Goal: Task Accomplishment & Management: Complete application form

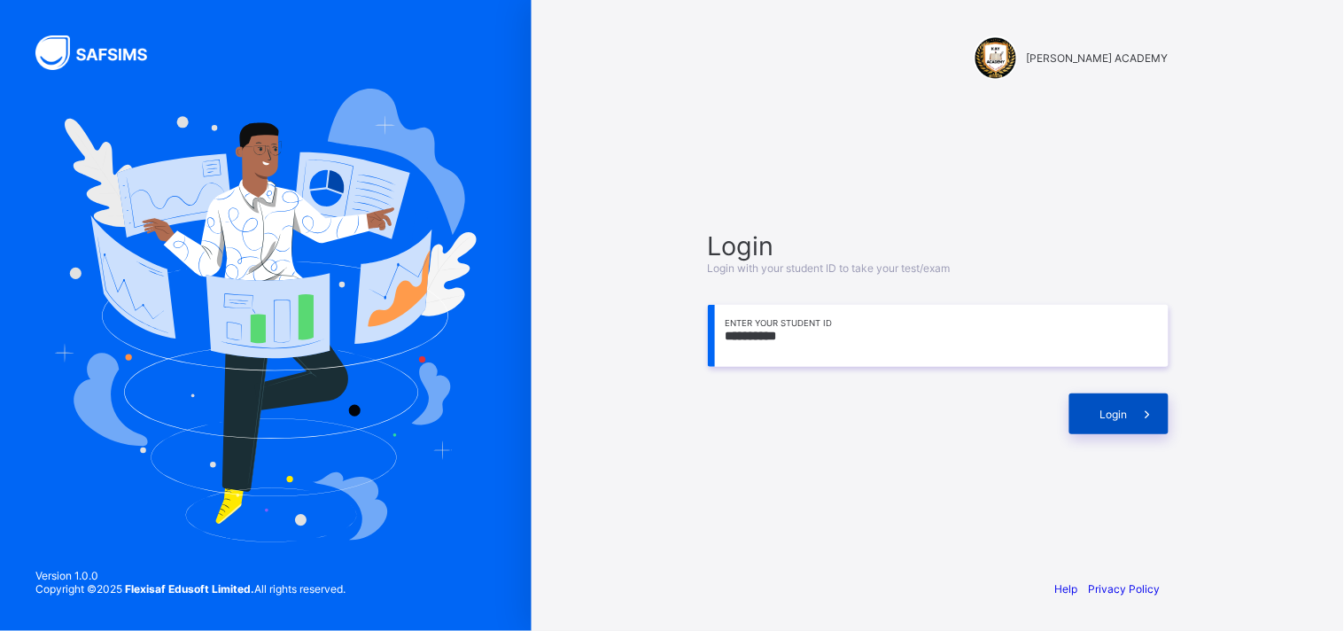
type input "**********"
click at [1131, 415] on span at bounding box center [1148, 413] width 41 height 41
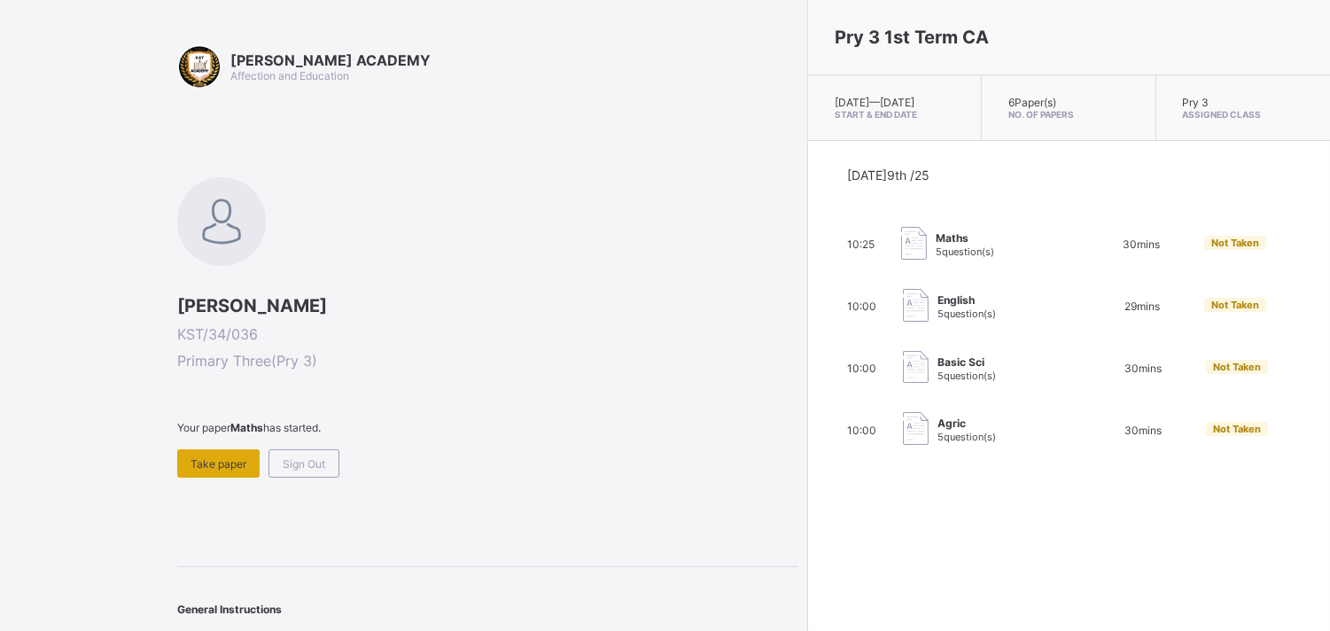
click at [210, 452] on div "Take paper" at bounding box center [218, 463] width 82 height 28
click at [293, 471] on div "Sign Out" at bounding box center [303, 463] width 71 height 28
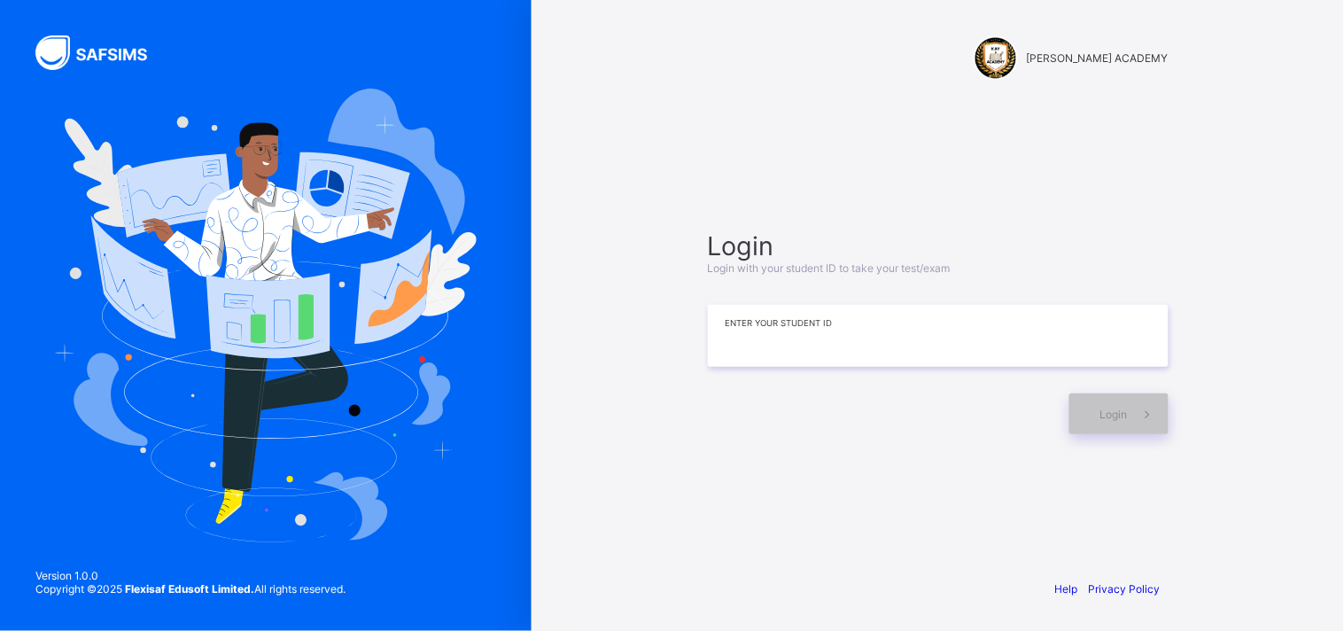
click at [904, 312] on input at bounding box center [938, 336] width 461 height 62
type input "**********"
click at [1121, 408] on span "Login" at bounding box center [1113, 413] width 27 height 13
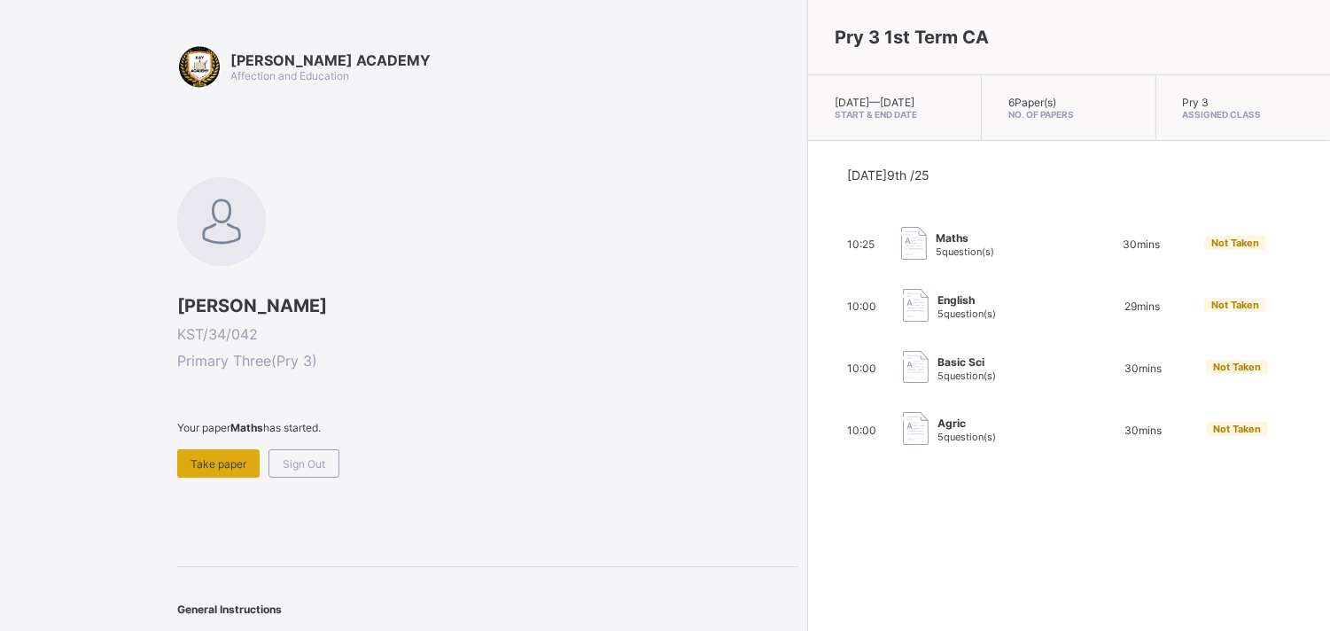
click at [244, 469] on div "Take paper" at bounding box center [218, 463] width 82 height 28
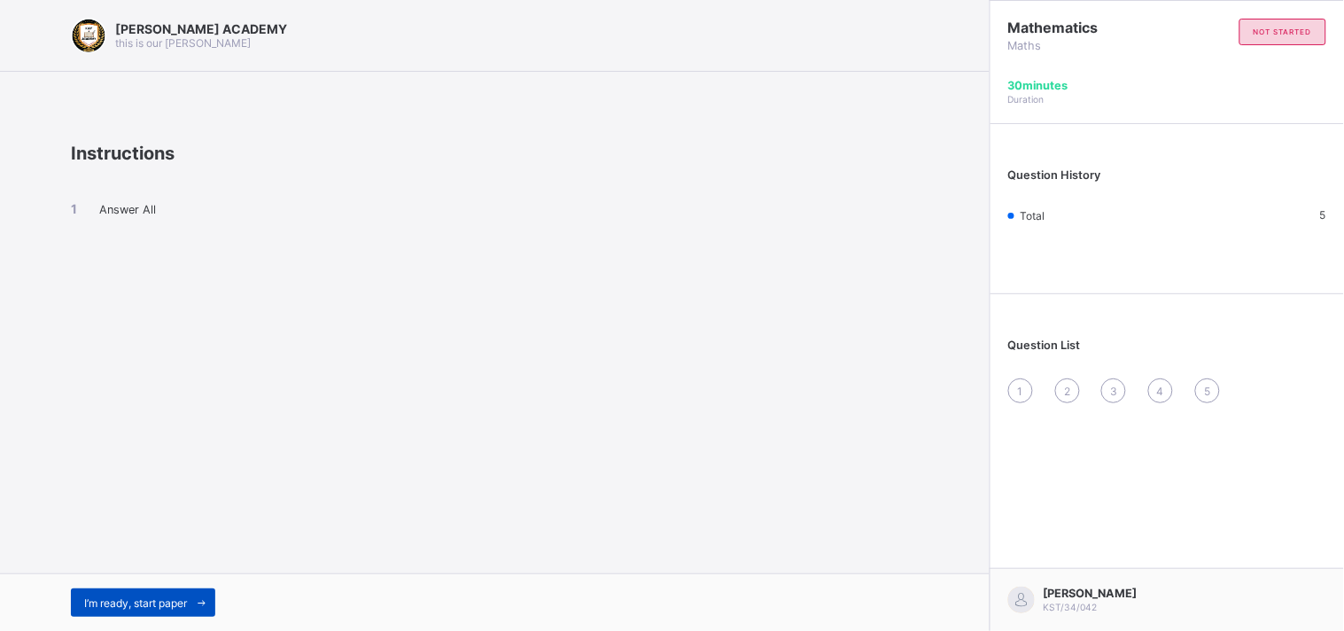
click at [100, 603] on span "I’m ready, start paper" at bounding box center [135, 602] width 103 height 13
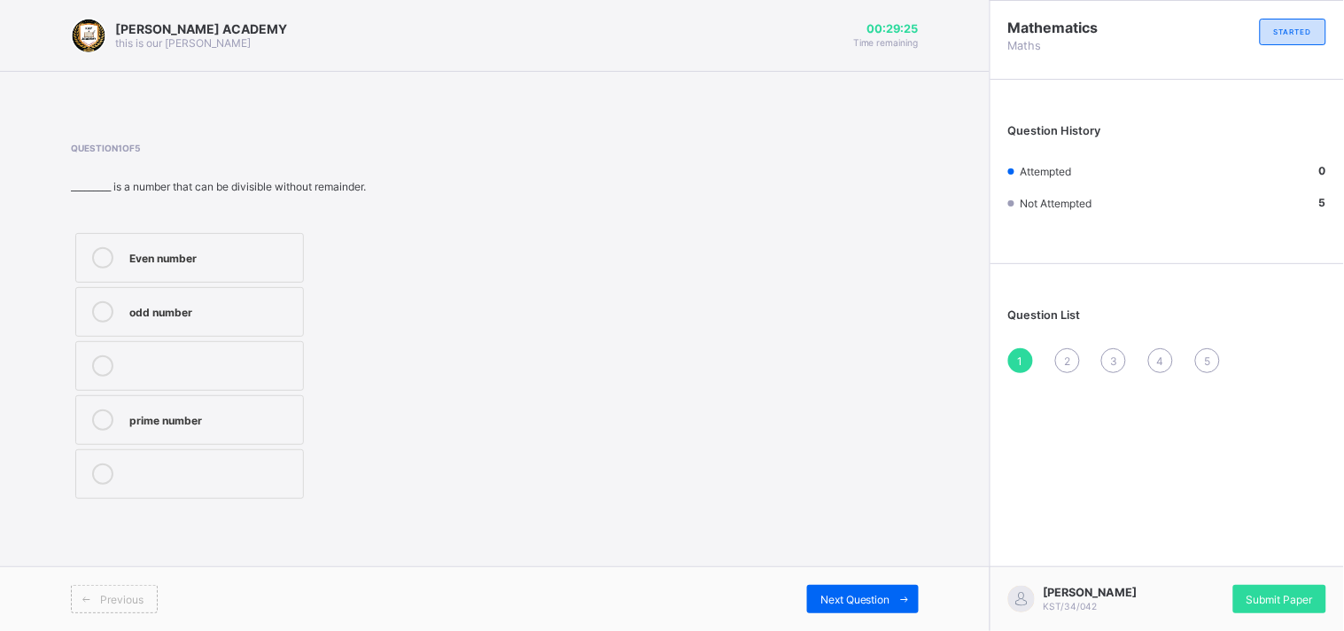
click at [198, 317] on div "odd number" at bounding box center [211, 310] width 165 height 18
click at [872, 601] on span "Next Question" at bounding box center [855, 599] width 70 height 13
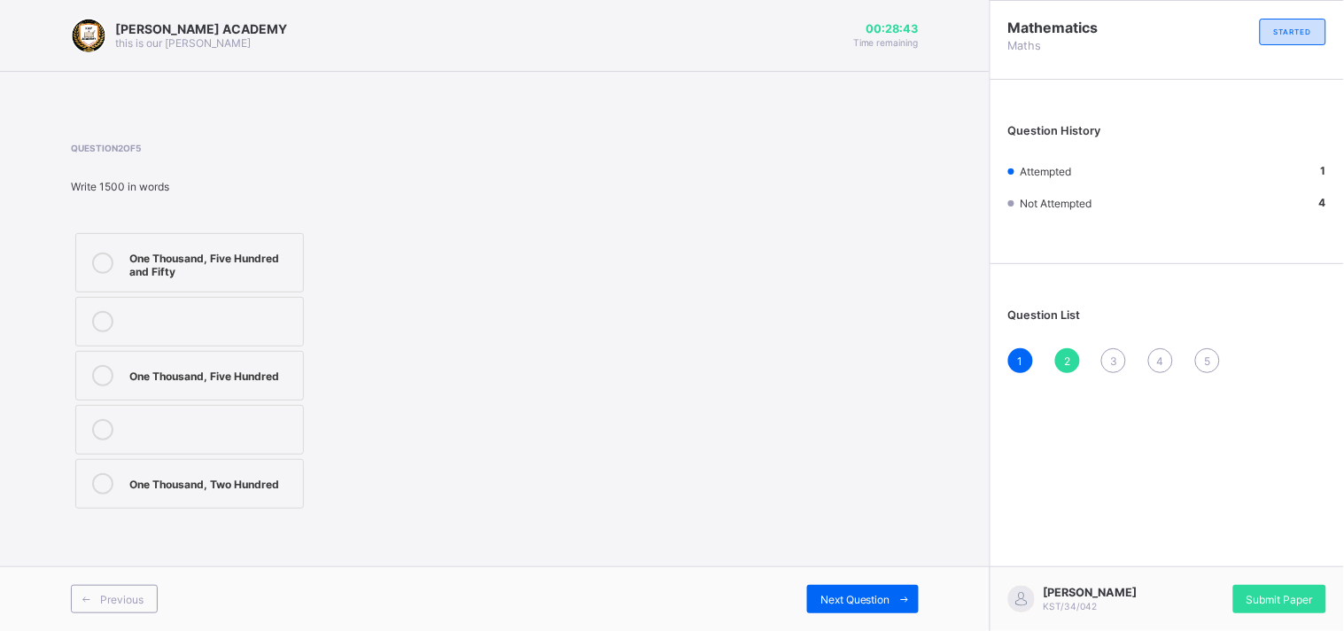
click at [275, 239] on label "One Thousand, Five Hundred and Fifty" at bounding box center [189, 262] width 229 height 59
click at [827, 601] on span "Next Question" at bounding box center [855, 599] width 70 height 13
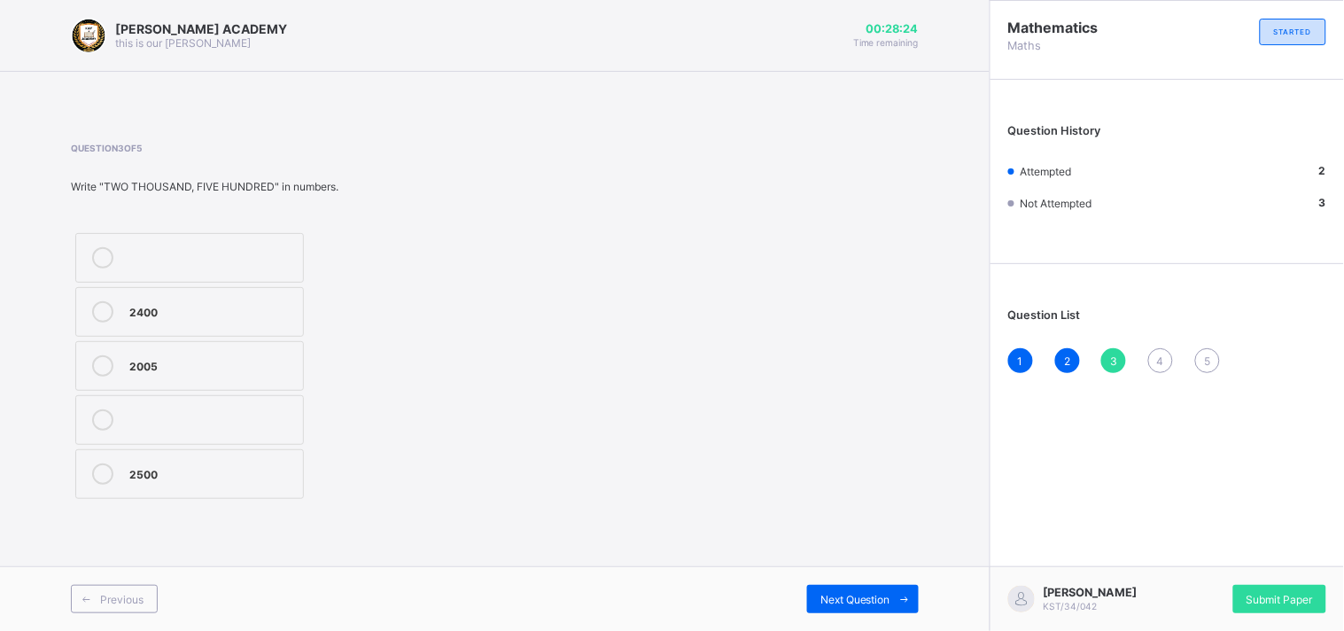
click at [289, 485] on label "2500" at bounding box center [189, 474] width 229 height 50
click at [843, 601] on span "Next Question" at bounding box center [855, 599] width 70 height 13
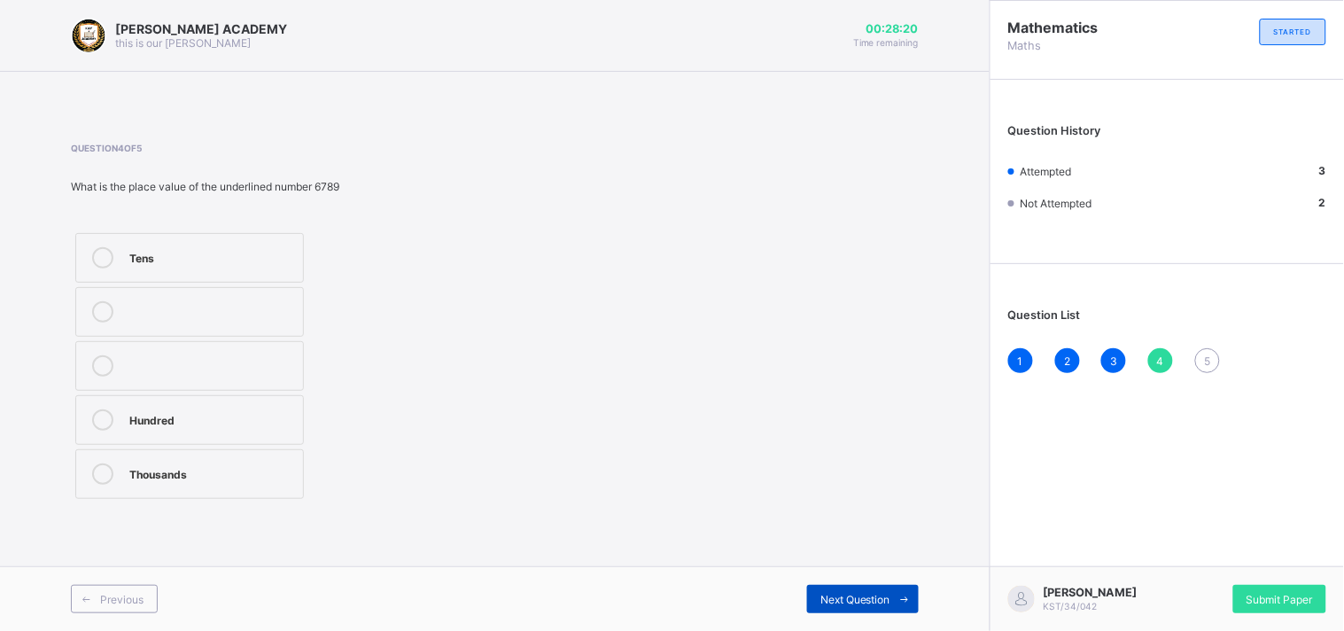
click at [842, 599] on span "Next Question" at bounding box center [855, 599] width 70 height 13
click at [267, 417] on div "3450" at bounding box center [211, 418] width 165 height 18
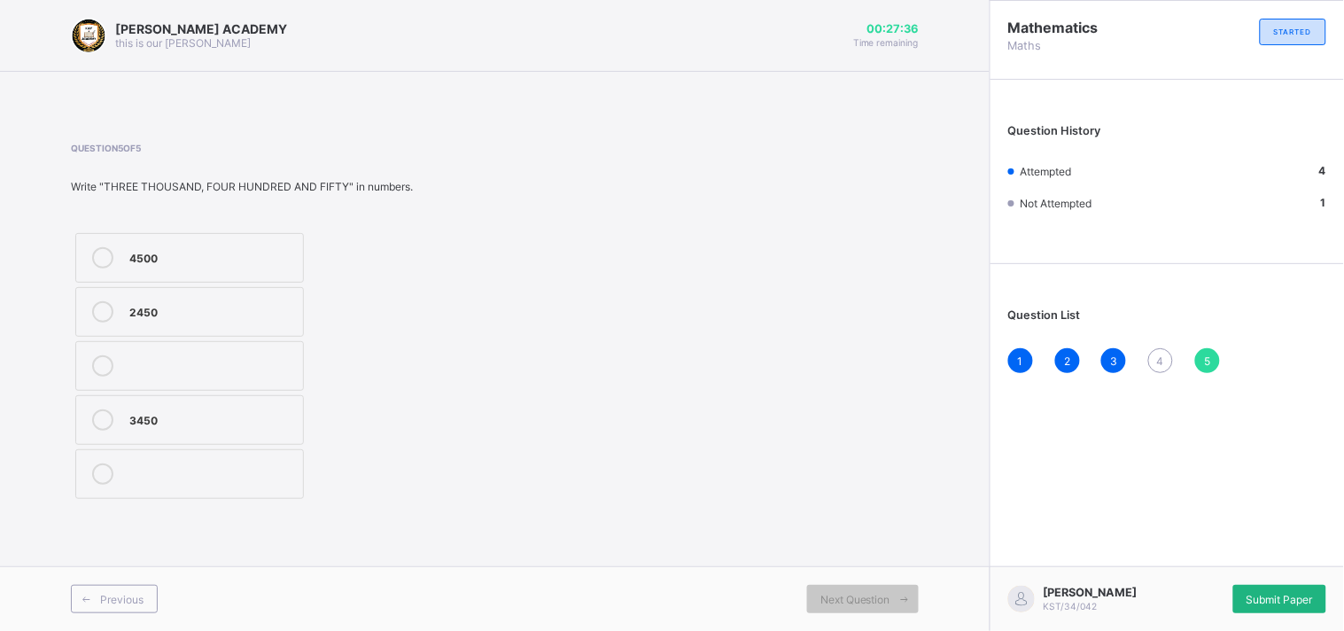
click at [1264, 585] on div "Submit Paper" at bounding box center [1279, 599] width 93 height 28
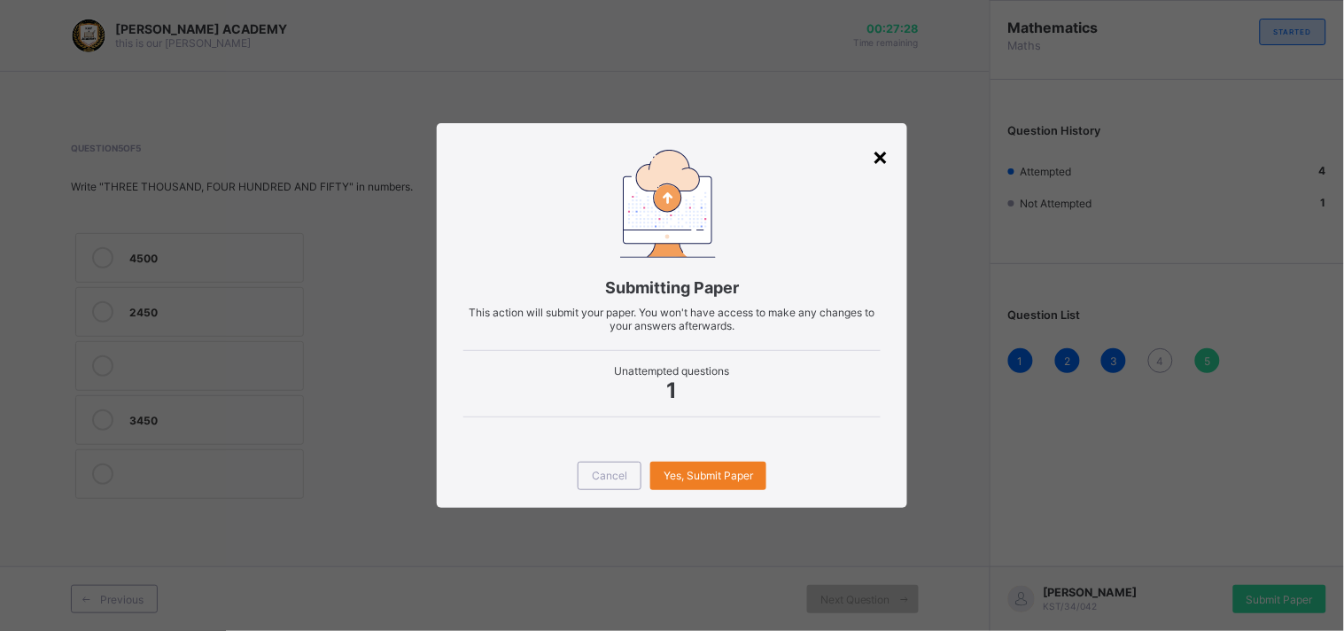
click at [888, 165] on div "×" at bounding box center [880, 156] width 17 height 30
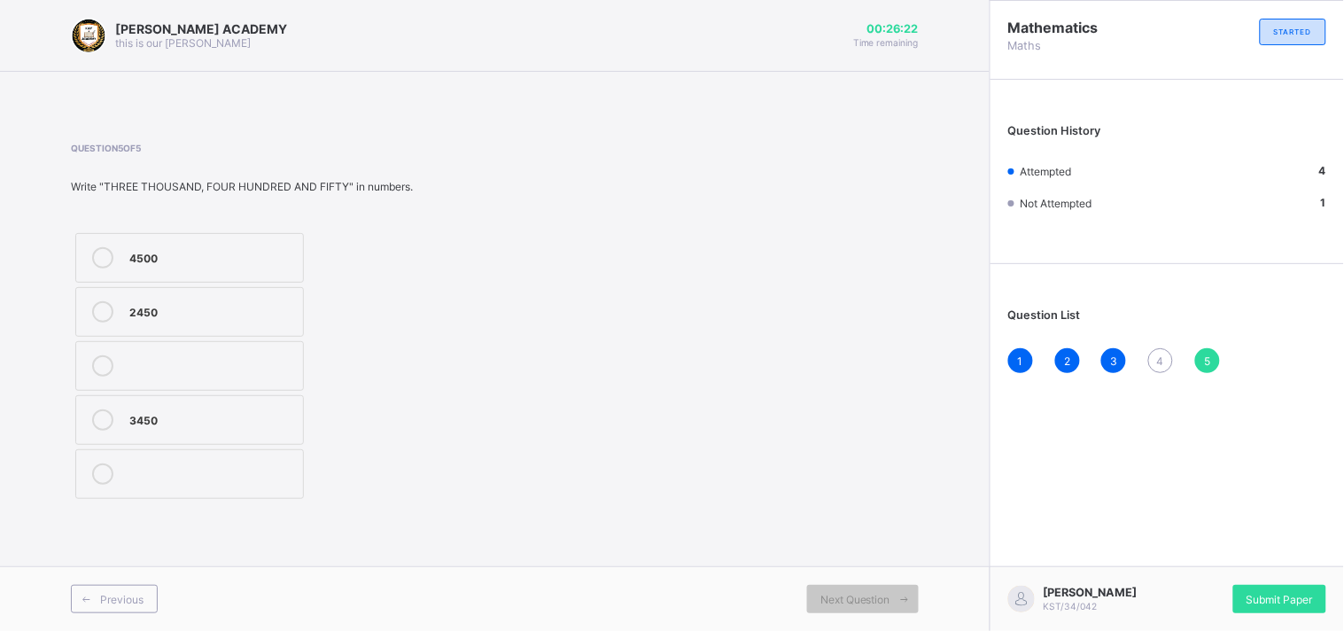
click at [1156, 358] on div "4" at bounding box center [1160, 360] width 25 height 25
click at [278, 490] on label "Thousands" at bounding box center [189, 474] width 229 height 50
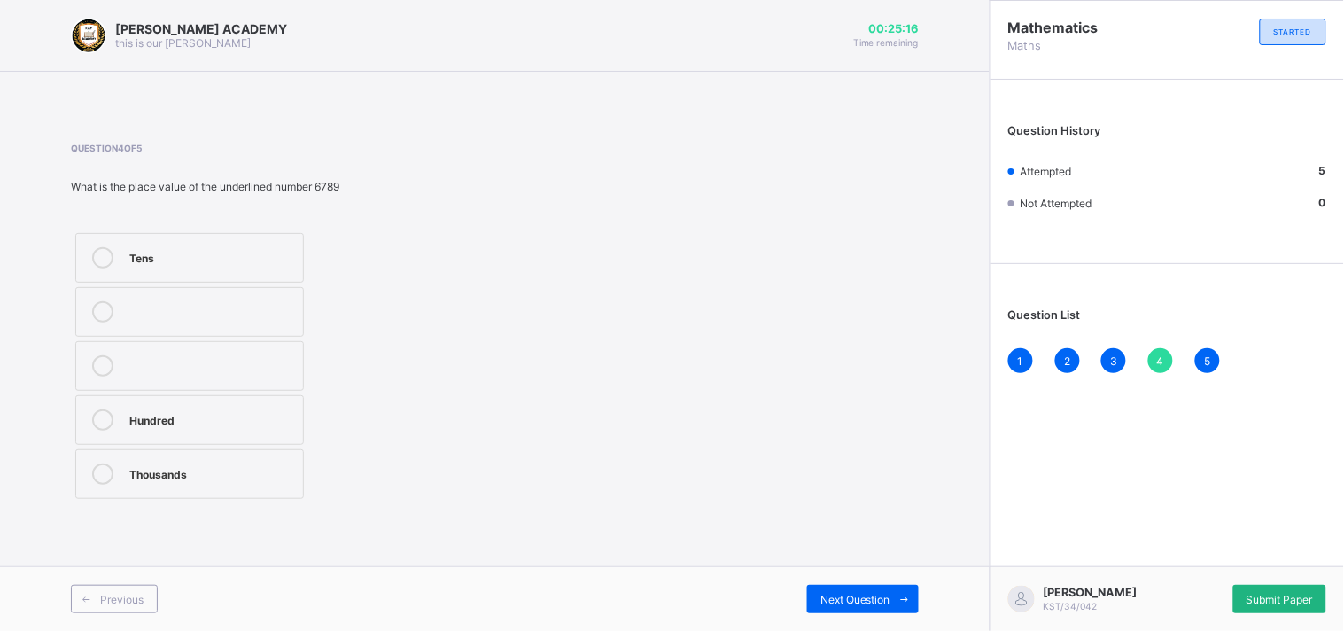
click at [1293, 600] on div "Submit Paper" at bounding box center [1279, 599] width 93 height 28
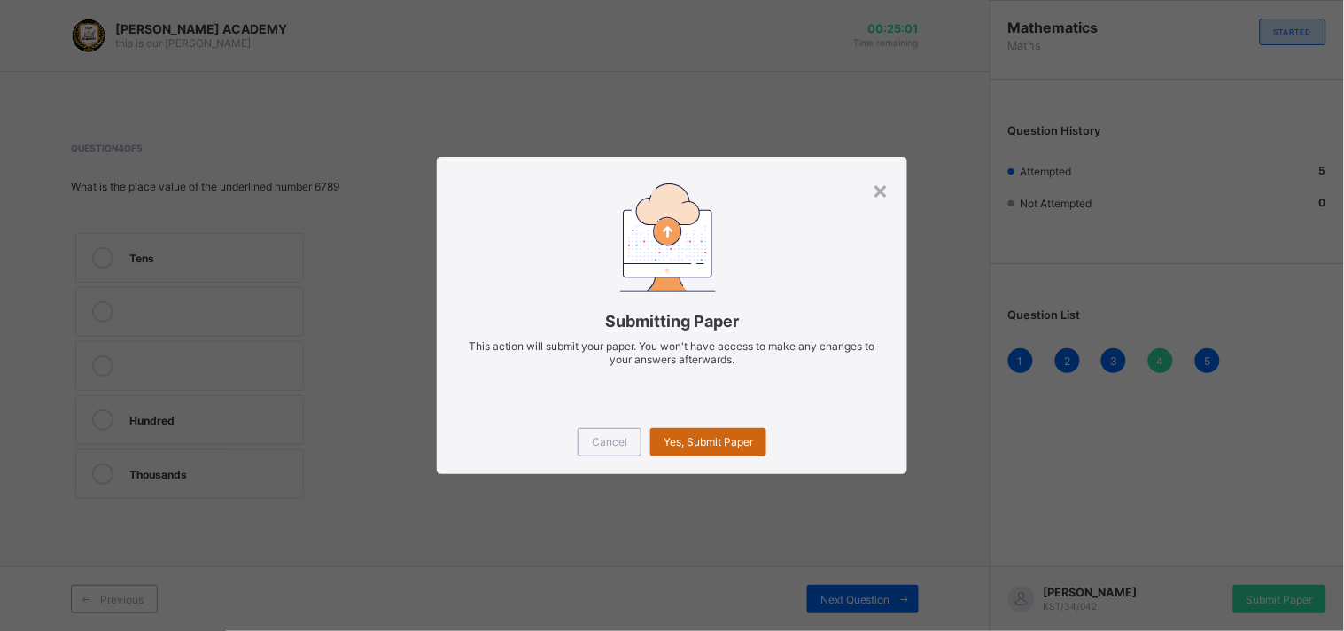
click at [693, 445] on span "Yes, Submit Paper" at bounding box center [707, 441] width 89 height 13
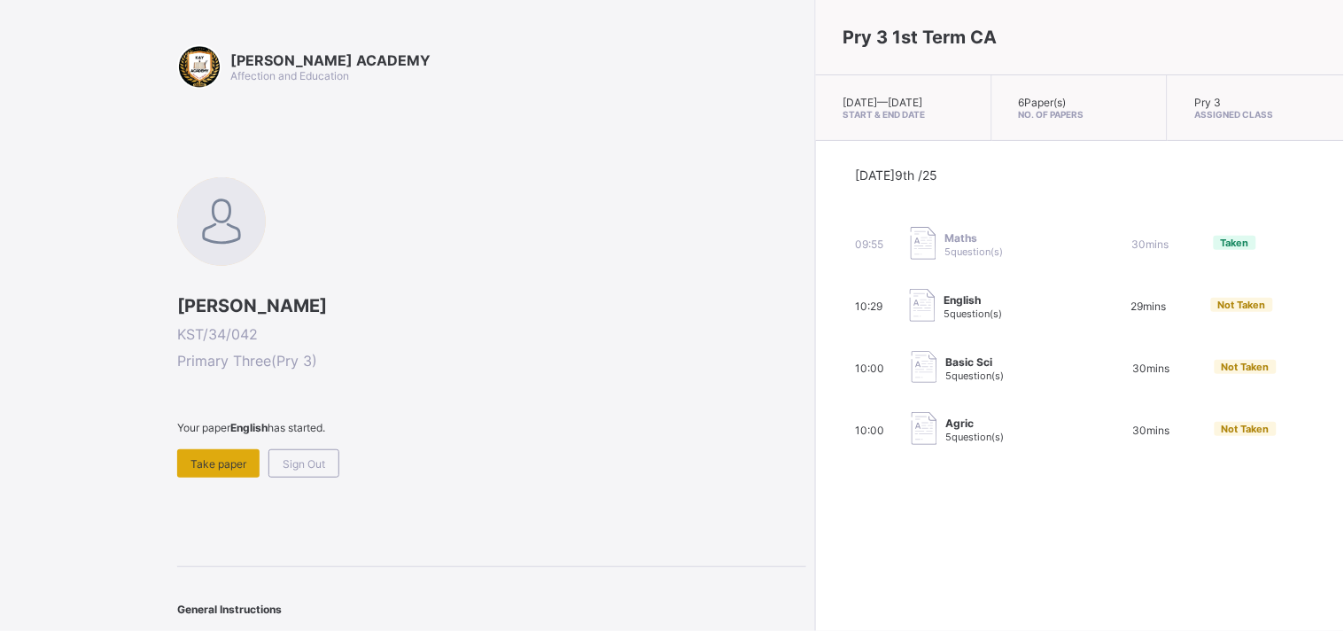
click at [199, 457] on span "Take paper" at bounding box center [218, 463] width 56 height 13
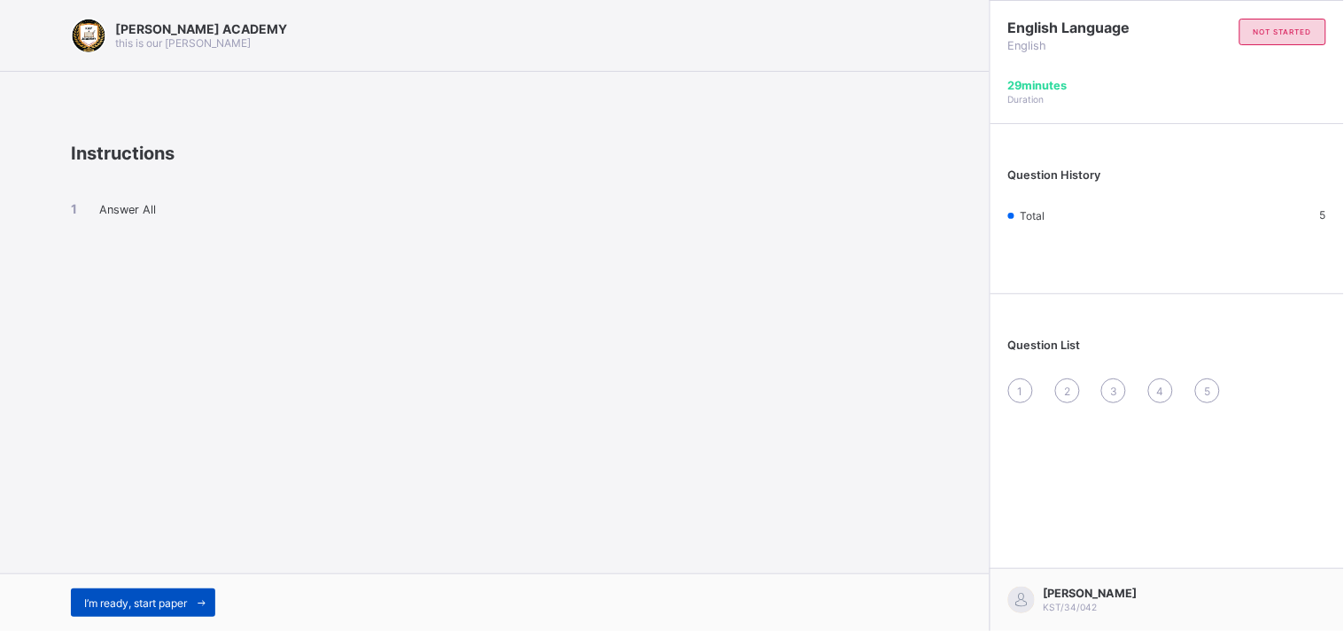
click at [102, 611] on div "I’m ready, start paper" at bounding box center [143, 602] width 144 height 28
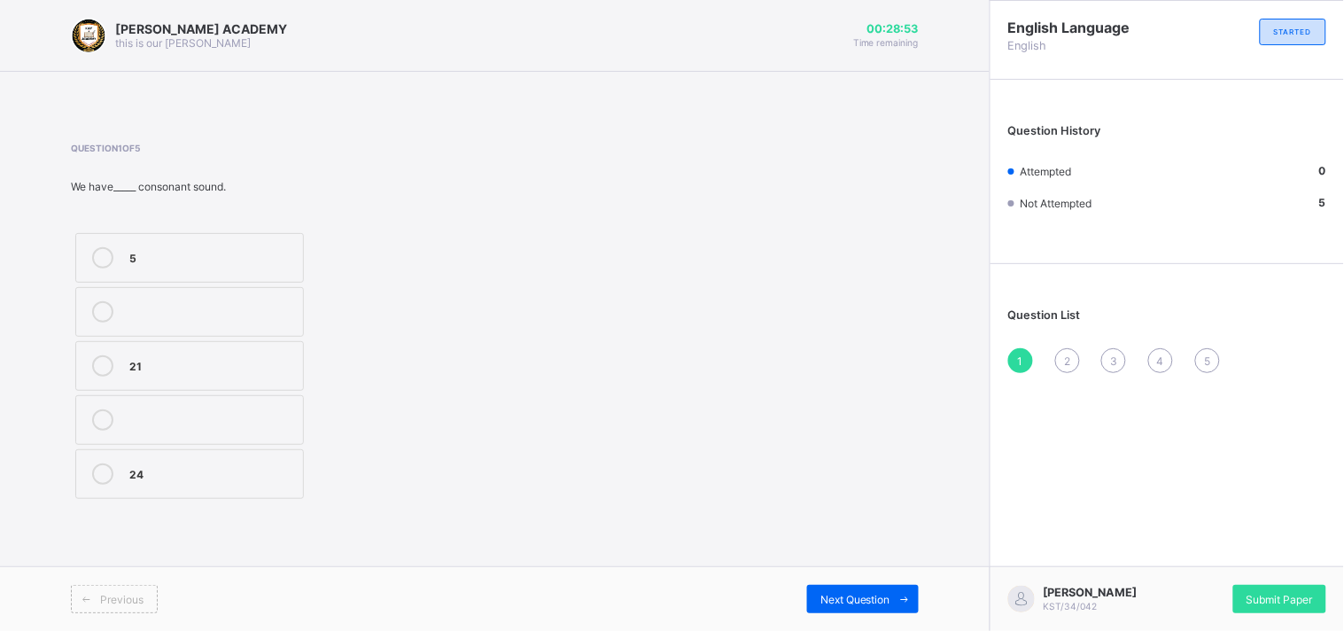
click at [160, 275] on label "5" at bounding box center [189, 258] width 229 height 50
click at [906, 593] on icon at bounding box center [904, 599] width 13 height 12
click at [268, 356] on div "Reading" at bounding box center [211, 364] width 165 height 18
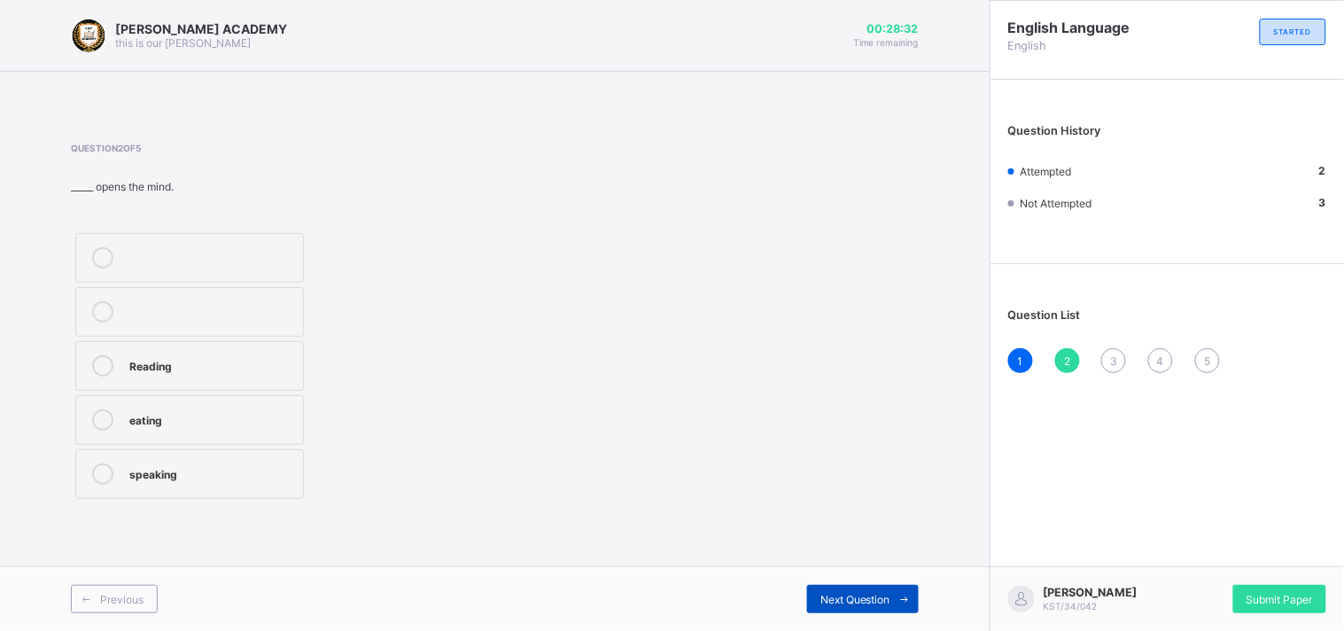
click at [872, 602] on span "Next Question" at bounding box center [855, 599] width 70 height 13
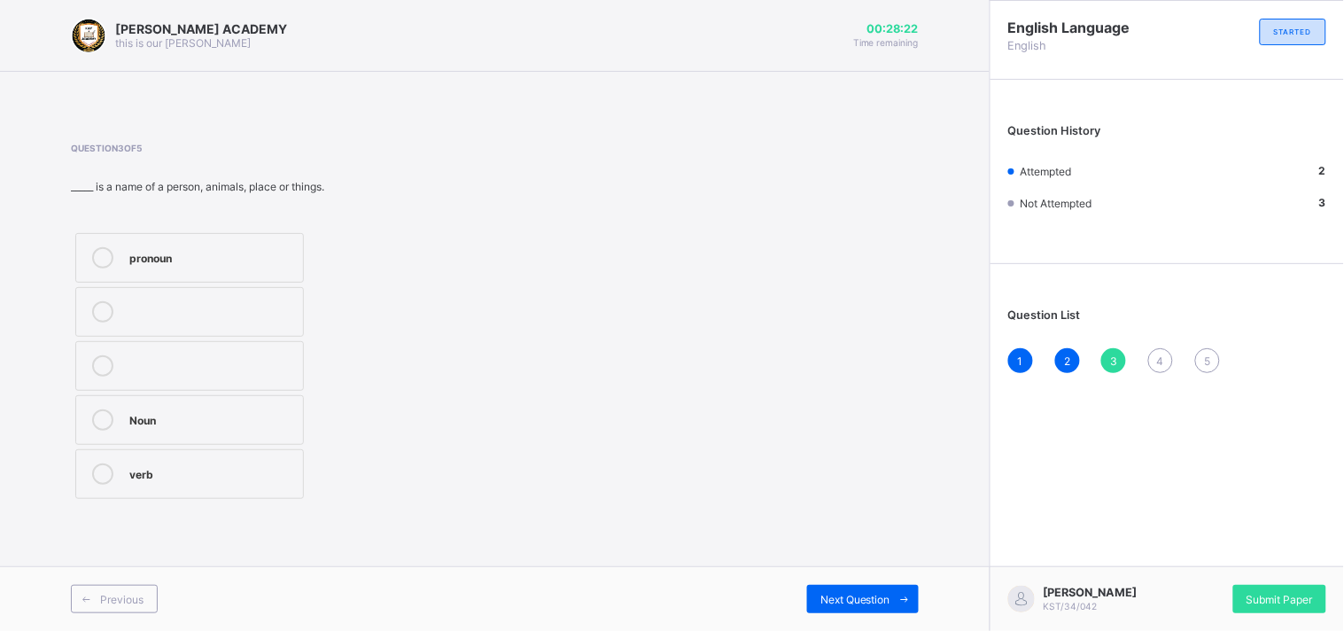
click at [286, 439] on label "Noun" at bounding box center [189, 420] width 229 height 50
click at [870, 607] on div "Next Question" at bounding box center [863, 599] width 112 height 28
click at [248, 430] on label "FALSE" at bounding box center [189, 420] width 229 height 50
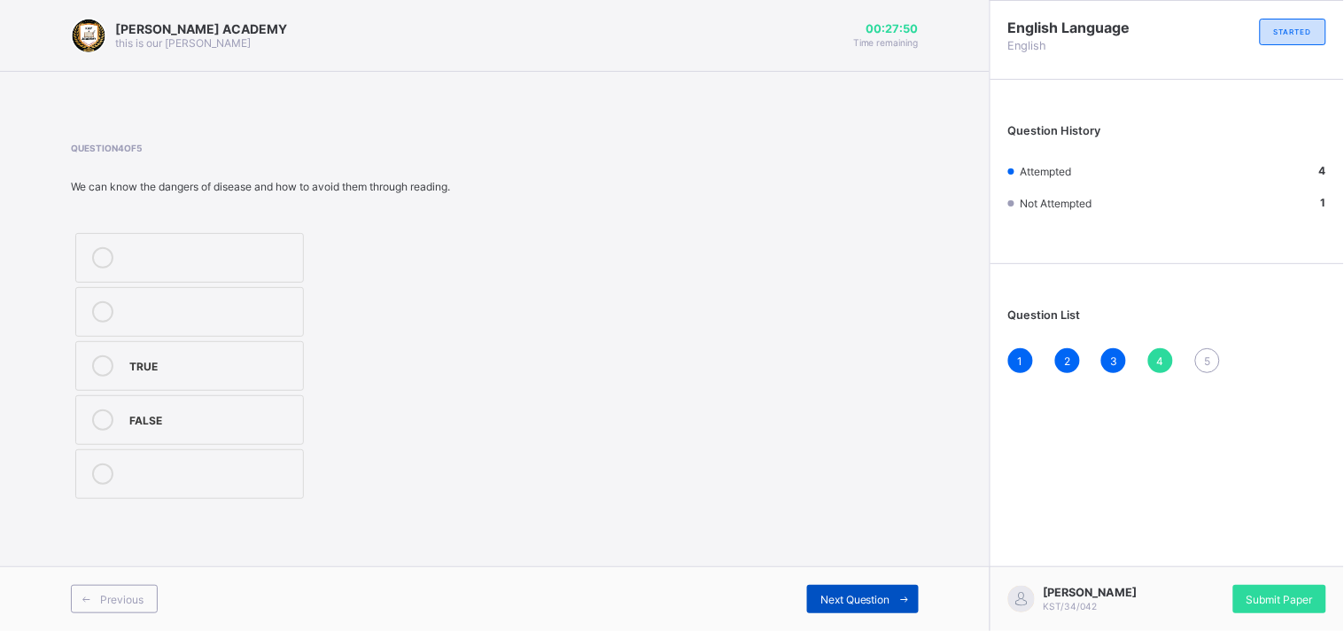
click at [851, 589] on div "Next Question" at bounding box center [863, 599] width 112 height 28
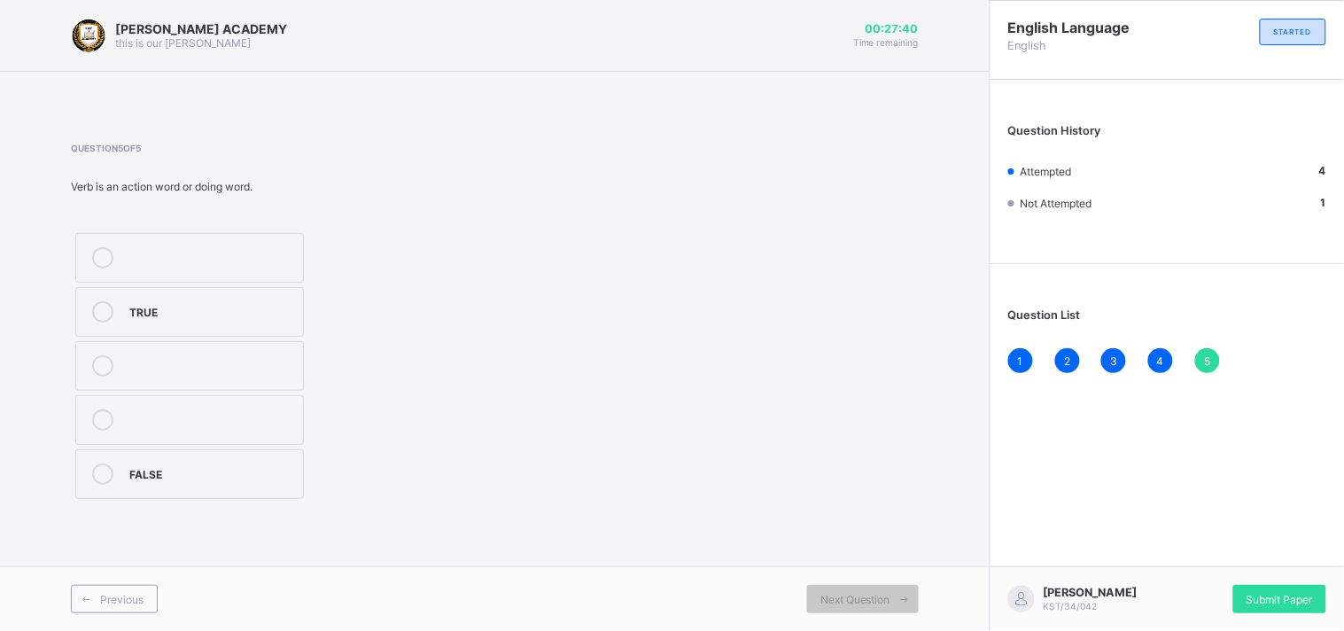
click at [288, 299] on label "TRUE" at bounding box center [189, 312] width 229 height 50
click at [1314, 599] on div "Submit Paper" at bounding box center [1279, 599] width 93 height 28
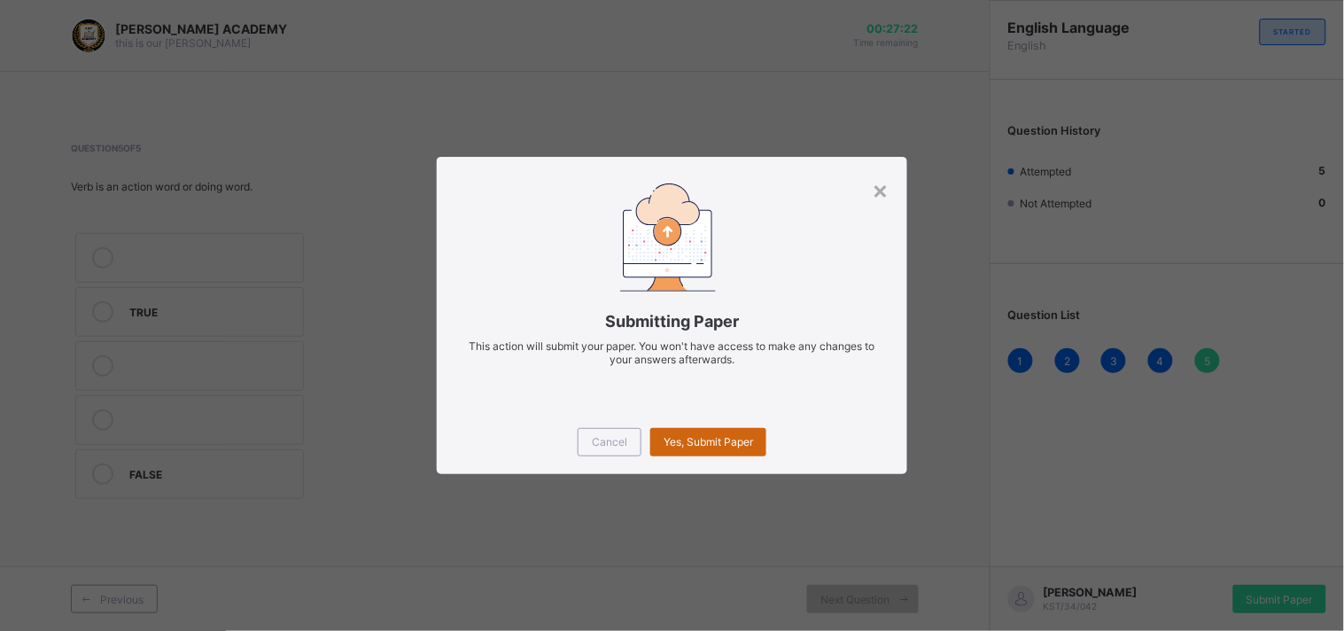
click at [729, 441] on span "Yes, Submit Paper" at bounding box center [707, 441] width 89 height 13
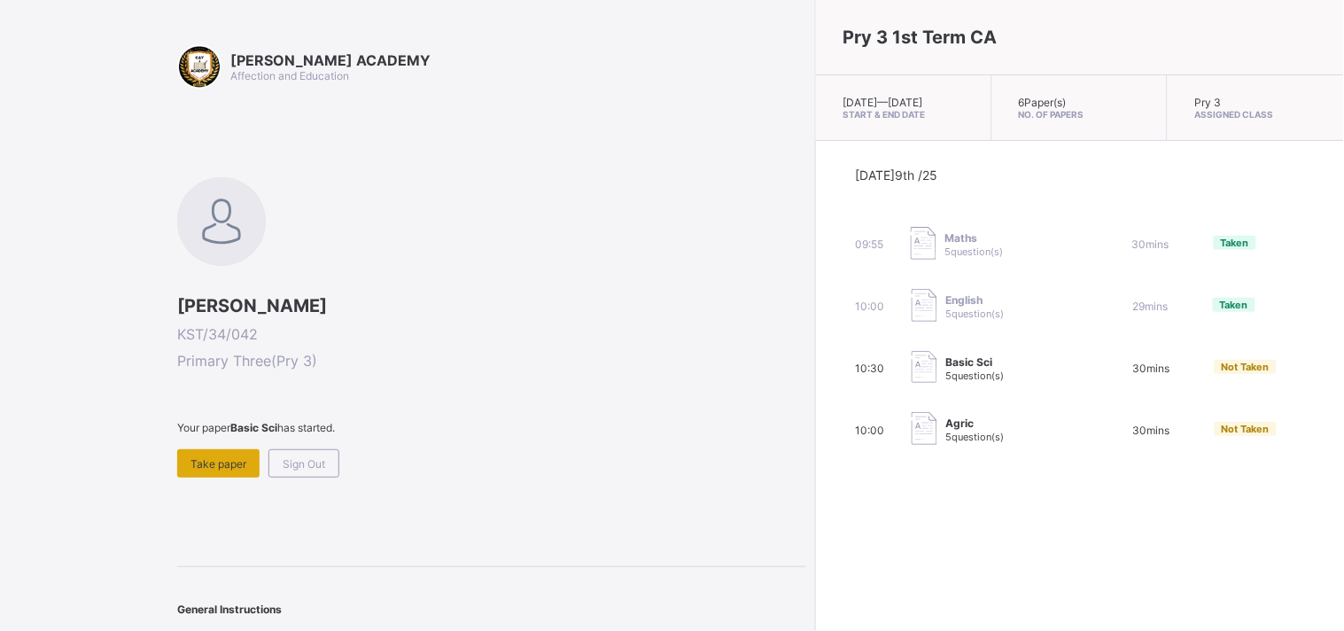
click at [222, 467] on div "Take paper" at bounding box center [218, 463] width 82 height 28
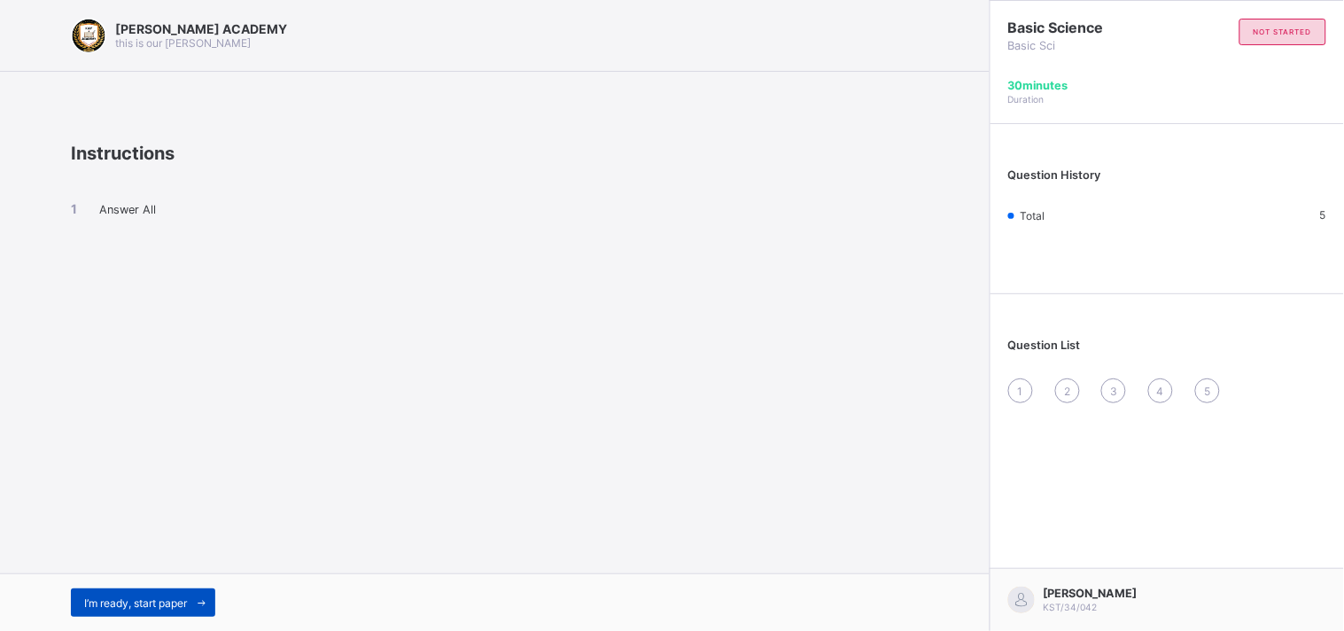
click at [122, 601] on span "I’m ready, start paper" at bounding box center [135, 602] width 103 height 13
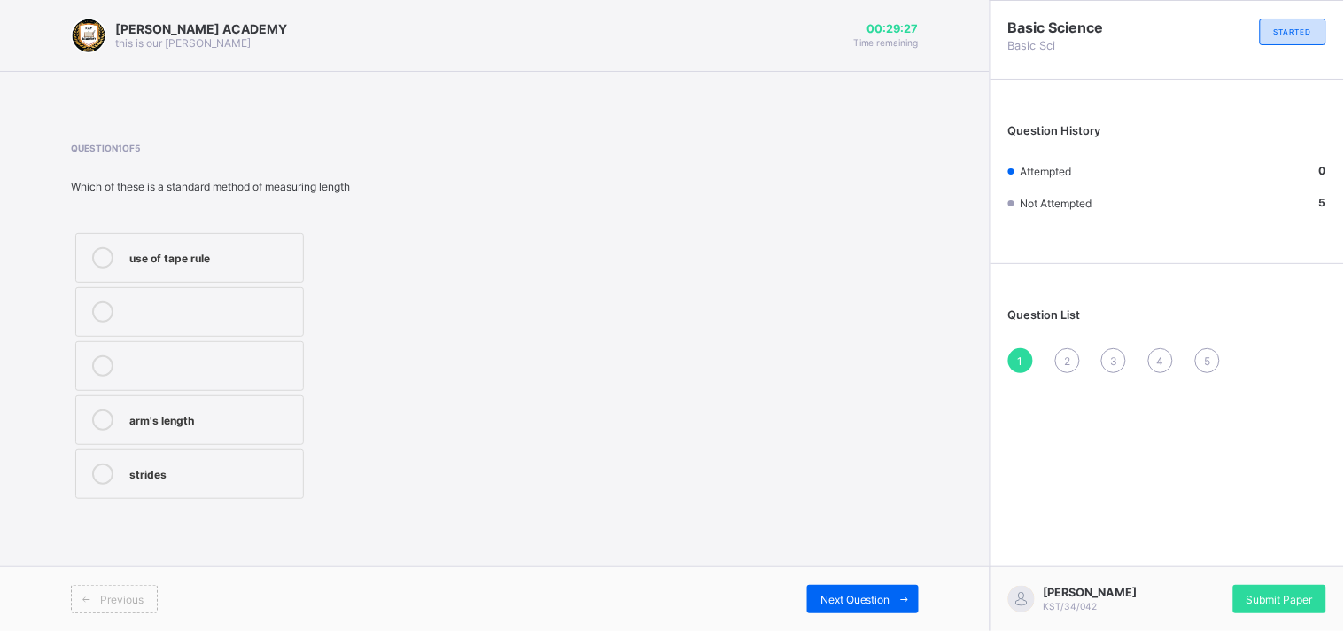
click at [138, 409] on div "arm's length" at bounding box center [211, 418] width 165 height 18
click at [859, 605] on span "Next Question" at bounding box center [855, 599] width 70 height 13
click at [289, 266] on div "1000" at bounding box center [211, 257] width 165 height 21
click at [829, 609] on div "Next Question" at bounding box center [863, 599] width 112 height 28
click at [244, 361] on div "Length" at bounding box center [211, 364] width 165 height 18
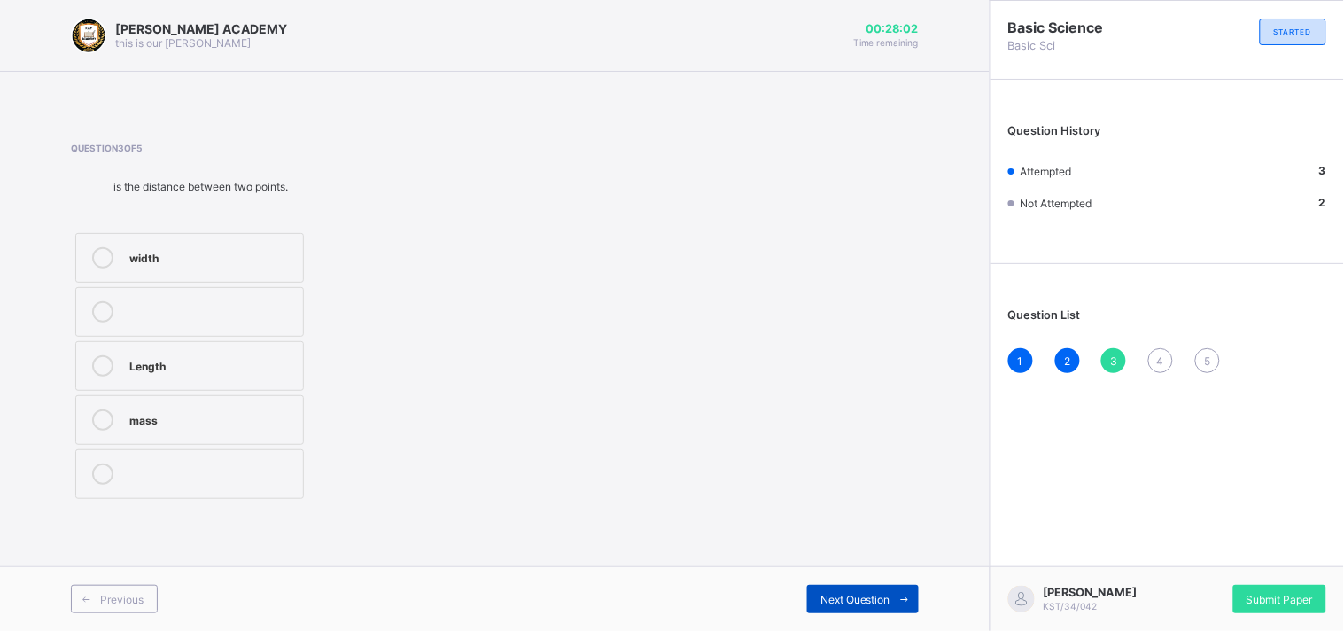
click at [877, 600] on span "Next Question" at bounding box center [855, 599] width 70 height 13
click at [189, 281] on label "use of tape" at bounding box center [189, 258] width 229 height 50
click at [847, 605] on span "Next Question" at bounding box center [855, 599] width 70 height 13
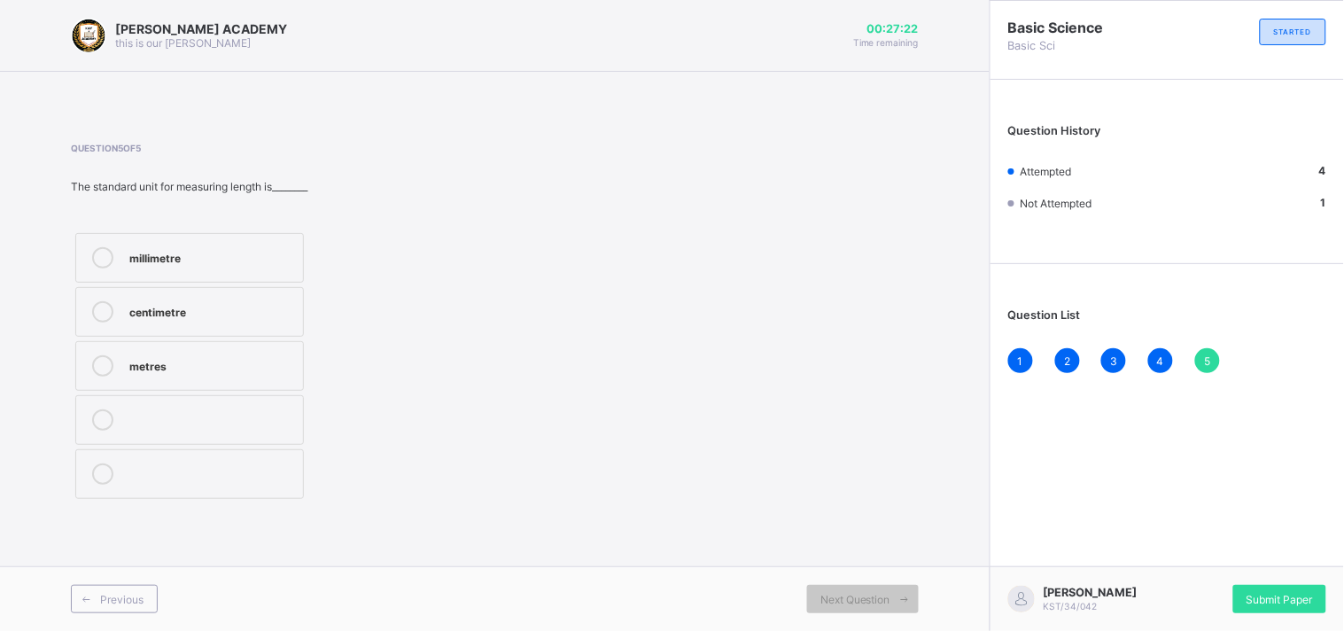
click at [136, 357] on div "metres" at bounding box center [211, 364] width 165 height 18
click at [1291, 596] on span "Submit Paper" at bounding box center [1279, 599] width 66 height 13
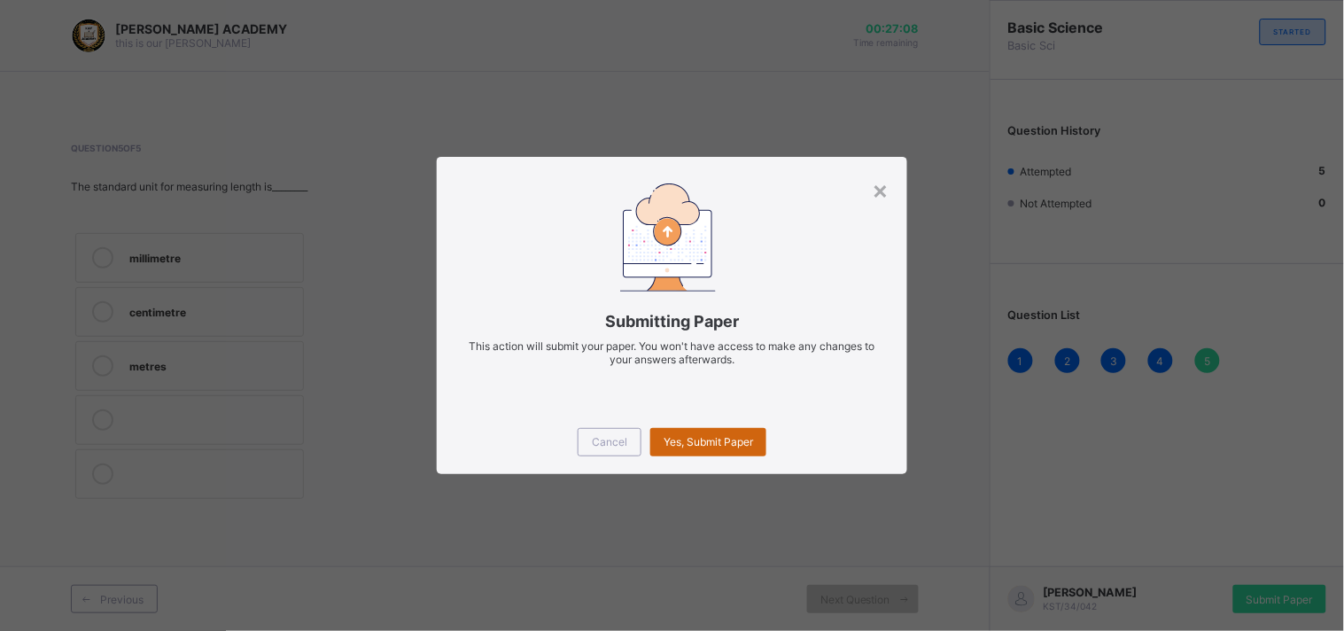
click at [744, 445] on span "Yes, Submit Paper" at bounding box center [707, 441] width 89 height 13
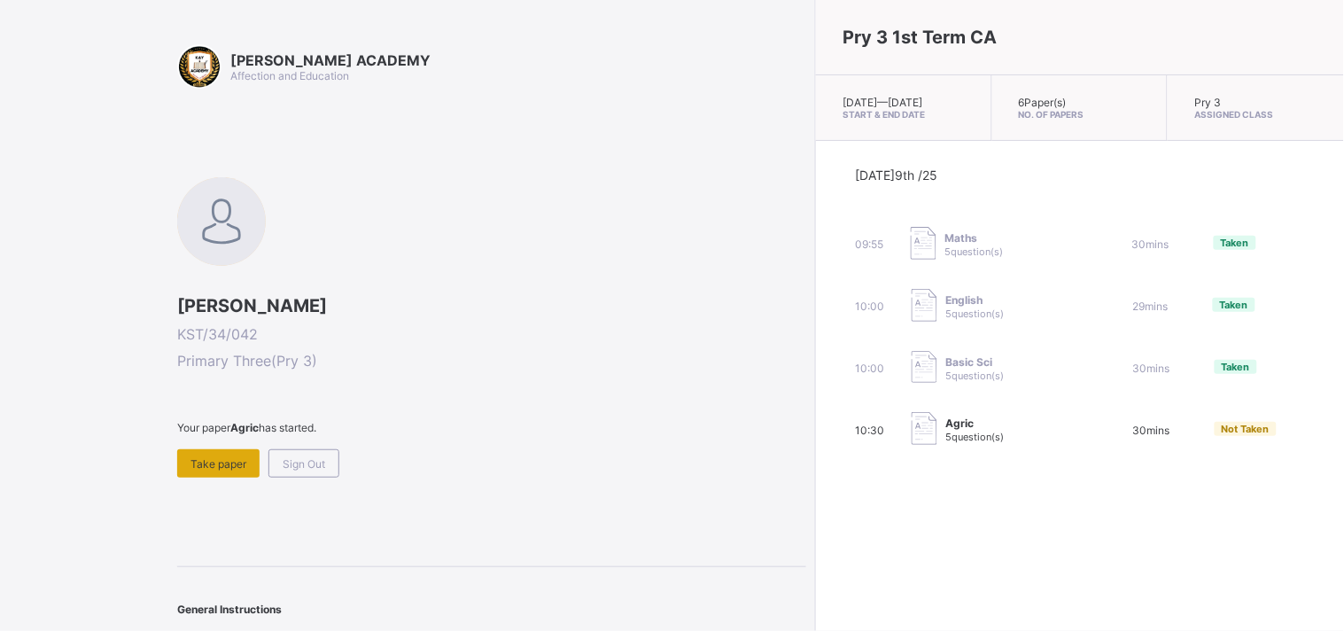
click at [255, 450] on div "Take paper" at bounding box center [218, 463] width 82 height 28
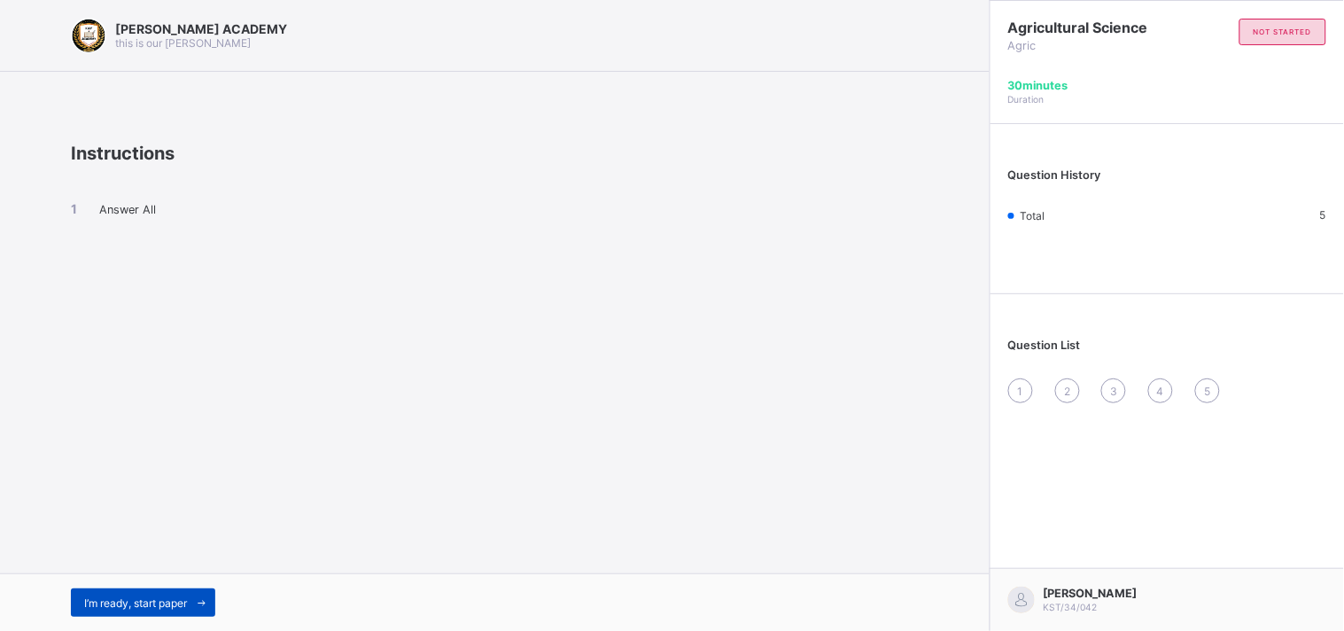
click at [137, 601] on span "I’m ready, start paper" at bounding box center [135, 602] width 103 height 13
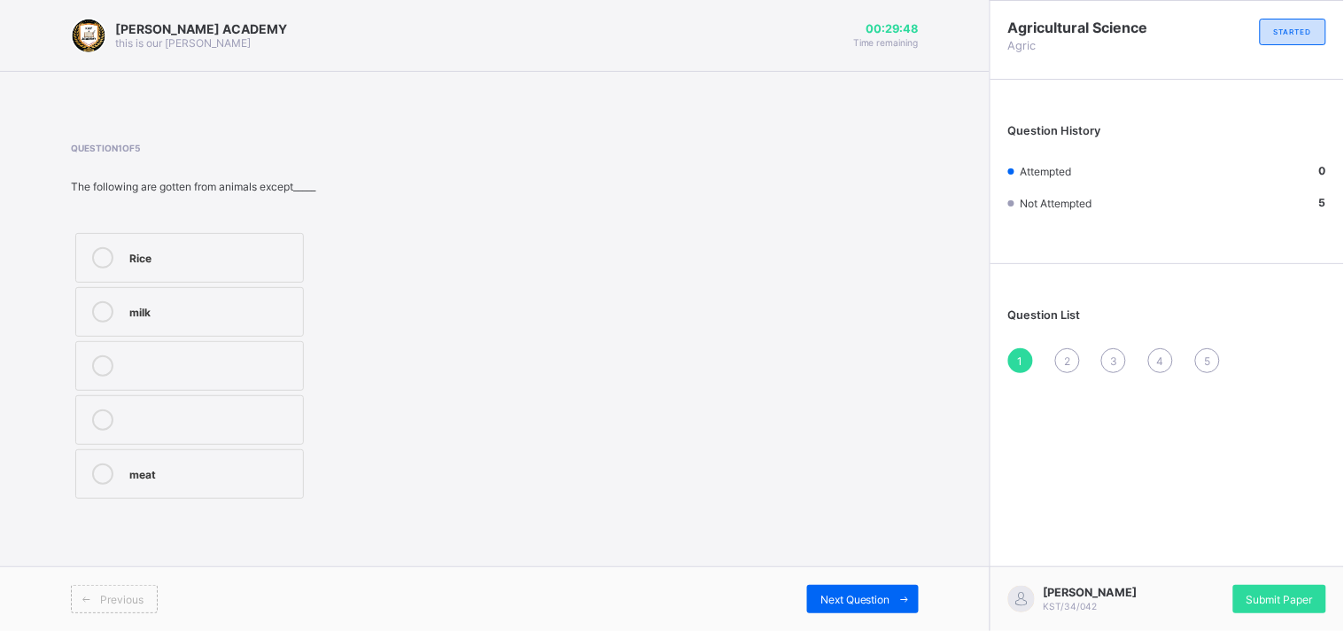
click at [104, 254] on icon at bounding box center [102, 257] width 21 height 21
click at [857, 599] on span "Next Question" at bounding box center [855, 599] width 70 height 13
click at [230, 404] on label "protein" at bounding box center [189, 420] width 229 height 50
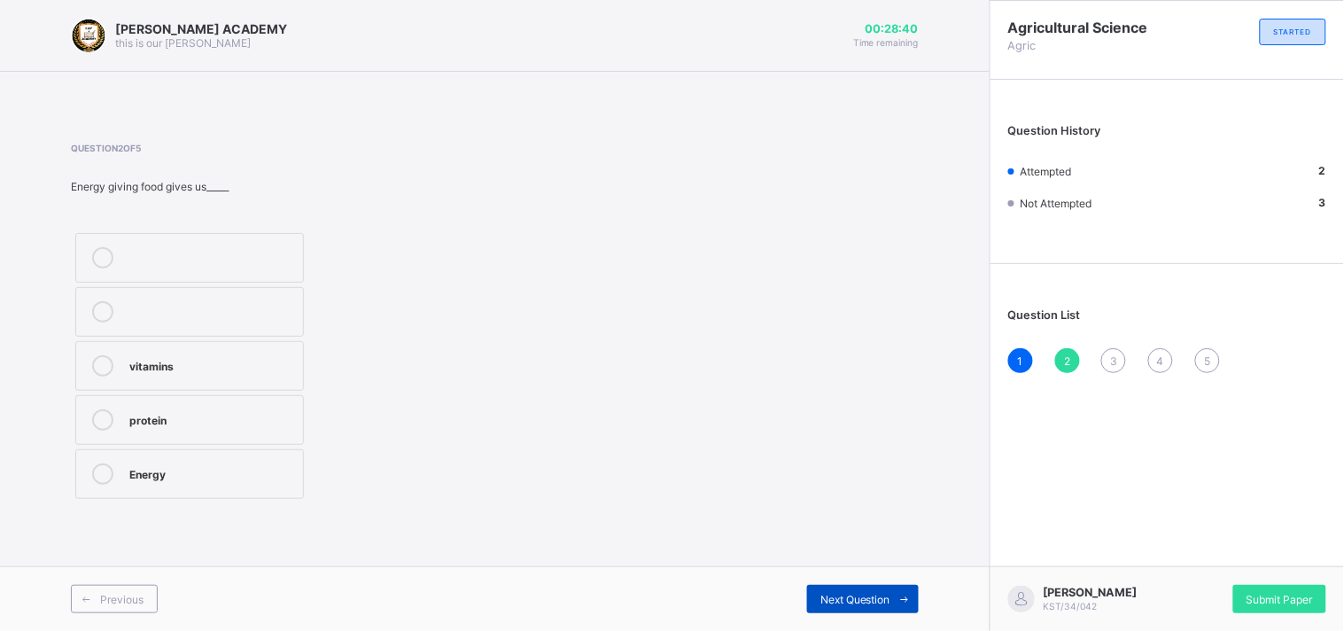
click at [822, 598] on span "Next Question" at bounding box center [855, 599] width 70 height 13
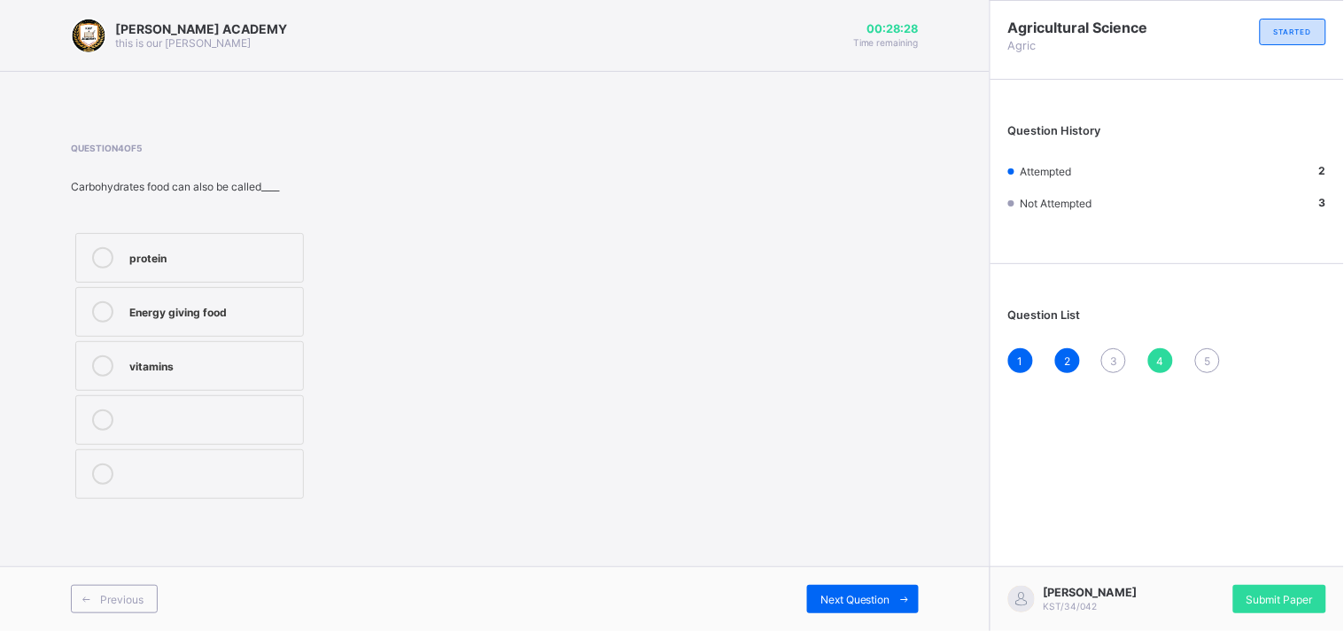
click at [1113, 361] on span "3" at bounding box center [1113, 360] width 7 height 13
click at [248, 250] on div "rice" at bounding box center [211, 256] width 165 height 18
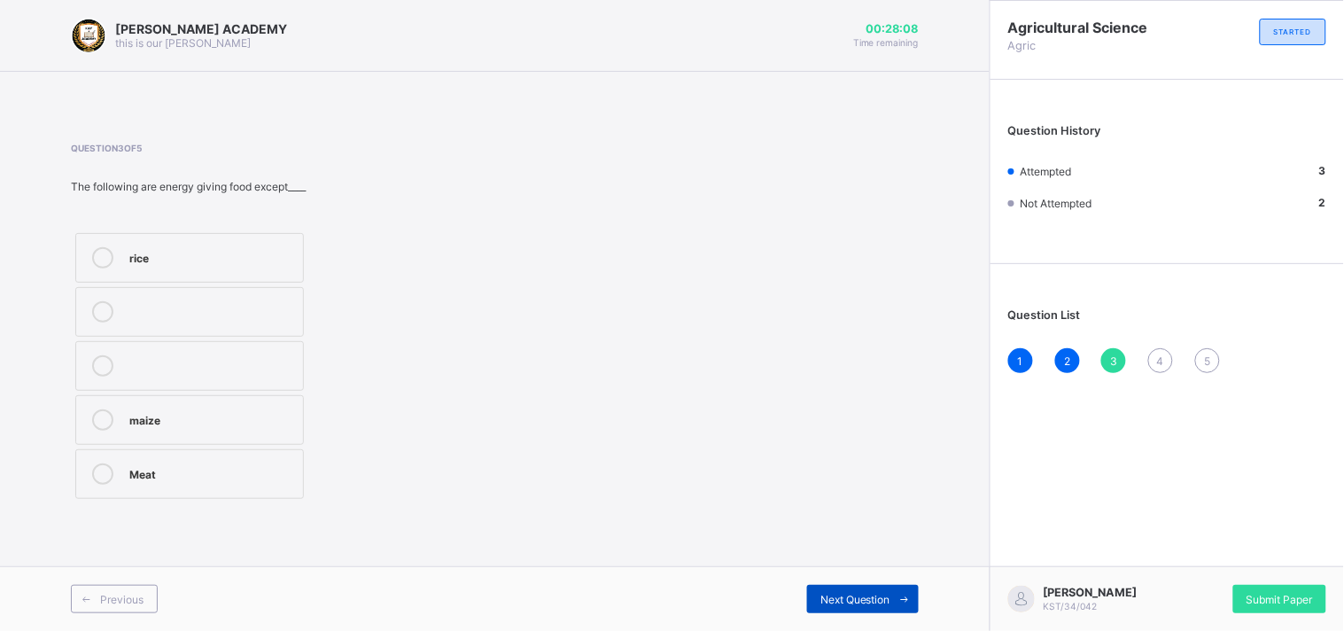
click at [898, 603] on icon at bounding box center [904, 599] width 13 height 12
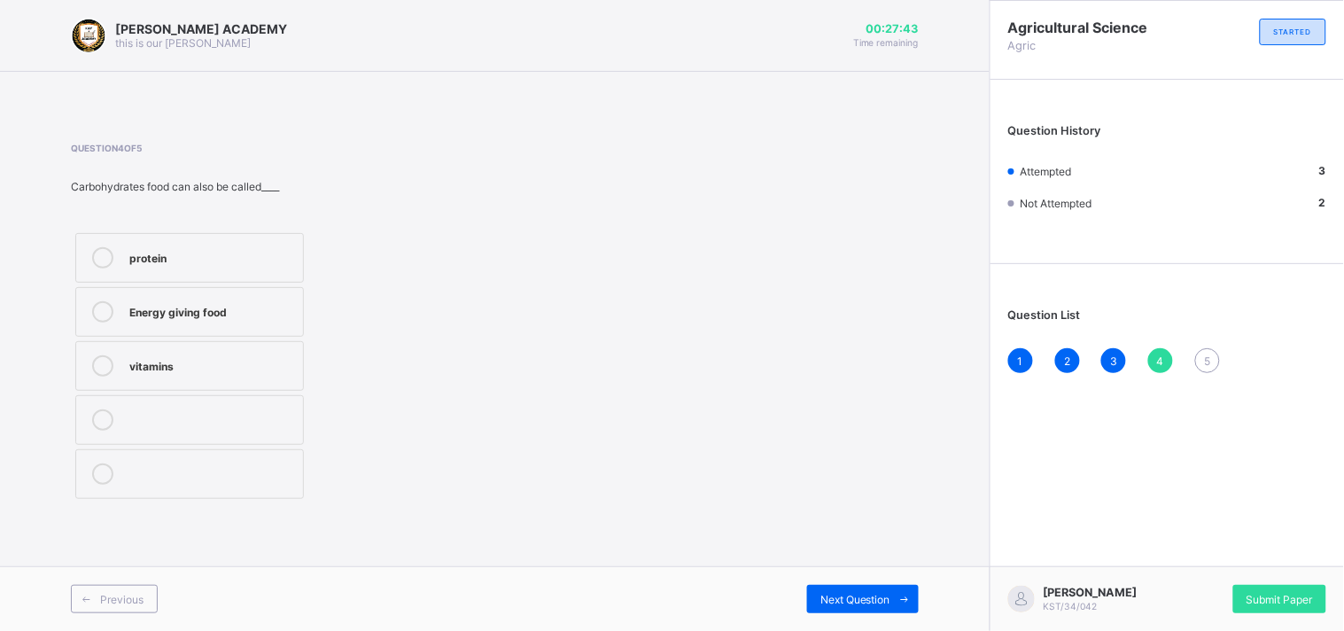
click at [262, 314] on div "Energy giving food" at bounding box center [211, 310] width 165 height 18
click at [820, 597] on span "Next Question" at bounding box center [855, 599] width 70 height 13
click at [181, 248] on div "TRUE" at bounding box center [211, 256] width 165 height 18
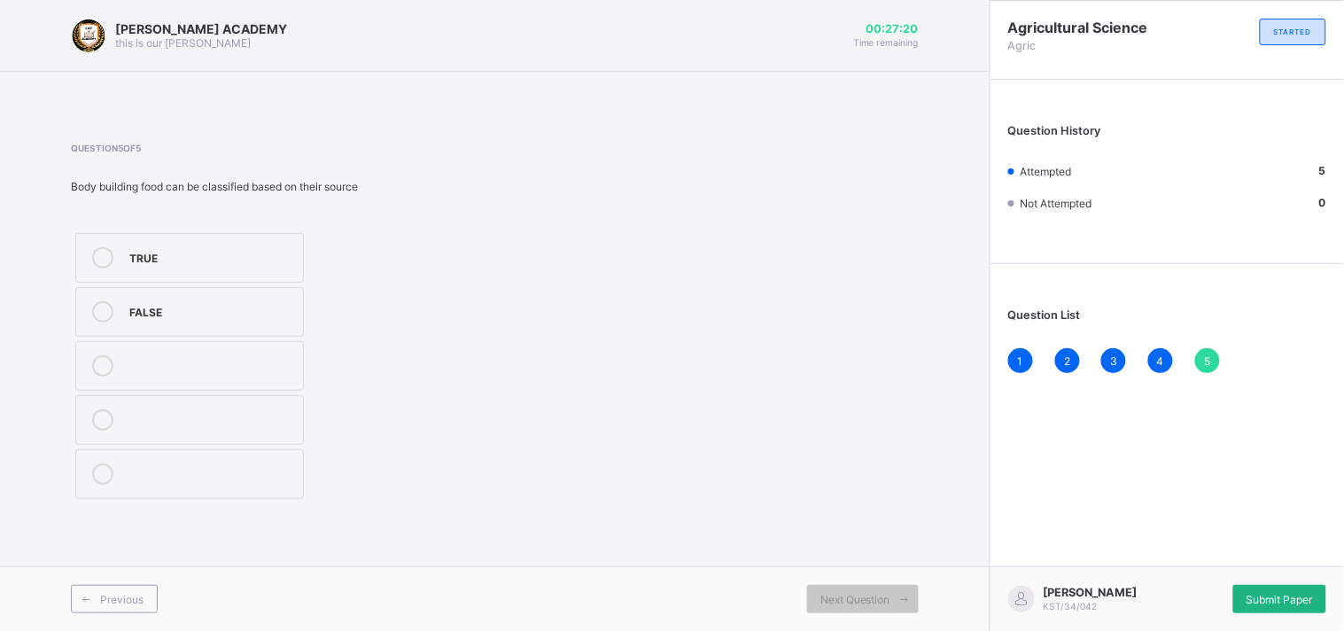
click at [1307, 585] on div "Submit Paper" at bounding box center [1279, 599] width 93 height 28
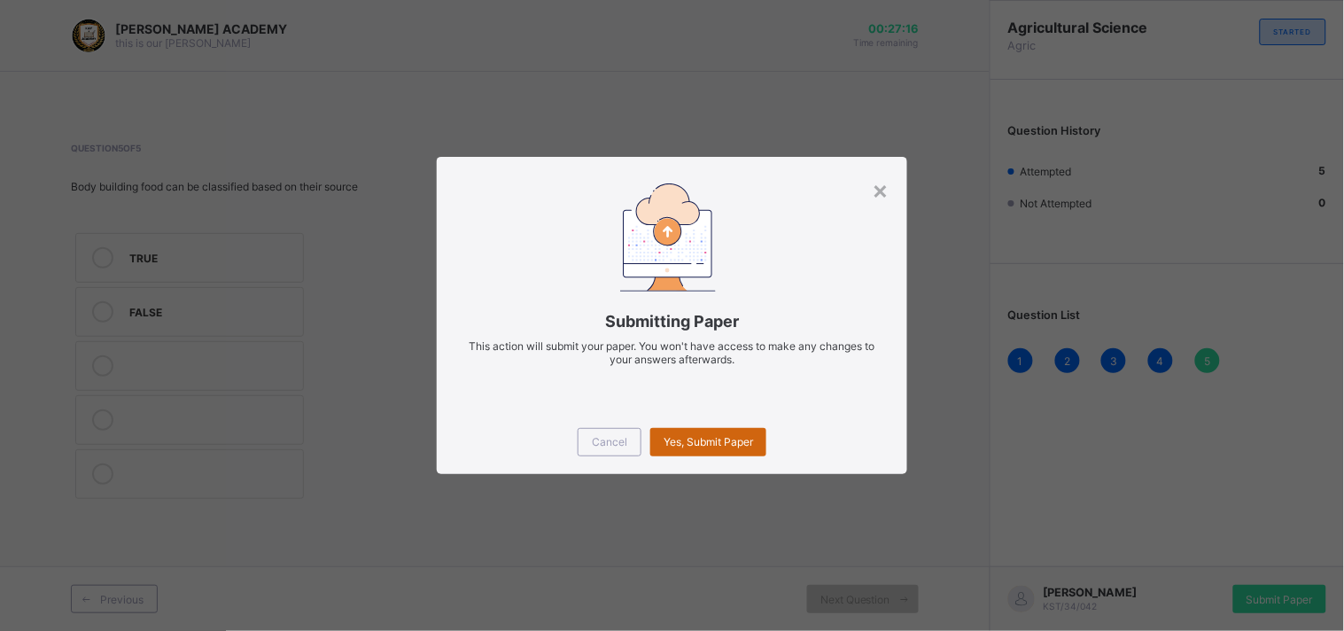
click at [757, 447] on div "Yes, Submit Paper" at bounding box center [708, 442] width 116 height 28
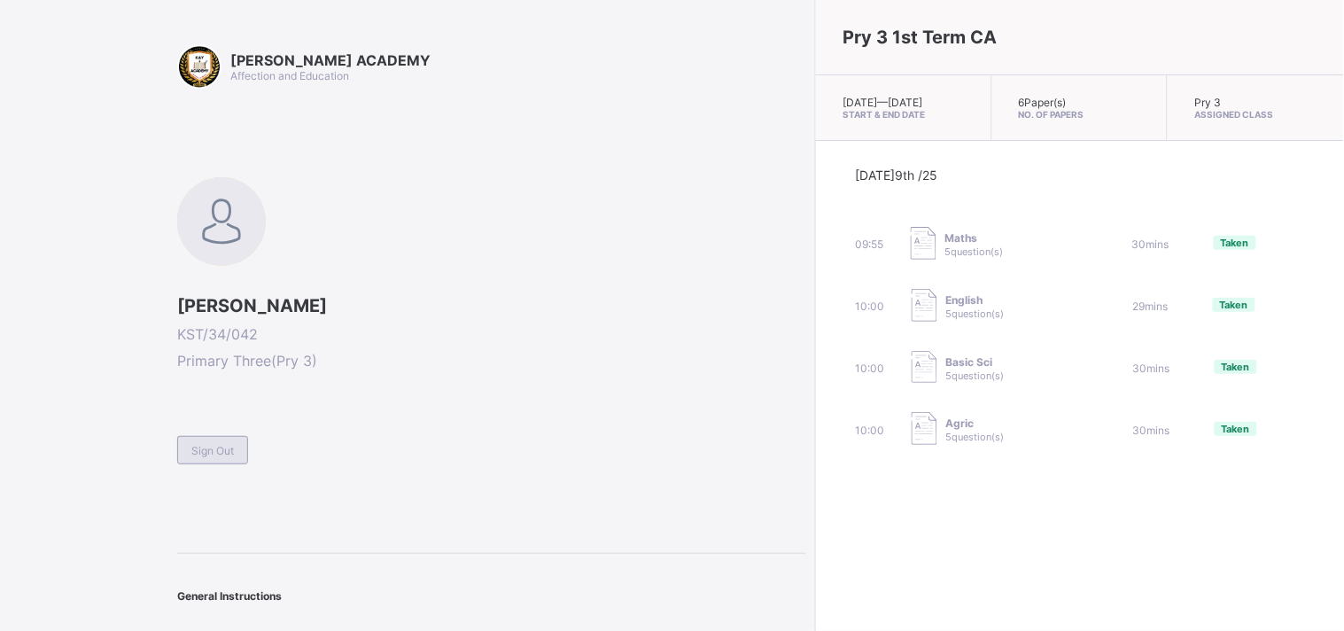
click at [205, 454] on div "Sign Out" at bounding box center [212, 450] width 71 height 28
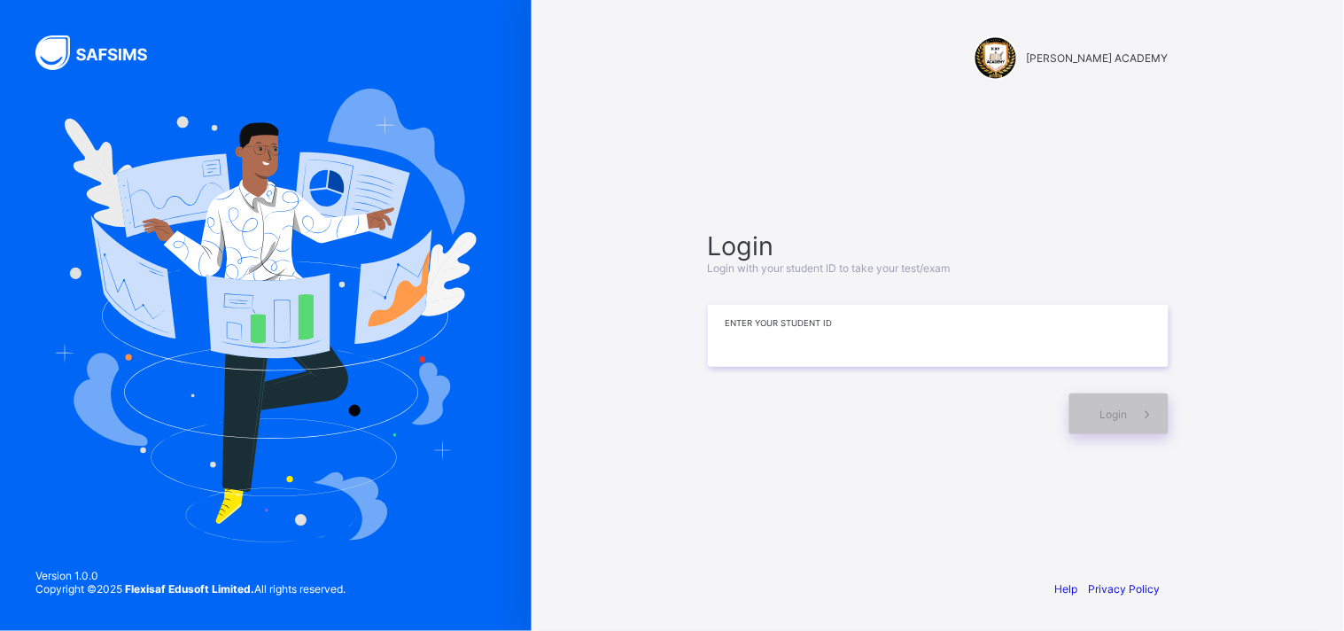
click at [795, 341] on input at bounding box center [938, 336] width 461 height 62
type input "**********"
click at [1141, 408] on icon at bounding box center [1147, 414] width 19 height 17
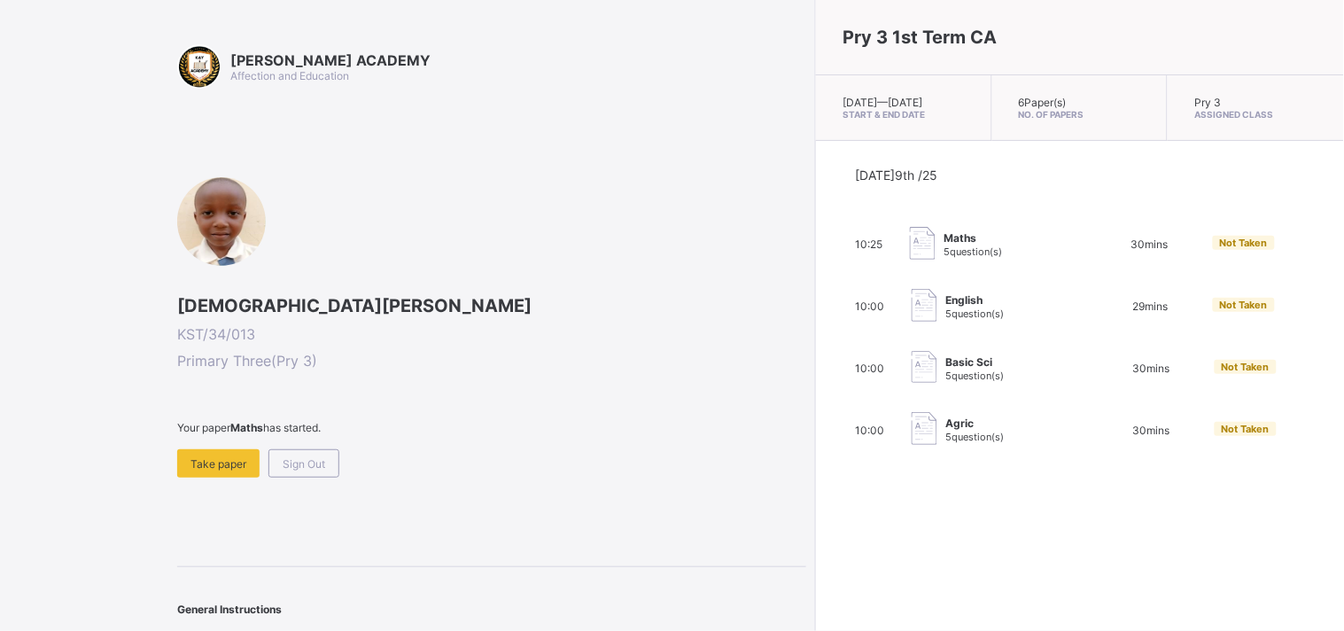
click at [1194, 109] on span "Assigned Class" at bounding box center [1255, 114] width 123 height 11
click at [215, 449] on div "Take paper" at bounding box center [218, 463] width 82 height 28
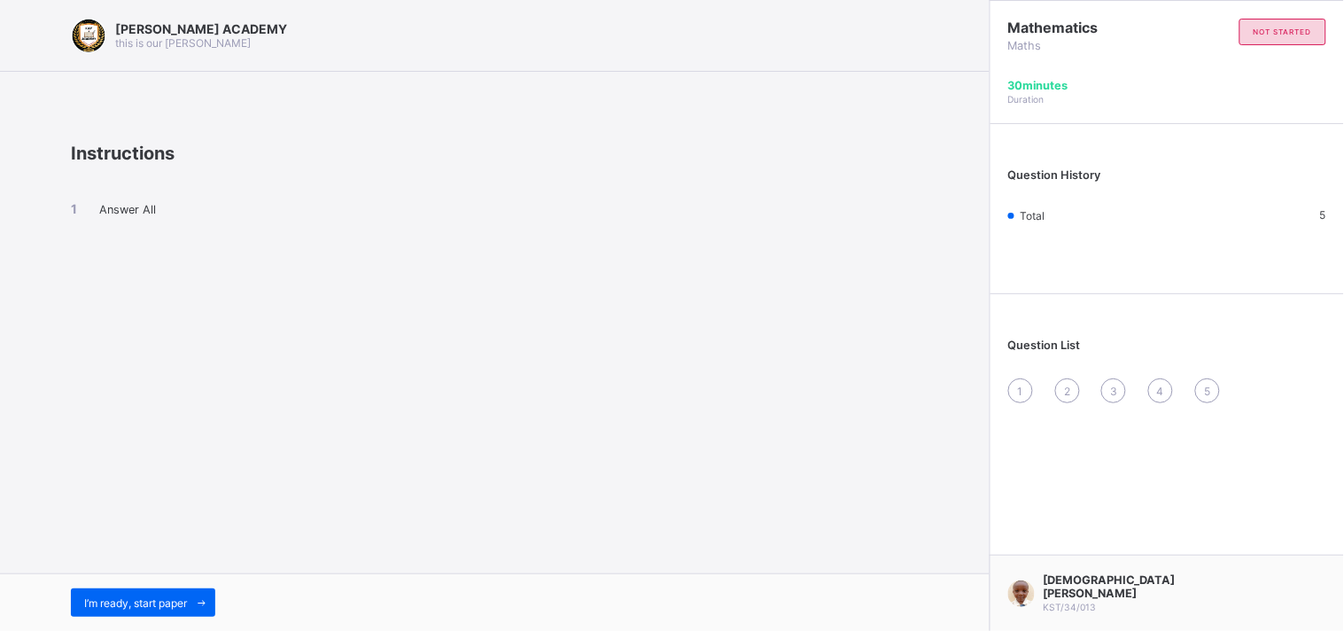
click at [1022, 390] on span "1" at bounding box center [1020, 390] width 5 height 13
click at [1022, 391] on span "1" at bounding box center [1020, 390] width 5 height 13
click at [1020, 393] on span "1" at bounding box center [1020, 390] width 5 height 13
click at [1015, 384] on div "1" at bounding box center [1020, 390] width 25 height 25
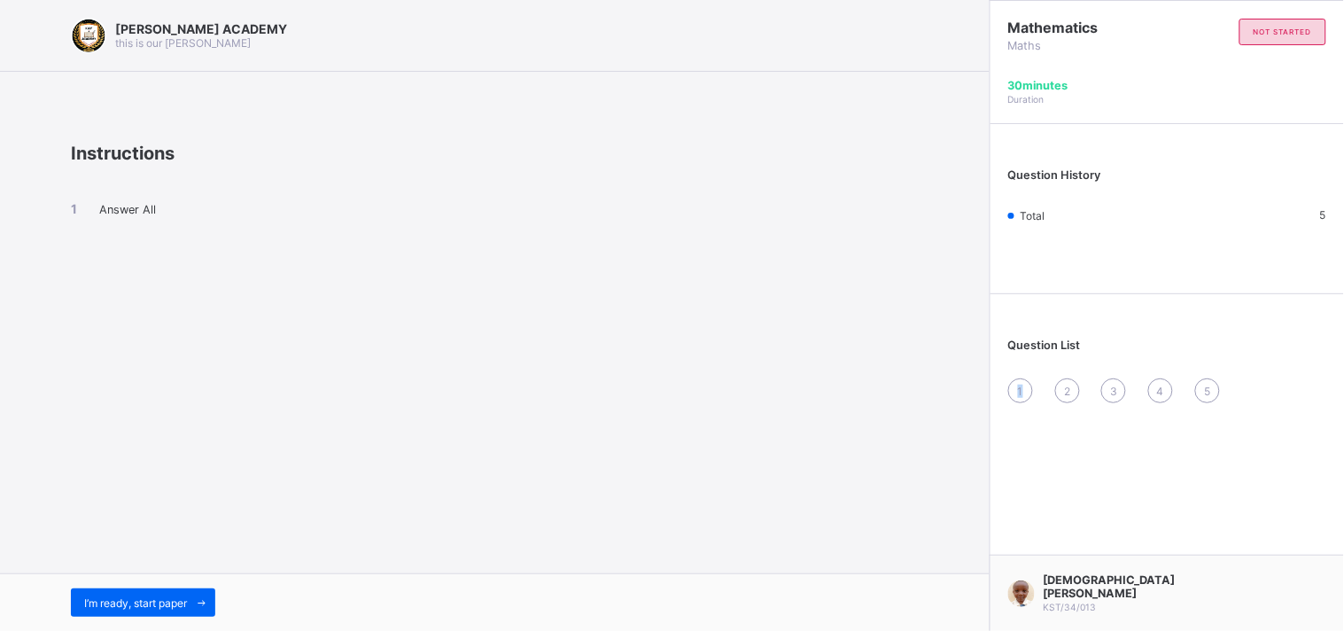
click at [1015, 384] on div "1" at bounding box center [1020, 390] width 25 height 25
click at [1016, 384] on div "1" at bounding box center [1020, 390] width 25 height 25
click at [1016, 383] on div "1" at bounding box center [1020, 390] width 25 height 25
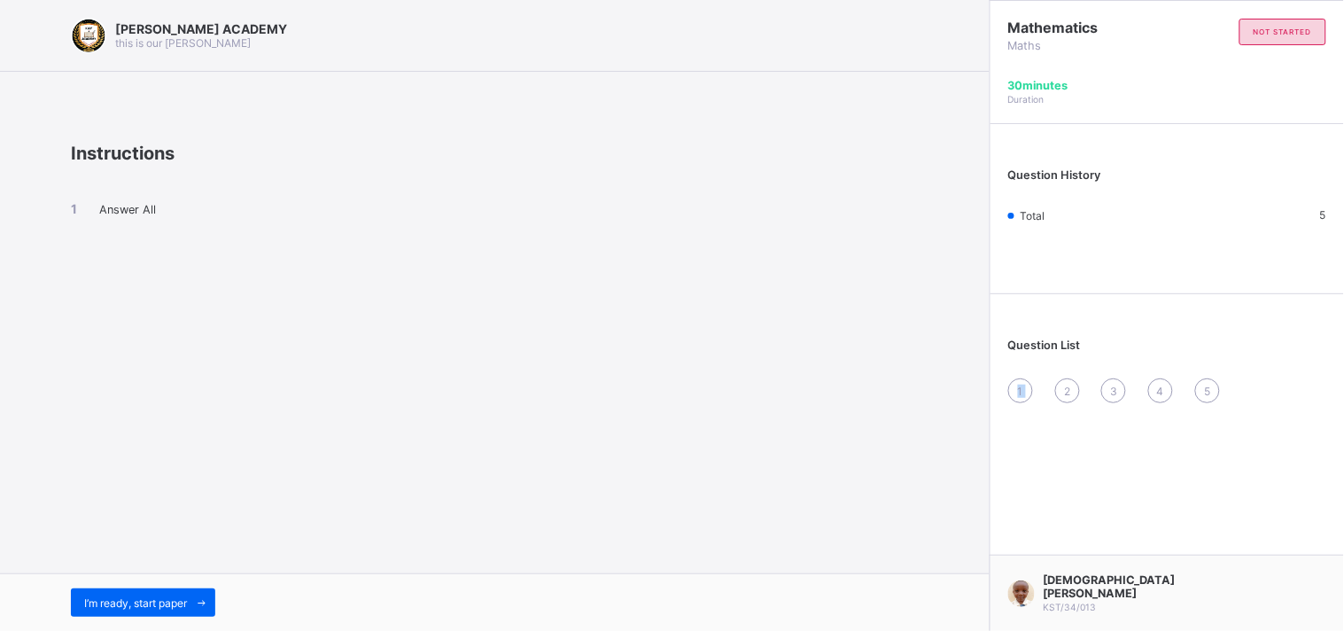
click at [1015, 379] on div "1" at bounding box center [1020, 390] width 25 height 25
click at [1020, 384] on span "1" at bounding box center [1020, 390] width 5 height 13
click at [1020, 385] on span "1" at bounding box center [1020, 390] width 5 height 13
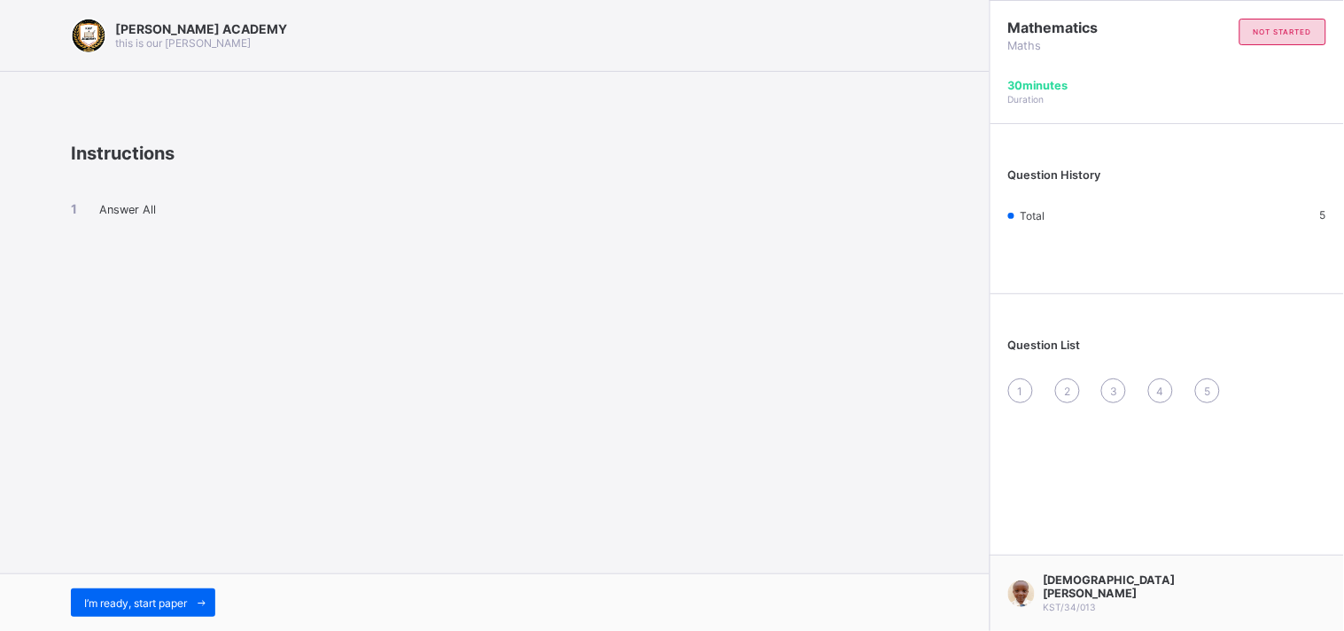
click at [1020, 385] on span "1" at bounding box center [1020, 390] width 5 height 13
click at [1020, 386] on span "1" at bounding box center [1020, 390] width 5 height 13
click at [149, 589] on div "I’m ready, start paper" at bounding box center [143, 602] width 144 height 28
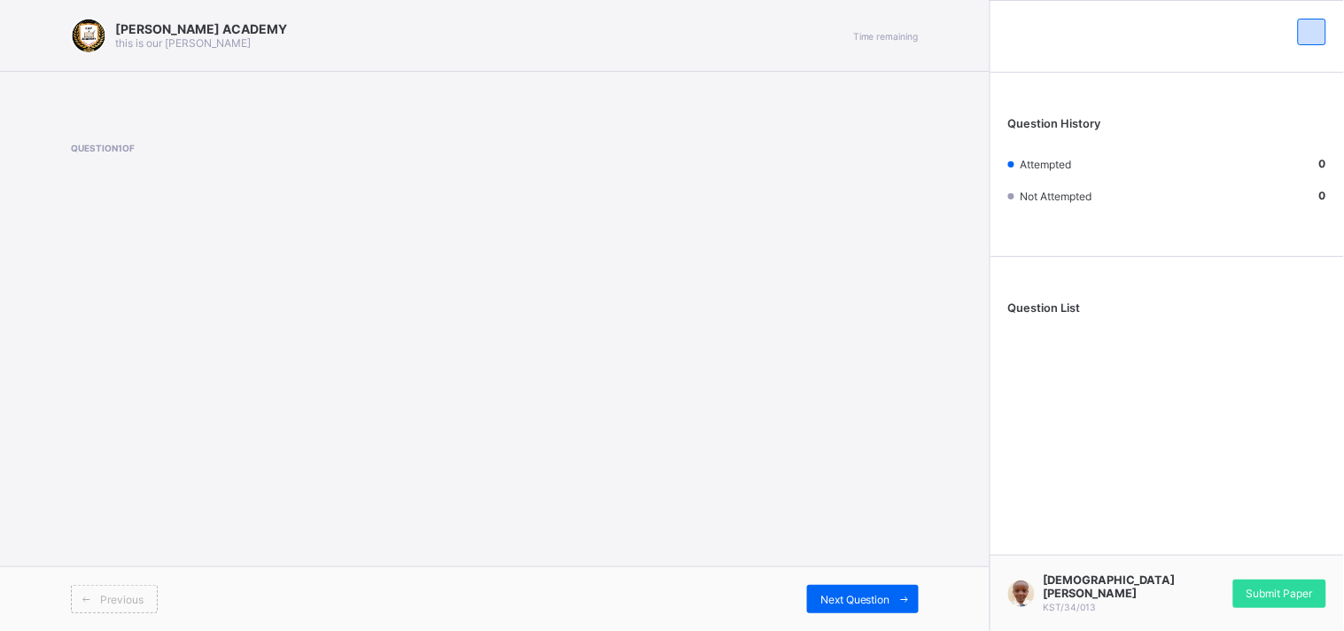
click at [149, 589] on div "Previous" at bounding box center [114, 599] width 87 height 28
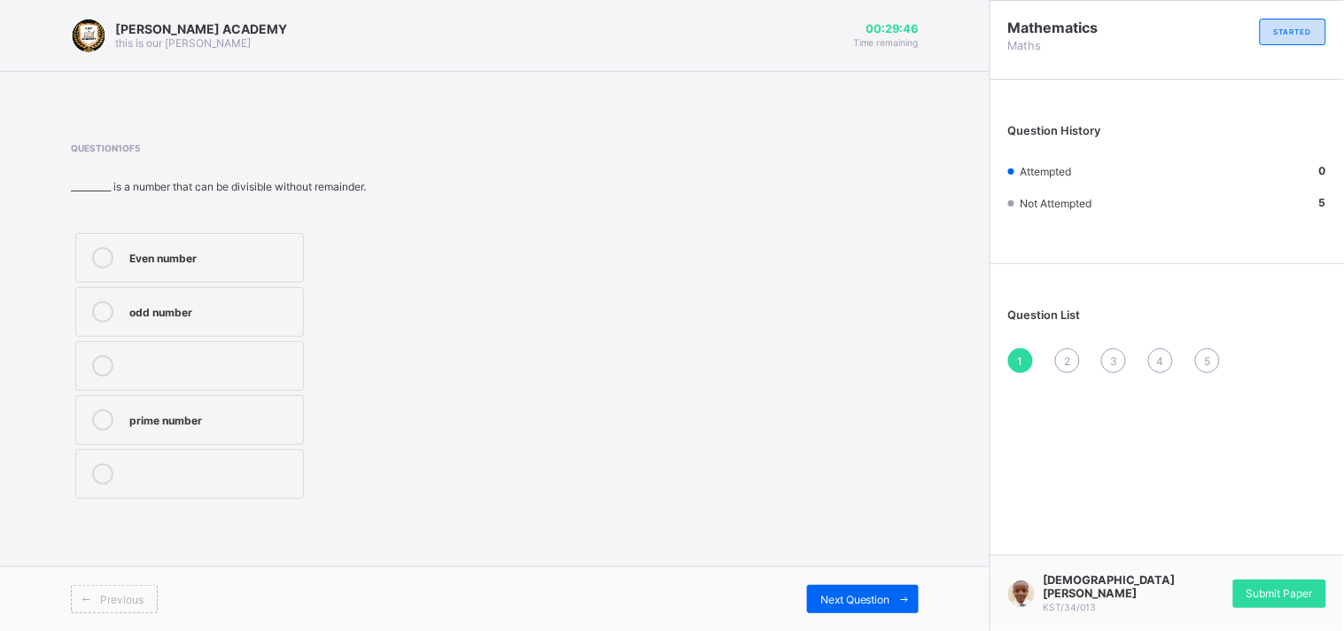
click at [93, 254] on icon at bounding box center [102, 257] width 21 height 21
click at [881, 597] on span "Next Question" at bounding box center [855, 599] width 70 height 13
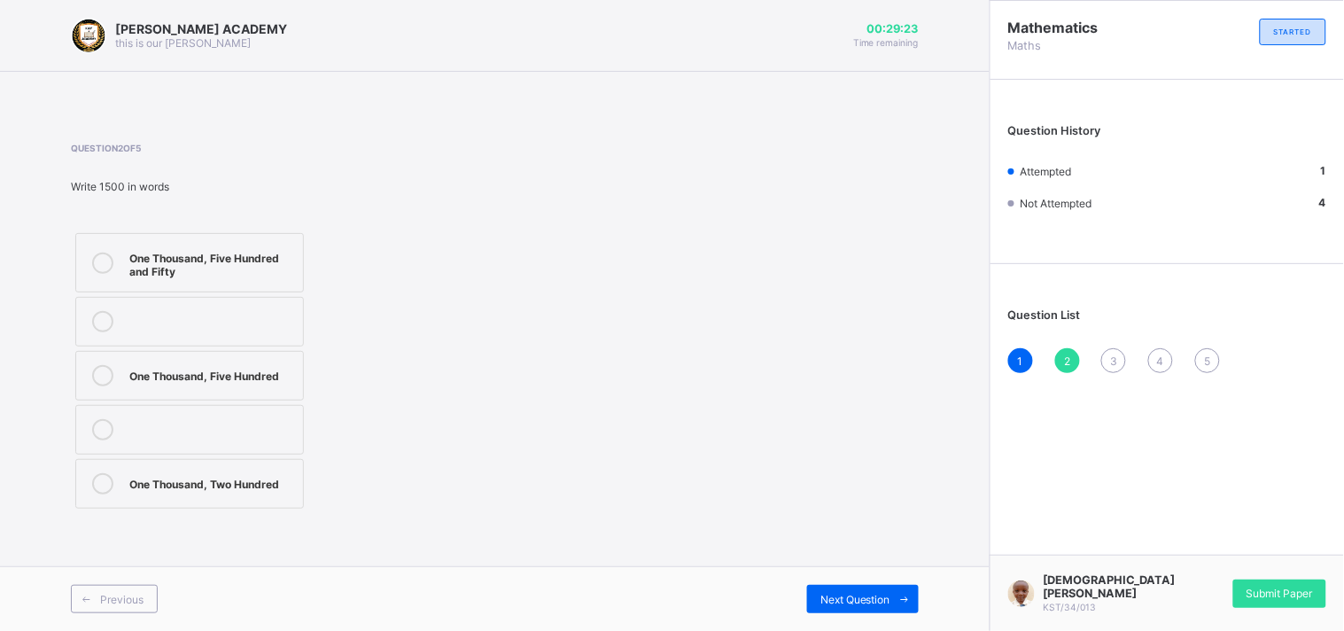
click at [205, 367] on div "One Thousand, Five Hundred" at bounding box center [211, 374] width 165 height 18
click at [833, 593] on span "Next Question" at bounding box center [855, 599] width 70 height 13
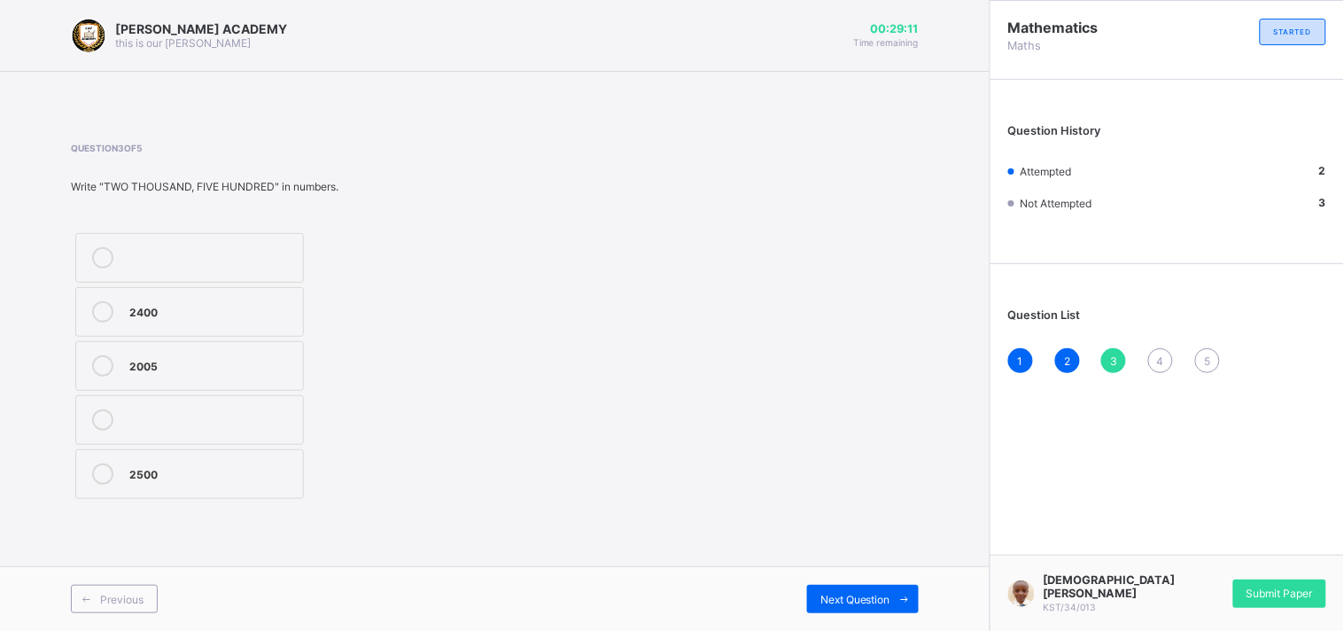
click at [748, 525] on div "Question 3 of 5 Write "TWO THOUSAND, FIVE HUNDRED" in numbers. 2400 2005 2500" at bounding box center [495, 323] width 848 height 414
click at [167, 474] on div "2500" at bounding box center [211, 472] width 165 height 18
click at [840, 593] on span "Next Question" at bounding box center [855, 599] width 70 height 13
click at [252, 469] on div "Thousands" at bounding box center [211, 472] width 165 height 18
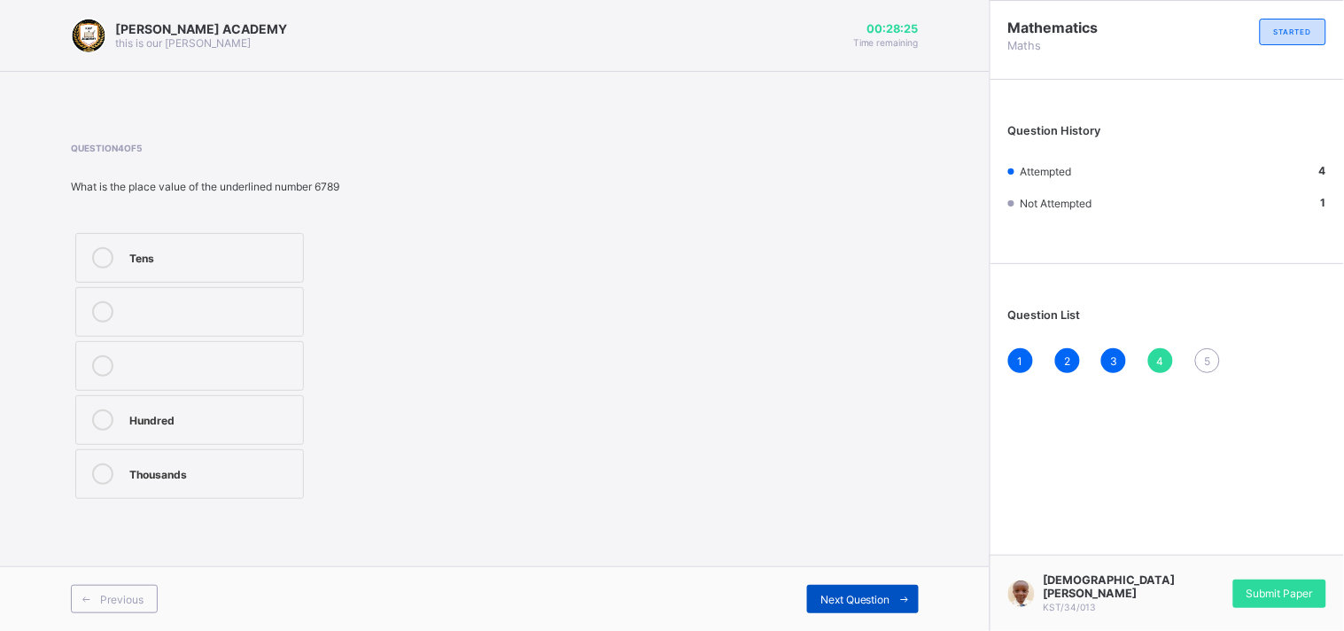
click at [882, 591] on div "Next Question" at bounding box center [863, 599] width 112 height 28
click at [192, 399] on label "3450" at bounding box center [189, 420] width 229 height 50
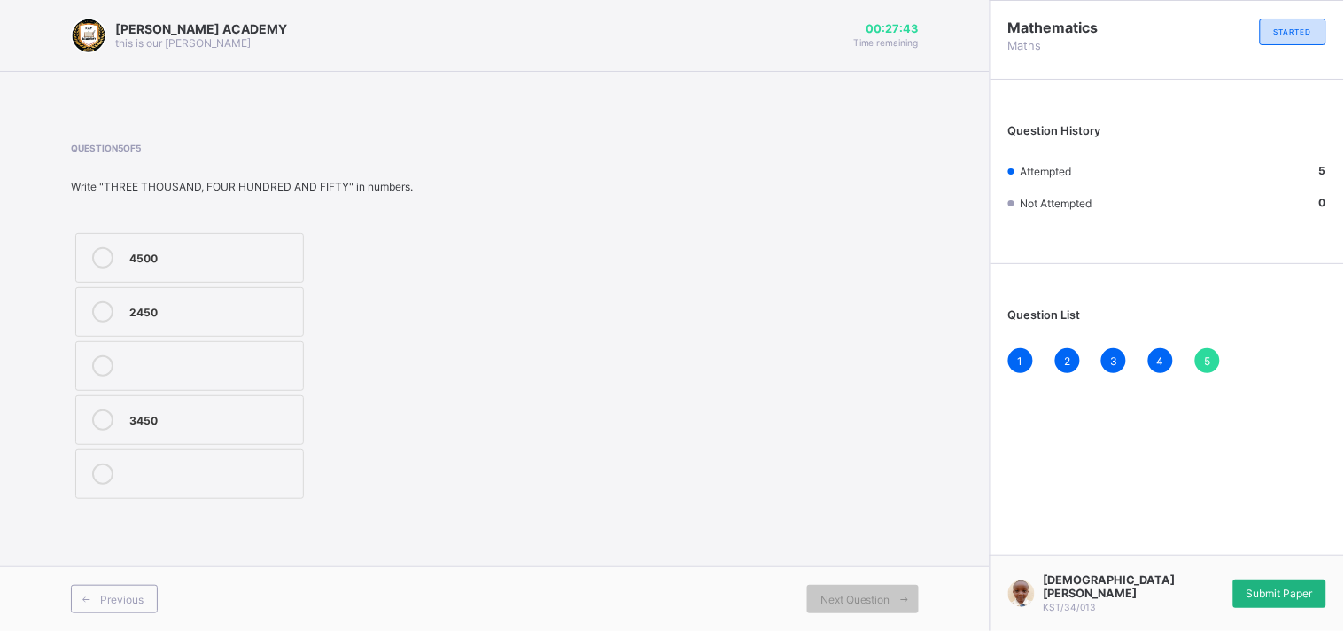
click at [1256, 589] on div "Submit Paper" at bounding box center [1279, 593] width 93 height 28
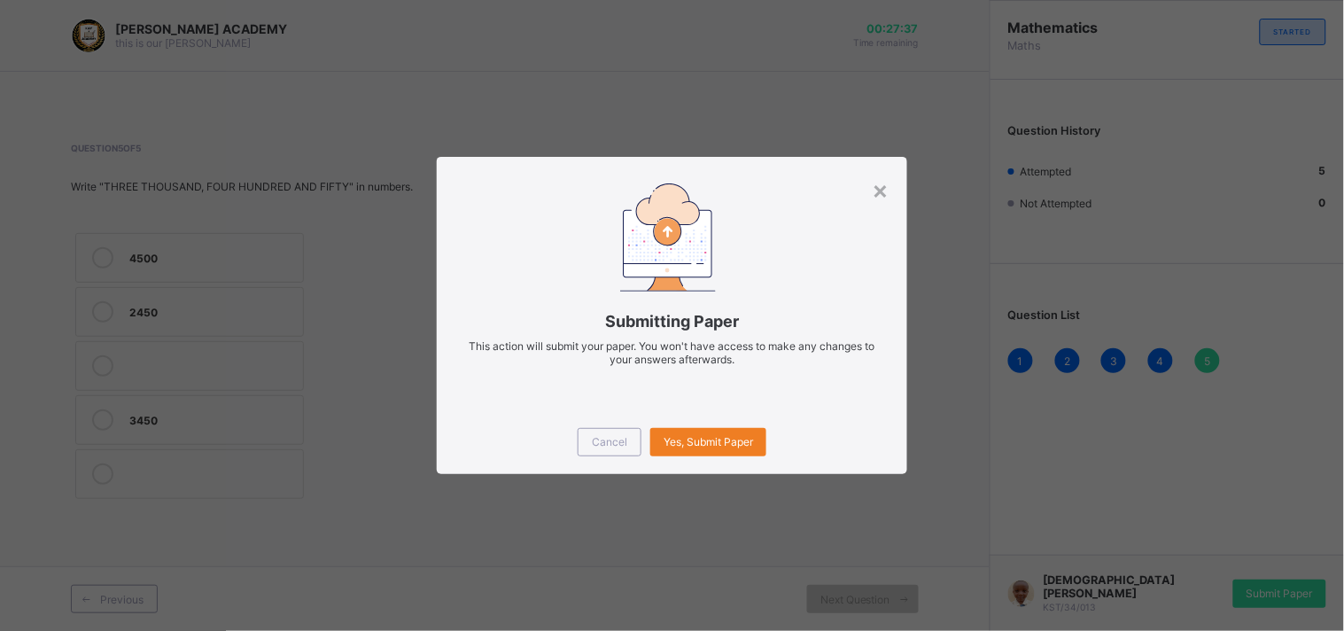
click at [733, 425] on div "Cancel Yes, Submit Paper" at bounding box center [672, 442] width 470 height 64
click at [731, 439] on span "Yes, Submit Paper" at bounding box center [707, 441] width 89 height 13
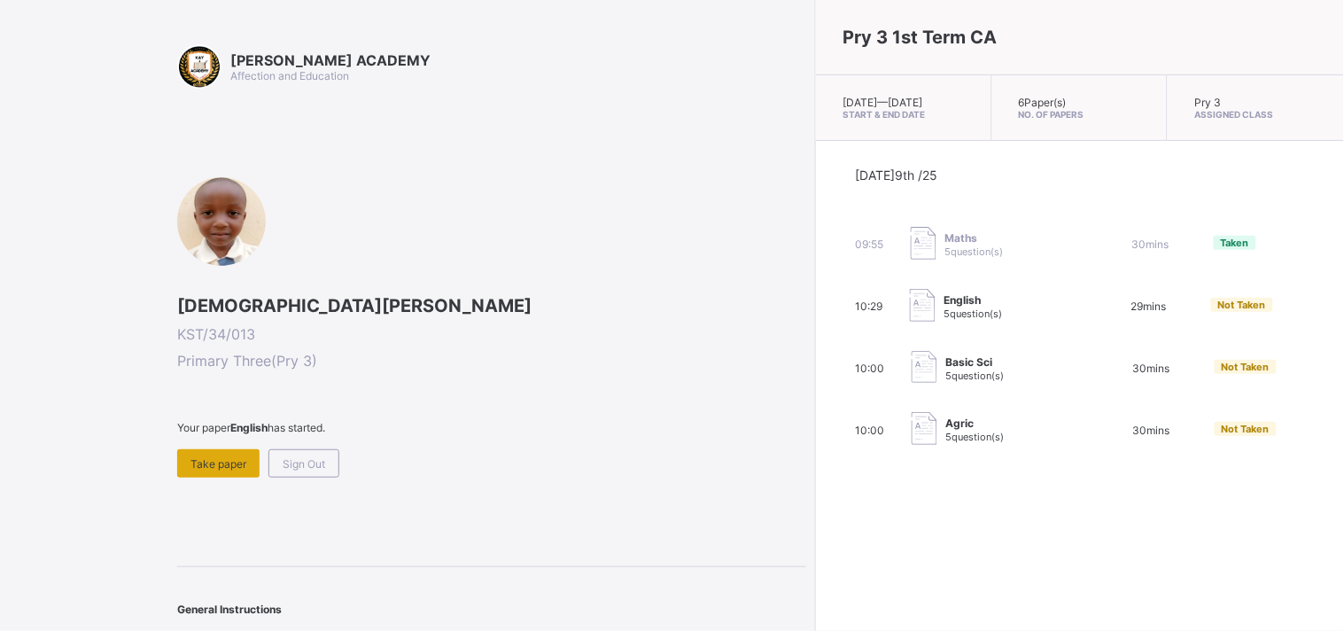
click at [248, 454] on div "Take paper" at bounding box center [218, 463] width 82 height 28
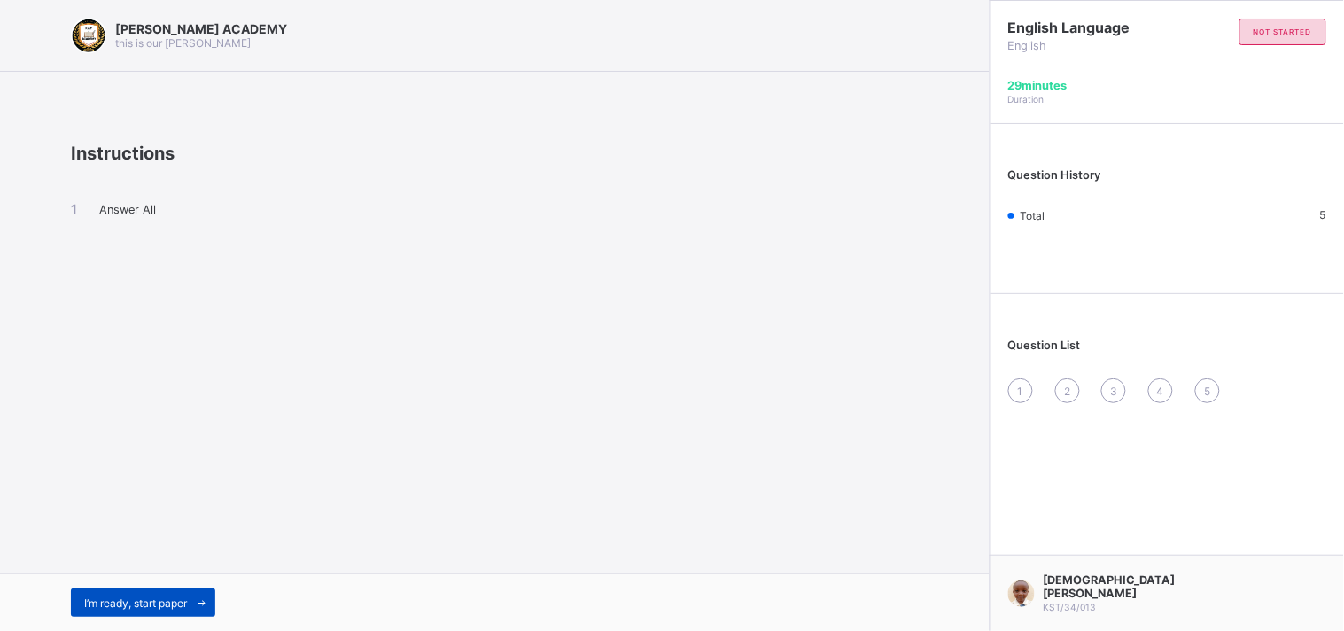
click at [117, 603] on span "I’m ready, start paper" at bounding box center [135, 602] width 103 height 13
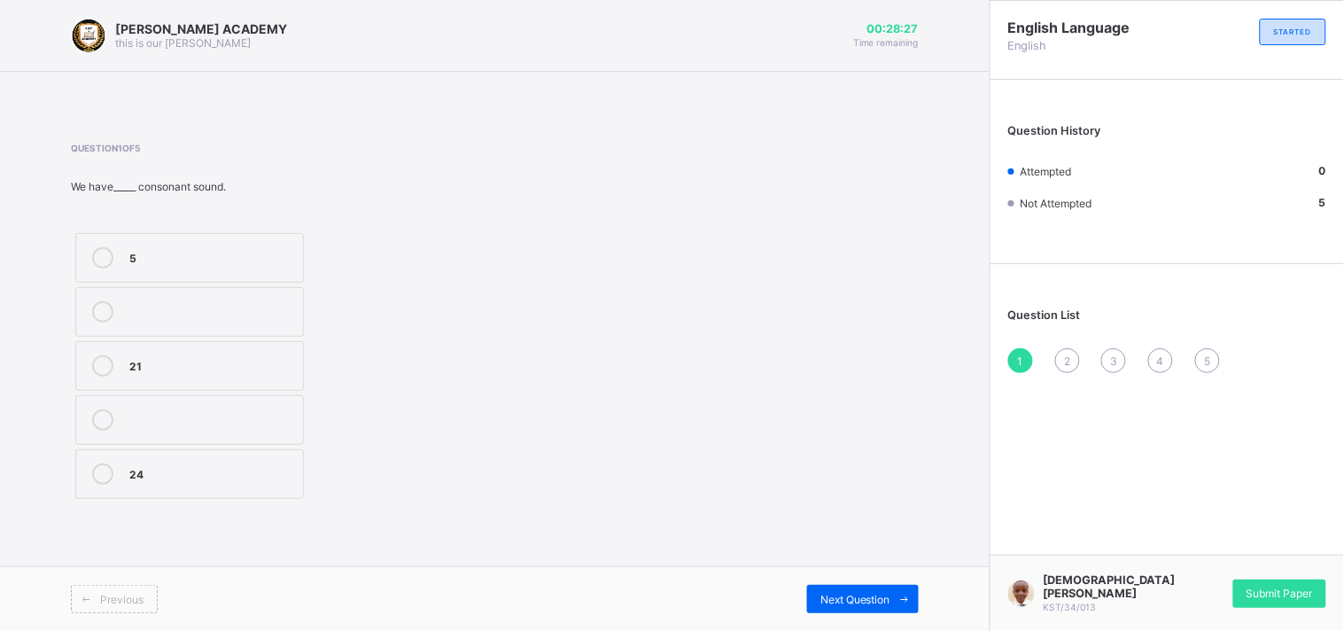
click at [169, 359] on div "21" at bounding box center [211, 364] width 165 height 18
click at [877, 582] on div "Previous Next Question" at bounding box center [494, 598] width 989 height 65
drag, startPoint x: 875, startPoint y: 582, endPoint x: 878, endPoint y: 596, distance: 14.4
click at [878, 596] on div "Previous Next Question" at bounding box center [494, 598] width 989 height 65
click at [878, 596] on span "Next Question" at bounding box center [855, 599] width 70 height 13
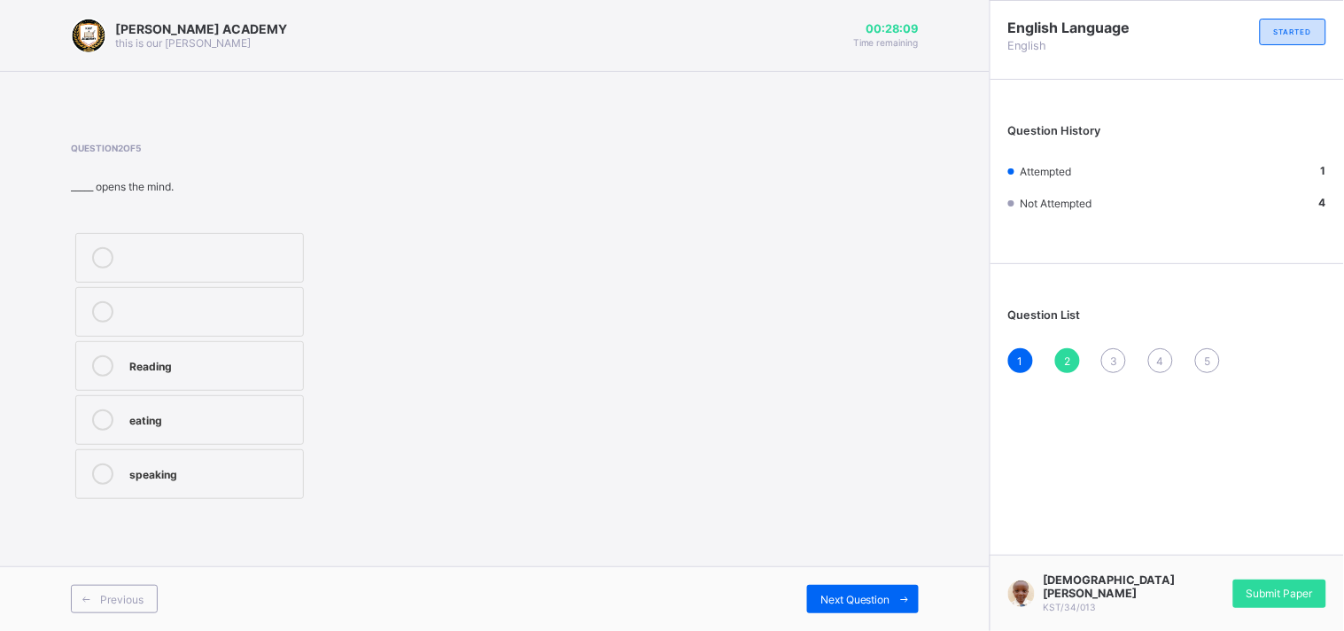
click at [251, 352] on label "Reading" at bounding box center [189, 366] width 229 height 50
click at [863, 587] on div "Next Question" at bounding box center [863, 599] width 112 height 28
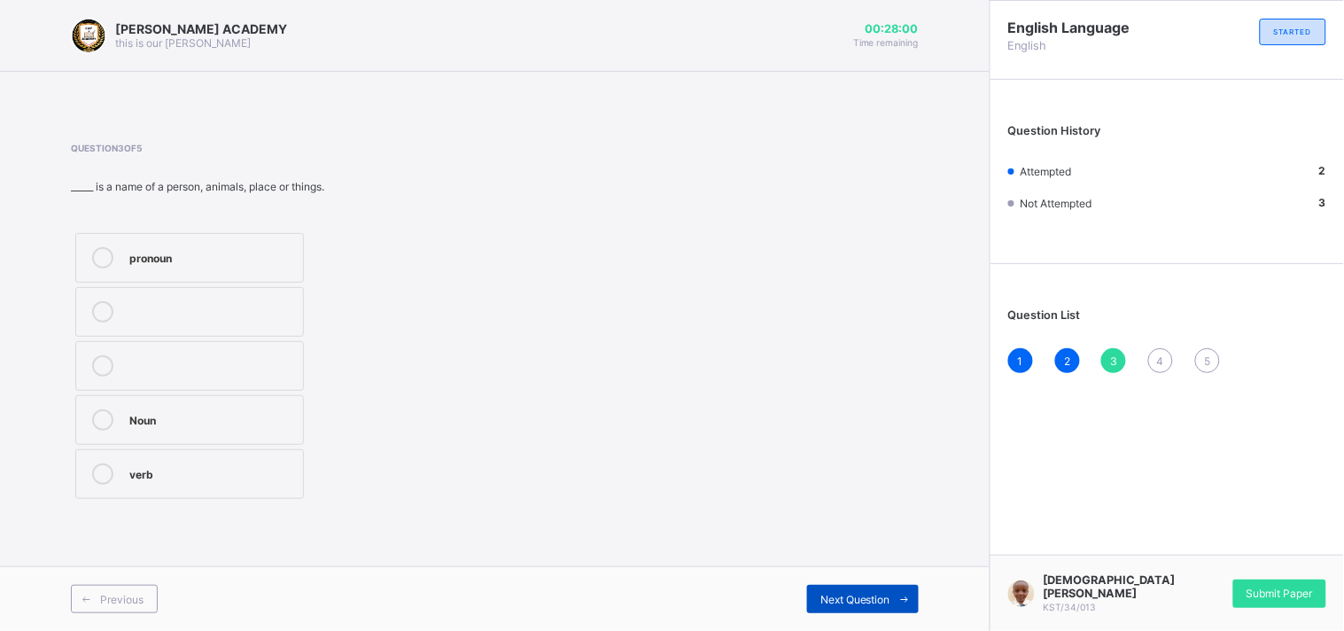
click at [863, 587] on div "Next Question" at bounding box center [863, 599] width 112 height 28
click at [1114, 348] on div "3" at bounding box center [1113, 360] width 25 height 25
click at [1116, 348] on div "3" at bounding box center [1113, 360] width 25 height 25
click at [177, 419] on div "Noun" at bounding box center [211, 418] width 165 height 18
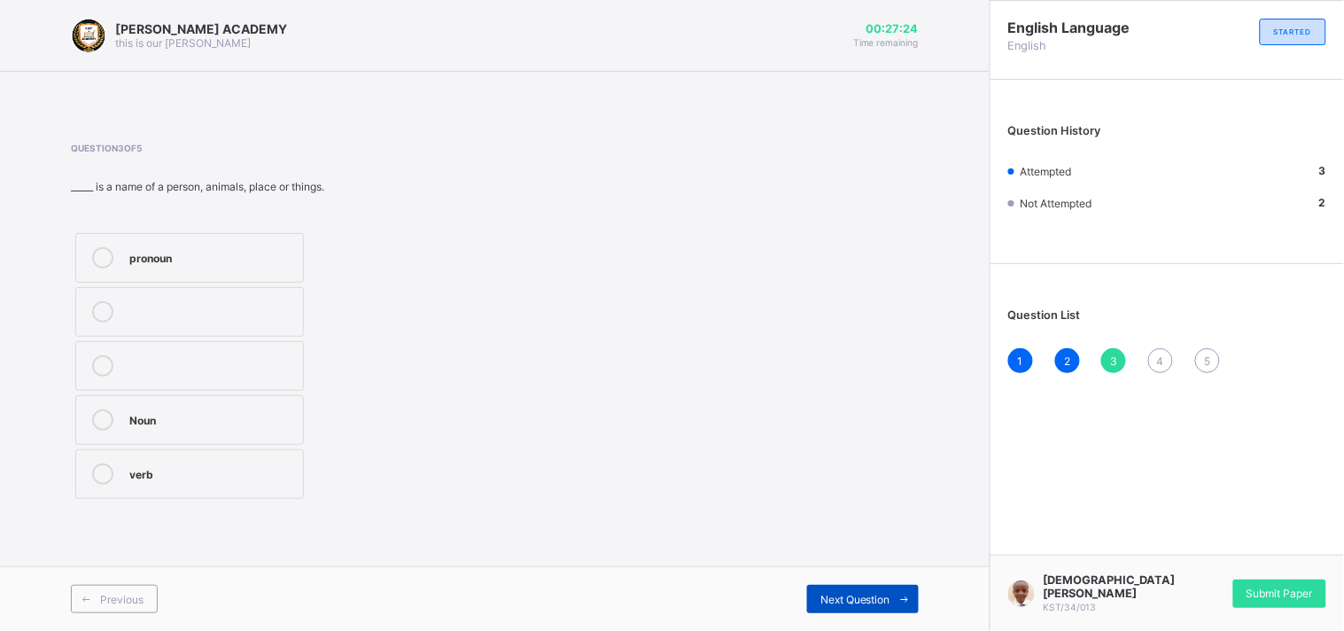
click at [901, 590] on span at bounding box center [904, 599] width 28 height 28
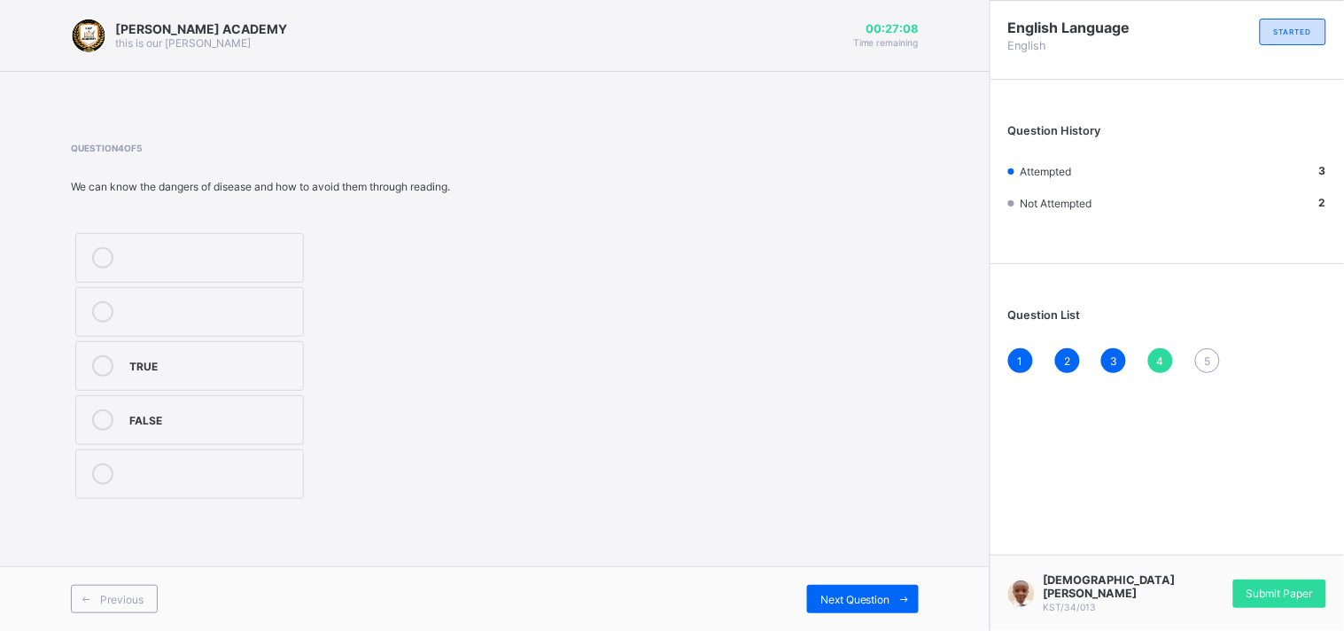
click at [233, 347] on label "TRUE" at bounding box center [189, 366] width 229 height 50
click at [818, 590] on div "Next Question" at bounding box center [863, 599] width 112 height 28
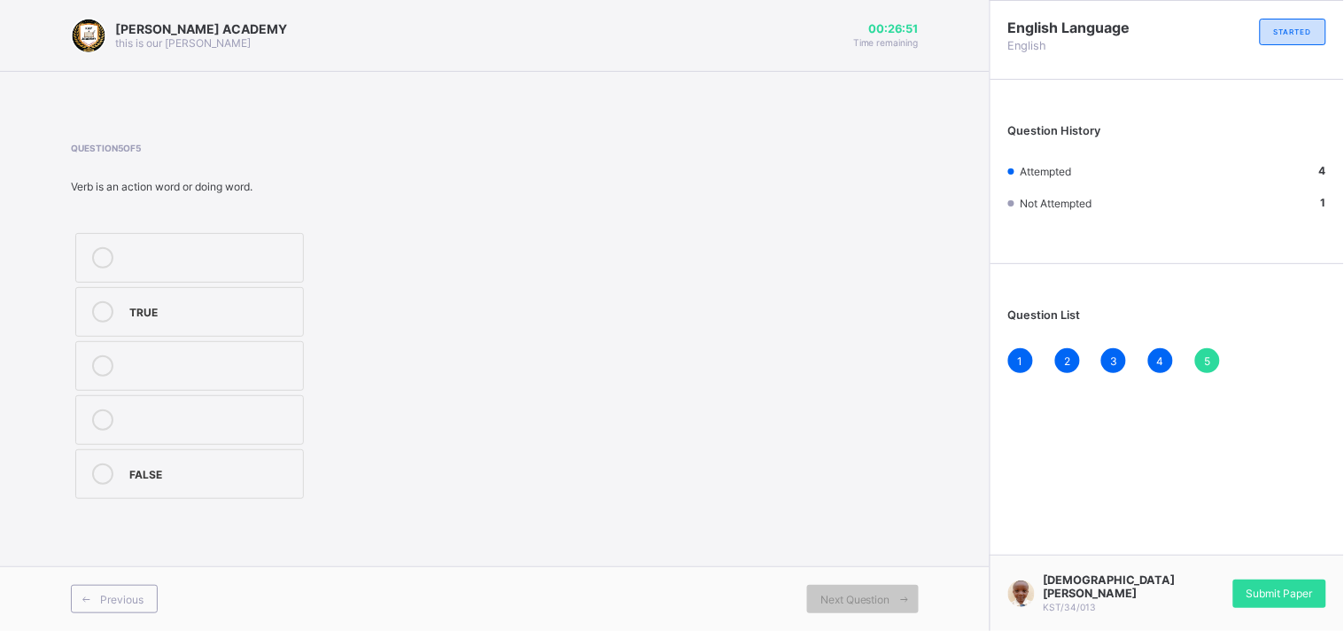
click at [147, 313] on div "TRUE" at bounding box center [211, 310] width 165 height 18
click at [1288, 594] on span "Submit Paper" at bounding box center [1279, 592] width 66 height 13
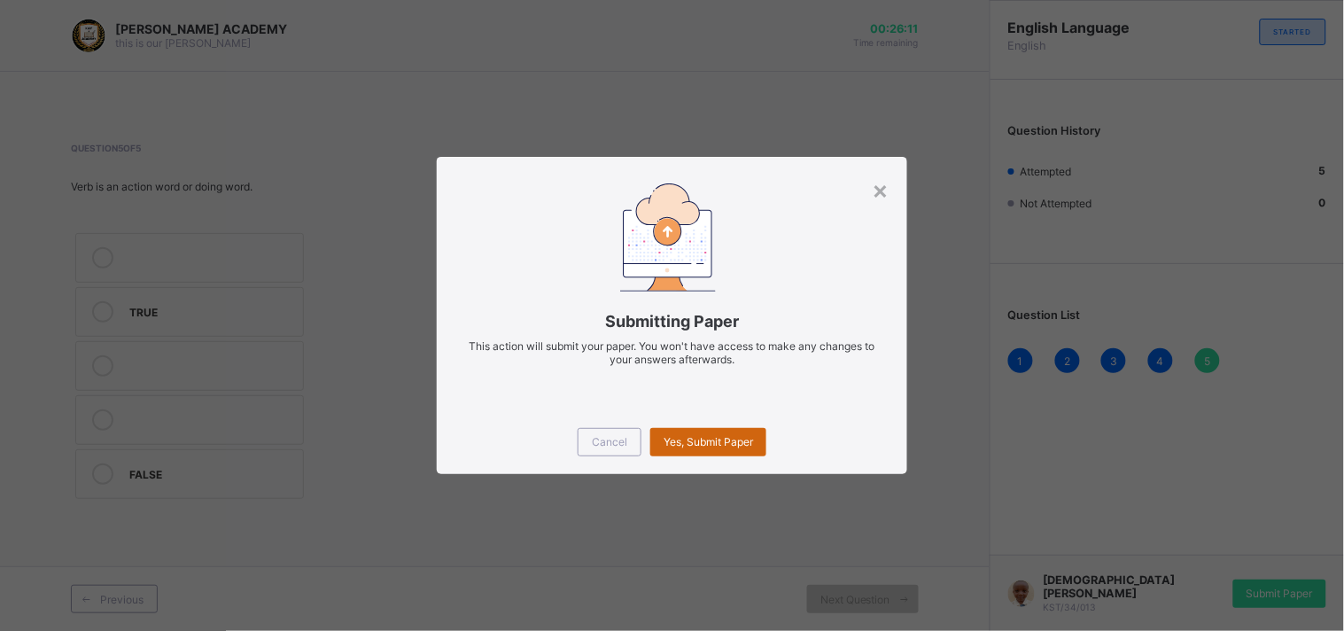
click at [729, 429] on div "Yes, Submit Paper" at bounding box center [708, 442] width 116 height 28
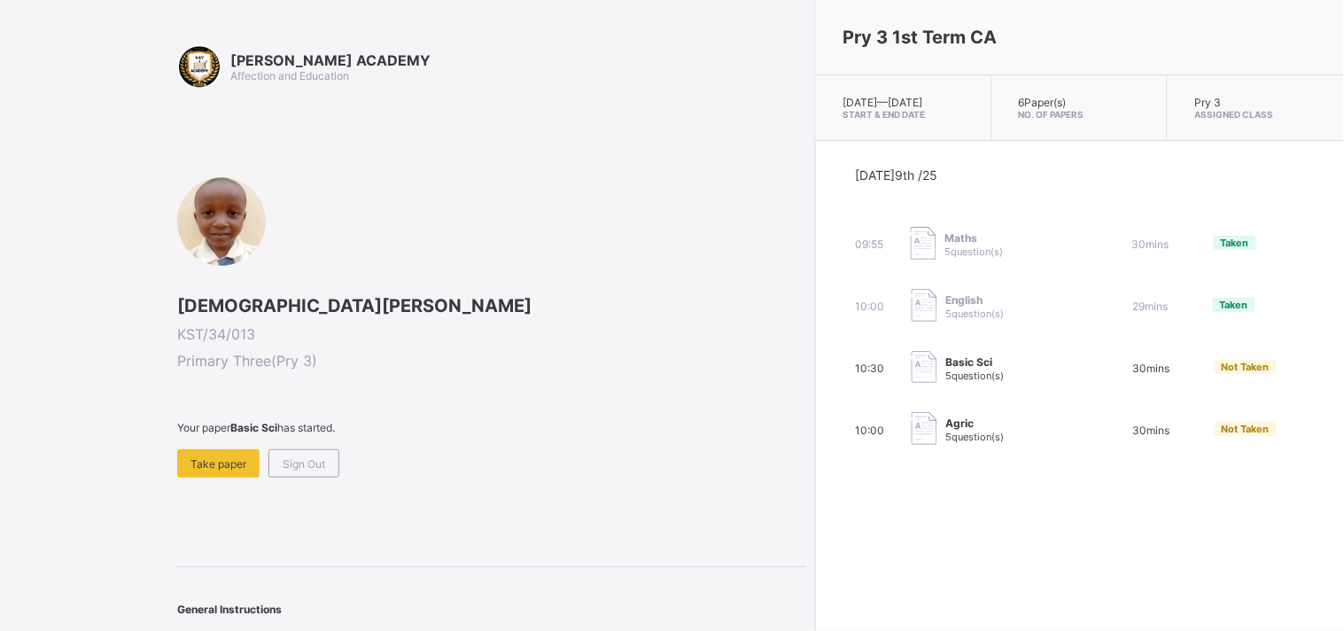
click at [1254, 109] on span "Assigned Class" at bounding box center [1255, 114] width 123 height 11
click at [204, 457] on span "Take paper" at bounding box center [218, 463] width 56 height 13
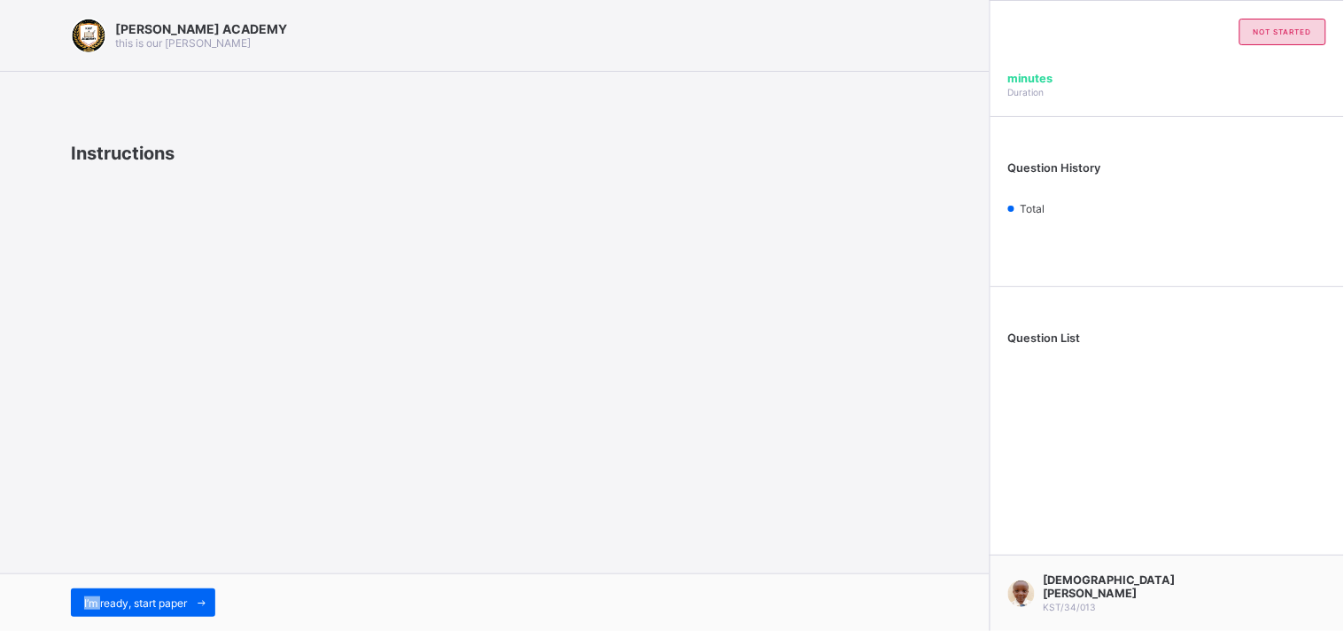
click at [204, 454] on div "[PERSON_NAME] ACADEMY this is our [PERSON_NAME] Instructions I’m ready, start p…" at bounding box center [494, 315] width 989 height 631
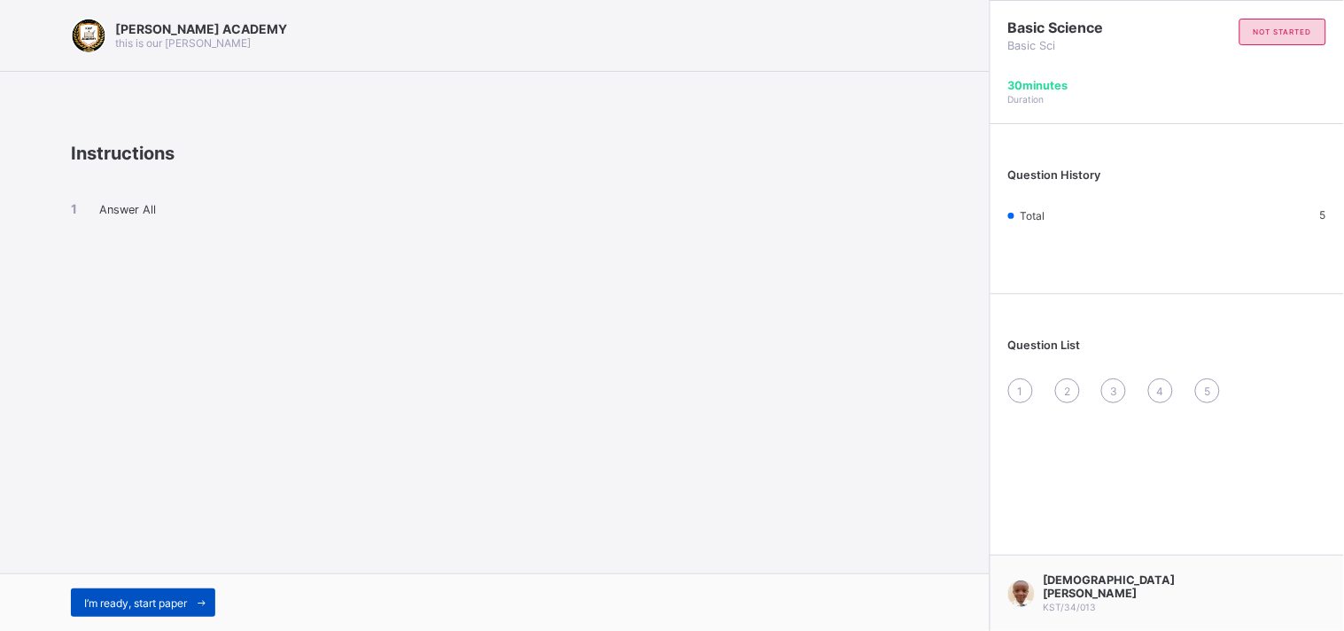
click at [120, 588] on div "I’m ready, start paper" at bounding box center [143, 602] width 144 height 28
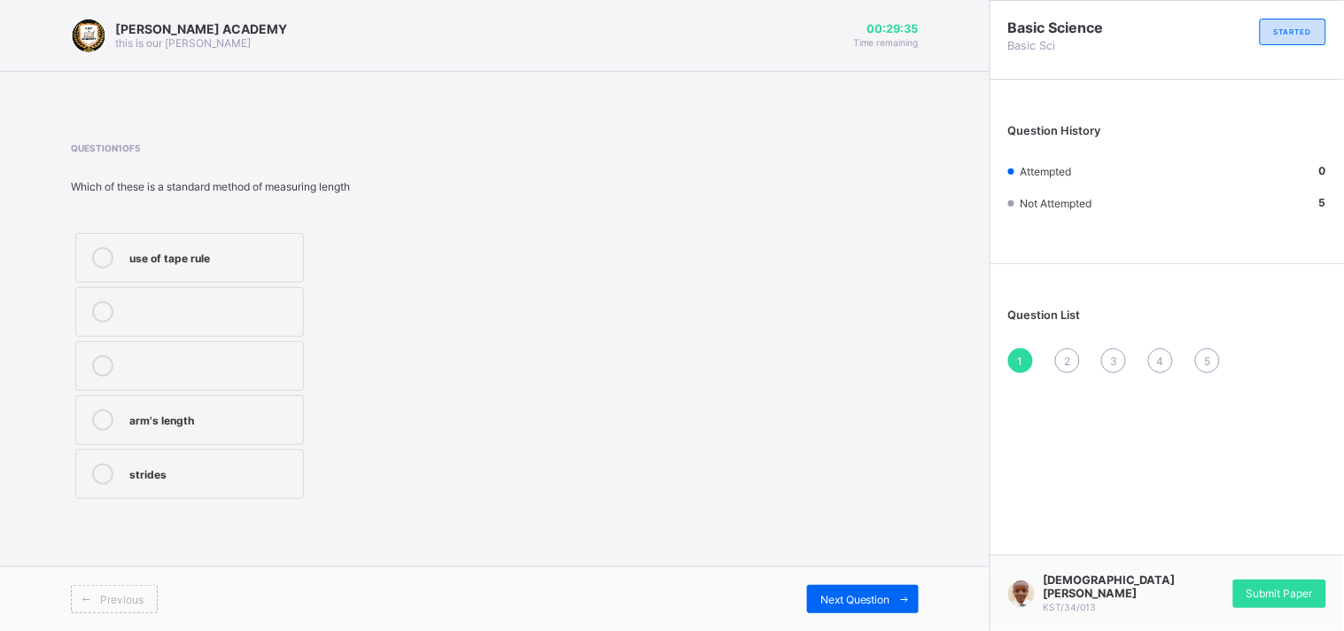
click at [206, 248] on div "use of tape rule" at bounding box center [211, 256] width 165 height 18
click at [824, 594] on span "Next Question" at bounding box center [855, 599] width 70 height 13
click at [248, 239] on label "1000" at bounding box center [189, 258] width 229 height 50
click at [852, 591] on div "Next Question" at bounding box center [863, 599] width 112 height 28
click at [160, 403] on label "mass" at bounding box center [189, 420] width 229 height 50
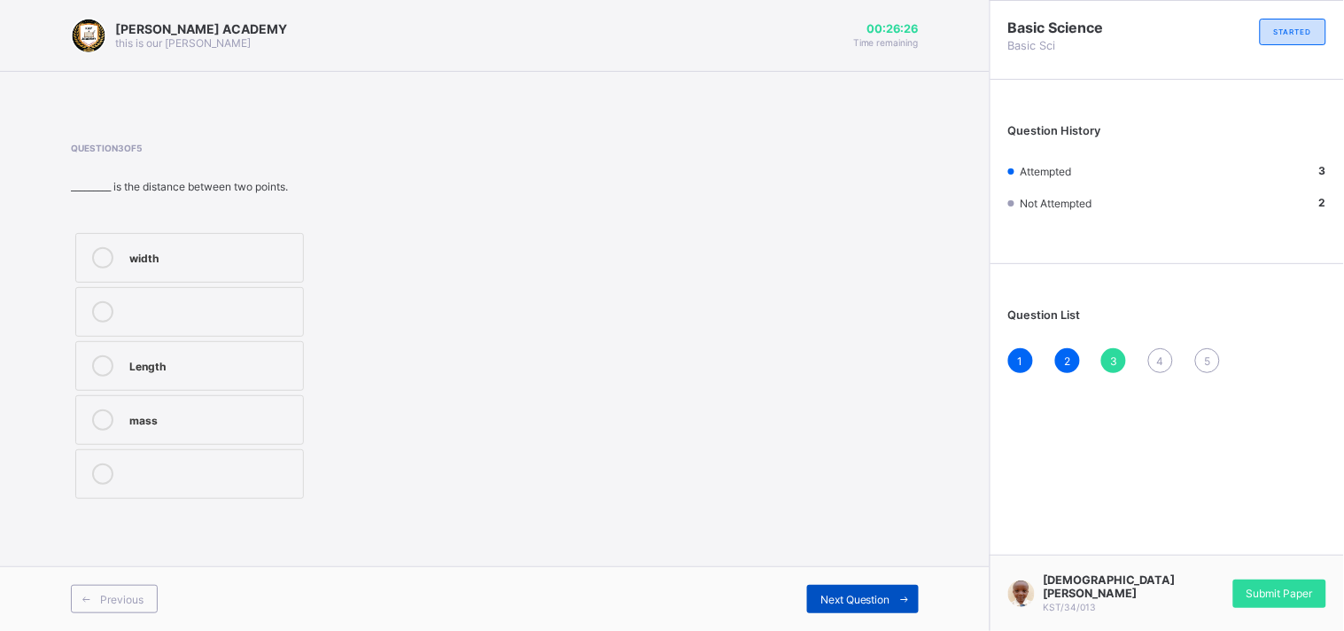
click at [840, 607] on div "Next Question" at bounding box center [863, 599] width 112 height 28
click at [127, 418] on label "hand span" at bounding box center [189, 420] width 229 height 50
click at [848, 588] on div "Next Question" at bounding box center [863, 599] width 112 height 28
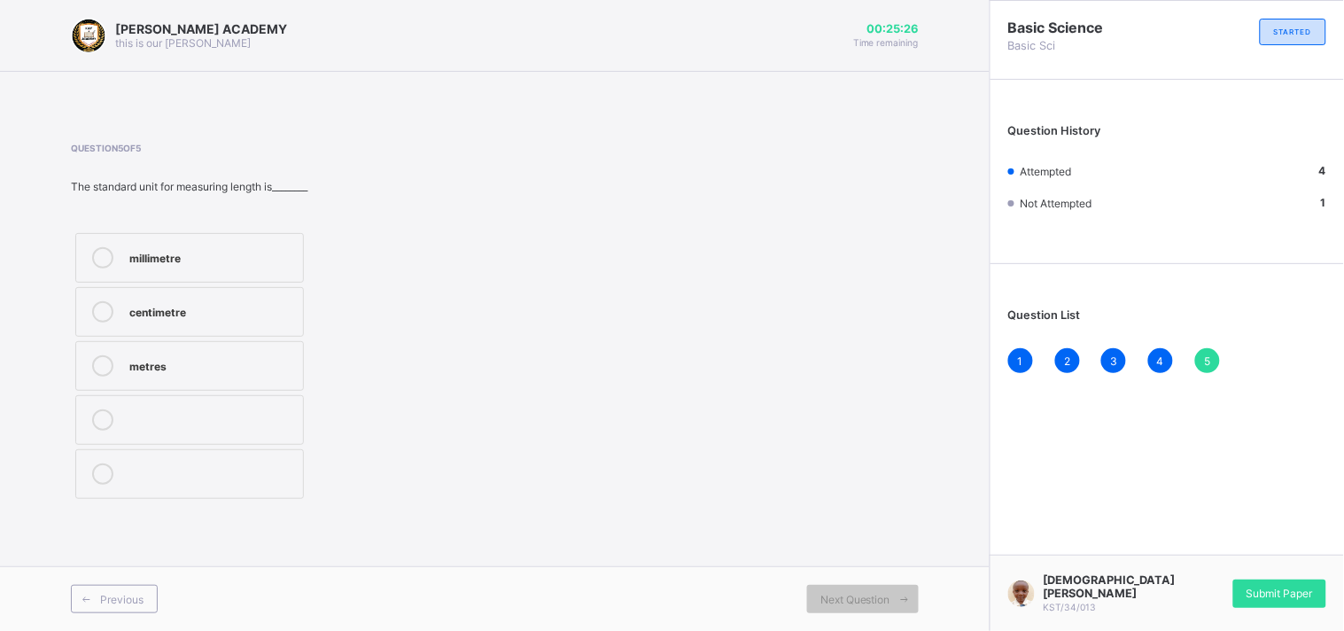
click at [197, 310] on div "centimetre" at bounding box center [211, 310] width 165 height 18
click at [1282, 587] on div "Submit Paper" at bounding box center [1279, 593] width 93 height 28
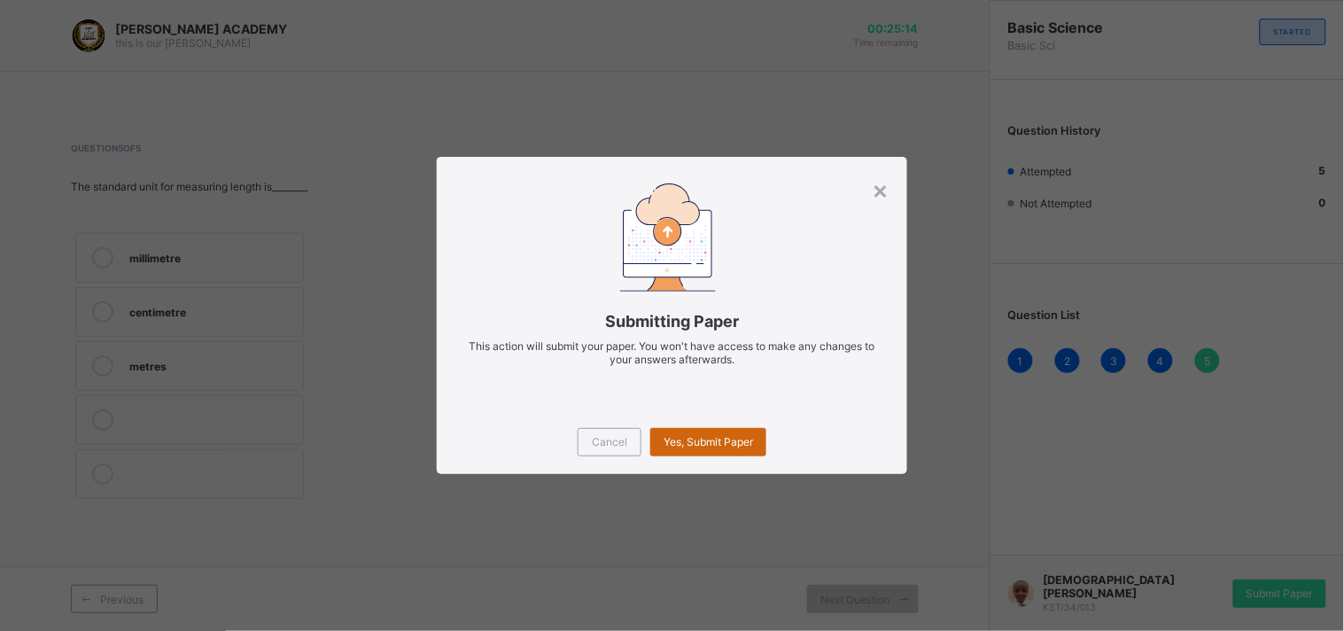
click at [753, 445] on span "Yes, Submit Paper" at bounding box center [707, 441] width 89 height 13
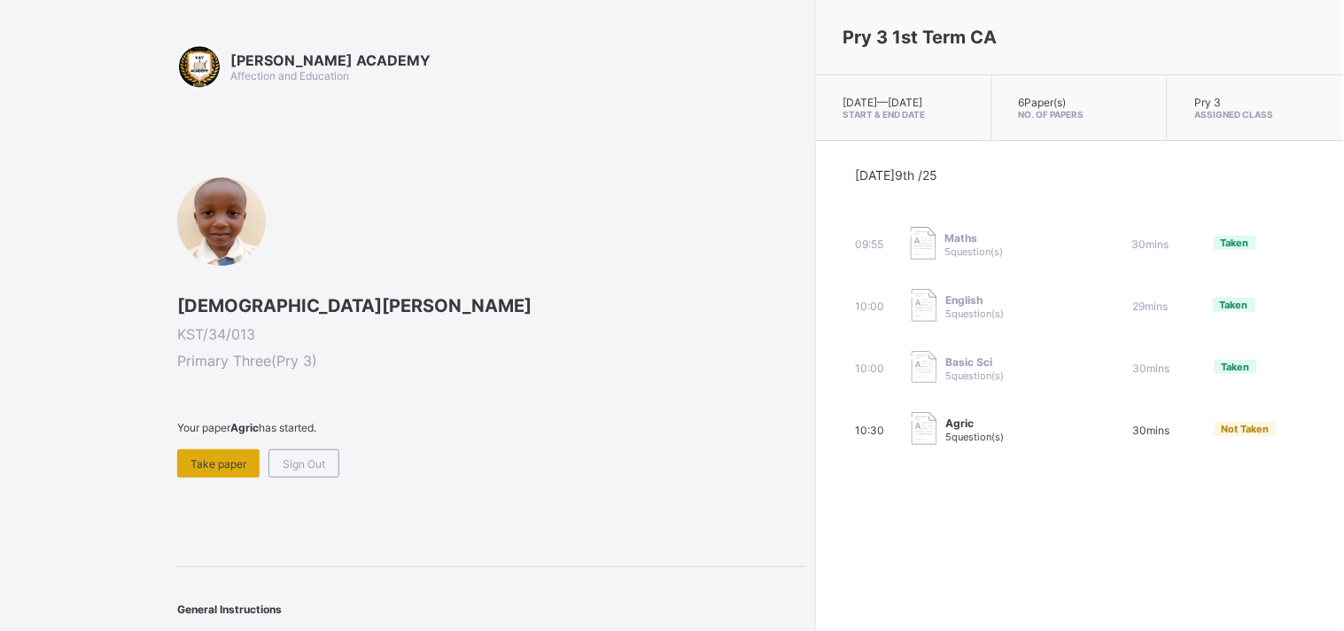
click at [230, 449] on div "Take paper" at bounding box center [218, 463] width 82 height 28
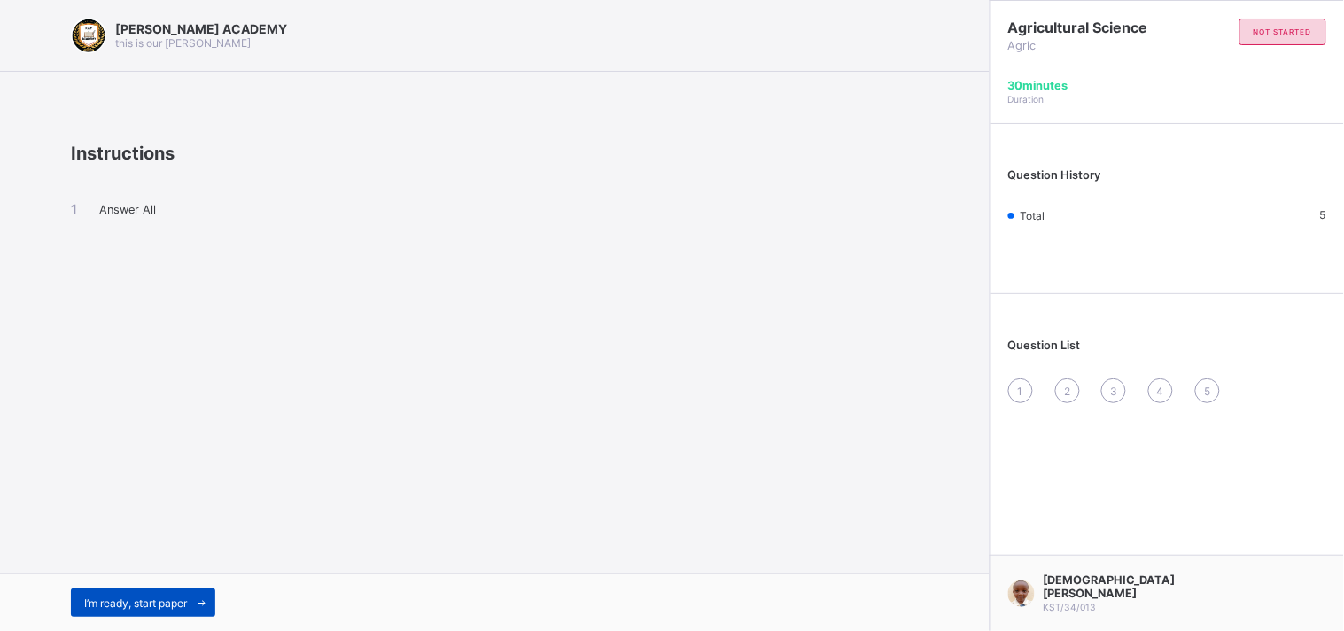
click at [113, 588] on div "I’m ready, start paper" at bounding box center [143, 602] width 144 height 28
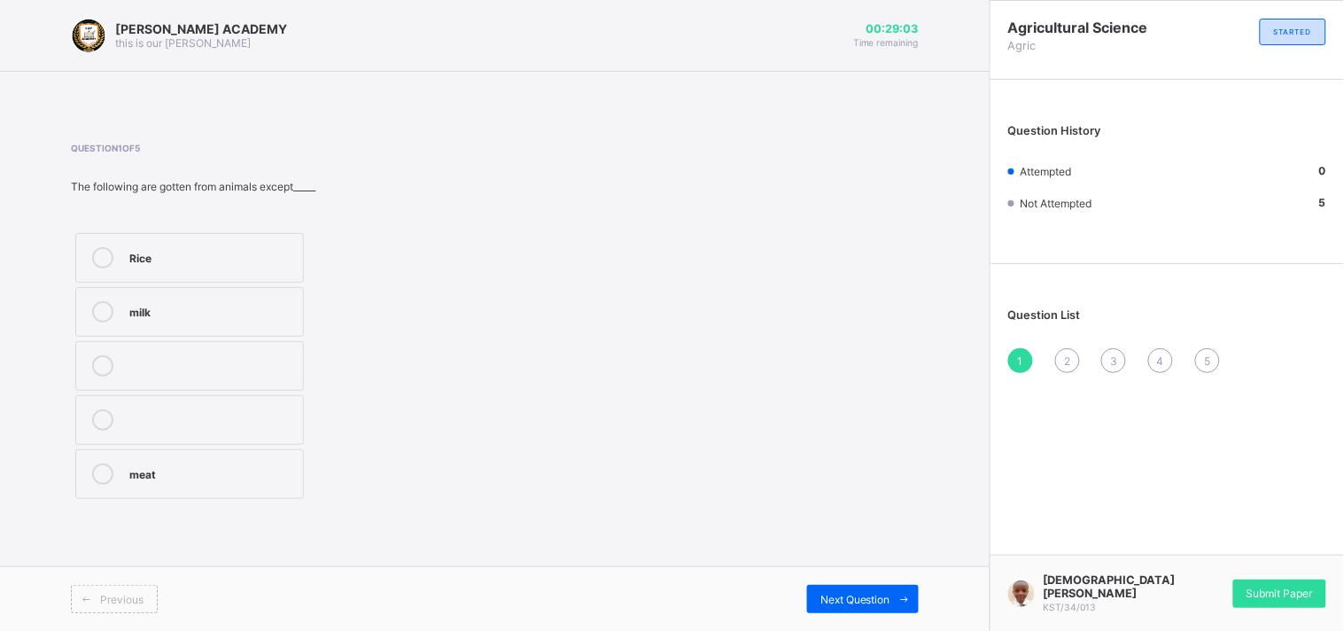
click at [281, 243] on label "Rice" at bounding box center [189, 258] width 229 height 50
click at [281, 244] on label "Rice" at bounding box center [189, 258] width 229 height 50
click at [882, 600] on span "Next Question" at bounding box center [855, 599] width 70 height 13
click at [208, 478] on div "Energy" at bounding box center [211, 472] width 165 height 18
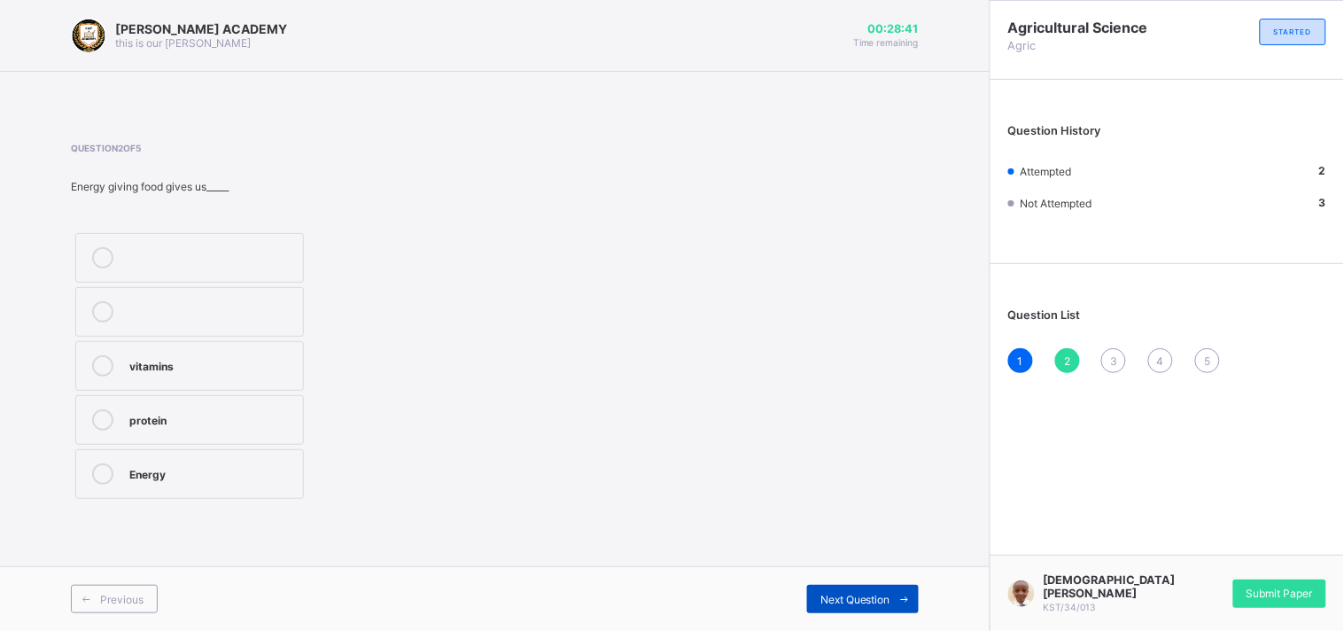
click at [895, 586] on span at bounding box center [904, 599] width 28 height 28
click at [198, 479] on div "Meat" at bounding box center [211, 472] width 165 height 18
click at [866, 587] on div "Next Question" at bounding box center [863, 599] width 112 height 28
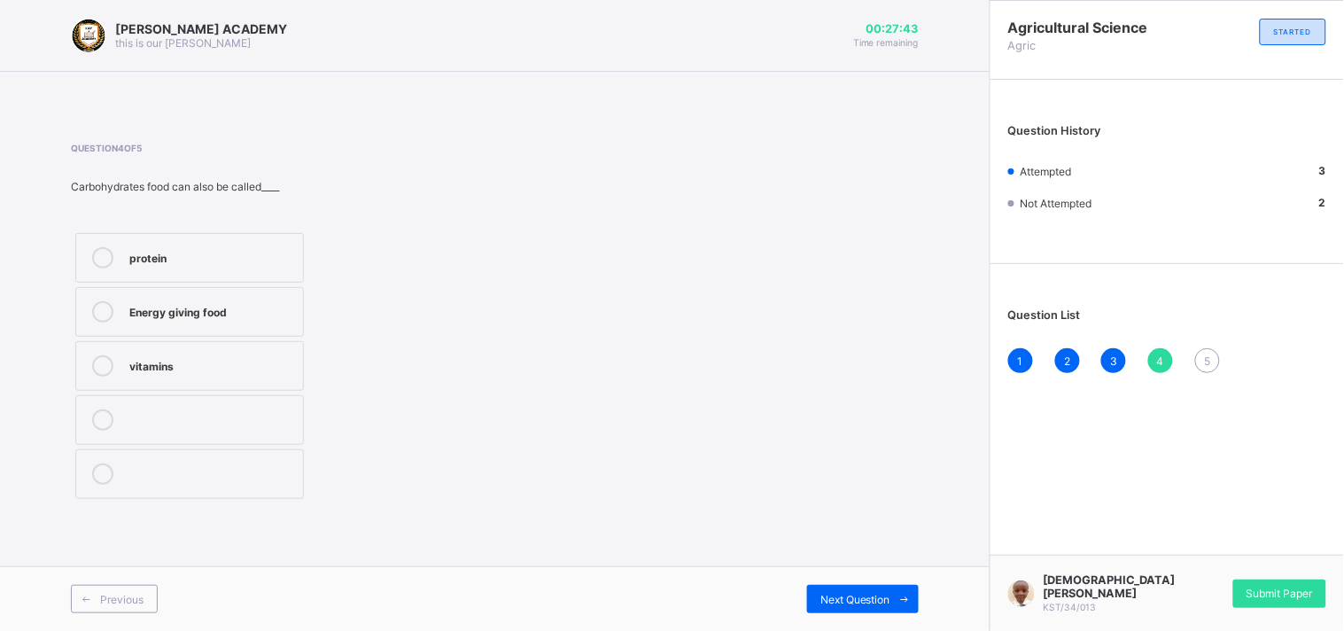
click at [182, 295] on label "Energy giving food" at bounding box center [189, 312] width 229 height 50
click at [183, 296] on label "Energy giving food" at bounding box center [189, 312] width 229 height 50
click at [892, 592] on span at bounding box center [904, 599] width 28 height 28
click at [177, 239] on label "TRUE" at bounding box center [189, 258] width 229 height 50
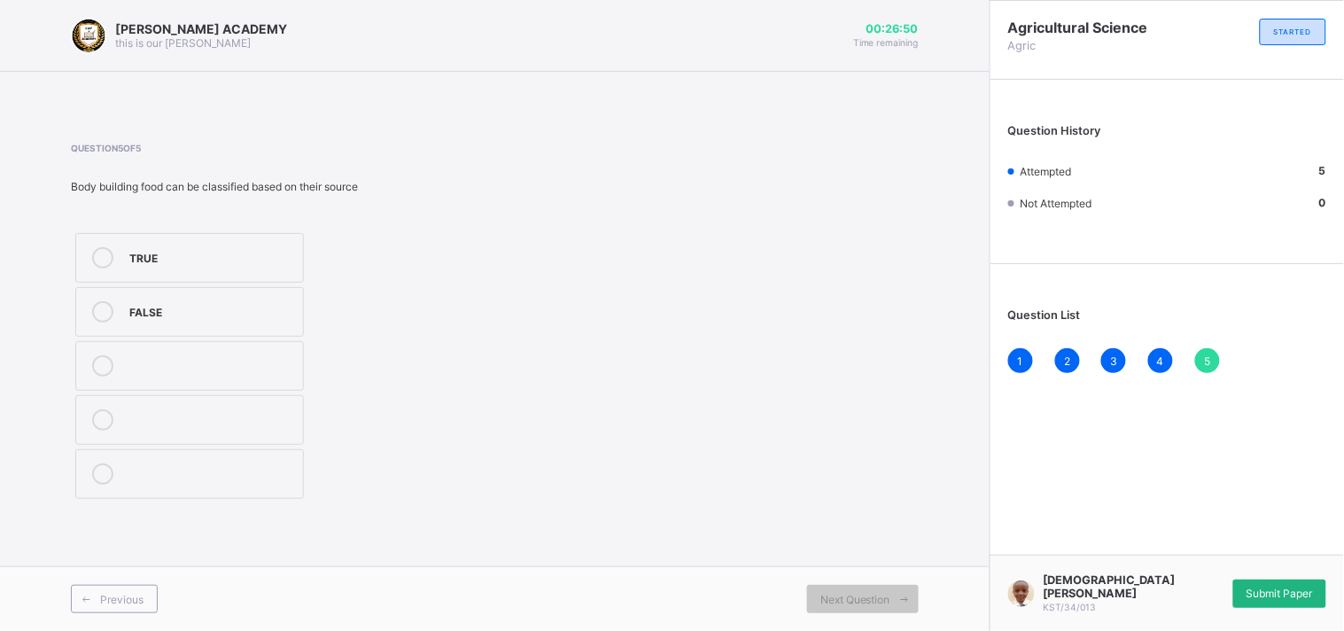
click at [1271, 585] on div "Submit Paper" at bounding box center [1279, 593] width 93 height 28
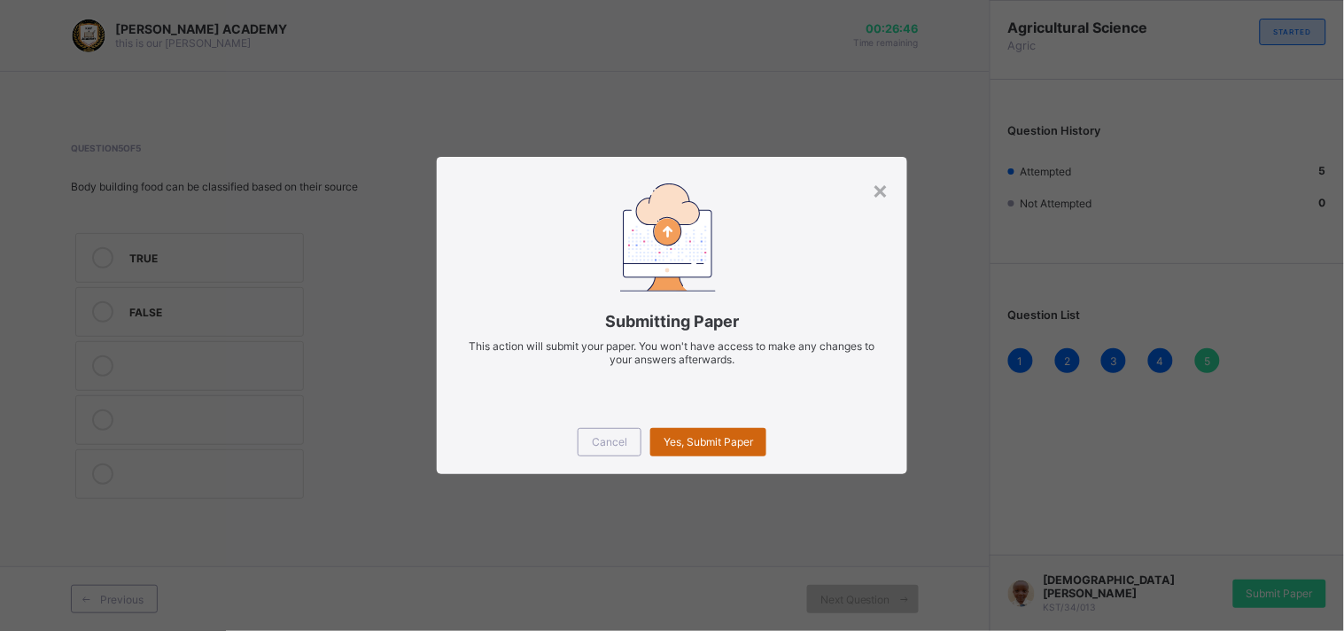
click at [730, 439] on span "Yes, Submit Paper" at bounding box center [707, 441] width 89 height 13
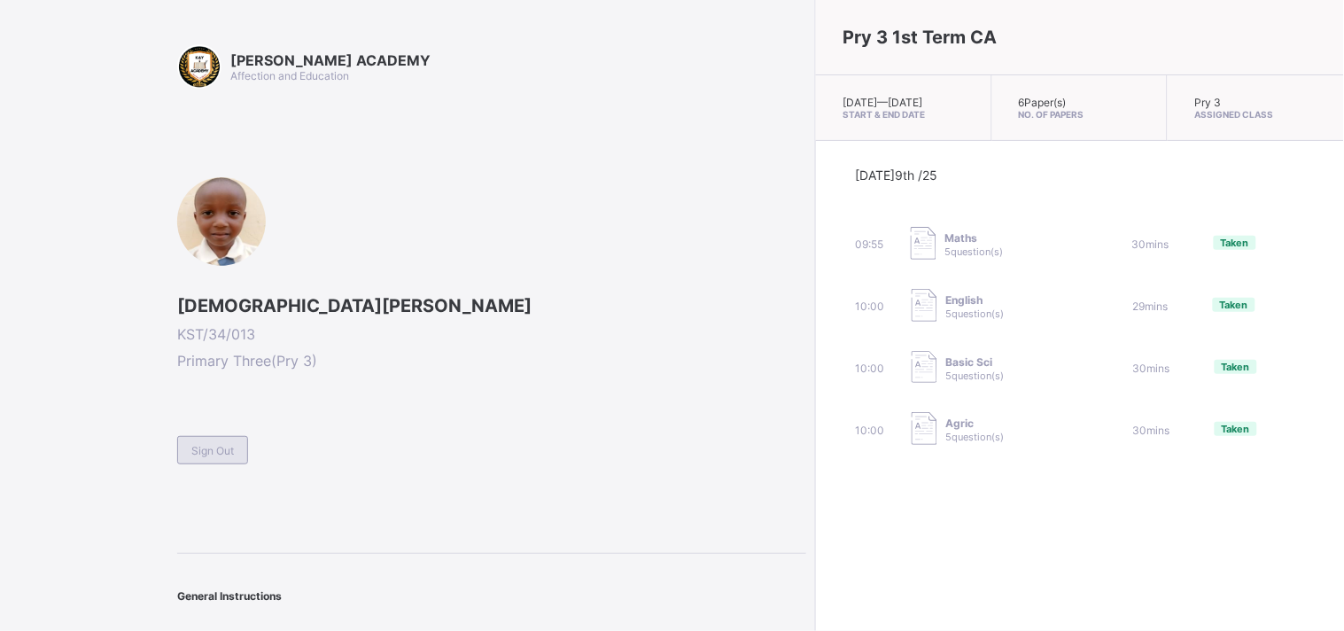
click at [205, 446] on span "Sign Out" at bounding box center [212, 450] width 43 height 13
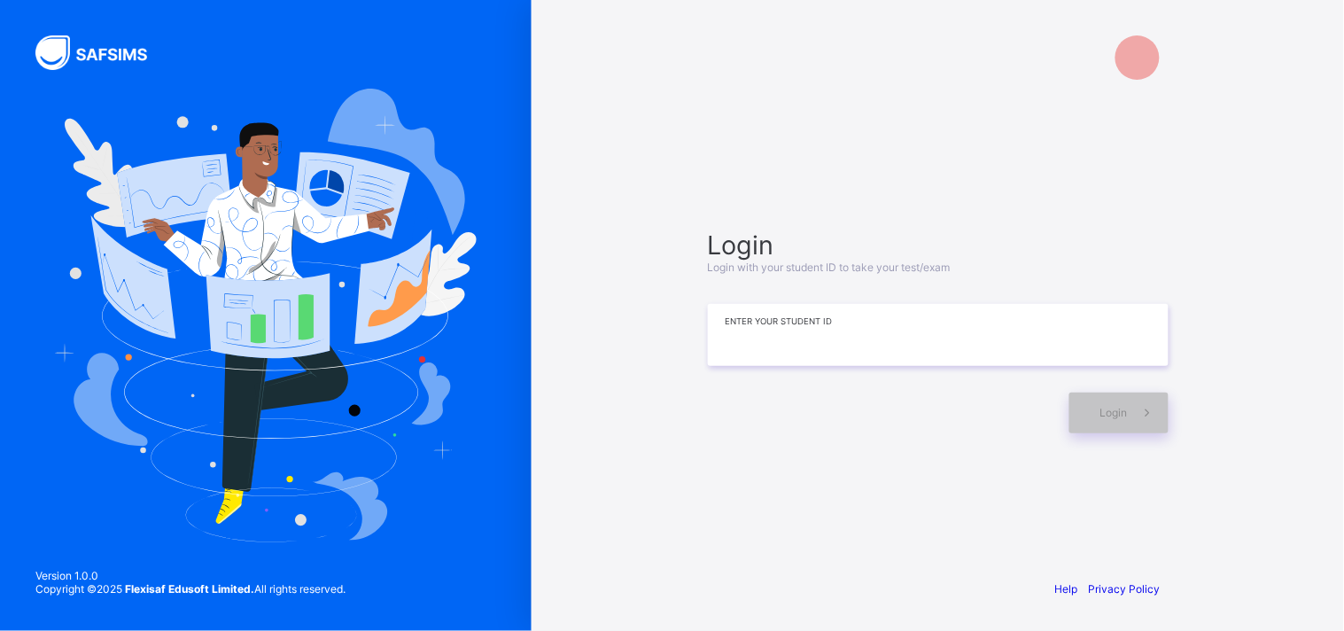
click at [926, 337] on input at bounding box center [938, 335] width 461 height 62
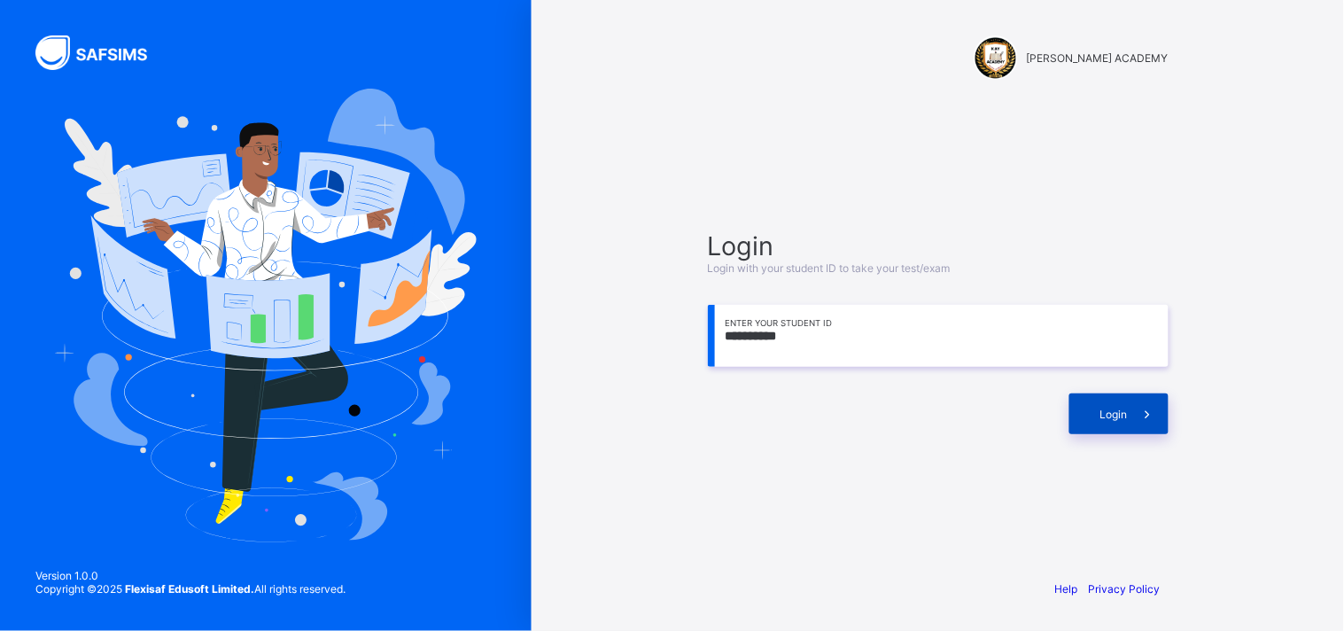
type input "**********"
click at [1122, 404] on div "Login" at bounding box center [1118, 413] width 99 height 41
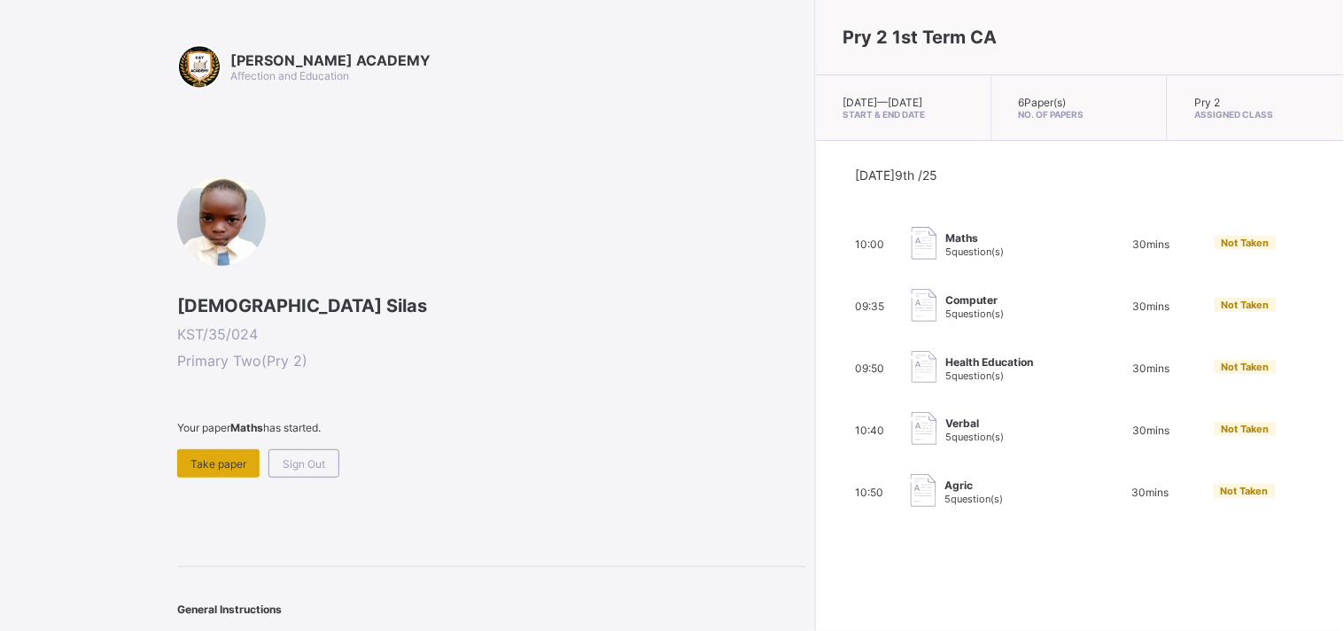
click at [223, 467] on div "Take paper" at bounding box center [218, 463] width 82 height 28
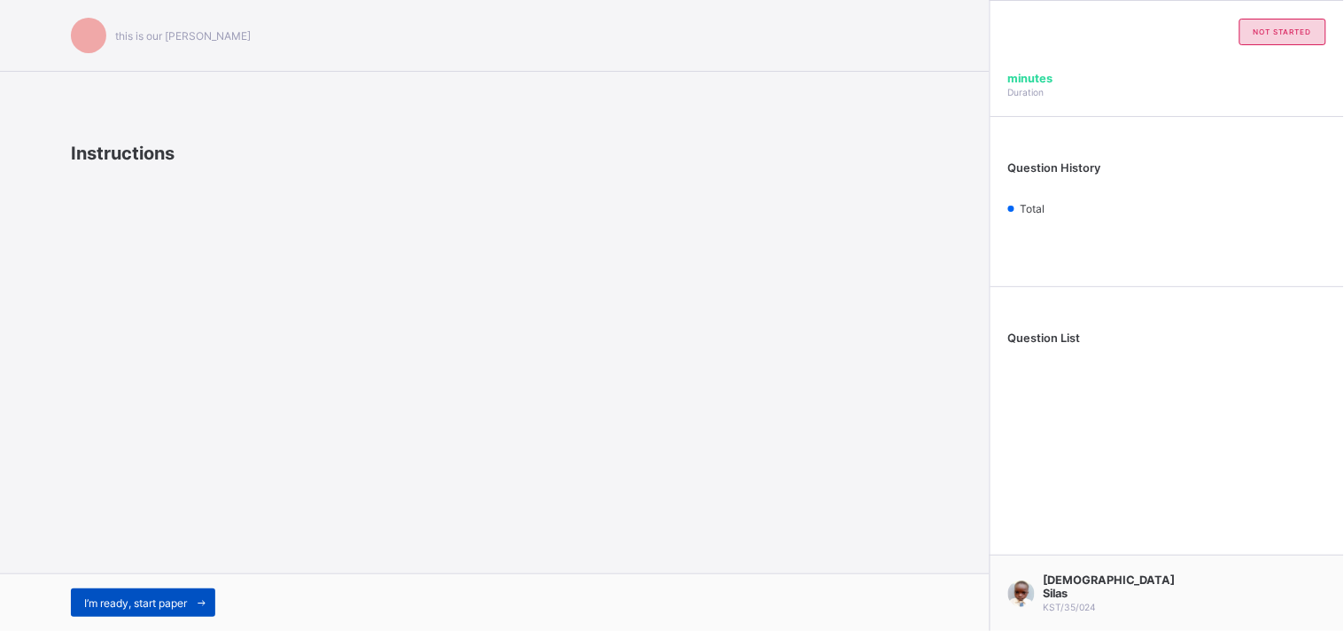
click at [95, 593] on div "I’m ready, start paper" at bounding box center [143, 602] width 144 height 28
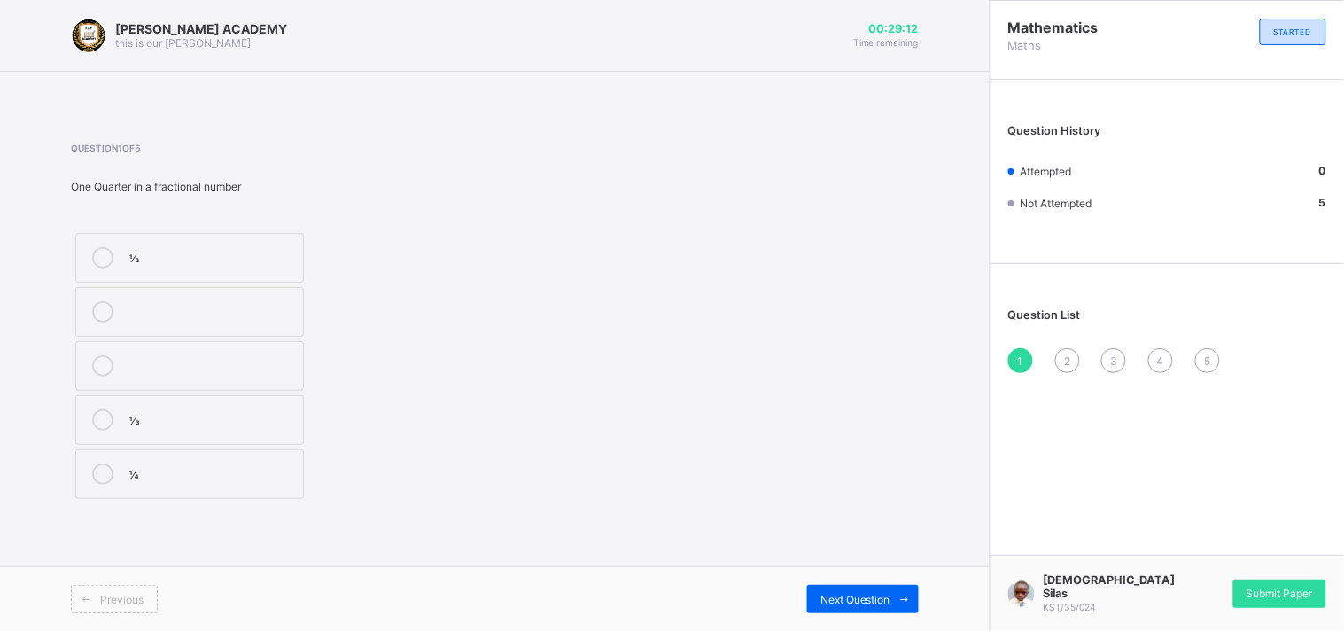
click at [154, 421] on div "⅓" at bounding box center [211, 418] width 165 height 18
click at [1066, 355] on span "2" at bounding box center [1067, 360] width 6 height 13
click at [237, 431] on label "TENS" at bounding box center [189, 420] width 229 height 50
click at [1114, 354] on span "3" at bounding box center [1113, 360] width 7 height 13
click at [230, 266] on div "One Hundred and Twenty" at bounding box center [211, 257] width 165 height 21
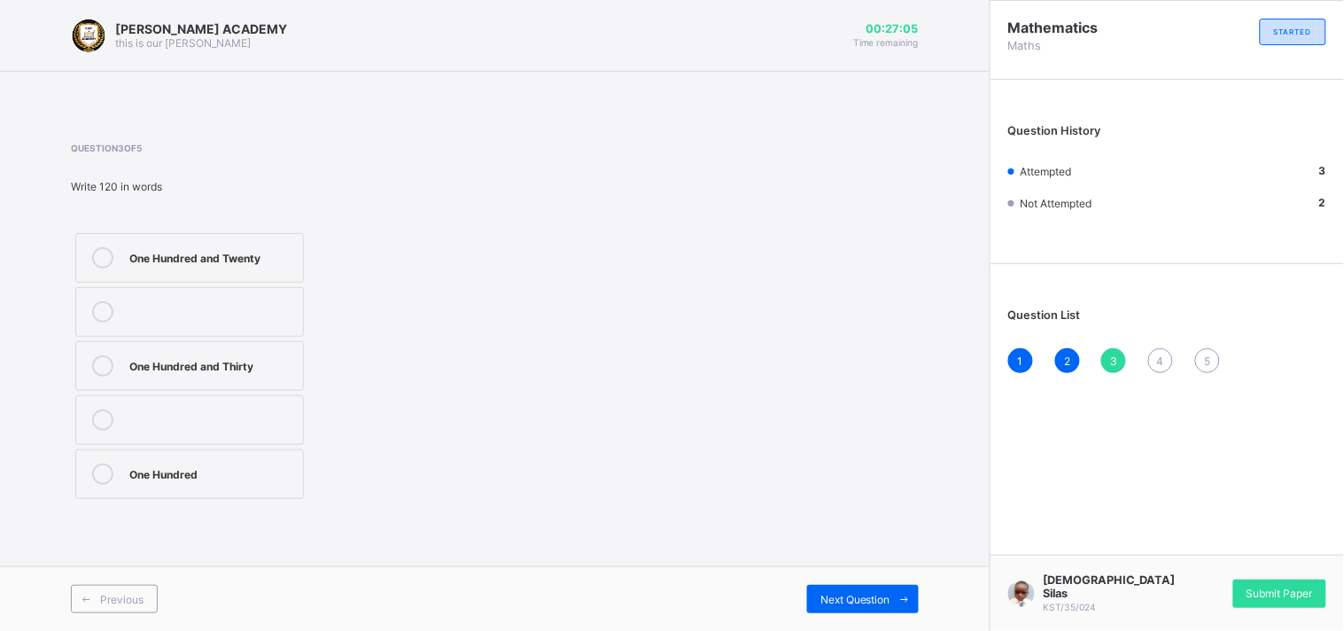
click at [1157, 361] on span "4" at bounding box center [1160, 360] width 7 height 13
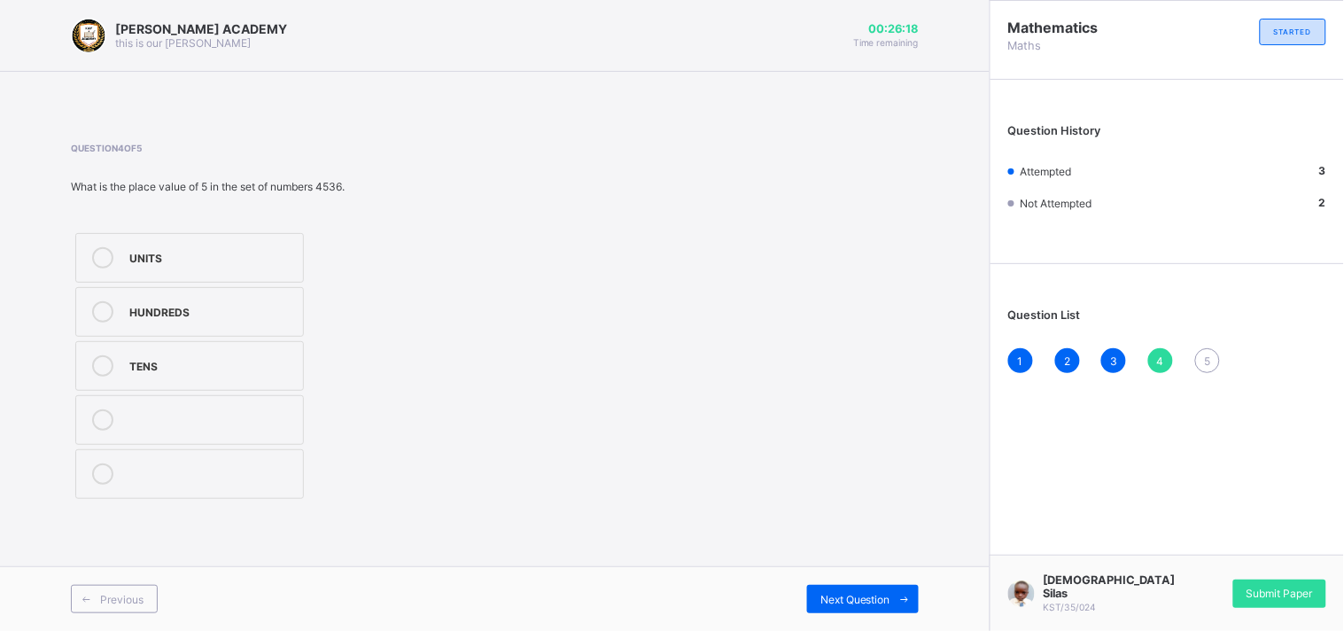
click at [282, 307] on div "HUNDREDS" at bounding box center [211, 310] width 165 height 18
click at [1207, 348] on div "1 2 3 4 5" at bounding box center [1167, 360] width 318 height 25
click at [1214, 348] on div "5" at bounding box center [1207, 360] width 25 height 25
click at [275, 471] on div "225" at bounding box center [211, 472] width 165 height 18
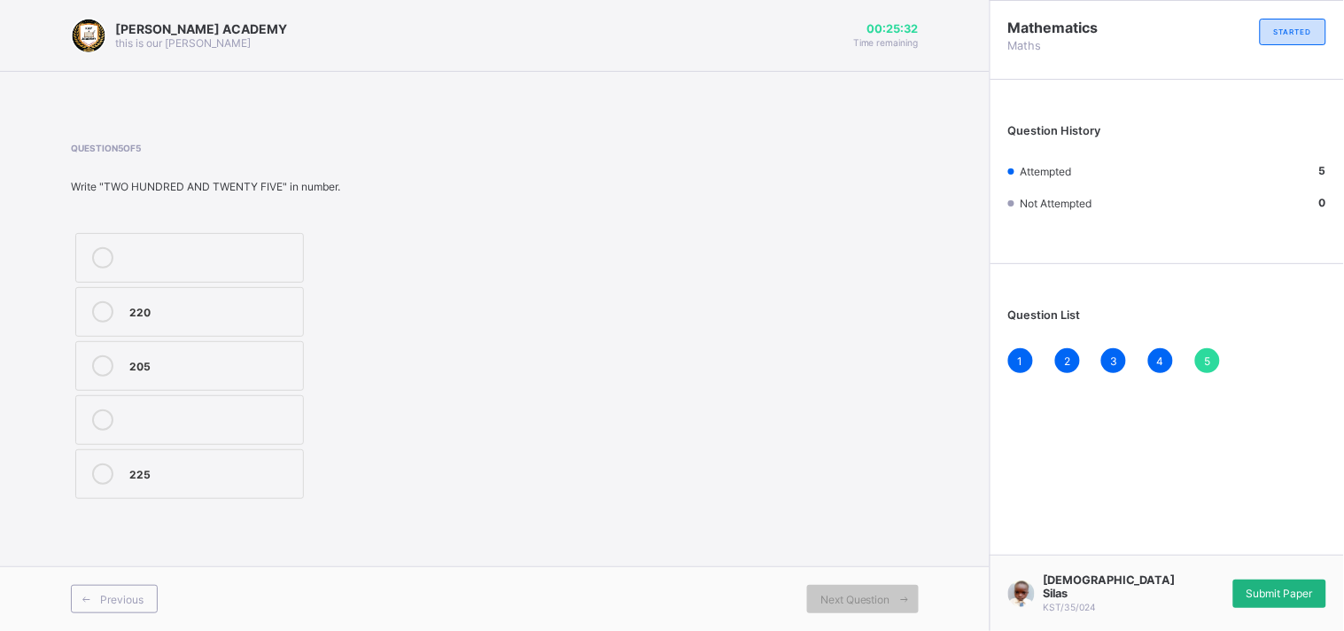
click at [1279, 600] on span "Submit Paper" at bounding box center [1279, 592] width 66 height 13
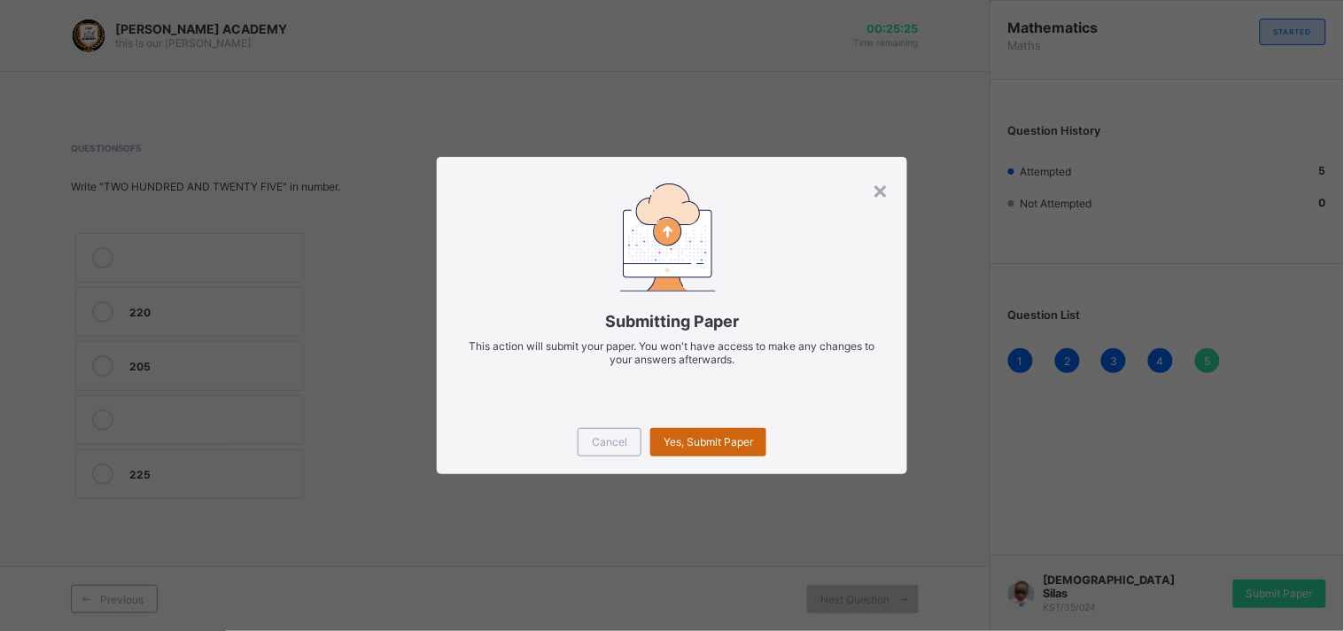
click at [725, 428] on div "Yes, Submit Paper" at bounding box center [708, 442] width 116 height 28
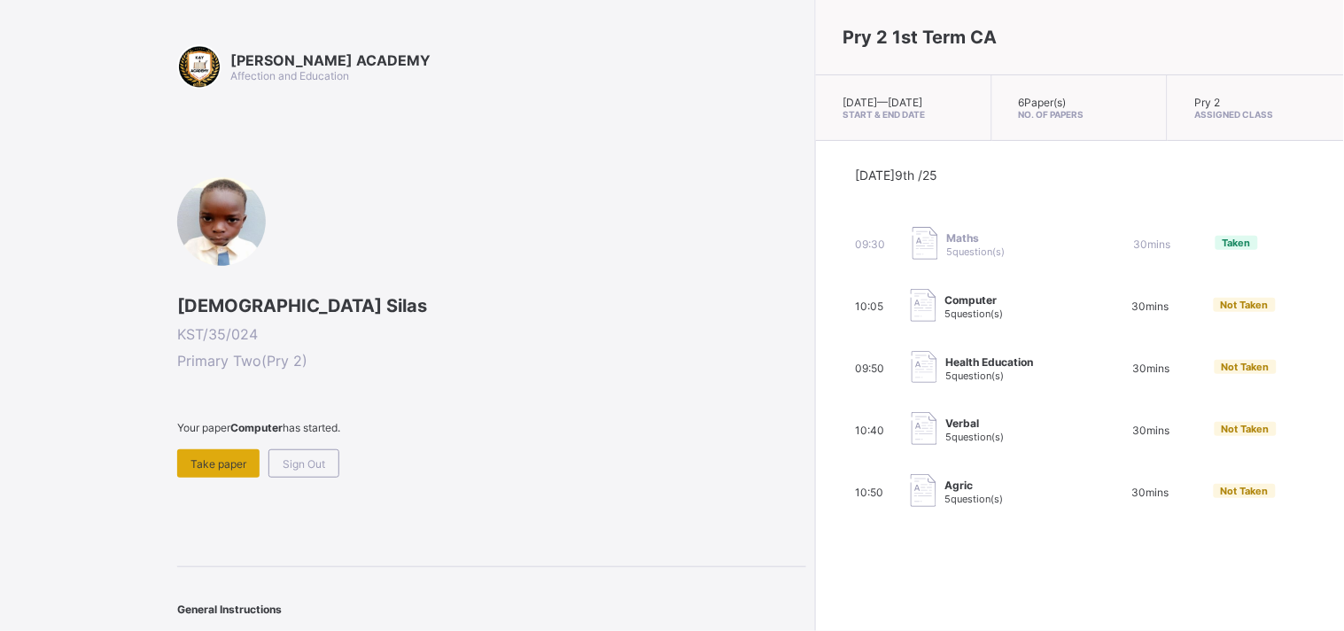
click at [204, 462] on span "Take paper" at bounding box center [218, 463] width 56 height 13
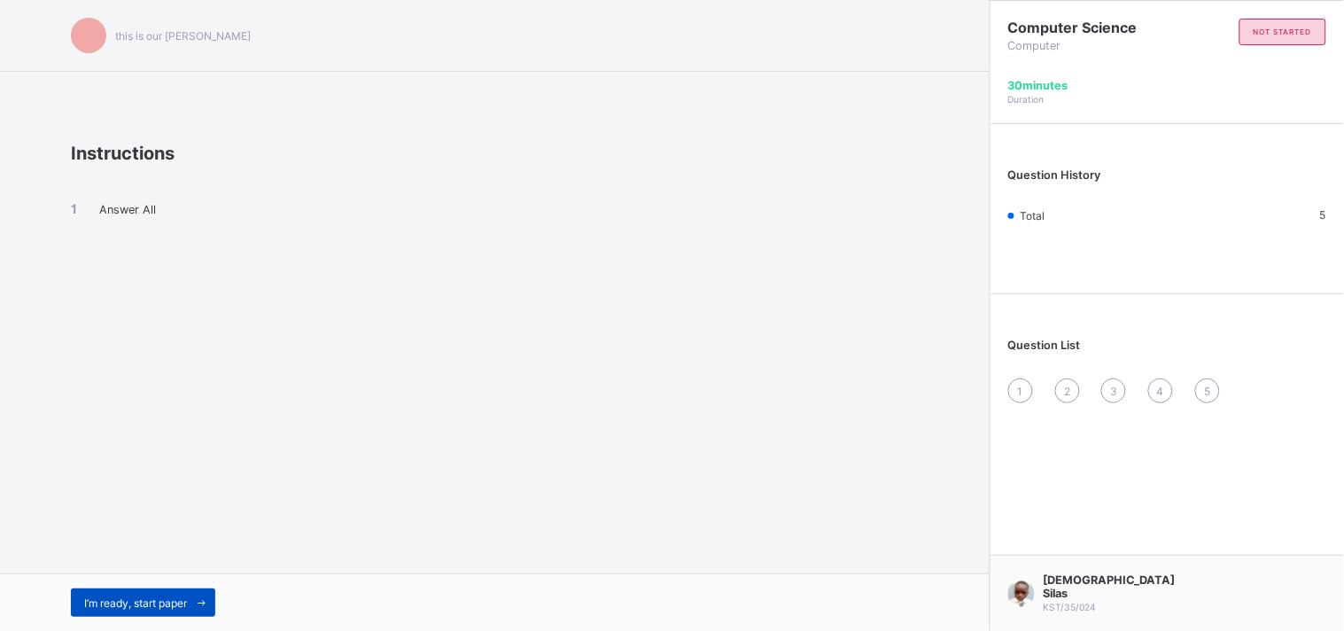
click at [136, 609] on div "I’m ready, start paper" at bounding box center [143, 602] width 144 height 28
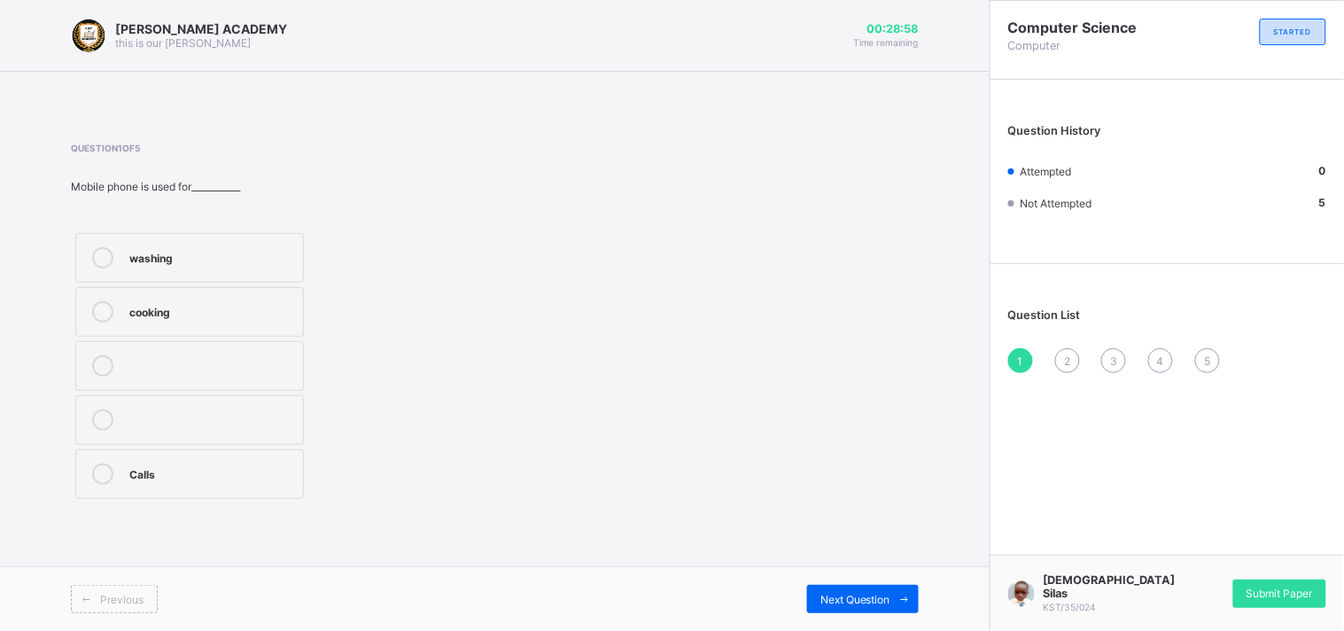
click at [128, 491] on label "Calls" at bounding box center [189, 474] width 229 height 50
click at [1058, 357] on div "2" at bounding box center [1067, 360] width 25 height 25
click at [286, 370] on div "Personal Computer" at bounding box center [211, 364] width 165 height 18
click at [1109, 358] on div "3" at bounding box center [1113, 360] width 25 height 25
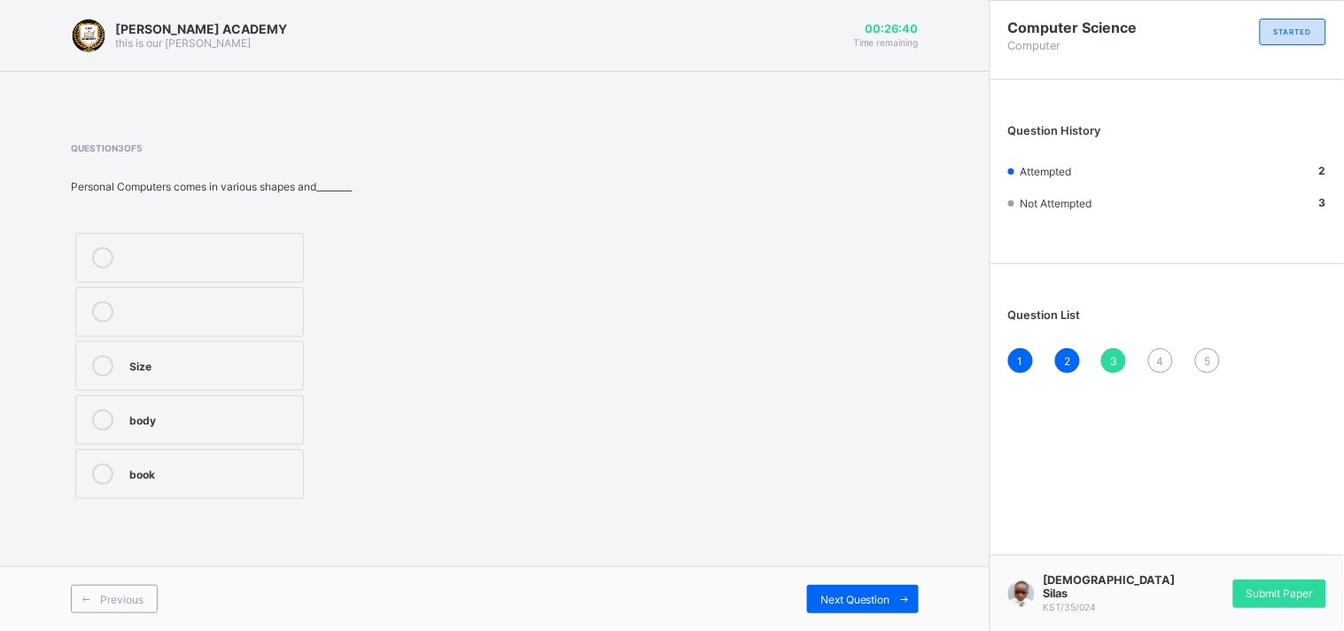
click at [270, 373] on div "Size" at bounding box center [211, 365] width 165 height 21
click at [1159, 348] on div "4" at bounding box center [1160, 360] width 25 height 25
click at [299, 475] on label "Addition" at bounding box center [189, 474] width 229 height 50
click at [1205, 354] on span "5" at bounding box center [1207, 360] width 6 height 13
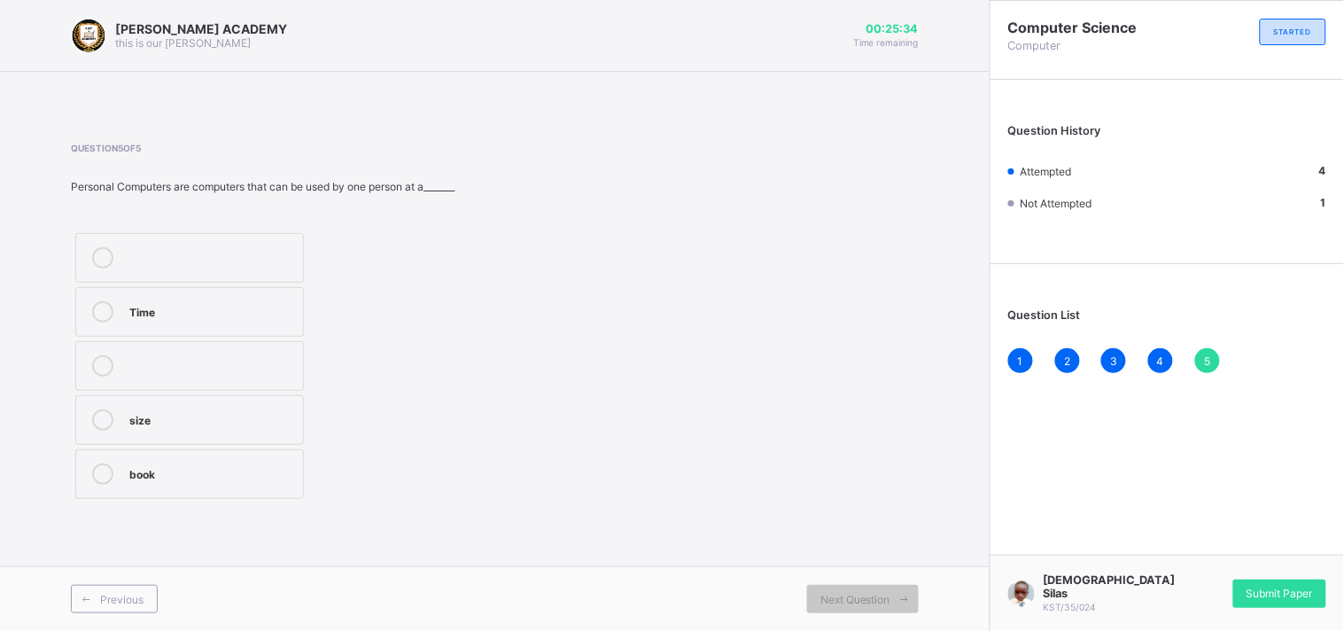
click at [261, 312] on div "Time" at bounding box center [211, 310] width 165 height 18
click at [1253, 593] on span "Submit Paper" at bounding box center [1279, 592] width 66 height 13
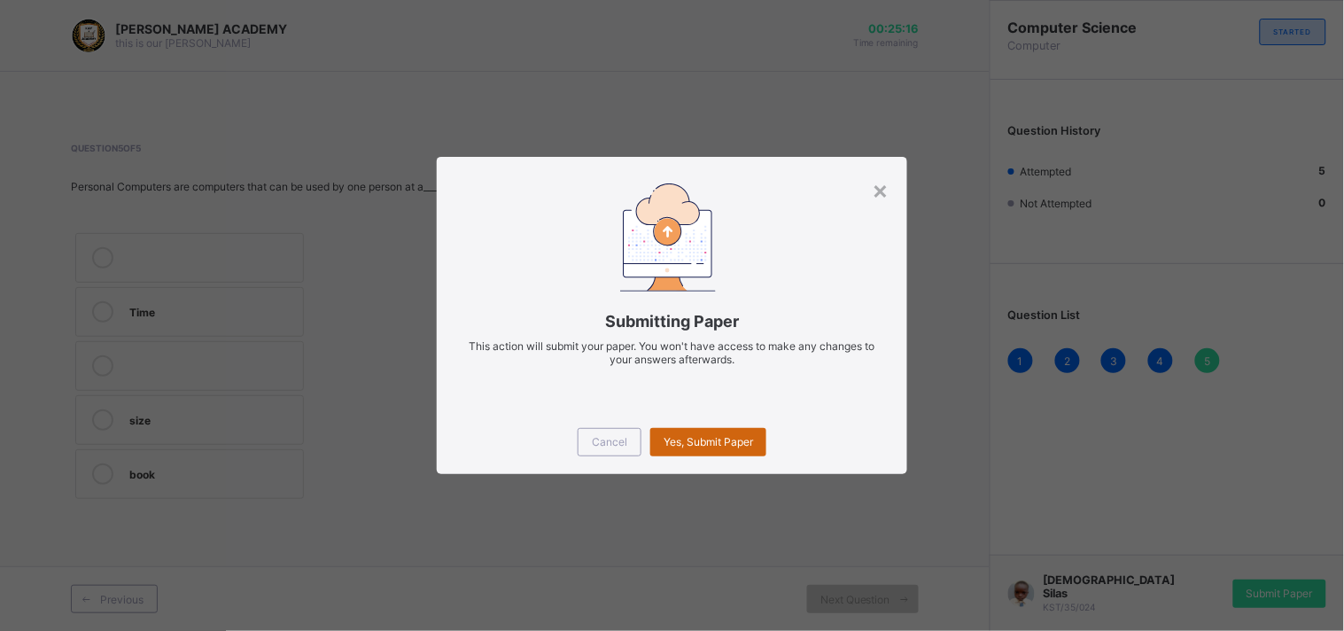
click at [742, 445] on span "Yes, Submit Paper" at bounding box center [707, 441] width 89 height 13
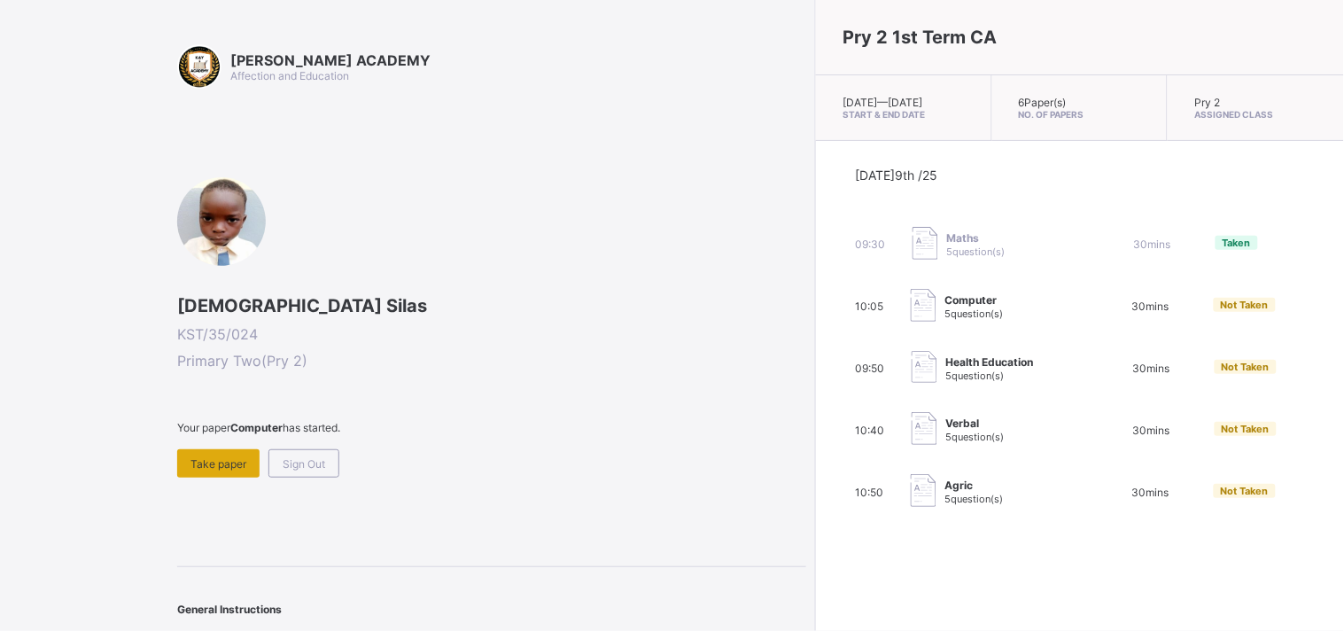
click at [195, 464] on span "Take paper" at bounding box center [218, 463] width 56 height 13
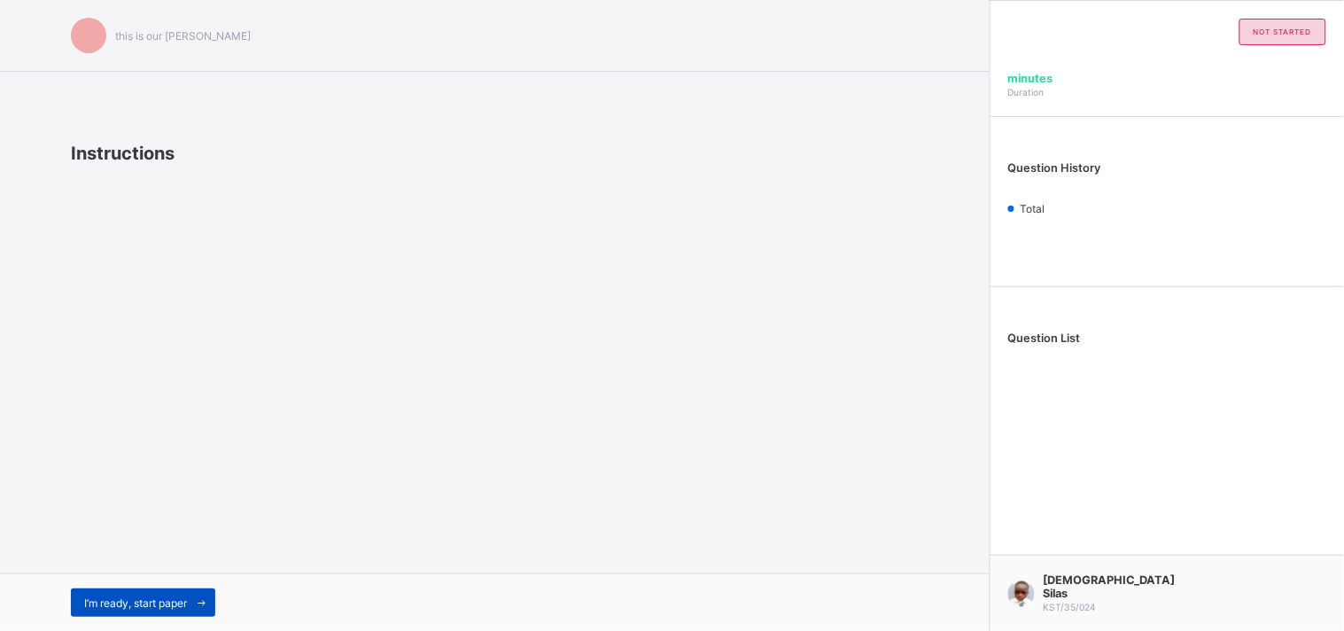
click at [173, 588] on div "I’m ready, start paper" at bounding box center [143, 602] width 144 height 28
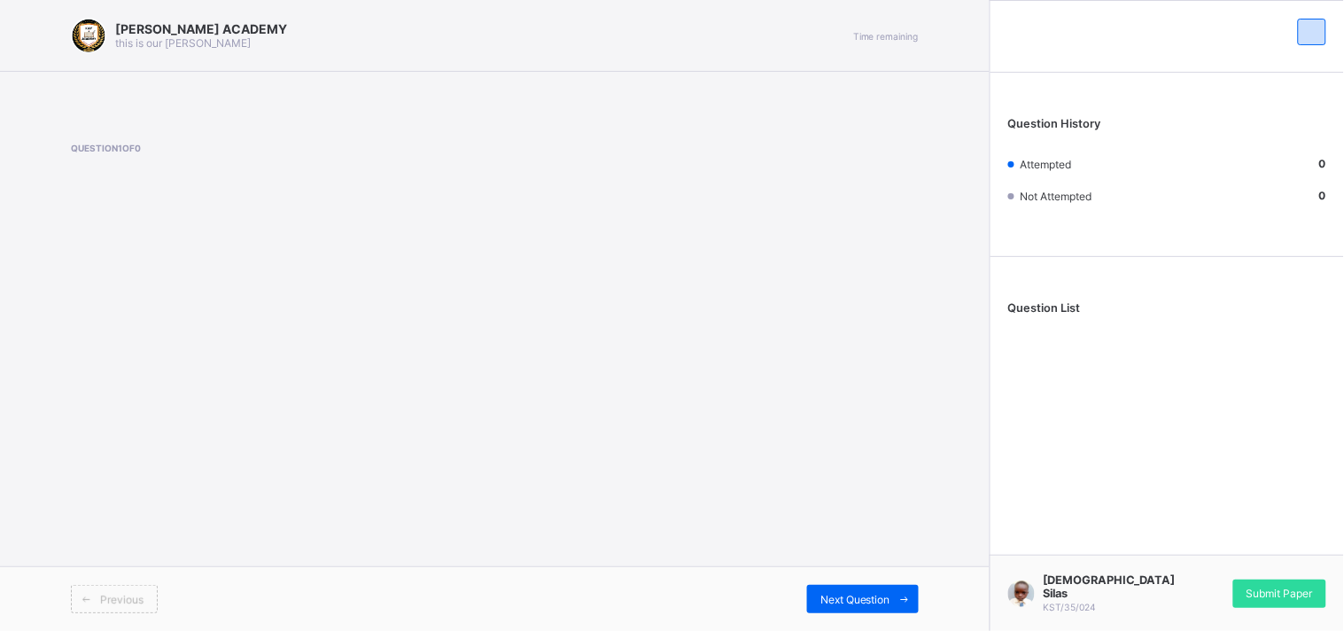
click at [91, 595] on icon at bounding box center [86, 599] width 13 height 12
click at [94, 596] on span at bounding box center [86, 599] width 28 height 28
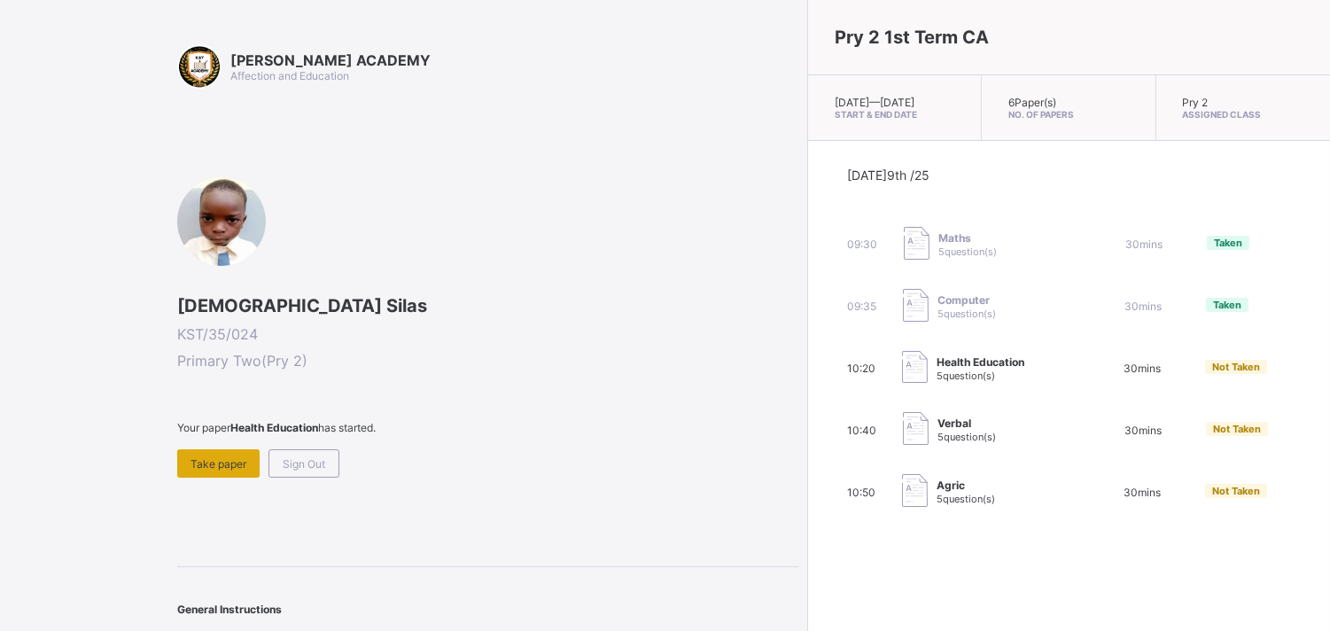
click at [196, 461] on span "Take paper" at bounding box center [218, 463] width 56 height 13
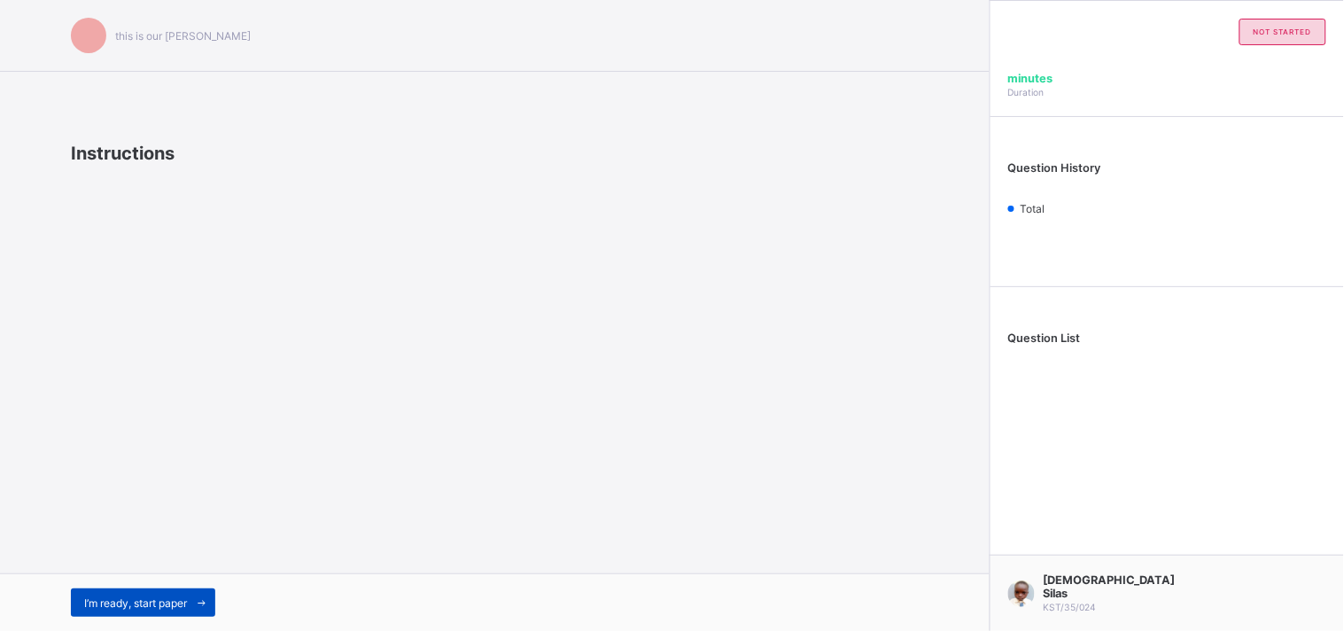
click at [144, 602] on span "I’m ready, start paper" at bounding box center [135, 602] width 103 height 13
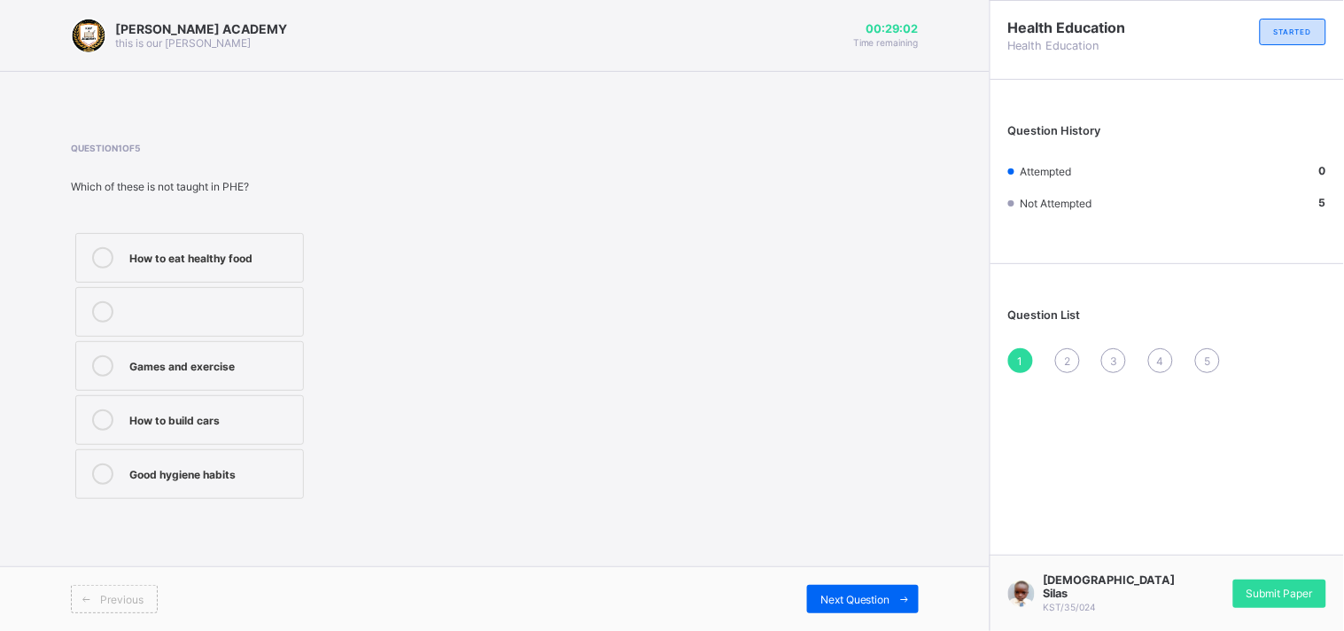
click at [89, 485] on label "Good hygiene habits" at bounding box center [189, 474] width 229 height 50
click at [1066, 350] on div "2" at bounding box center [1067, 360] width 25 height 25
click at [151, 376] on div "How to take care of our body" at bounding box center [211, 365] width 165 height 21
click at [1116, 361] on span "3" at bounding box center [1113, 360] width 7 height 13
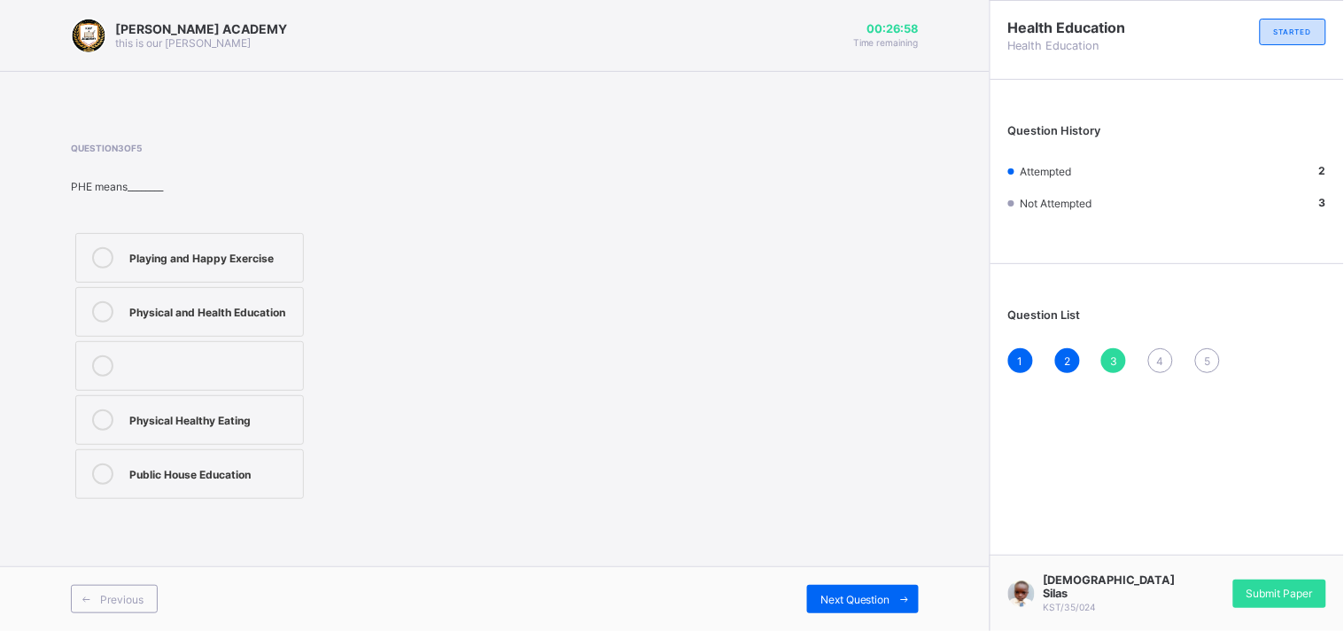
click at [286, 310] on div "Physical and Health Education" at bounding box center [211, 310] width 165 height 18
click at [1158, 368] on div "4" at bounding box center [1160, 360] width 25 height 25
click at [272, 240] on label "Stay clean and fit" at bounding box center [189, 258] width 229 height 50
click at [1206, 351] on div "5" at bounding box center [1207, 360] width 25 height 25
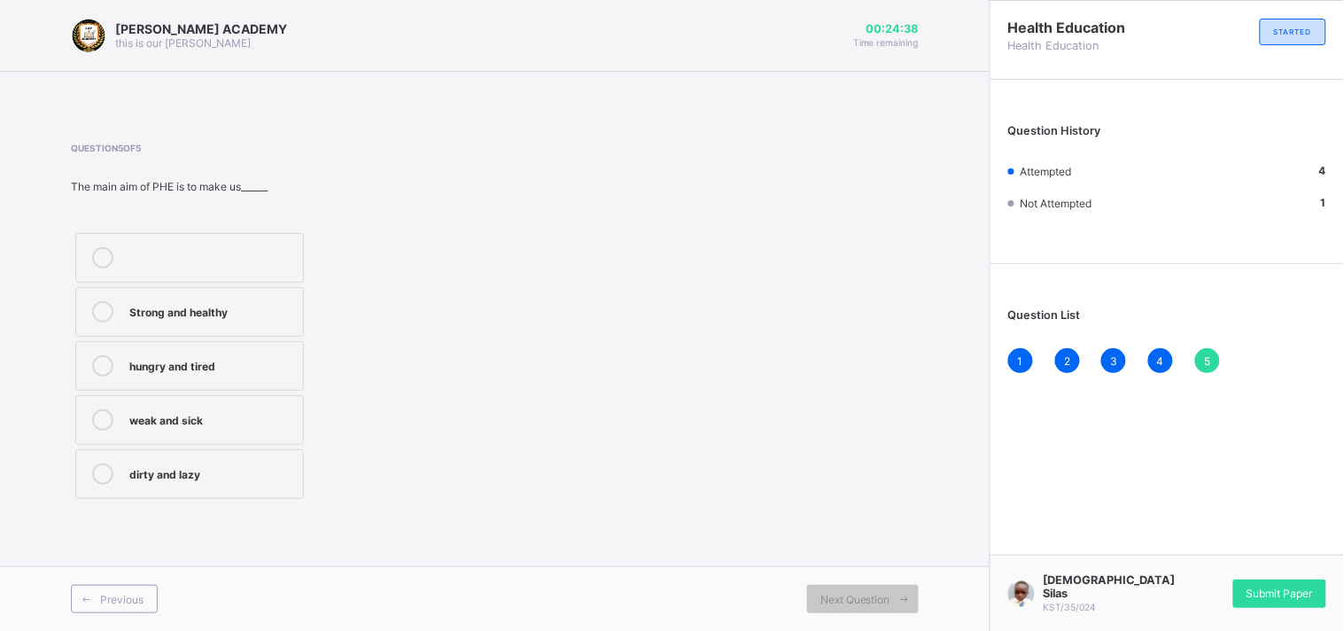
click at [248, 316] on div "Strong and healthy" at bounding box center [211, 310] width 165 height 18
click at [1261, 608] on div "Submit Paper" at bounding box center [1279, 593] width 93 height 28
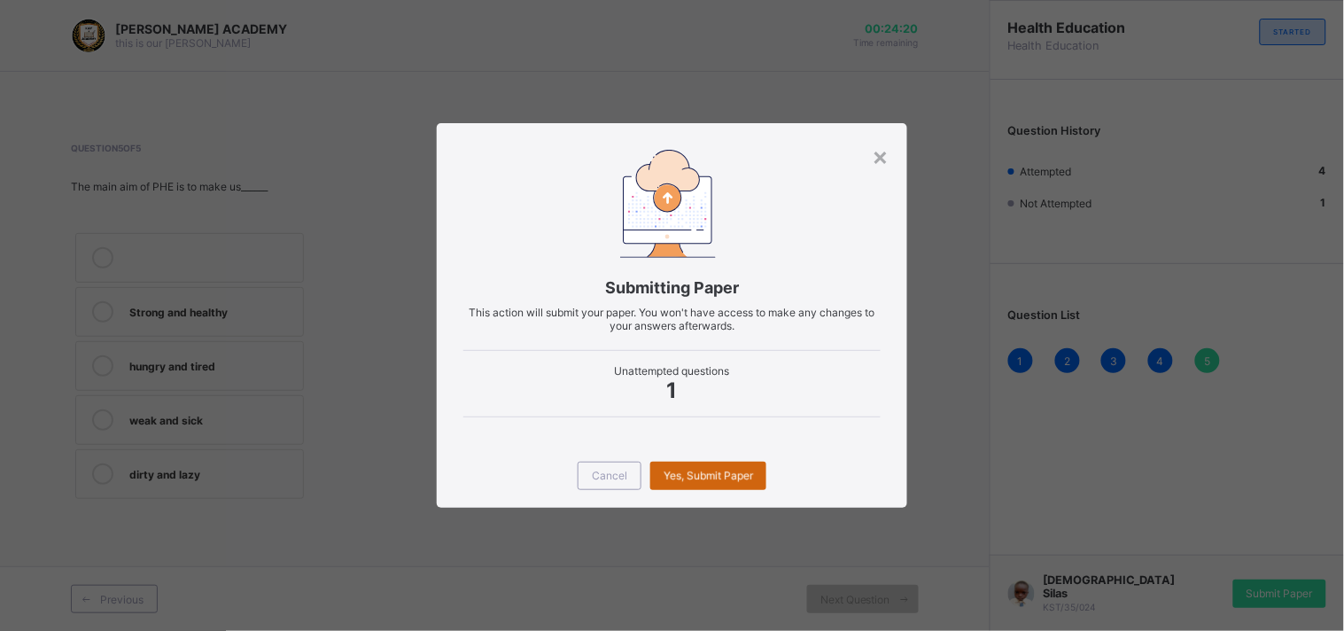
click at [716, 468] on div "Yes, Submit Paper" at bounding box center [708, 475] width 116 height 28
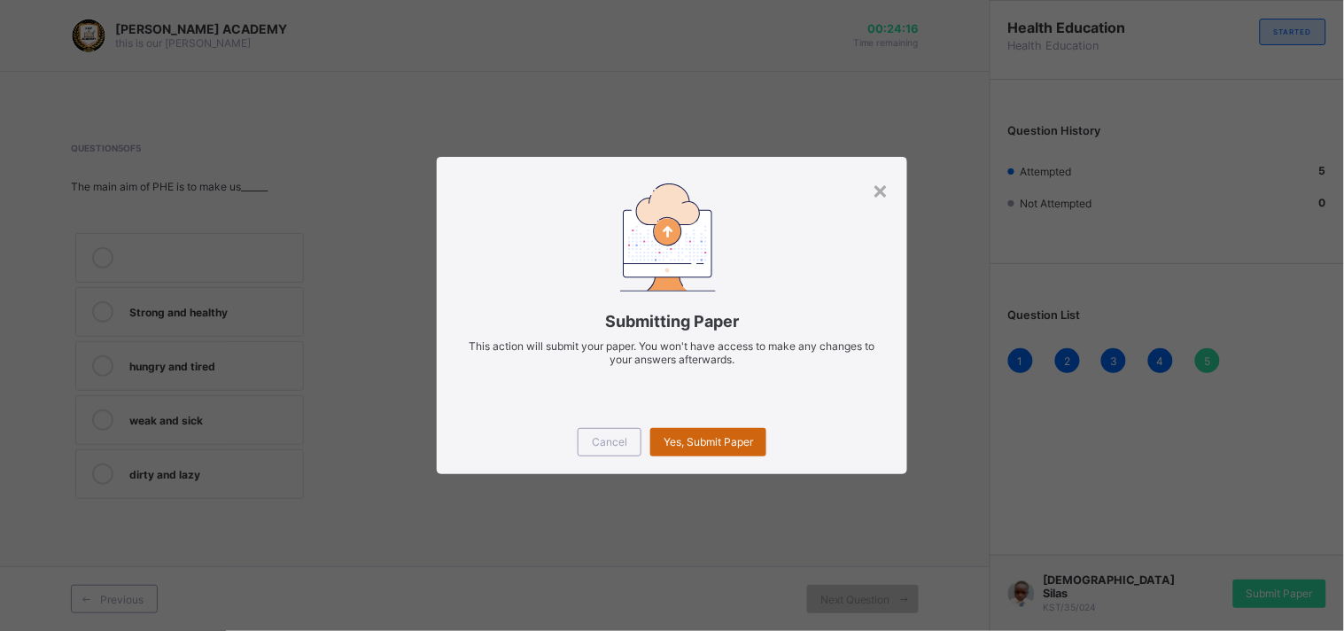
click at [716, 468] on div "Cancel Yes, Submit Paper" at bounding box center [672, 442] width 470 height 64
click at [696, 445] on span "Yes, Submit Paper" at bounding box center [707, 441] width 89 height 13
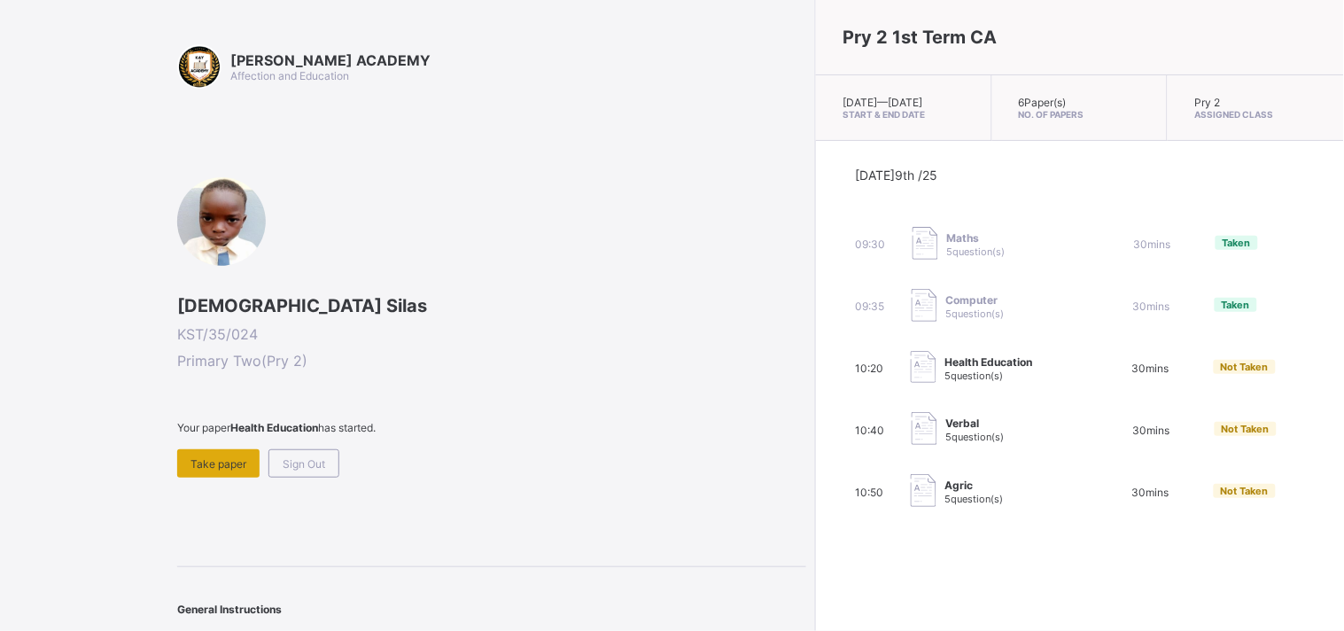
click at [195, 449] on div "Take paper" at bounding box center [218, 463] width 82 height 28
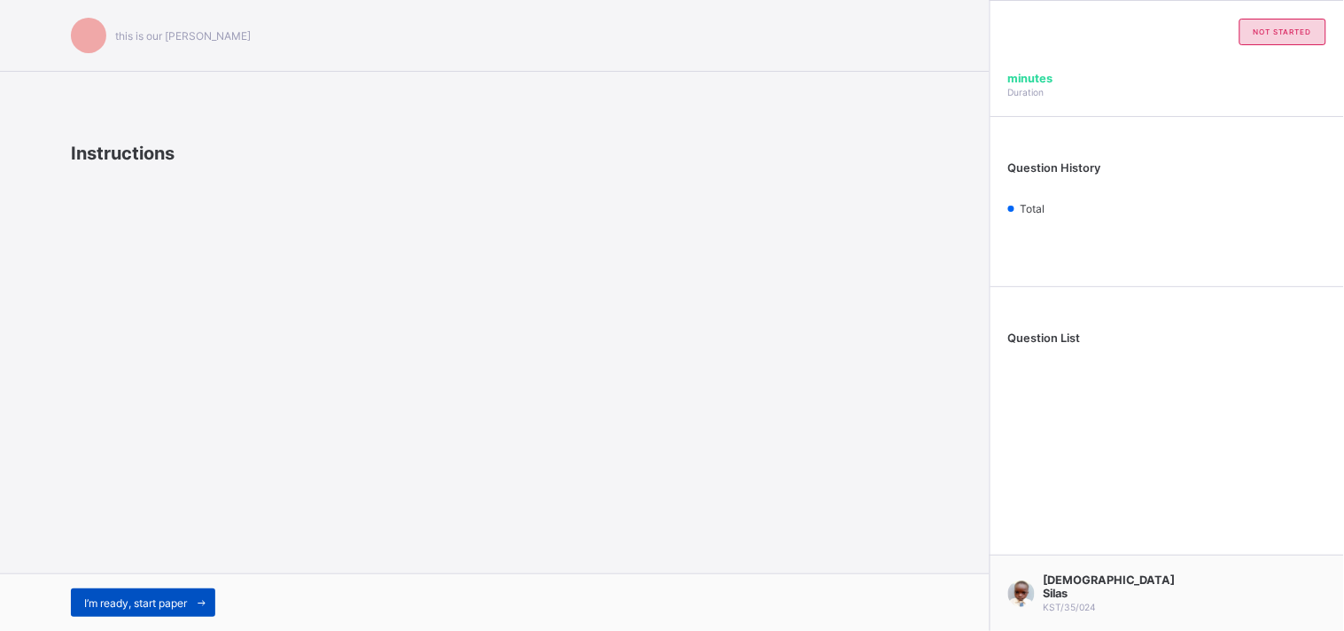
click at [109, 596] on span "I’m ready, start paper" at bounding box center [135, 602] width 103 height 13
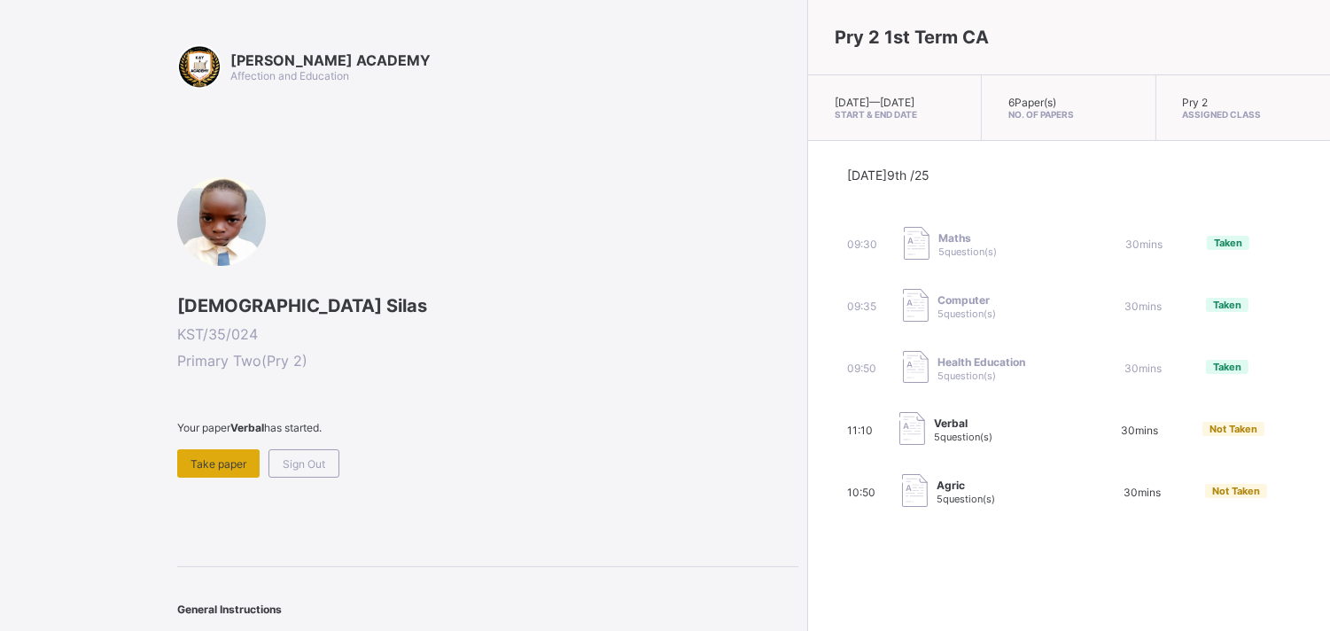
click at [195, 470] on div "Take paper" at bounding box center [218, 463] width 82 height 28
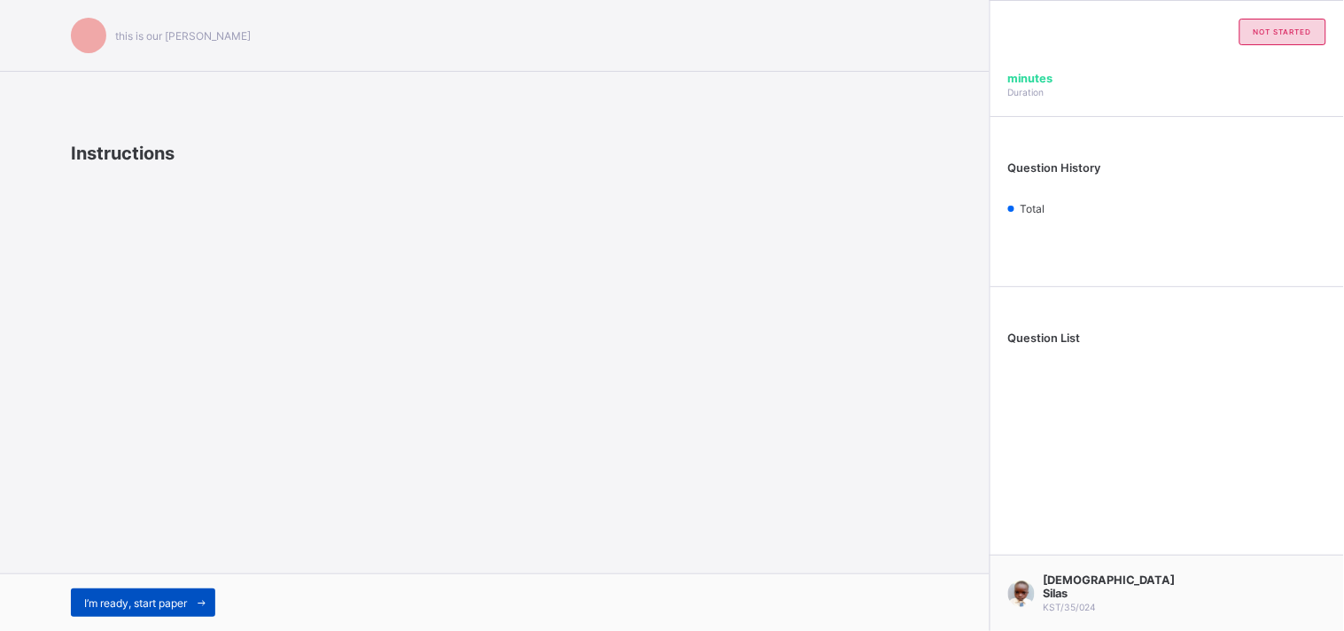
click at [124, 603] on span "I’m ready, start paper" at bounding box center [135, 602] width 103 height 13
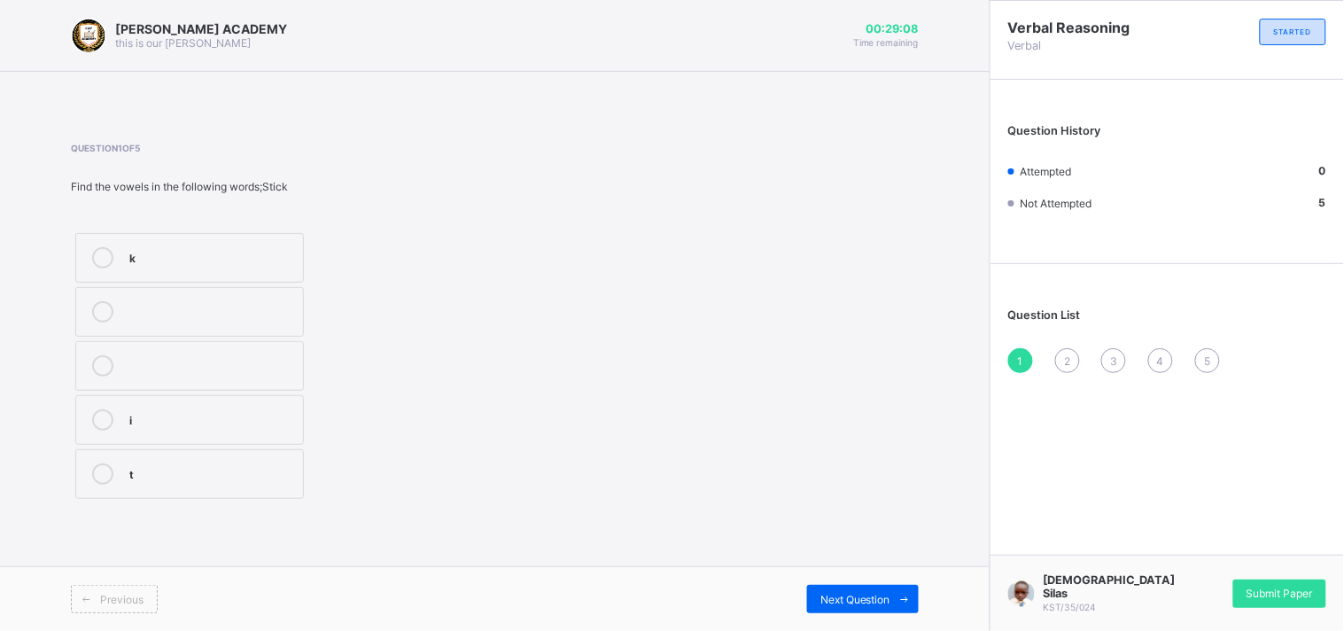
click at [82, 404] on label "i" at bounding box center [189, 420] width 229 height 50
click at [1059, 364] on div "2" at bounding box center [1067, 360] width 25 height 25
click at [279, 410] on div "o" at bounding box center [211, 418] width 165 height 18
click at [1113, 350] on div "3" at bounding box center [1113, 360] width 25 height 25
drag, startPoint x: 662, startPoint y: 366, endPoint x: 485, endPoint y: 365, distance: 176.3
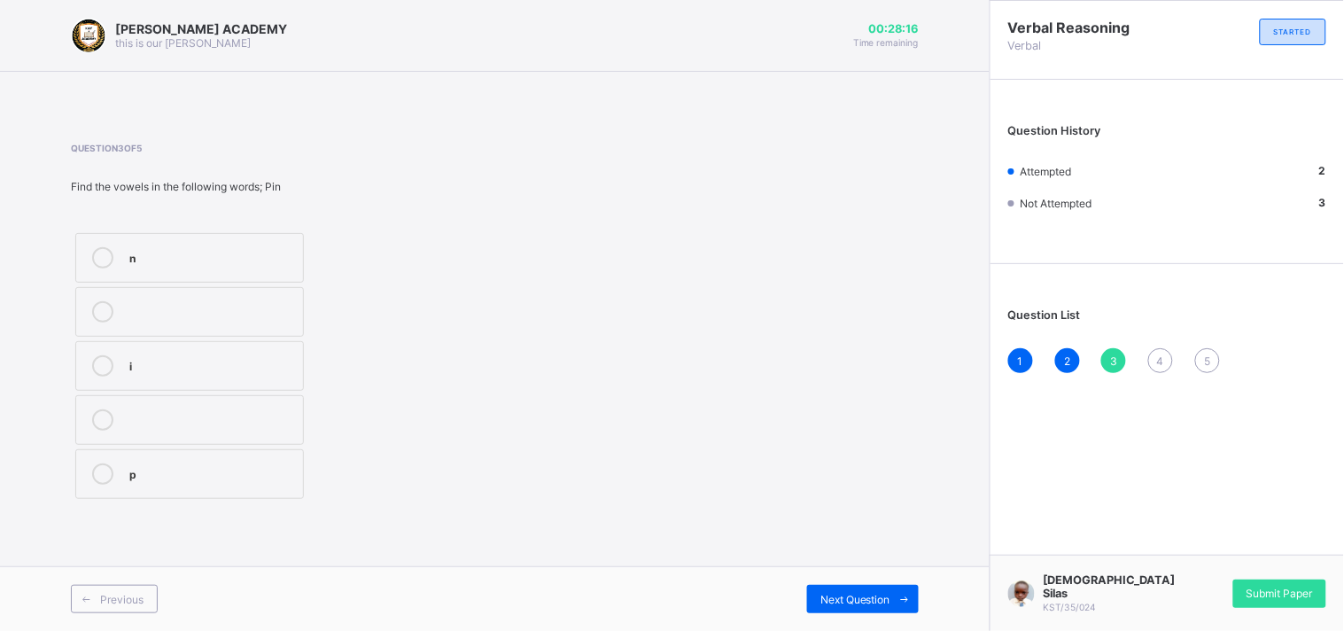
click at [485, 365] on div "Question 3 of 5 Find the vowels in the following words; Pin n i p" at bounding box center [495, 323] width 848 height 361
click at [257, 366] on div "i" at bounding box center [211, 364] width 165 height 18
click at [1160, 354] on span "4" at bounding box center [1160, 360] width 7 height 13
click at [260, 299] on label "a" at bounding box center [189, 312] width 229 height 50
click at [1205, 354] on span "5" at bounding box center [1207, 360] width 6 height 13
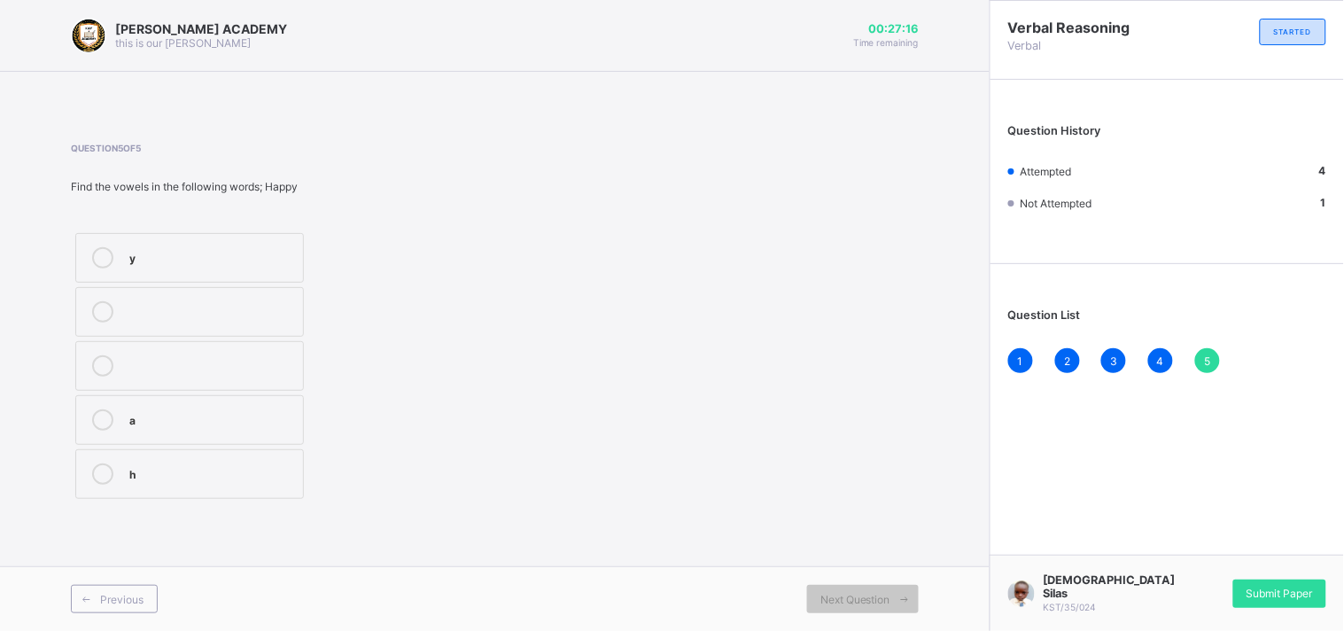
click at [280, 426] on div "a" at bounding box center [211, 418] width 165 height 18
click at [1321, 597] on div "Submit Paper" at bounding box center [1279, 593] width 93 height 28
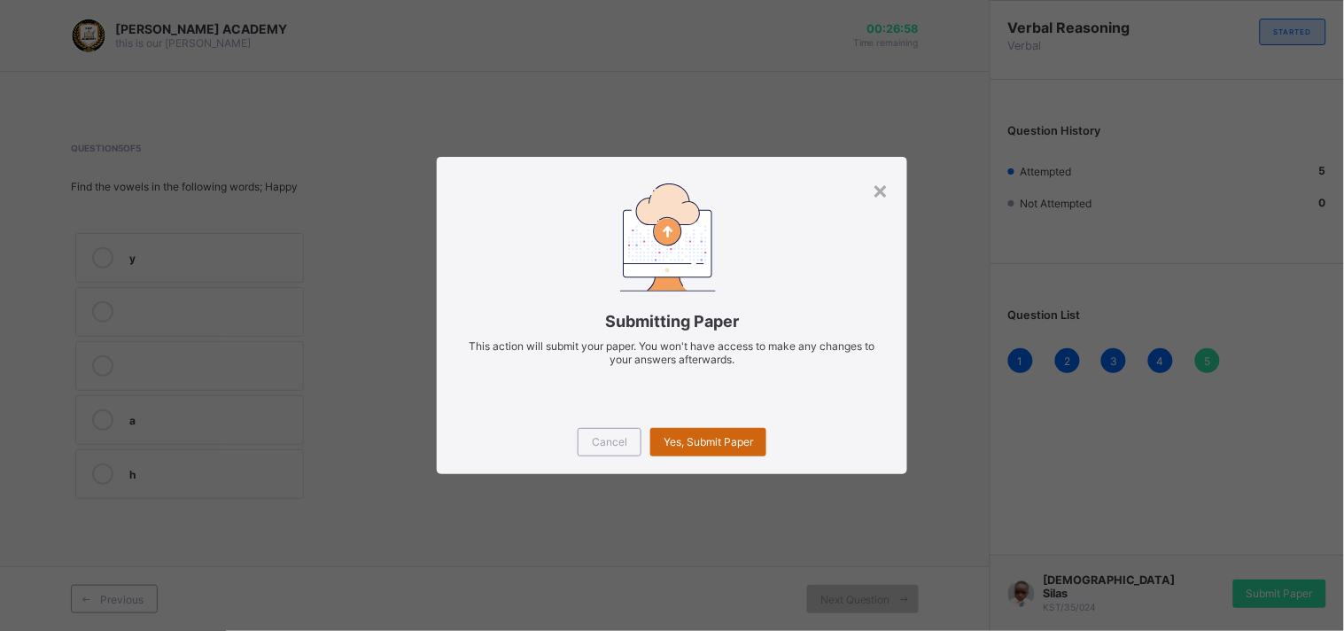
click at [725, 448] on div "Yes, Submit Paper" at bounding box center [708, 442] width 116 height 28
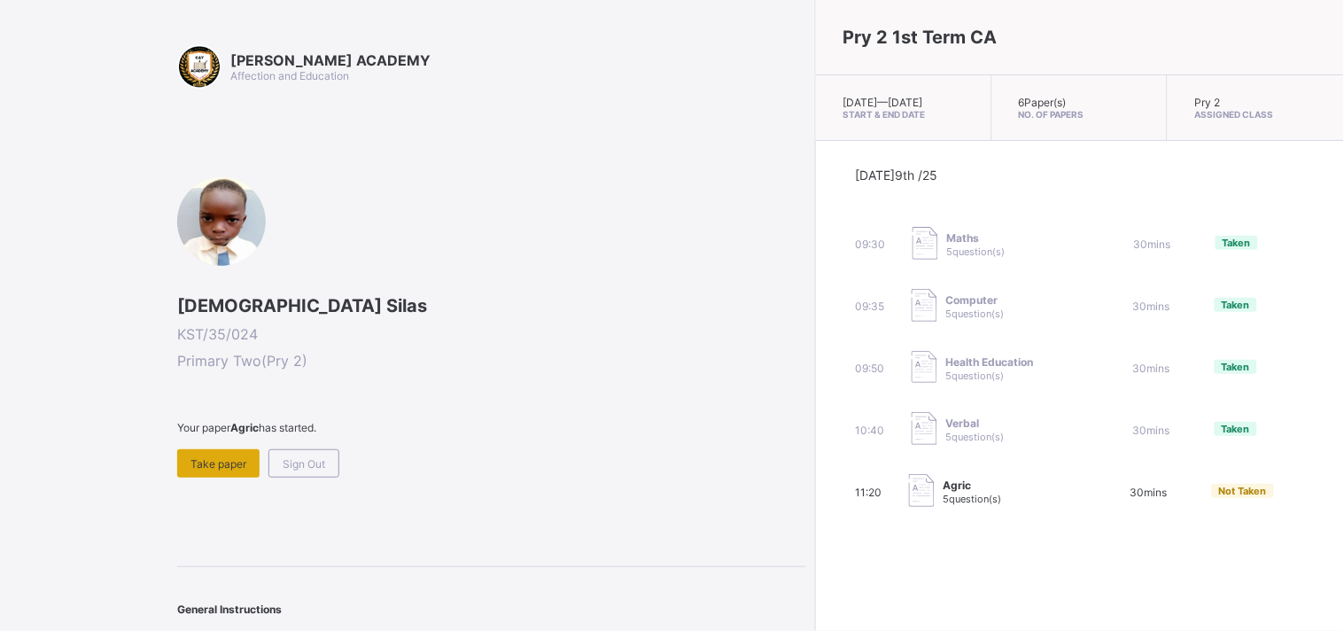
click at [201, 450] on div "Take paper" at bounding box center [218, 463] width 82 height 28
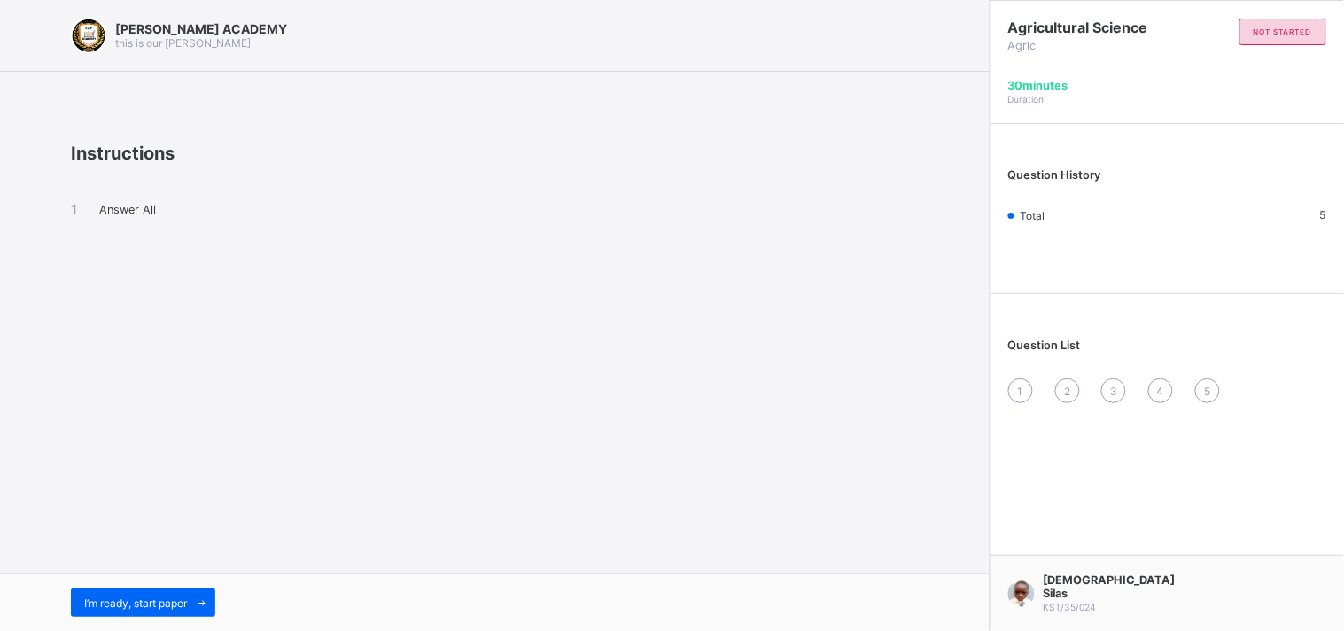
click at [146, 623] on div "I’m ready, start paper" at bounding box center [494, 602] width 989 height 58
click at [144, 596] on span "I’m ready, start paper" at bounding box center [135, 602] width 103 height 13
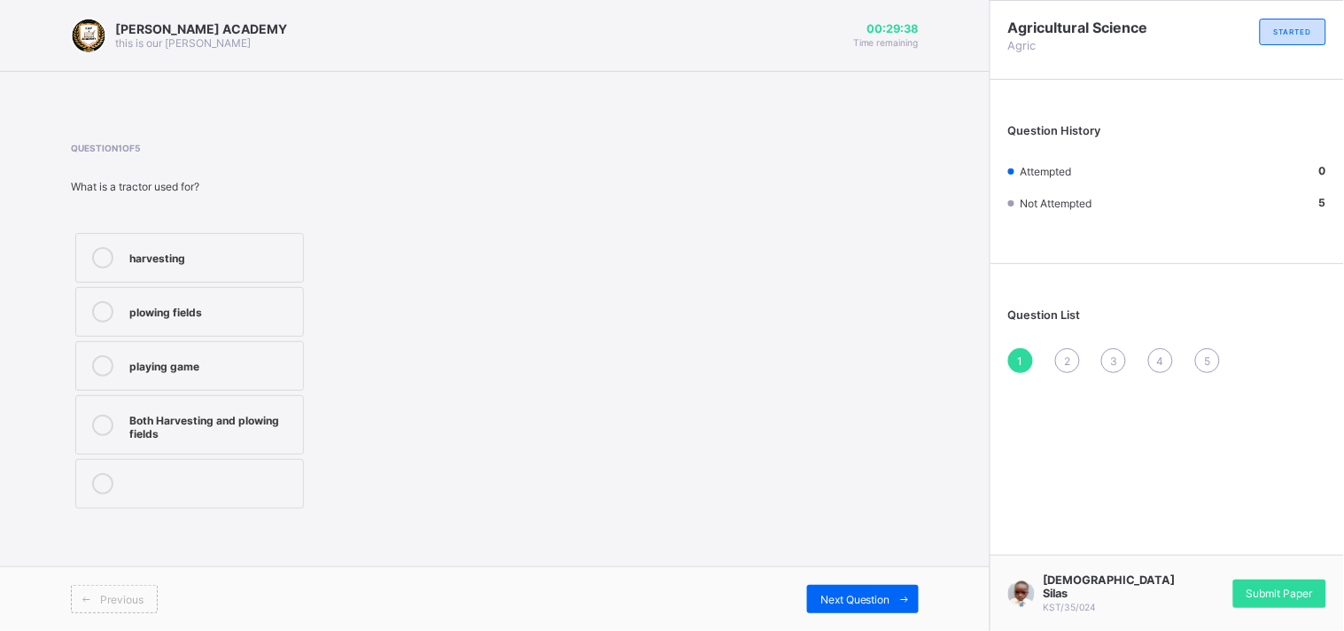
click at [116, 368] on div at bounding box center [102, 365] width 35 height 21
click at [1064, 365] on span "2" at bounding box center [1067, 360] width 6 height 13
drag, startPoint x: 599, startPoint y: 337, endPoint x: 534, endPoint y: 330, distance: 65.0
click at [534, 330] on div "Question 2 of 5 What tool is used for watering plants? hoe rake Watering can sh…" at bounding box center [495, 323] width 848 height 361
click at [287, 367] on div "Watering can" at bounding box center [211, 364] width 165 height 18
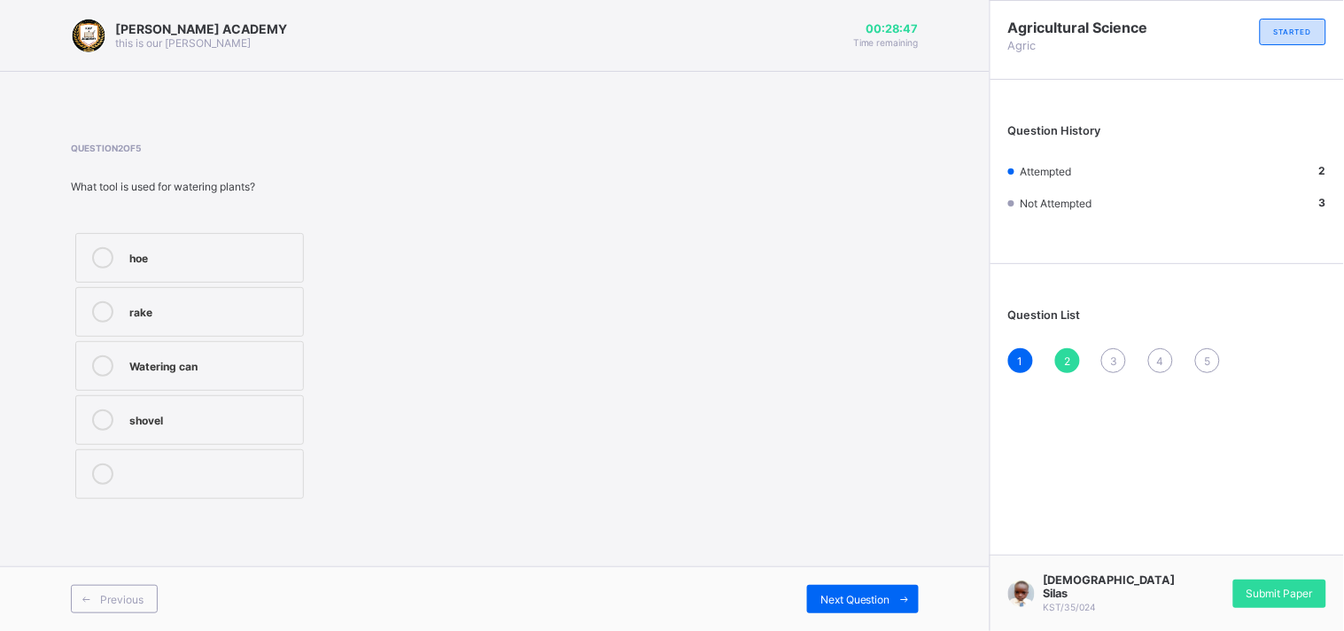
click at [1111, 359] on span "3" at bounding box center [1113, 360] width 7 height 13
click at [267, 417] on div "Growing crops and raising animals" at bounding box center [211, 424] width 165 height 31
click at [1162, 349] on div "4" at bounding box center [1160, 360] width 25 height 25
drag, startPoint x: 881, startPoint y: 330, endPoint x: 594, endPoint y: 293, distance: 289.4
click at [594, 293] on div "Question 4 of 5 What is a rake used for? planting seeds harvesting crops Collec…" at bounding box center [495, 323] width 848 height 361
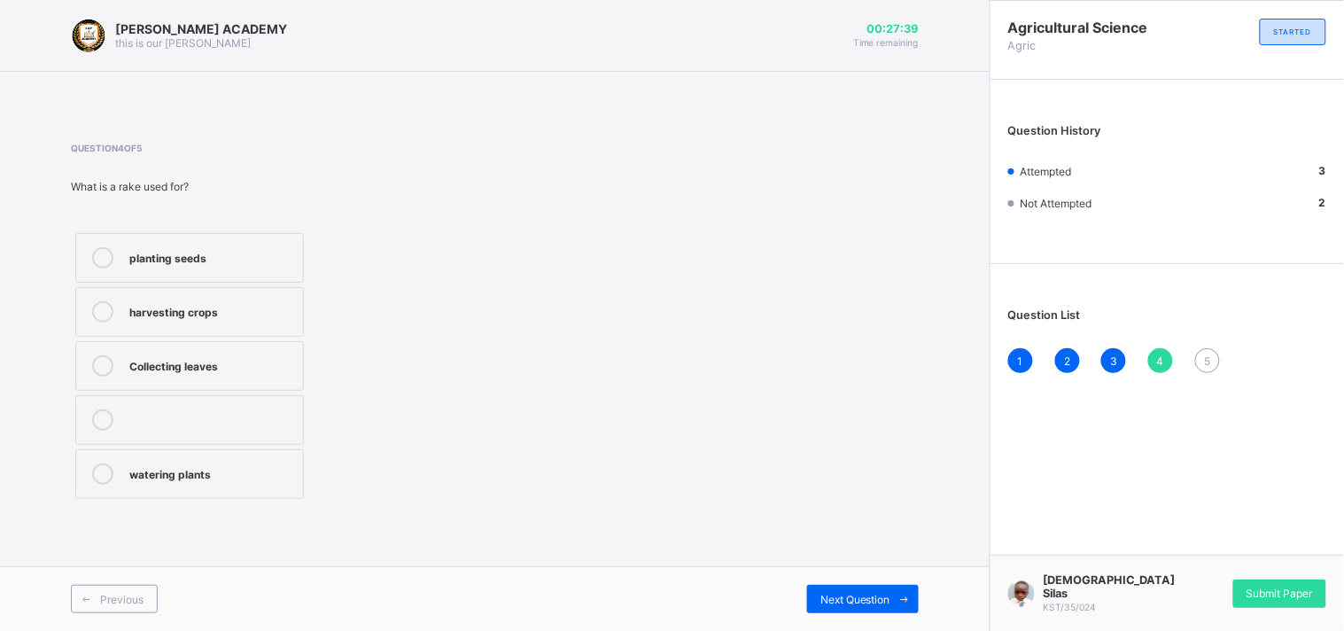
click at [284, 361] on div "Collecting leaves" at bounding box center [211, 364] width 165 height 18
click at [1205, 350] on div "5" at bounding box center [1207, 360] width 25 height 25
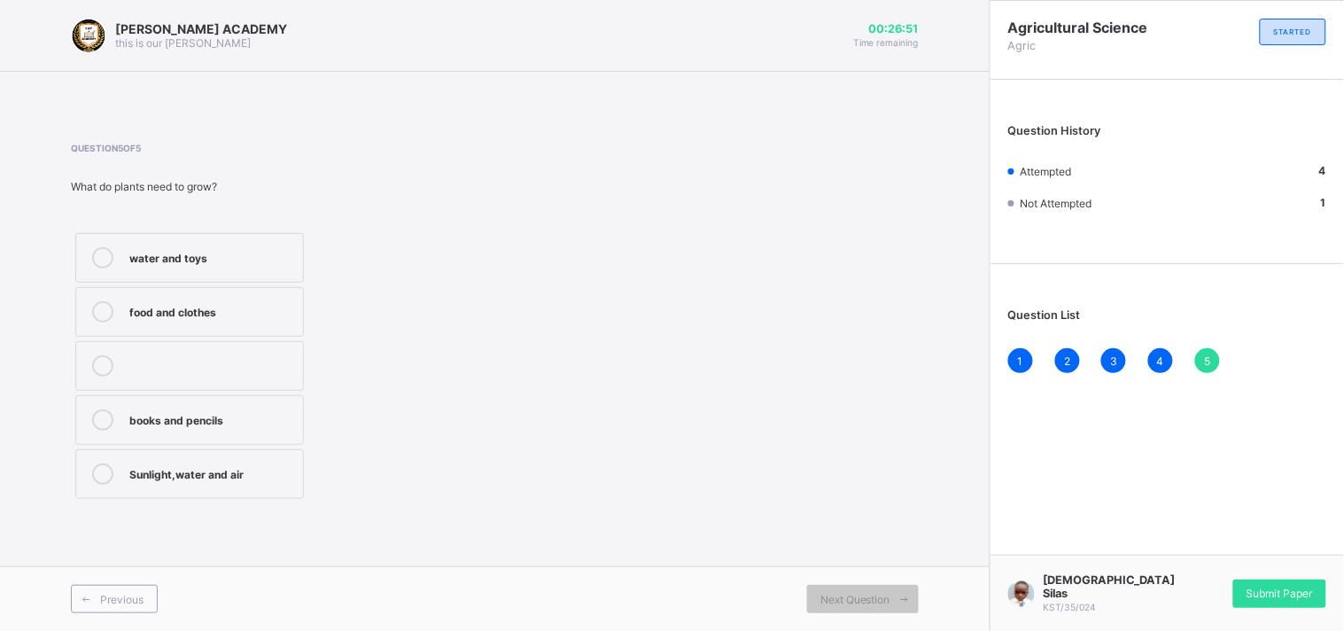
click at [896, 373] on div "Question 5 of 5 What do plants need to grow? water and toys food and clothes bo…" at bounding box center [495, 323] width 848 height 361
click at [263, 483] on div "Sunlight,water and air" at bounding box center [211, 473] width 165 height 21
click at [1299, 599] on span "Submit Paper" at bounding box center [1279, 592] width 66 height 13
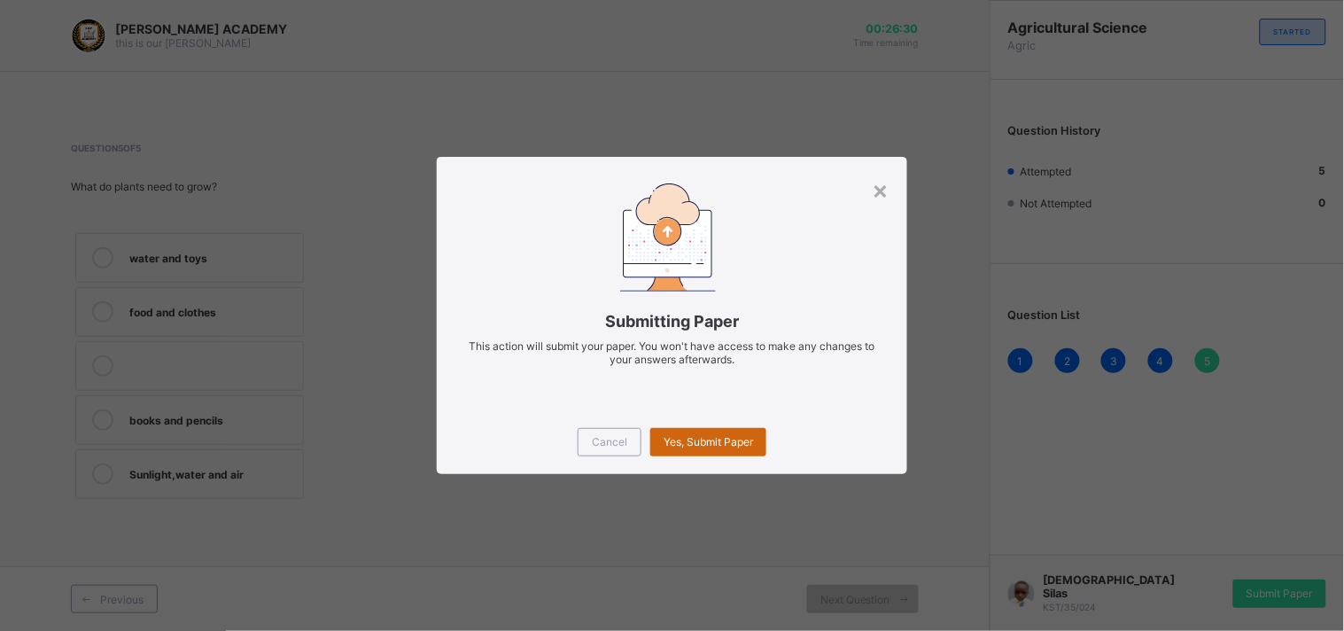
click at [751, 440] on span "Yes, Submit Paper" at bounding box center [707, 441] width 89 height 13
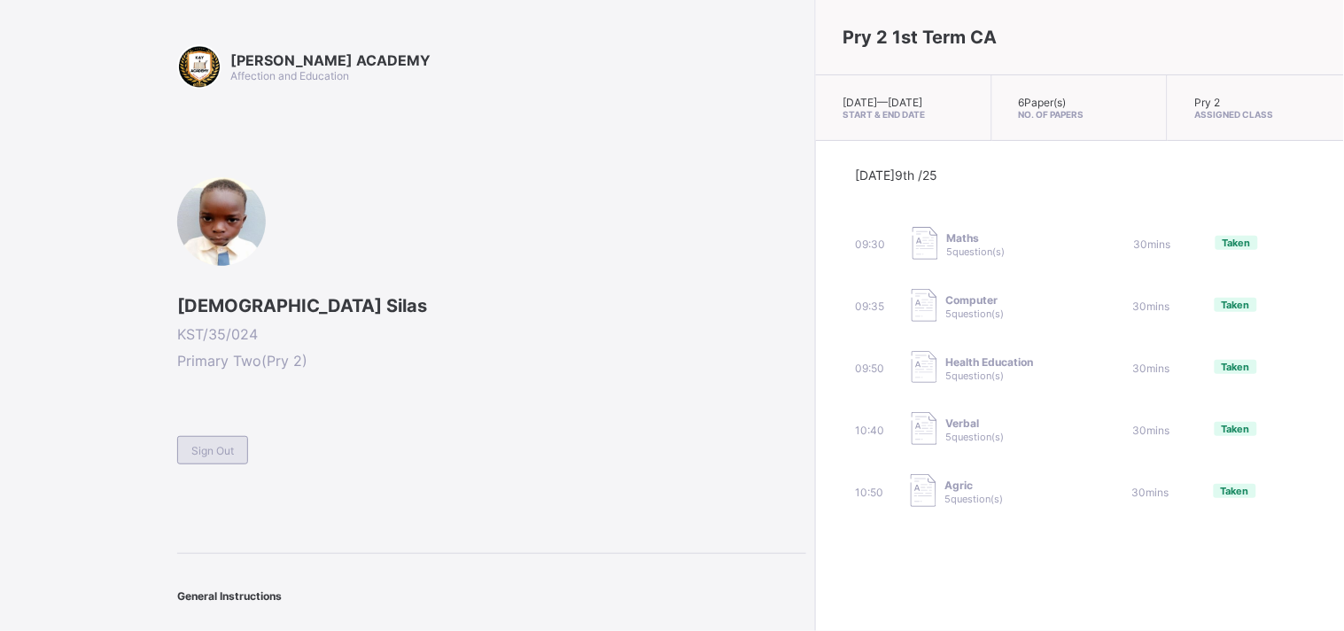
click at [208, 449] on span "Sign Out" at bounding box center [212, 450] width 43 height 13
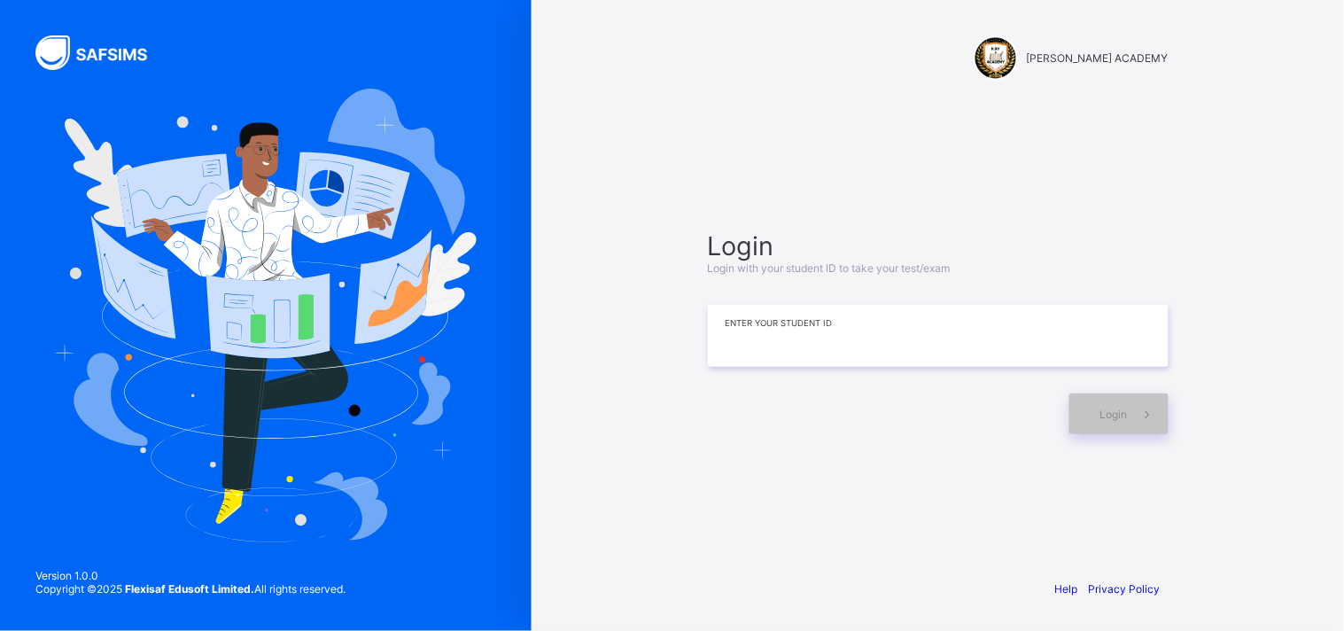
click at [865, 337] on input at bounding box center [938, 336] width 461 height 62
type input "*********"
click at [1128, 412] on span at bounding box center [1148, 413] width 41 height 41
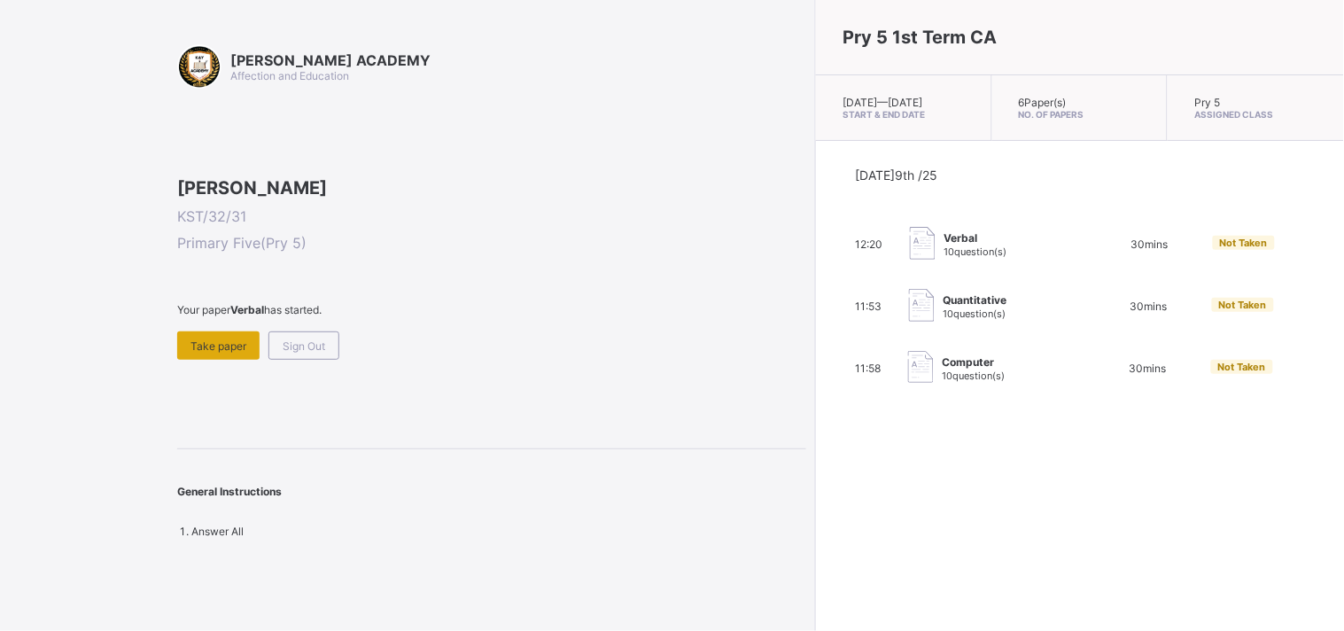
click at [219, 353] on span "Take paper" at bounding box center [218, 345] width 56 height 13
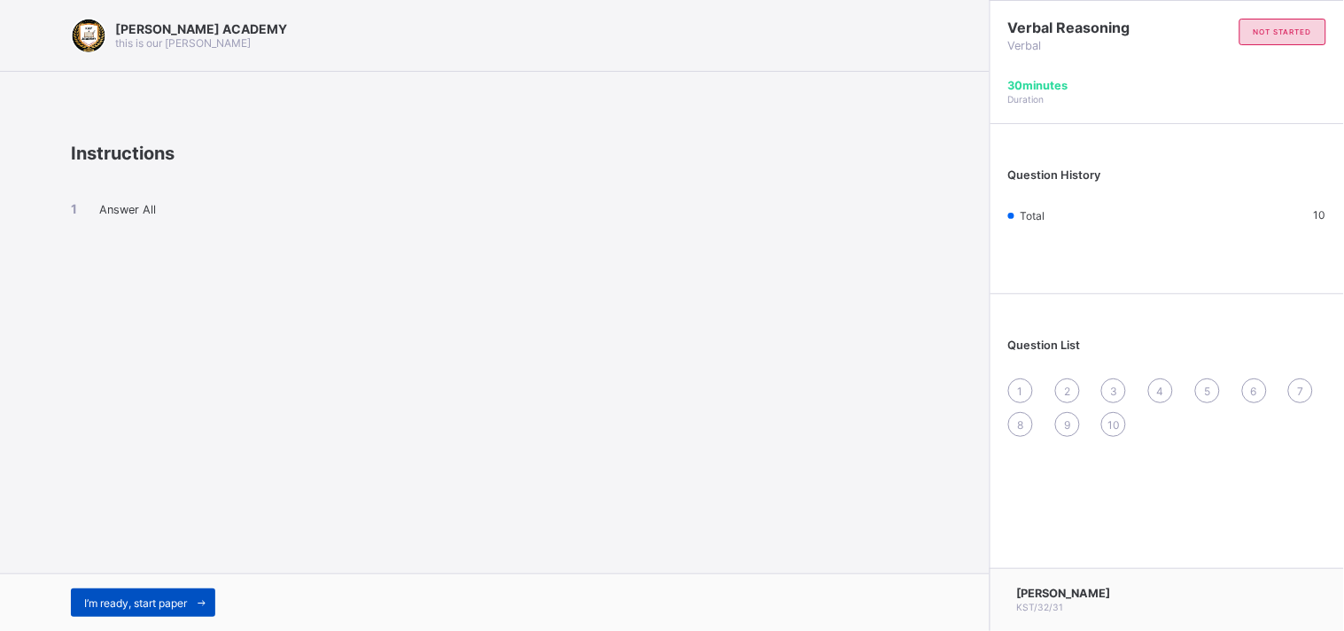
click at [130, 603] on span "I’m ready, start paper" at bounding box center [135, 602] width 103 height 13
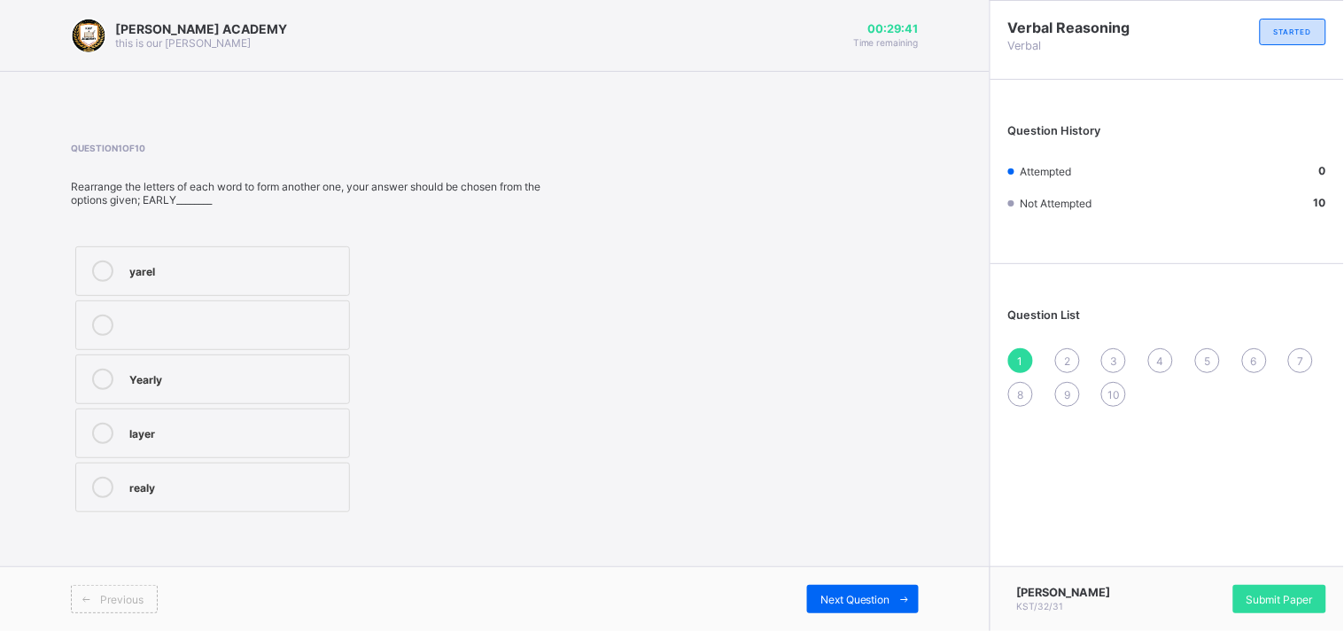
click at [205, 499] on label "realy" at bounding box center [212, 487] width 275 height 50
click at [880, 604] on span "Next Question" at bounding box center [855, 599] width 70 height 13
click at [325, 326] on div "danger" at bounding box center [235, 323] width 212 height 18
click at [1116, 355] on span "3" at bounding box center [1113, 360] width 7 height 13
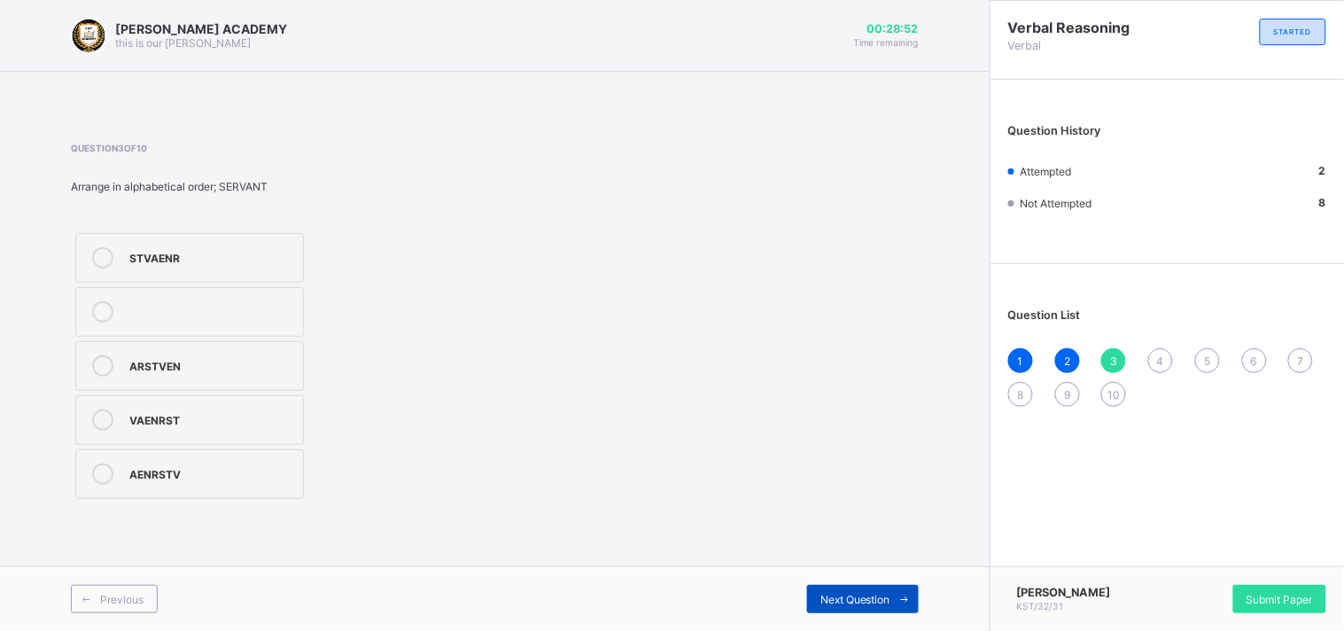
click at [901, 585] on span at bounding box center [904, 599] width 28 height 28
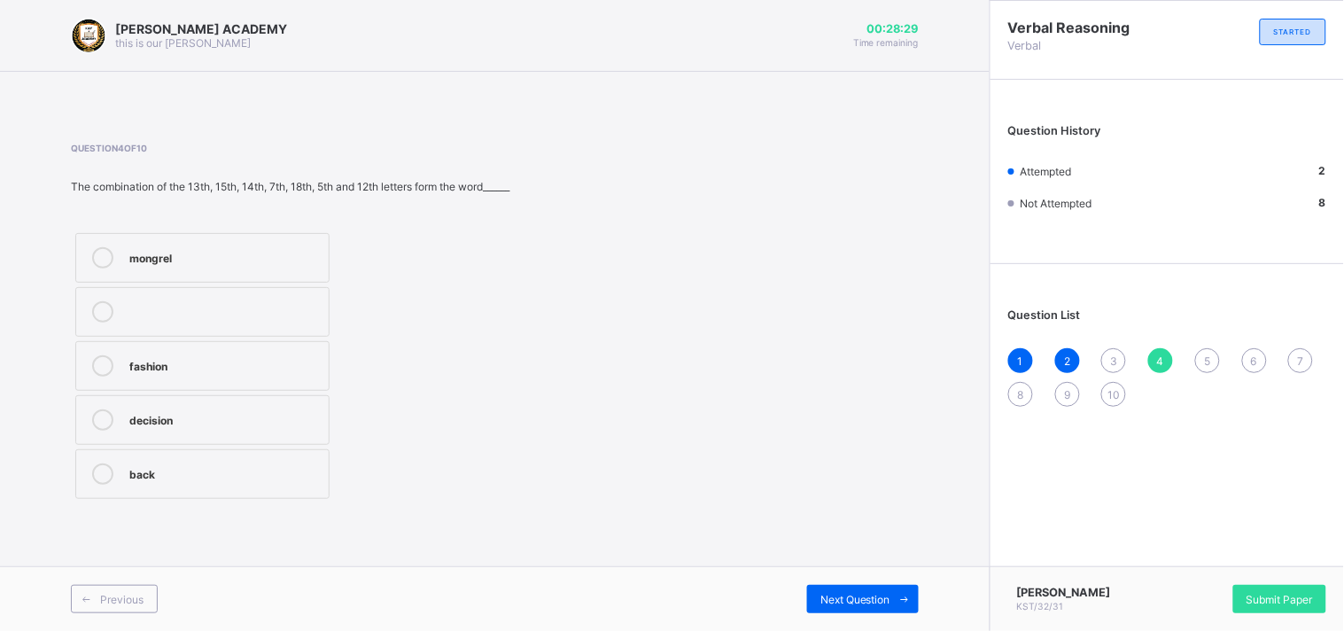
click at [299, 258] on div "mongrel" at bounding box center [224, 256] width 190 height 18
drag, startPoint x: 863, startPoint y: 564, endPoint x: 857, endPoint y: 588, distance: 24.5
click at [857, 588] on div "[PERSON_NAME] ACADEMY this is our [PERSON_NAME] 00:28:26 Time remaining Questio…" at bounding box center [494, 315] width 989 height 631
click at [857, 588] on div "Next Question" at bounding box center [863, 599] width 112 height 28
click at [262, 374] on div "a,e,I,o,u" at bounding box center [211, 365] width 165 height 21
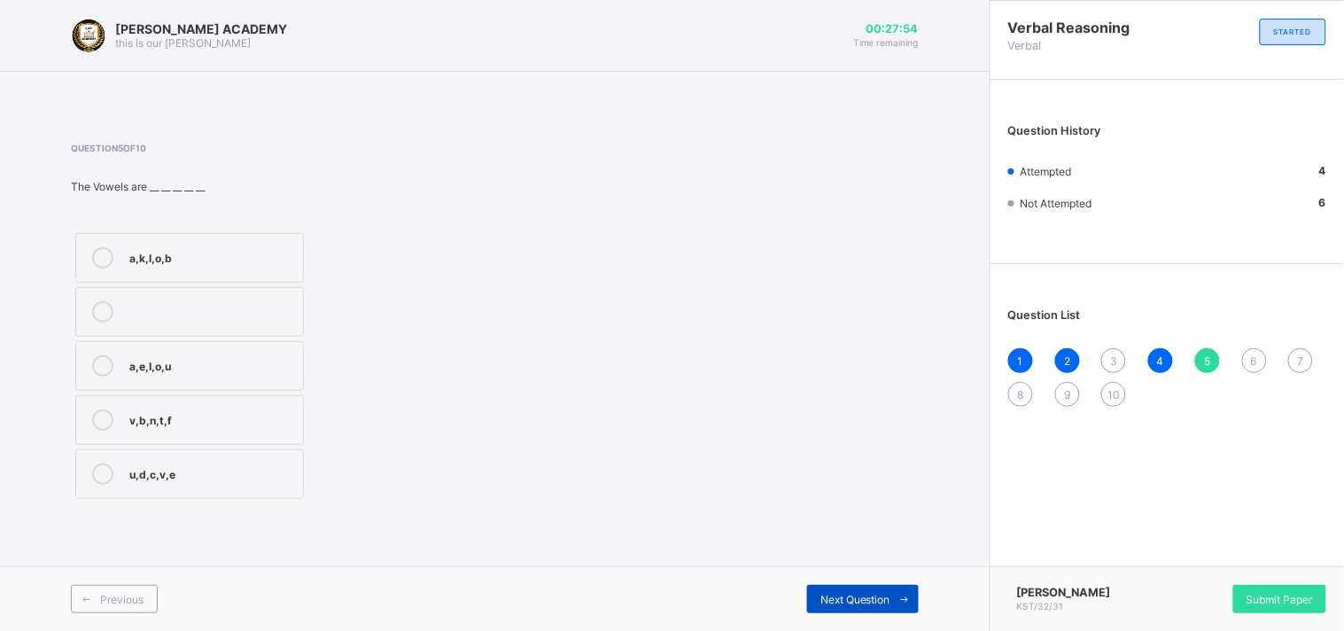
click at [896, 586] on span at bounding box center [904, 599] width 28 height 28
click at [1250, 361] on div "6" at bounding box center [1254, 360] width 25 height 25
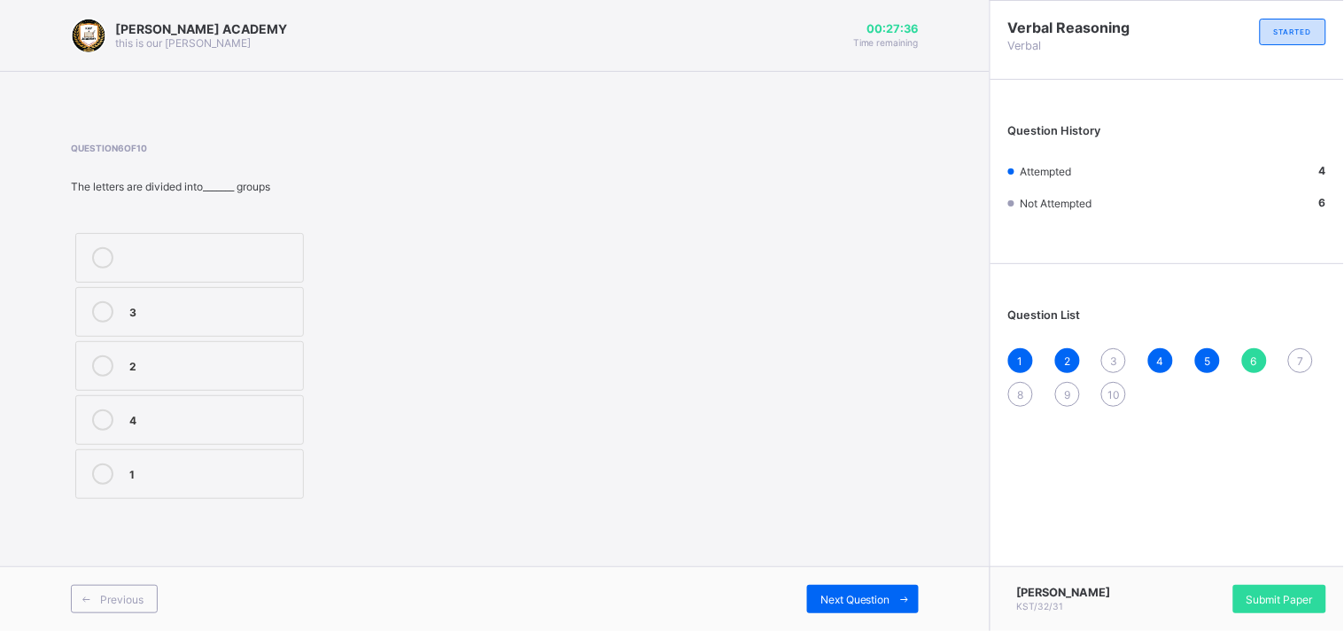
click at [275, 349] on label "2" at bounding box center [189, 366] width 229 height 50
click at [275, 299] on label "3" at bounding box center [189, 312] width 229 height 50
click at [826, 588] on div "Next Question" at bounding box center [863, 599] width 112 height 28
click at [272, 247] on div "30" at bounding box center [211, 256] width 165 height 18
click at [855, 596] on span "Next Question" at bounding box center [855, 599] width 70 height 13
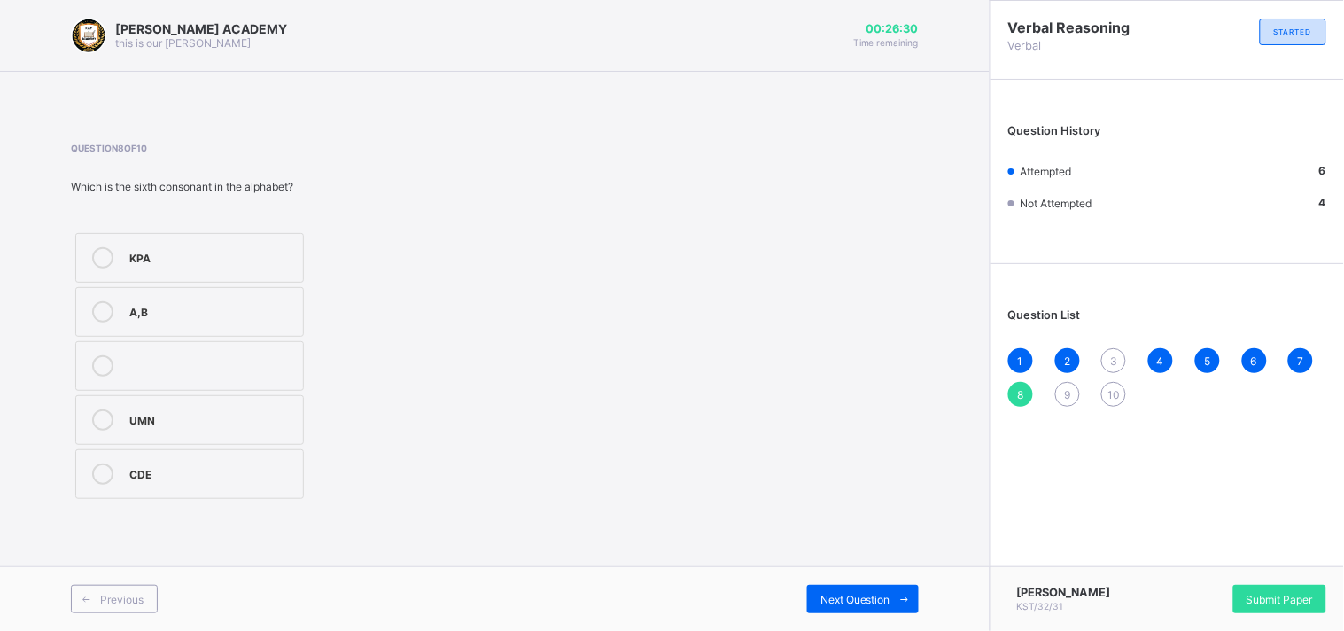
click at [1061, 350] on div "2" at bounding box center [1067, 360] width 25 height 25
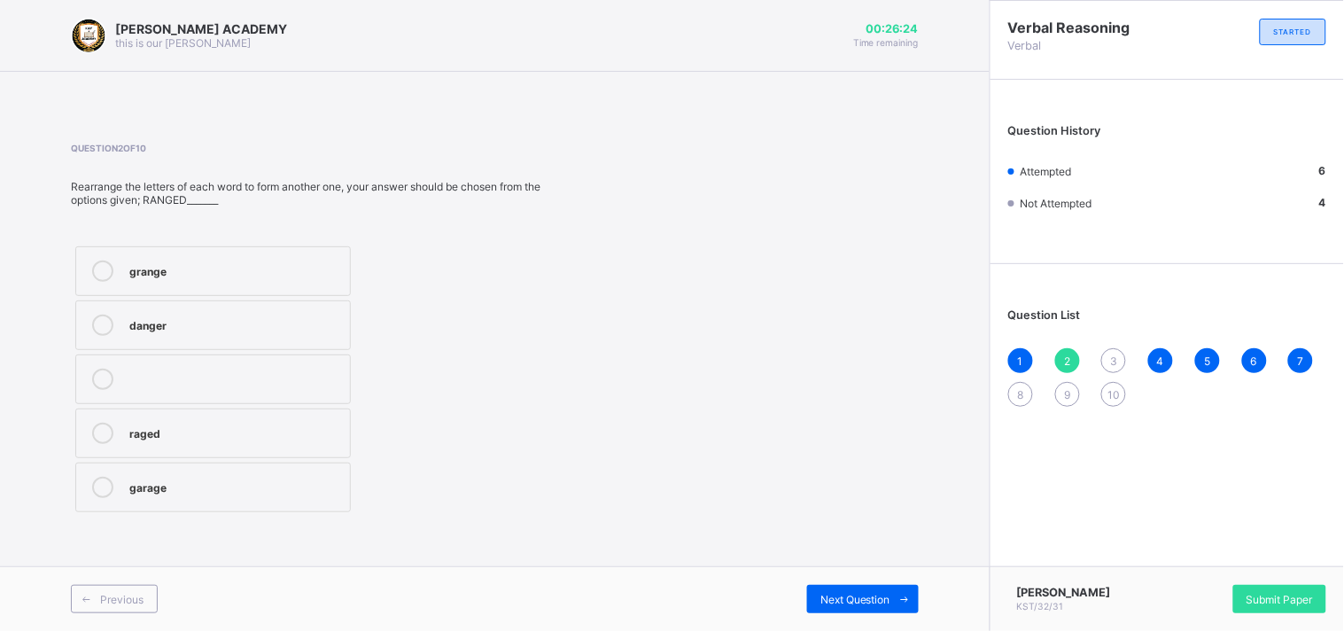
click at [1169, 360] on div "4" at bounding box center [1160, 360] width 25 height 25
click at [1207, 359] on span "5" at bounding box center [1207, 360] width 6 height 13
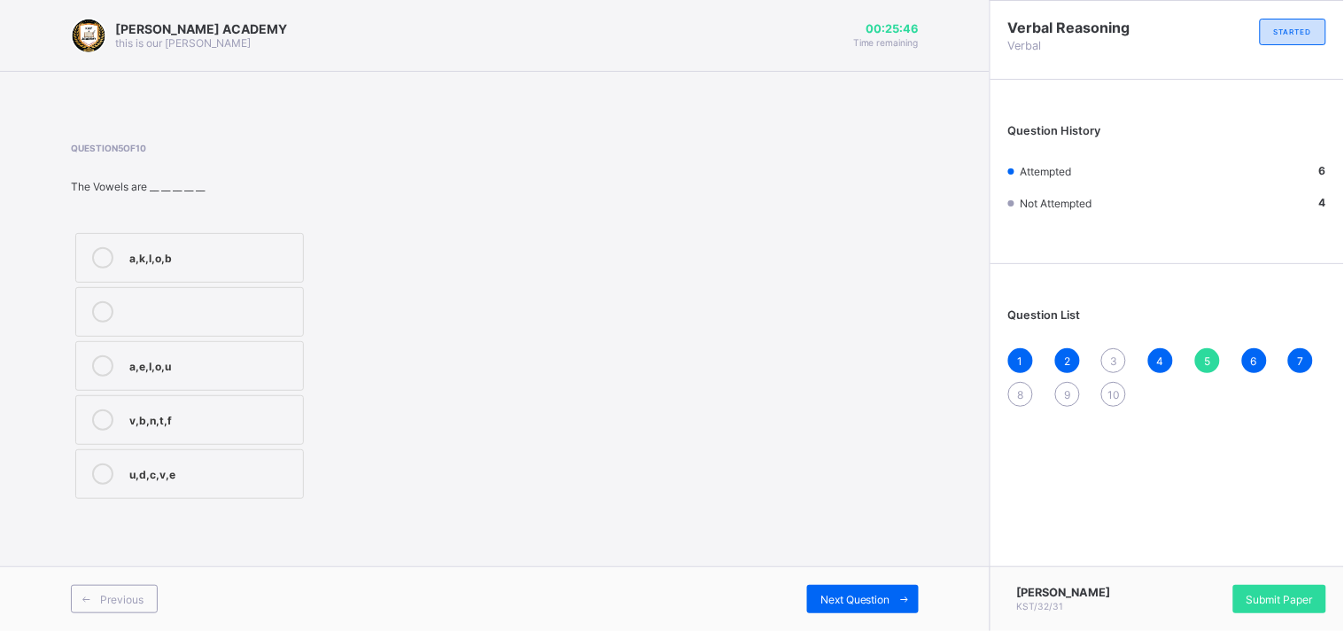
click at [1013, 396] on div "8" at bounding box center [1020, 394] width 25 height 25
click at [254, 422] on div "UMN" at bounding box center [211, 418] width 165 height 18
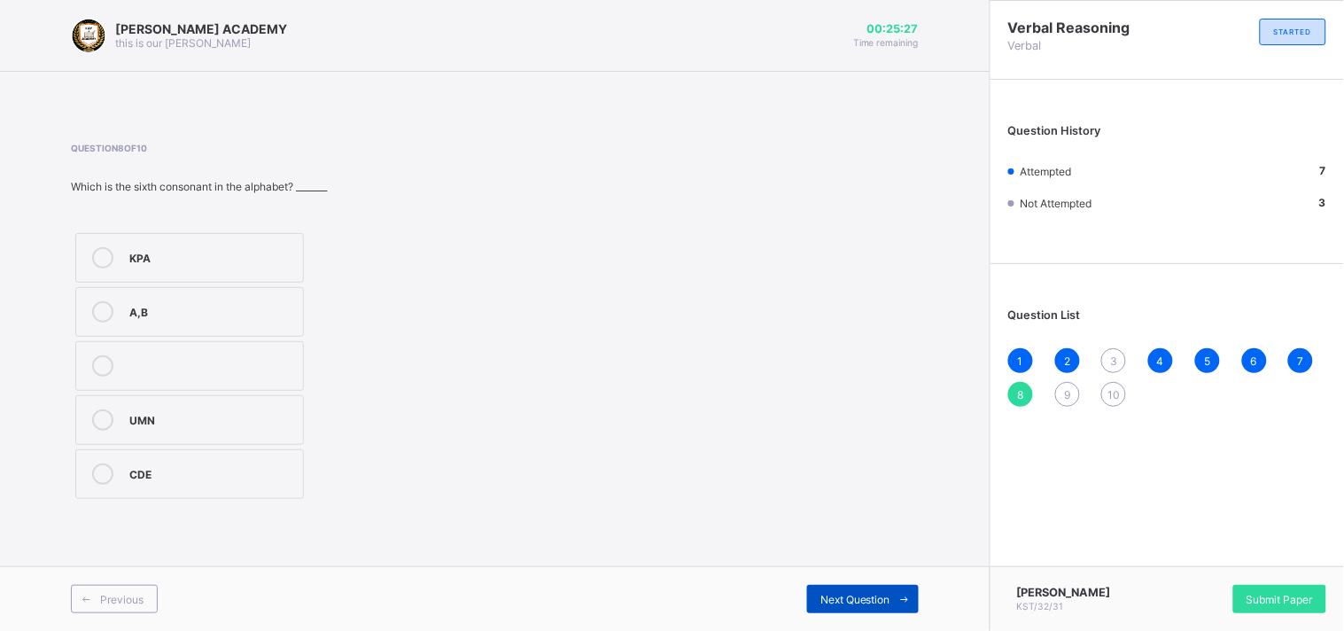
click at [882, 593] on span "Next Question" at bounding box center [855, 599] width 70 height 13
click at [242, 251] on div "VESA" at bounding box center [211, 256] width 165 height 18
click at [845, 570] on div "Previous Next Question" at bounding box center [494, 598] width 989 height 65
click at [851, 596] on span "Next Question" at bounding box center [855, 599] width 70 height 13
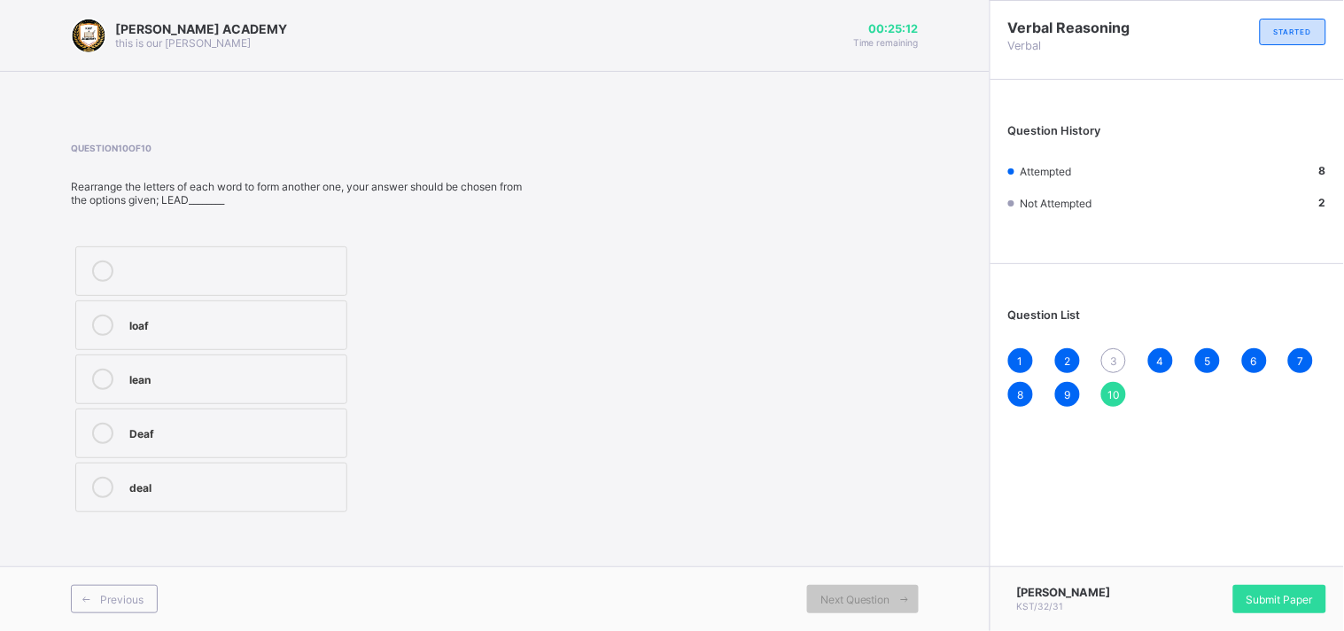
click at [260, 485] on div "deal" at bounding box center [233, 486] width 208 height 18
click at [1117, 355] on span "3" at bounding box center [1113, 360] width 7 height 13
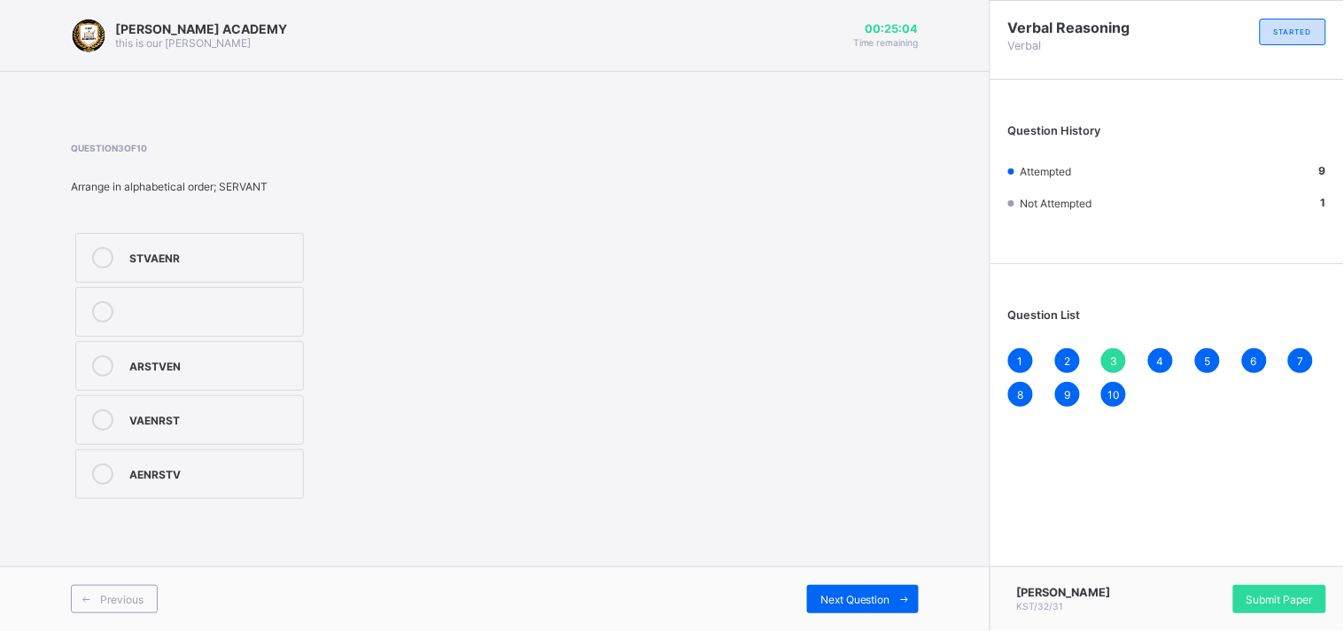
click at [263, 473] on div "AENRSTV" at bounding box center [211, 472] width 165 height 18
click at [1250, 600] on span "Submit Paper" at bounding box center [1279, 599] width 66 height 13
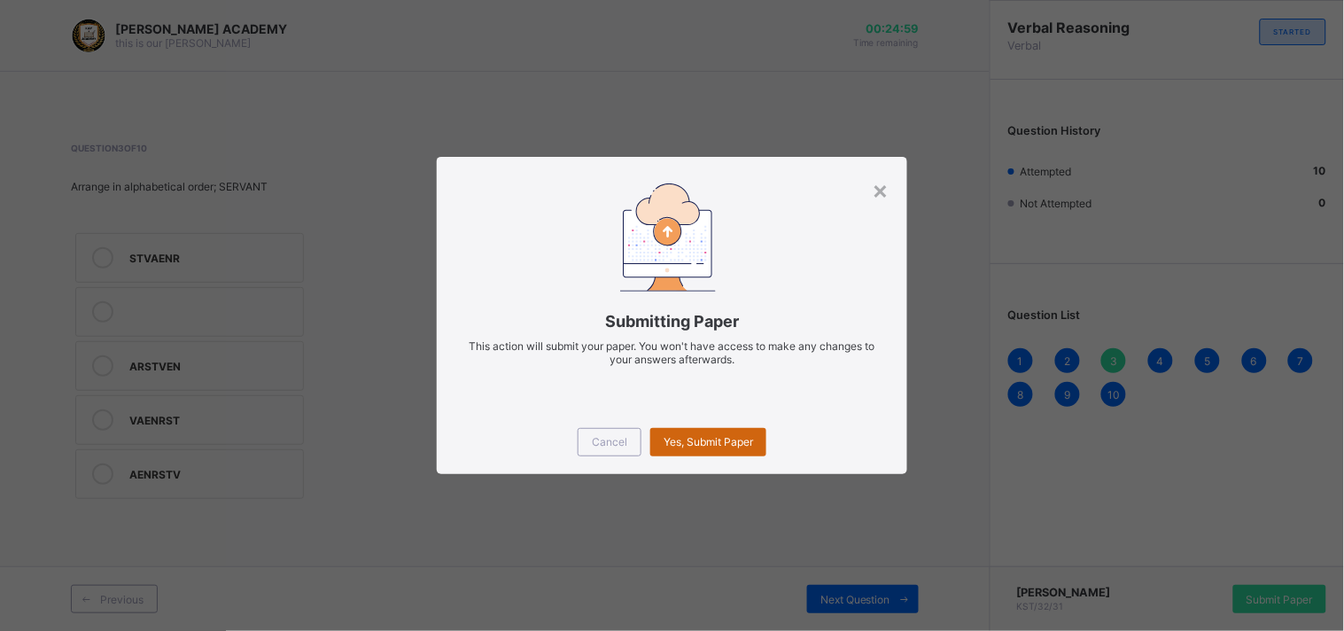
click at [713, 439] on span "Yes, Submit Paper" at bounding box center [707, 441] width 89 height 13
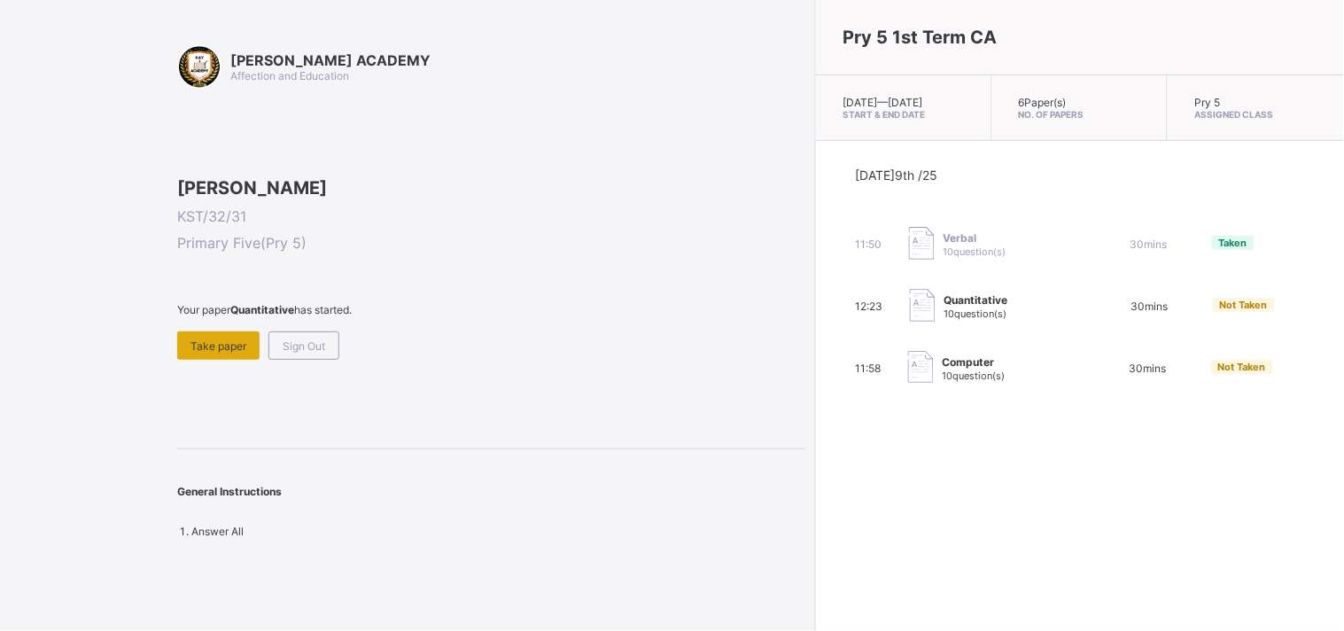
click at [241, 360] on div "Take paper" at bounding box center [218, 345] width 82 height 28
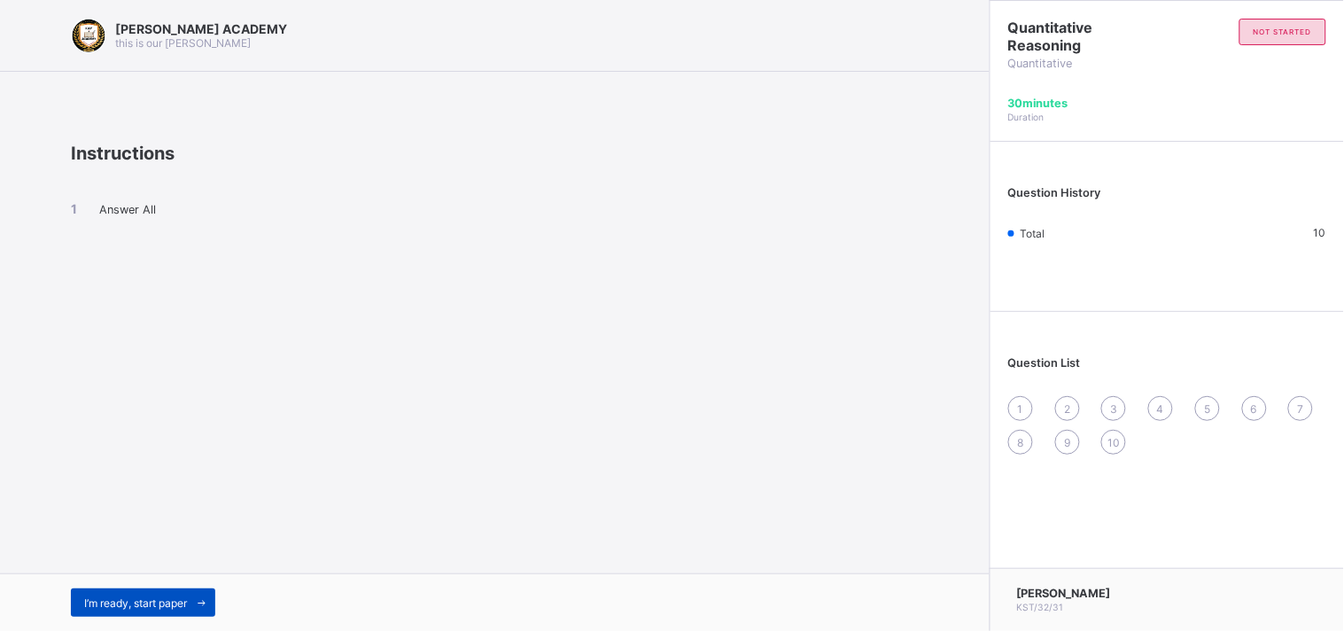
click at [156, 603] on span "I’m ready, start paper" at bounding box center [135, 602] width 103 height 13
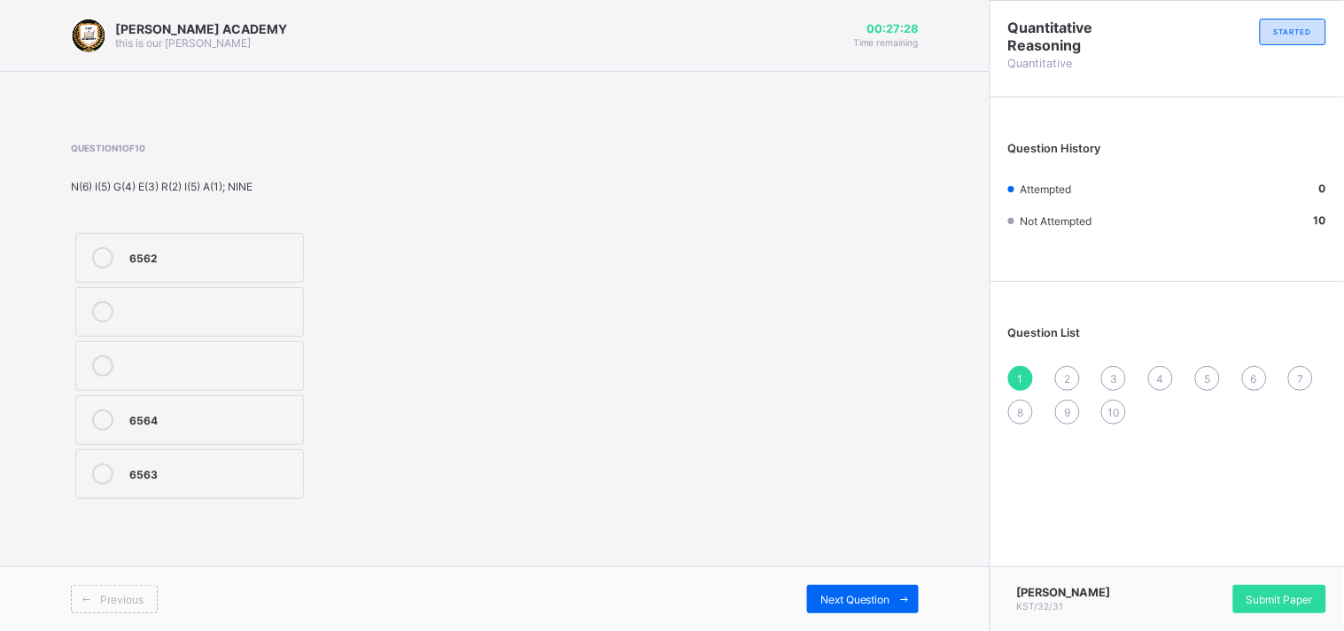
click at [165, 421] on div "6564" at bounding box center [211, 418] width 165 height 18
click at [879, 599] on span "Next Question" at bounding box center [855, 599] width 70 height 13
click at [143, 354] on label "65432" at bounding box center [189, 366] width 229 height 50
drag, startPoint x: 880, startPoint y: 573, endPoint x: 875, endPoint y: 592, distance: 19.1
click at [875, 592] on div "Previous Next Question" at bounding box center [494, 598] width 989 height 65
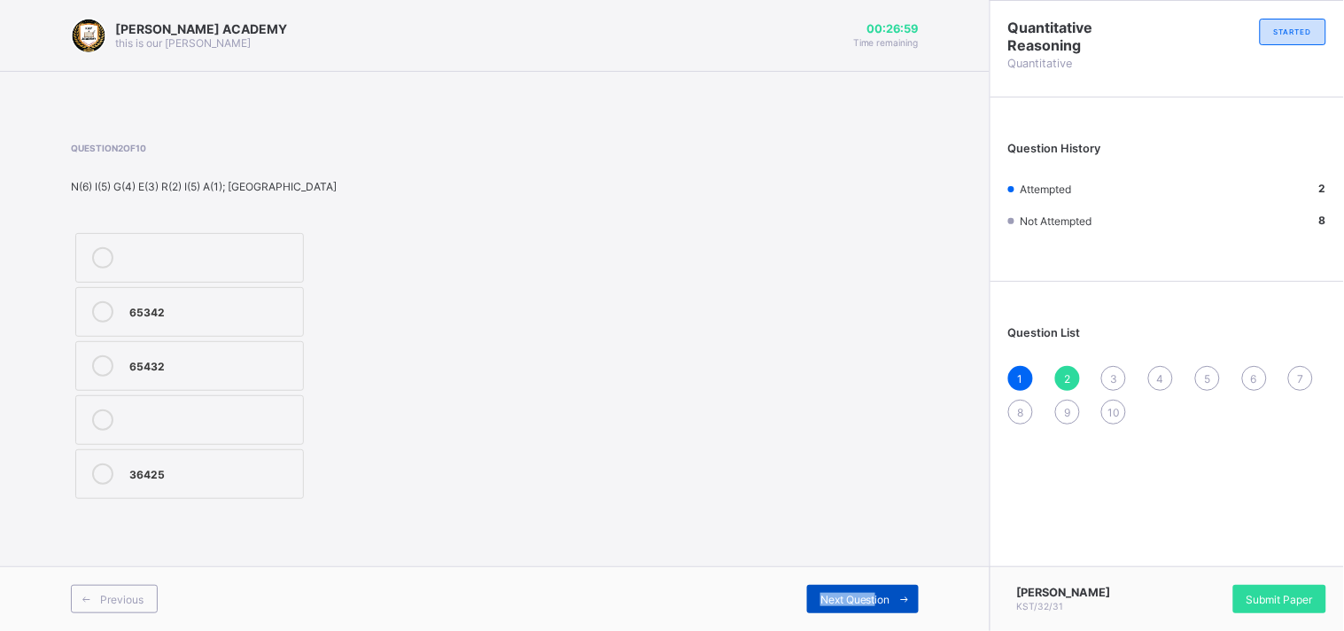
click at [875, 593] on span "Next Question" at bounding box center [855, 599] width 70 height 13
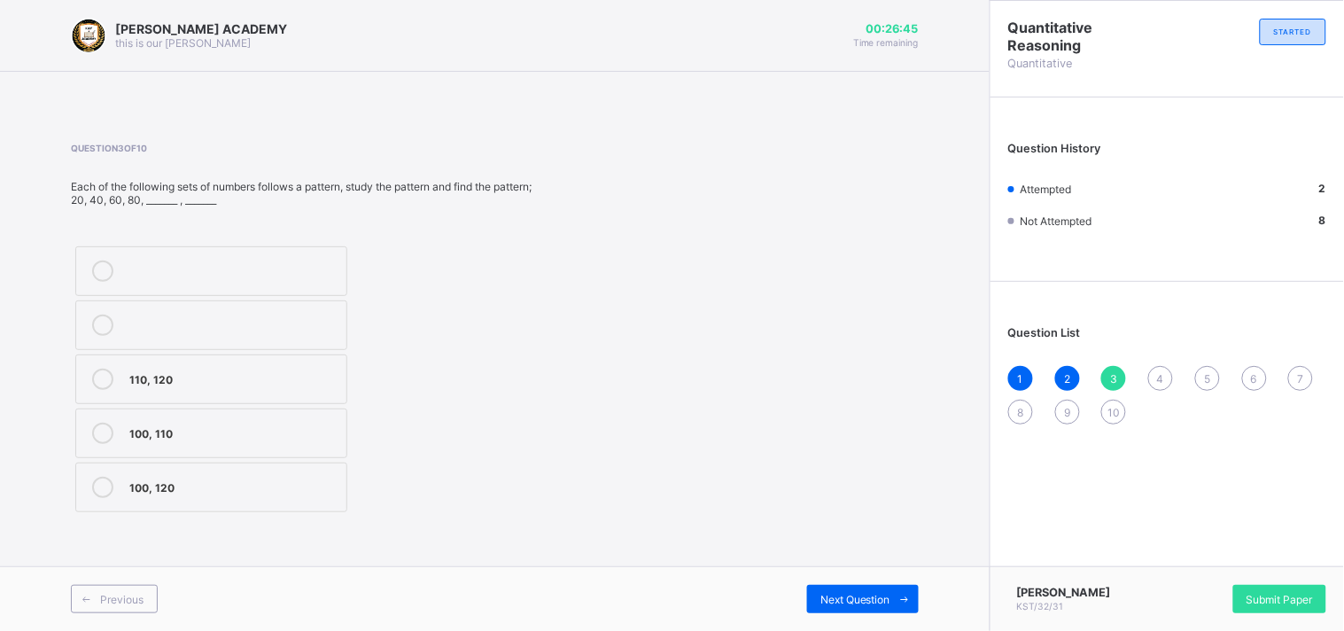
click at [289, 477] on div "100, 120" at bounding box center [233, 486] width 208 height 18
click at [855, 586] on div "Next Question" at bounding box center [863, 599] width 112 height 28
click at [859, 604] on span "Next Question" at bounding box center [855, 599] width 70 height 13
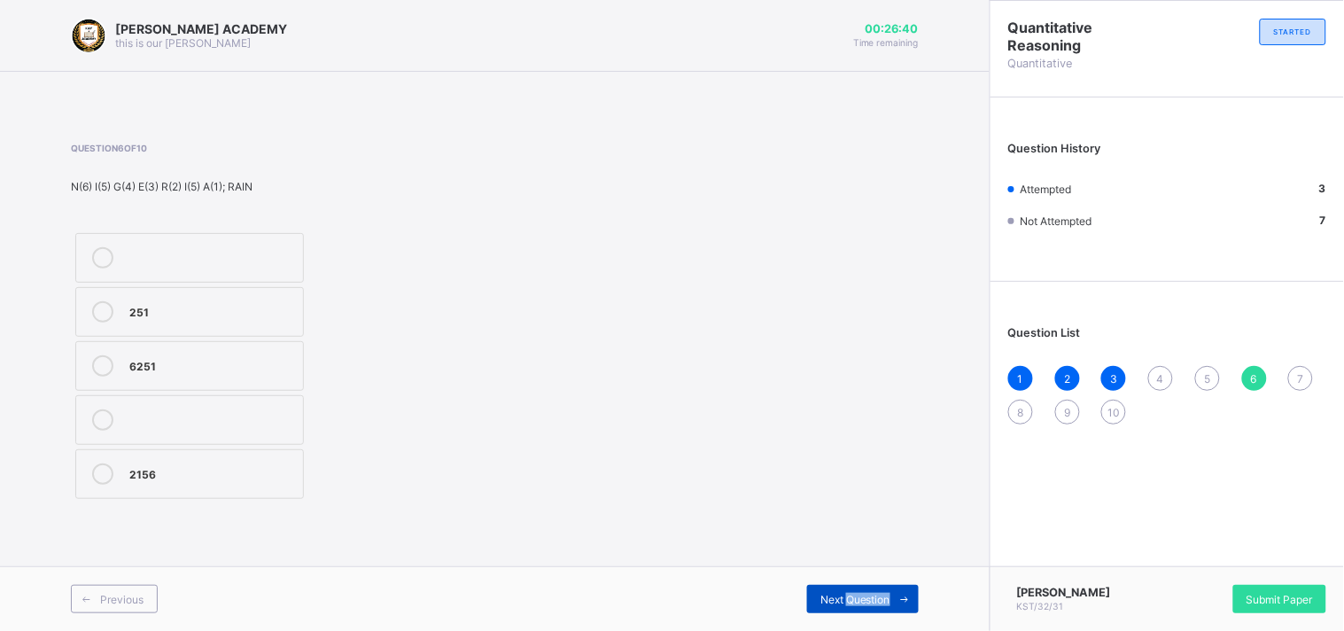
click at [859, 604] on span "Next Question" at bounding box center [855, 599] width 70 height 13
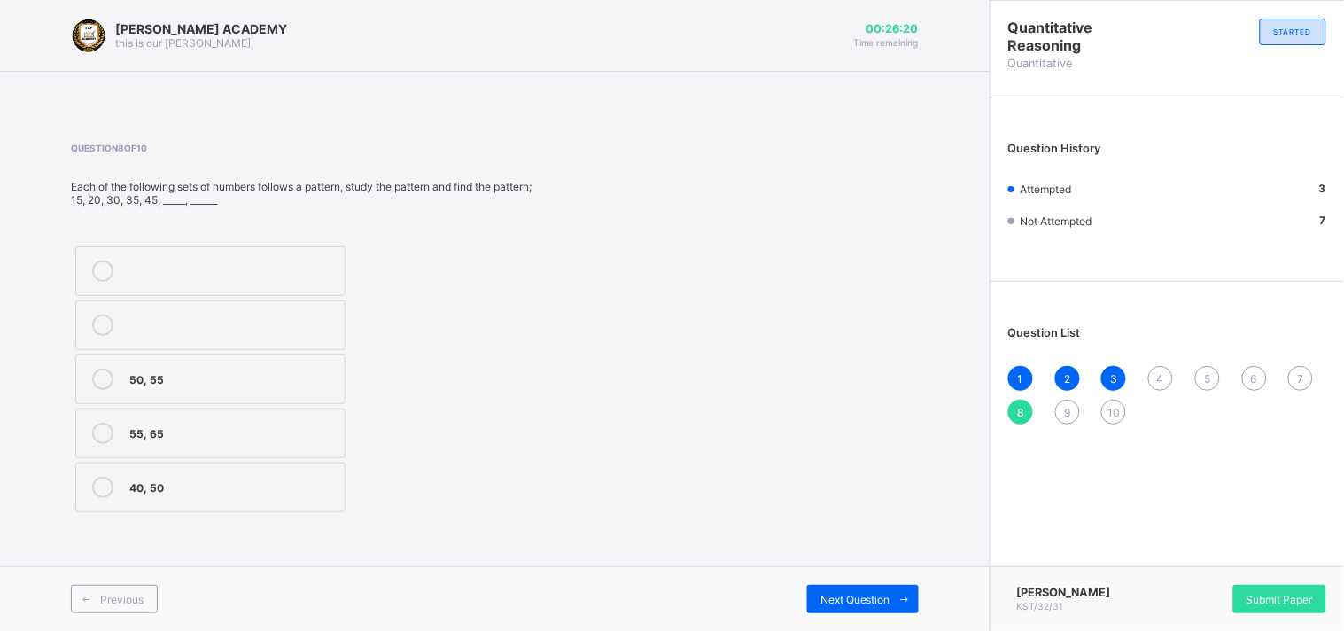
click at [1158, 375] on span "4" at bounding box center [1160, 378] width 7 height 13
click at [312, 330] on div "112, 118" at bounding box center [232, 323] width 207 height 18
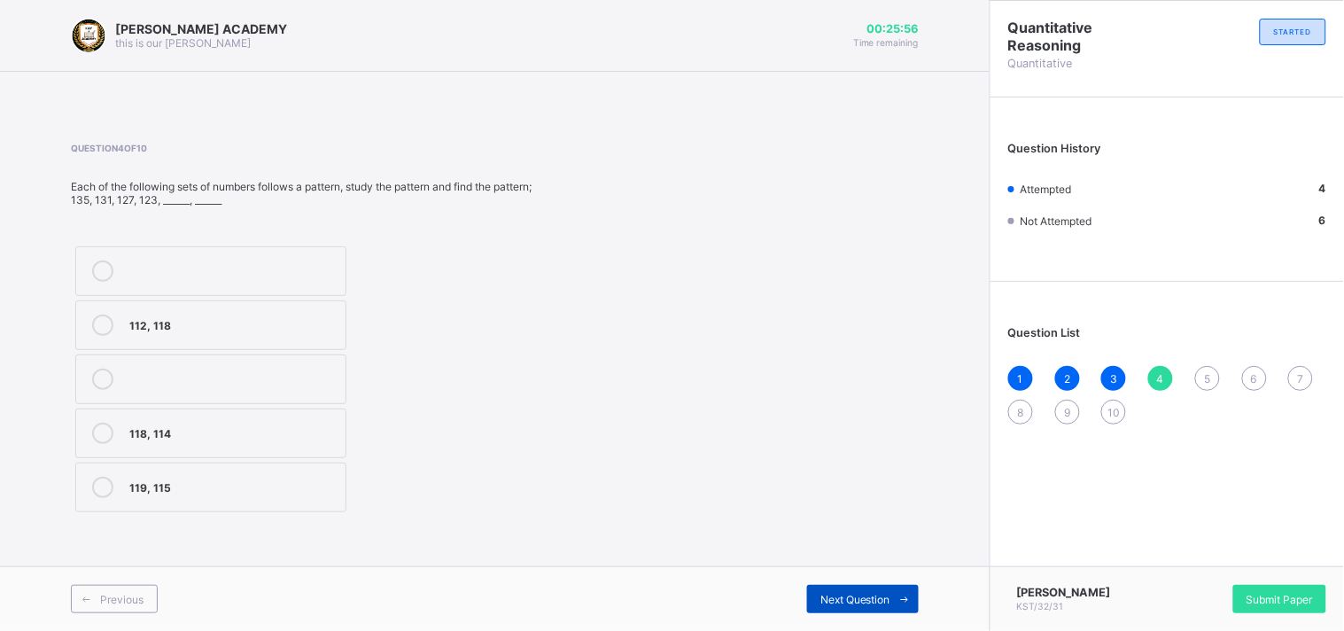
click at [838, 593] on span "Next Question" at bounding box center [855, 599] width 70 height 13
drag, startPoint x: 818, startPoint y: 577, endPoint x: 314, endPoint y: 426, distance: 526.0
click at [314, 426] on div "[PERSON_NAME] ACADEMY this is our [PERSON_NAME] 00:25:45 Time remaining Questio…" at bounding box center [494, 315] width 989 height 631
click at [250, 376] on div "20, 26" at bounding box center [232, 377] width 206 height 18
click at [799, 473] on div "Question 5 of 10 Each of the following sets of numbers follows a pattern, study…" at bounding box center [495, 330] width 848 height 374
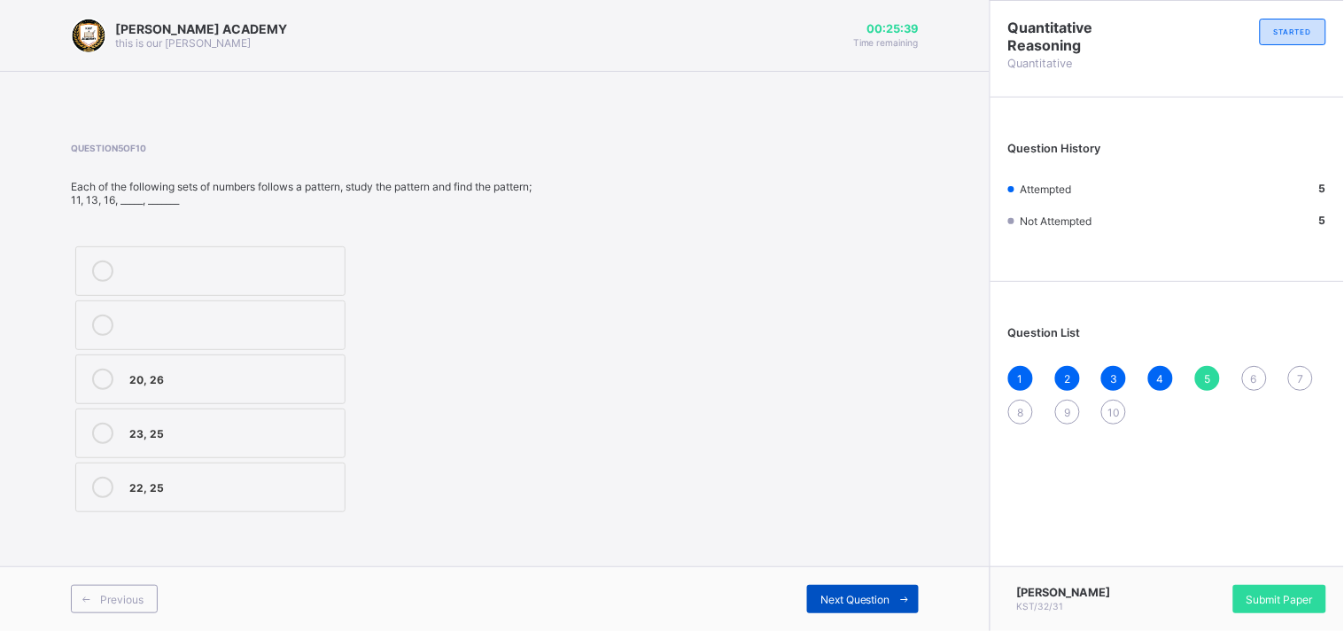
click at [838, 590] on div "Next Question" at bounding box center [863, 599] width 112 height 28
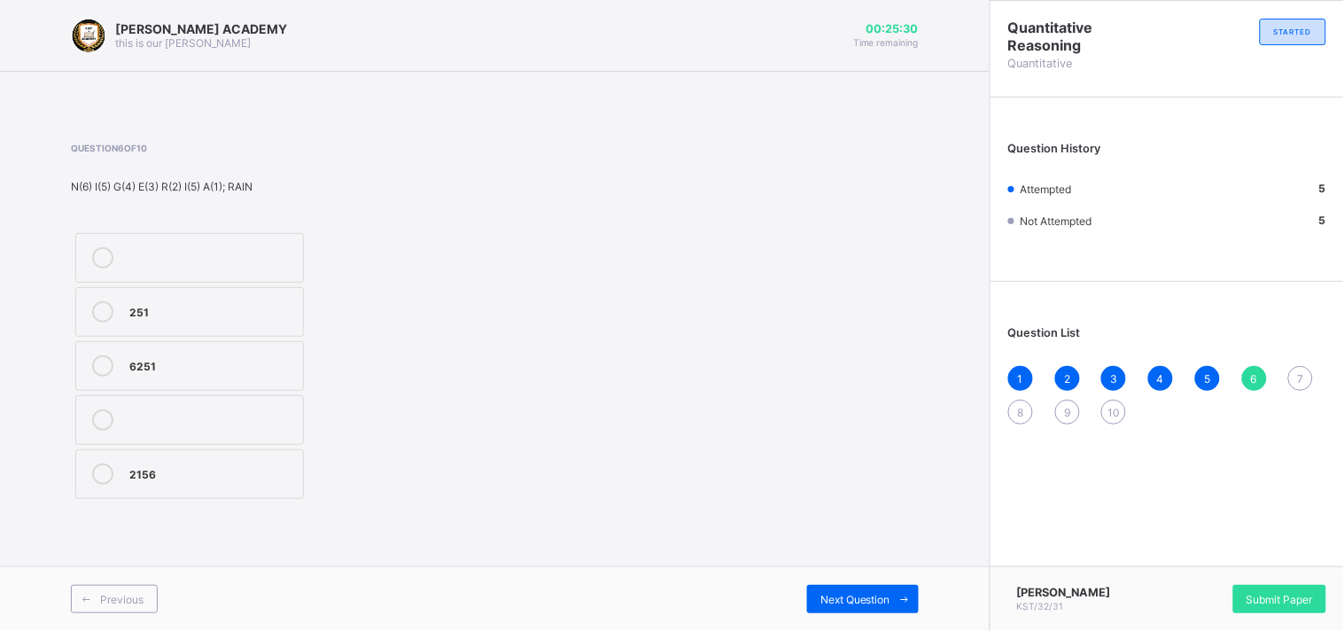
click at [167, 373] on div "6251" at bounding box center [211, 365] width 165 height 21
click at [844, 603] on span "Next Question" at bounding box center [855, 599] width 70 height 13
click at [214, 325] on label "153" at bounding box center [189, 312] width 229 height 50
click at [871, 590] on div "Next Question" at bounding box center [863, 599] width 112 height 28
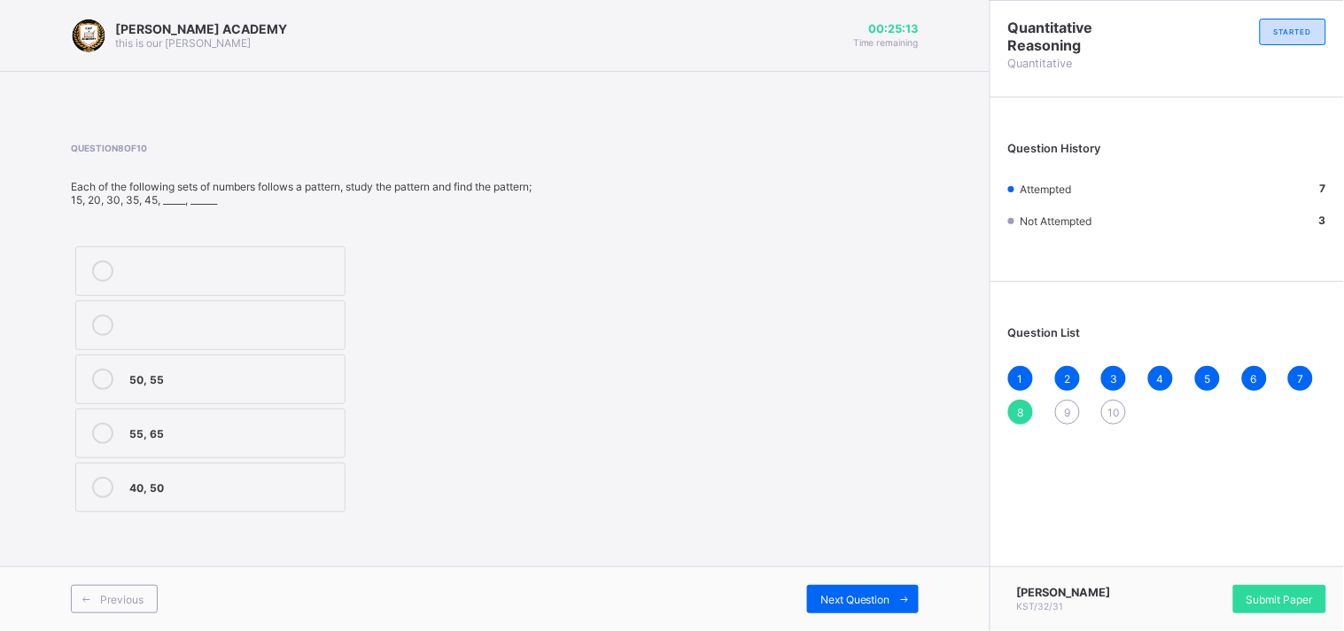
click at [312, 374] on div "50, 55" at bounding box center [232, 377] width 206 height 18
click at [851, 598] on span "Next Question" at bounding box center [855, 599] width 70 height 13
click at [278, 279] on div "160, 170" at bounding box center [233, 270] width 208 height 21
click at [822, 593] on span "Next Question" at bounding box center [855, 599] width 70 height 13
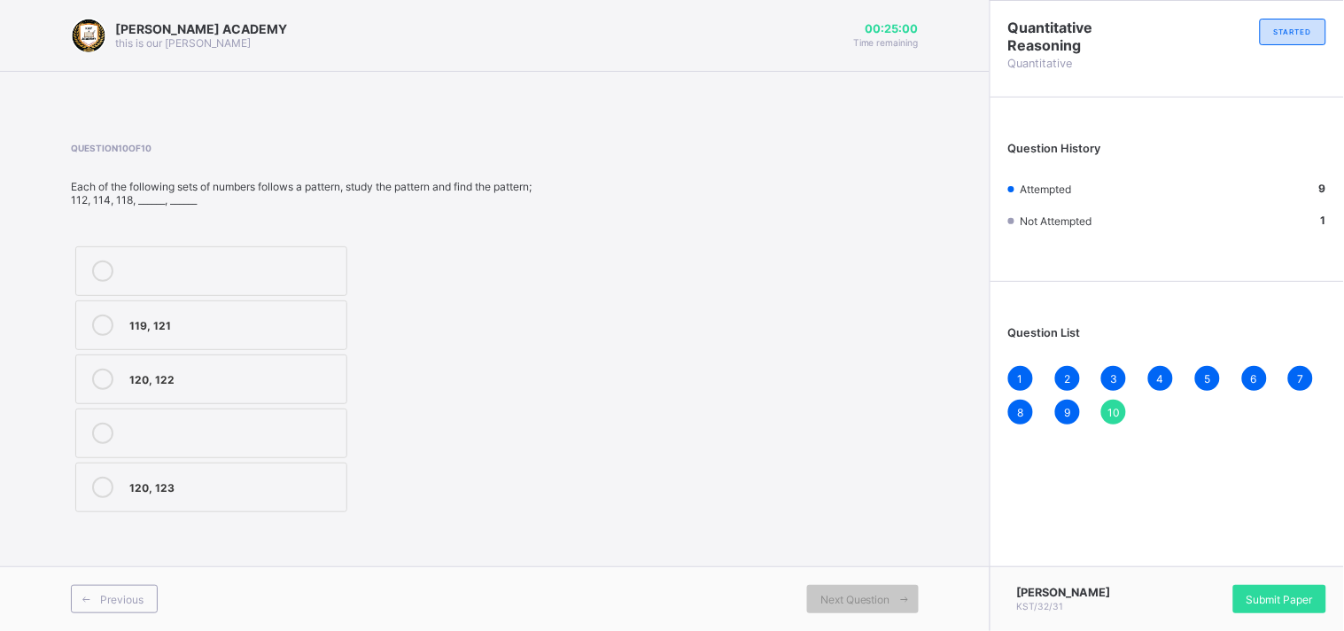
click at [334, 338] on label "119, 121" at bounding box center [211, 325] width 272 height 50
click at [1265, 597] on span "Submit Paper" at bounding box center [1279, 599] width 66 height 13
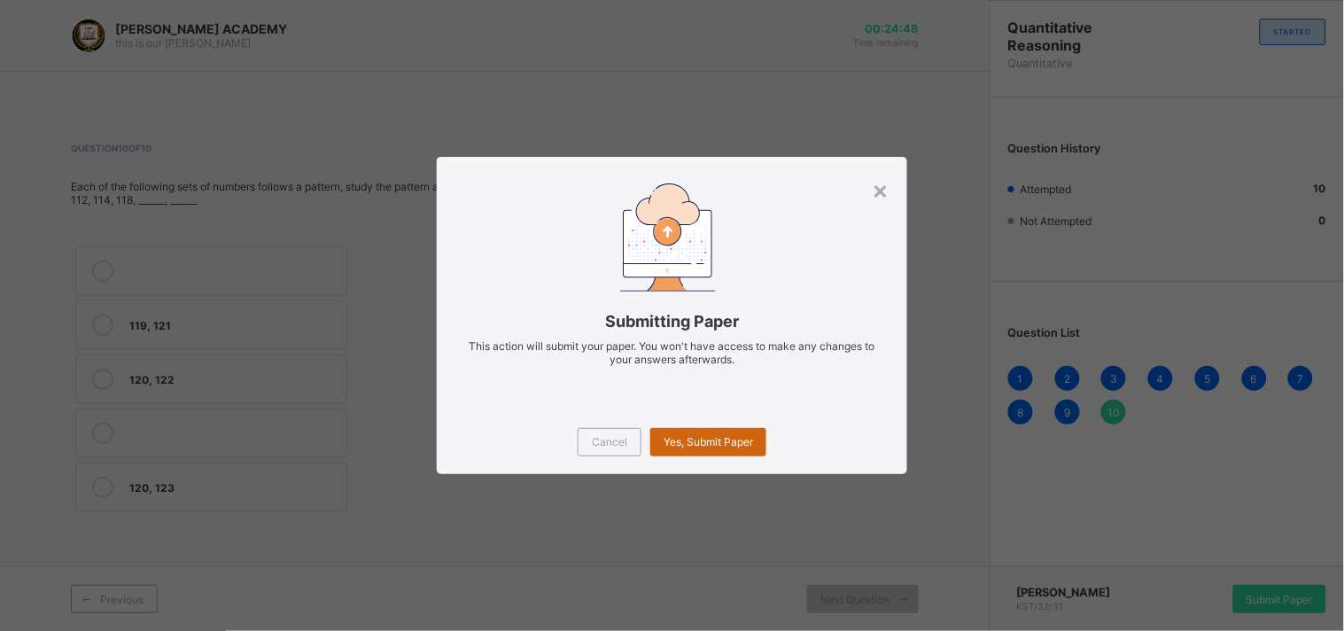
click at [756, 444] on div "Yes, Submit Paper" at bounding box center [708, 442] width 116 height 28
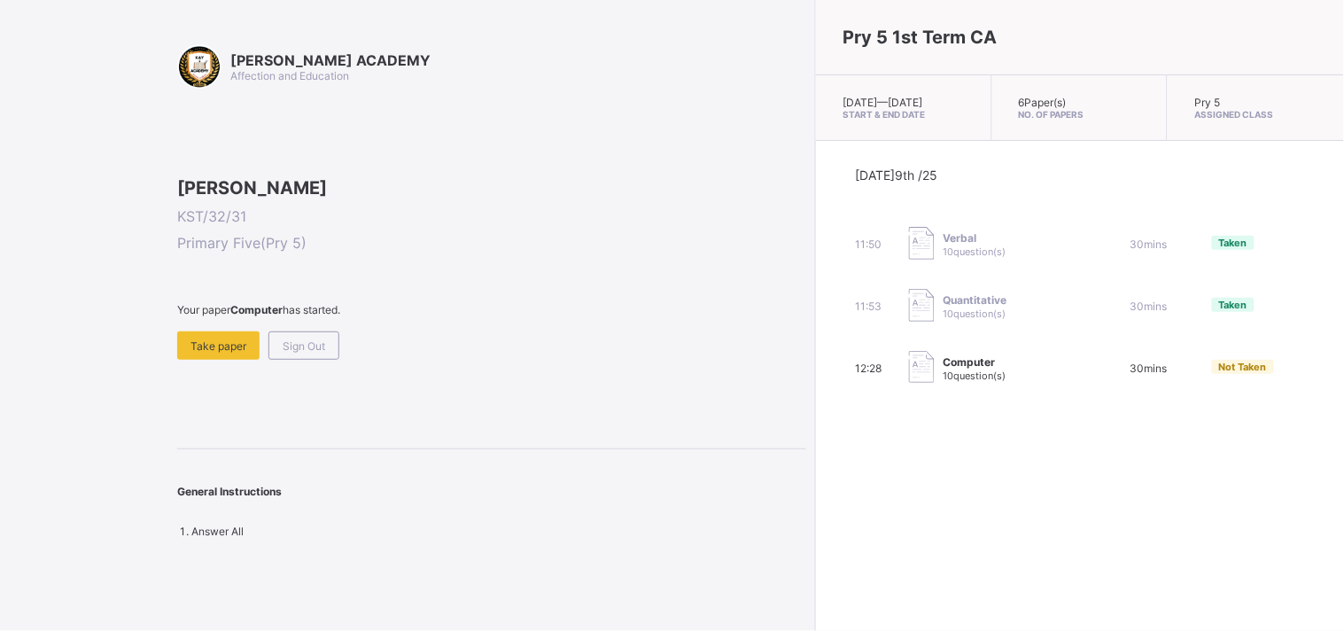
click at [1130, 312] on span "30 mins" at bounding box center [1148, 305] width 37 height 13
click at [909, 314] on img at bounding box center [922, 305] width 26 height 33
click at [229, 353] on span "Take paper" at bounding box center [218, 345] width 56 height 13
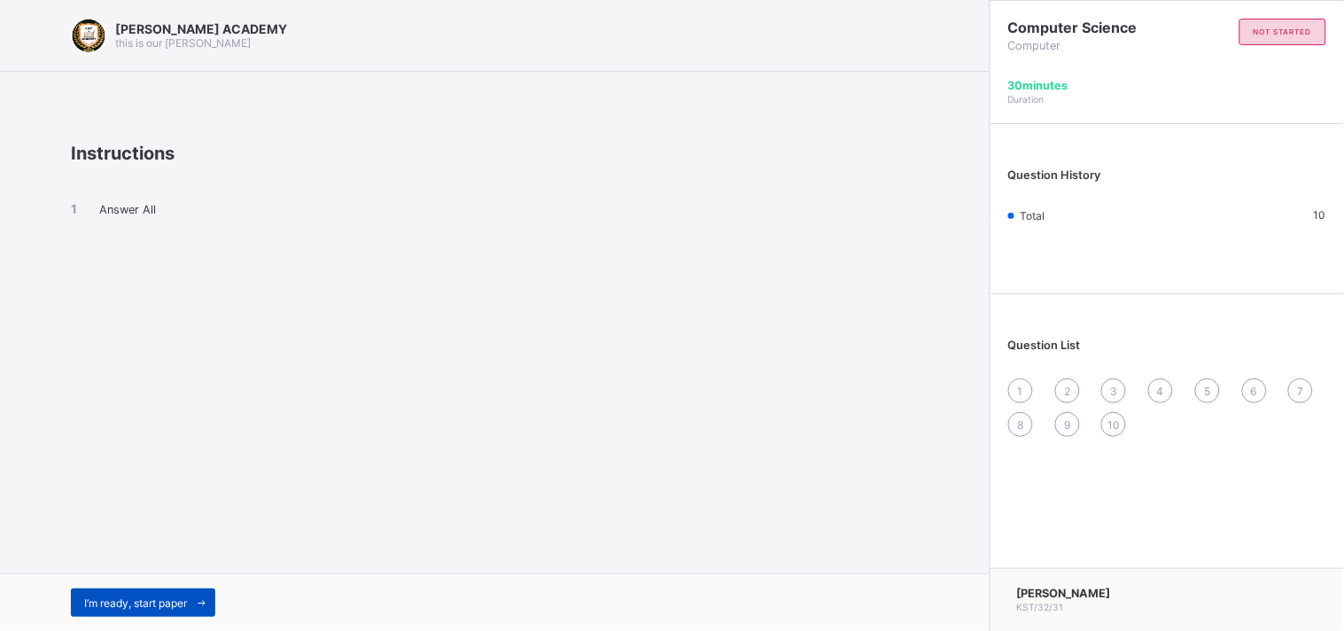
click at [166, 606] on span "I’m ready, start paper" at bounding box center [135, 602] width 103 height 13
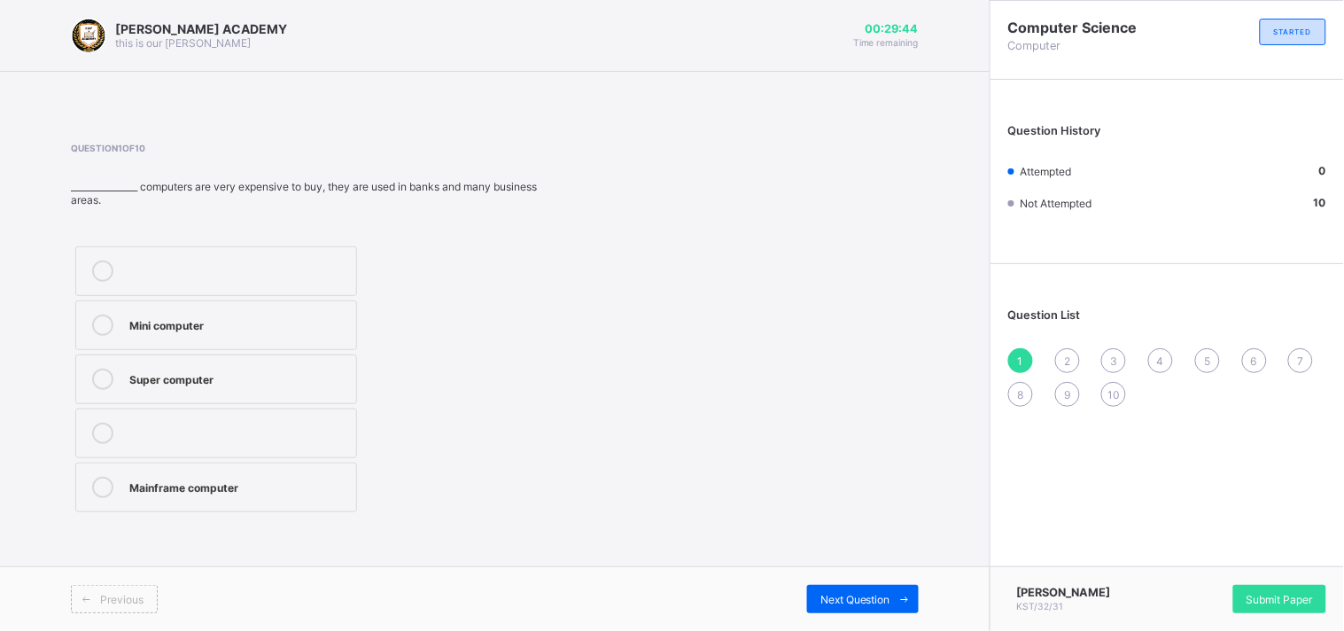
click at [307, 306] on label "Mini computer" at bounding box center [216, 325] width 282 height 50
click at [877, 588] on div "Next Question" at bounding box center [863, 599] width 112 height 28
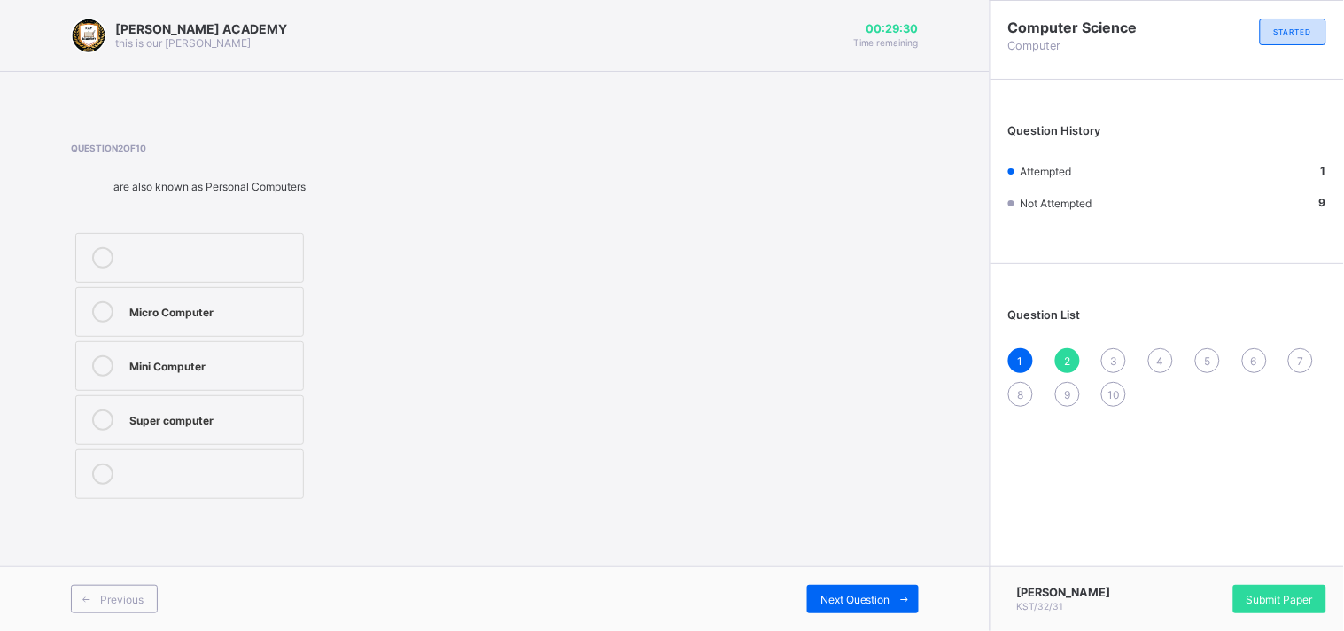
click at [107, 306] on icon at bounding box center [102, 311] width 21 height 21
click at [821, 582] on div "Previous Next Question" at bounding box center [494, 598] width 989 height 65
click at [837, 614] on div "Previous Next Question" at bounding box center [494, 598] width 989 height 65
click at [843, 605] on span "Next Question" at bounding box center [855, 599] width 70 height 13
click at [159, 466] on div "Net book" at bounding box center [211, 472] width 165 height 18
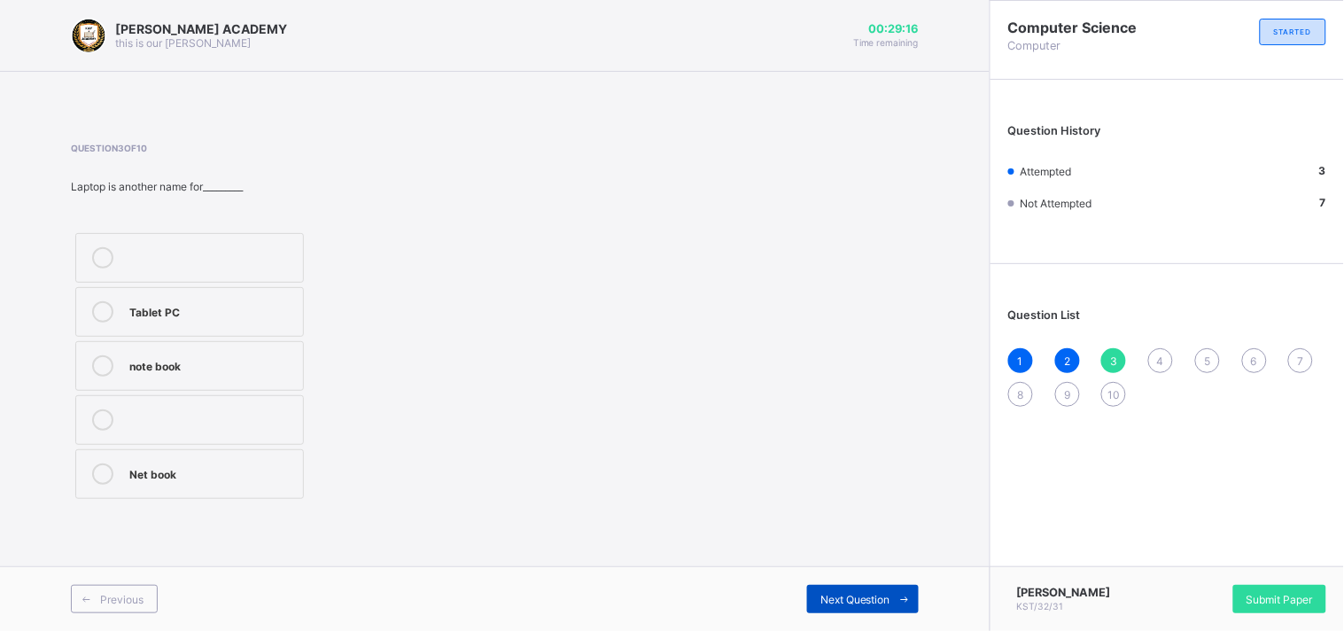
click at [889, 588] on div "Next Question" at bounding box center [863, 599] width 112 height 28
click at [170, 414] on div "Laptop" at bounding box center [211, 418] width 165 height 18
click at [874, 590] on div "Next Question" at bounding box center [863, 599] width 112 height 28
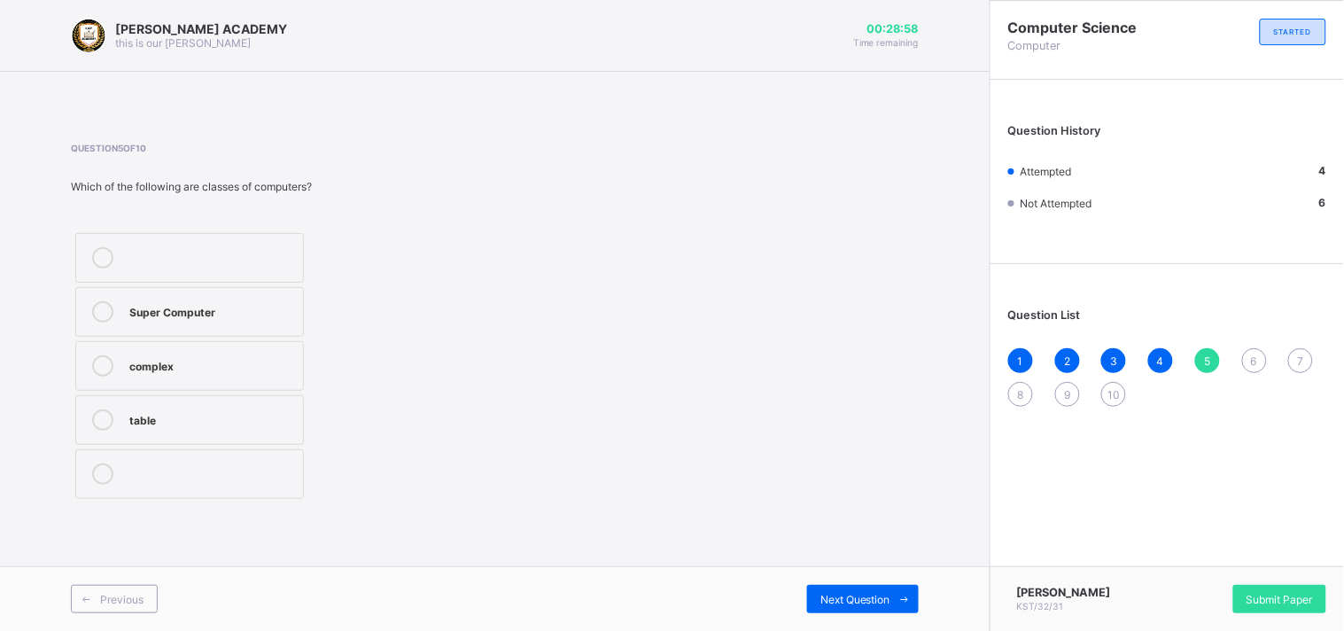
click at [275, 299] on label "Super Computer" at bounding box center [189, 312] width 229 height 50
click at [860, 596] on span "Next Question" at bounding box center [855, 599] width 70 height 13
click at [183, 391] on label "Carry" at bounding box center [213, 379] width 277 height 50
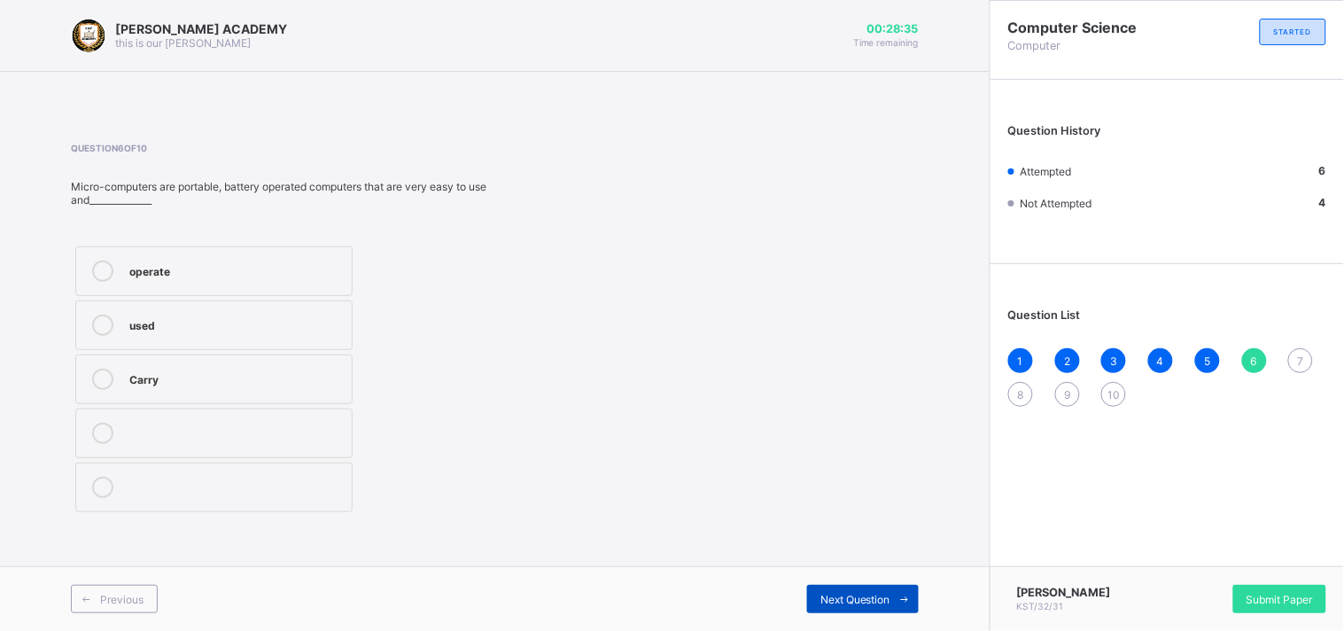
click at [828, 589] on div "Next Question" at bounding box center [863, 599] width 112 height 28
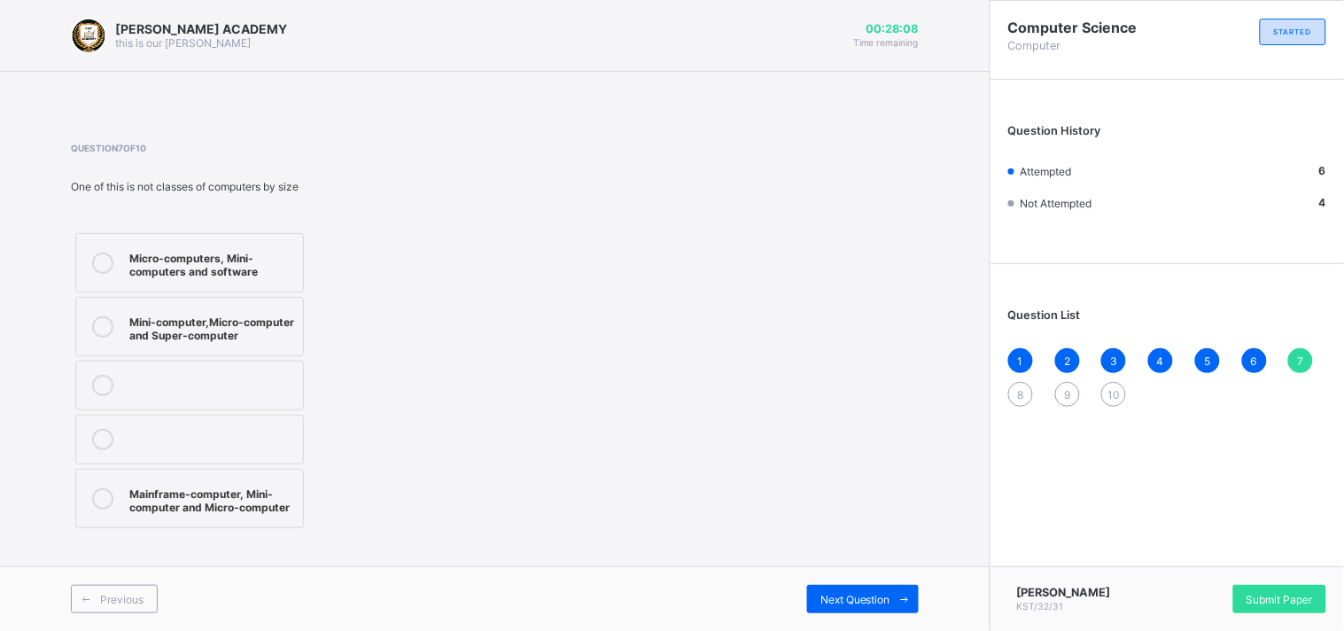
click at [272, 264] on div "Micro-computers, Mini-computers and software" at bounding box center [211, 262] width 165 height 31
click at [847, 593] on span "Next Question" at bounding box center [855, 599] width 70 height 13
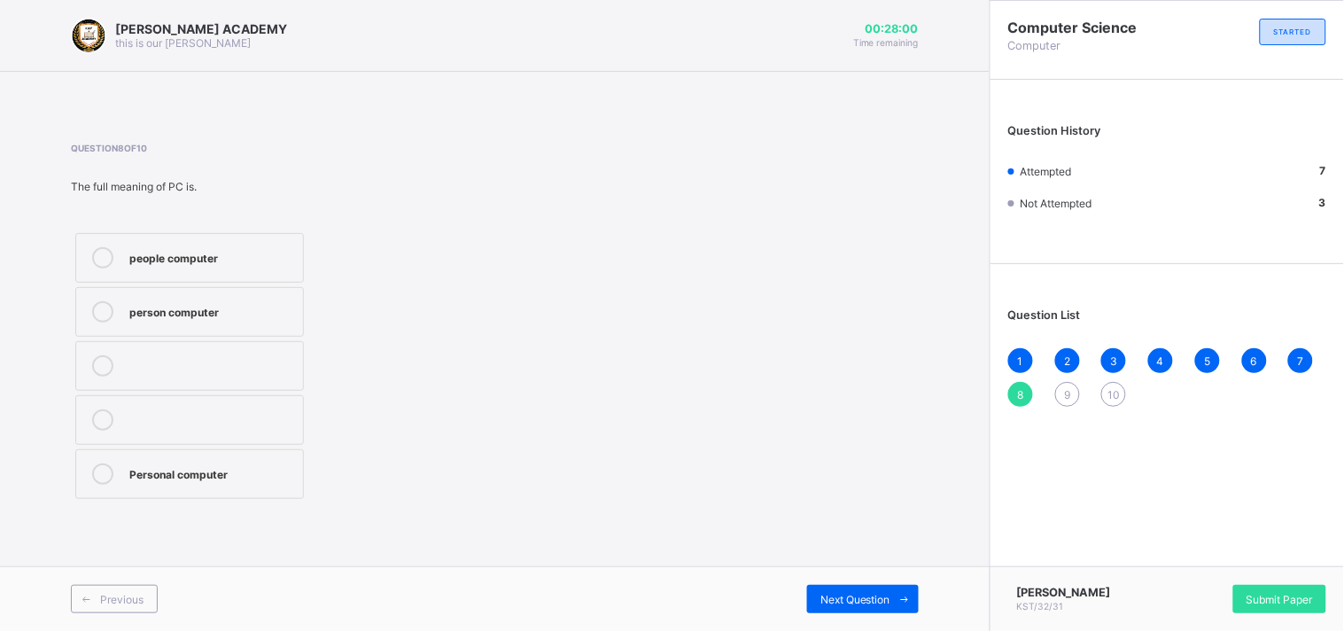
click at [219, 461] on label "Personal computer" at bounding box center [189, 474] width 229 height 50
click at [860, 581] on div "Previous Next Question" at bounding box center [494, 598] width 989 height 65
click at [860, 586] on div "Next Question" at bounding box center [863, 599] width 112 height 28
click at [223, 363] on div "Super computer" at bounding box center [211, 364] width 165 height 18
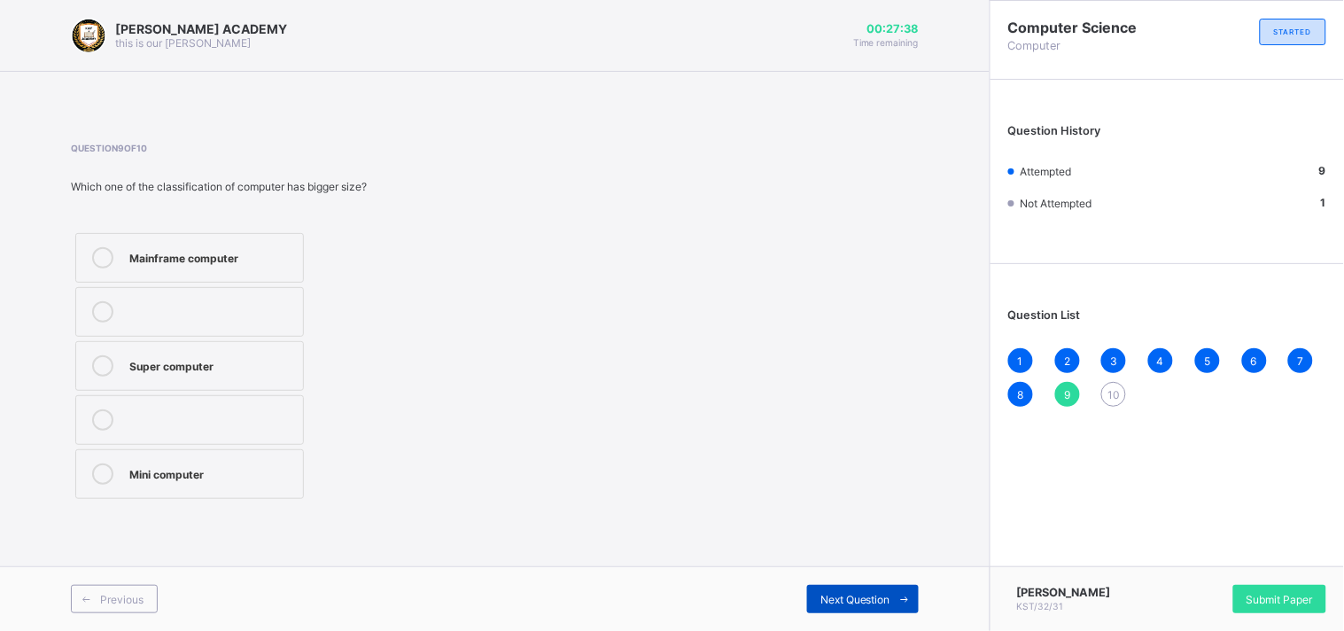
click at [864, 603] on span "Next Question" at bounding box center [855, 599] width 70 height 13
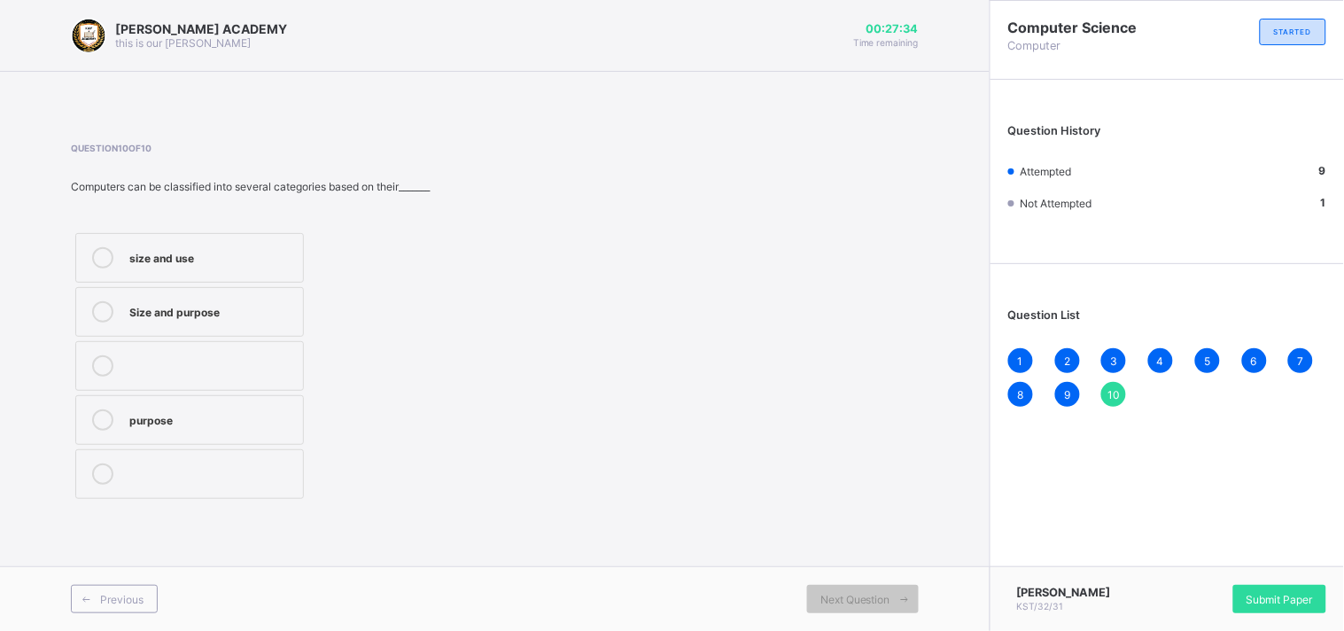
click at [283, 266] on div "size and use" at bounding box center [211, 257] width 165 height 21
click at [1286, 582] on div "[PERSON_NAME] KST/32/31 Submit Paper" at bounding box center [1166, 598] width 354 height 65
click at [1286, 604] on span "Submit Paper" at bounding box center [1279, 599] width 66 height 13
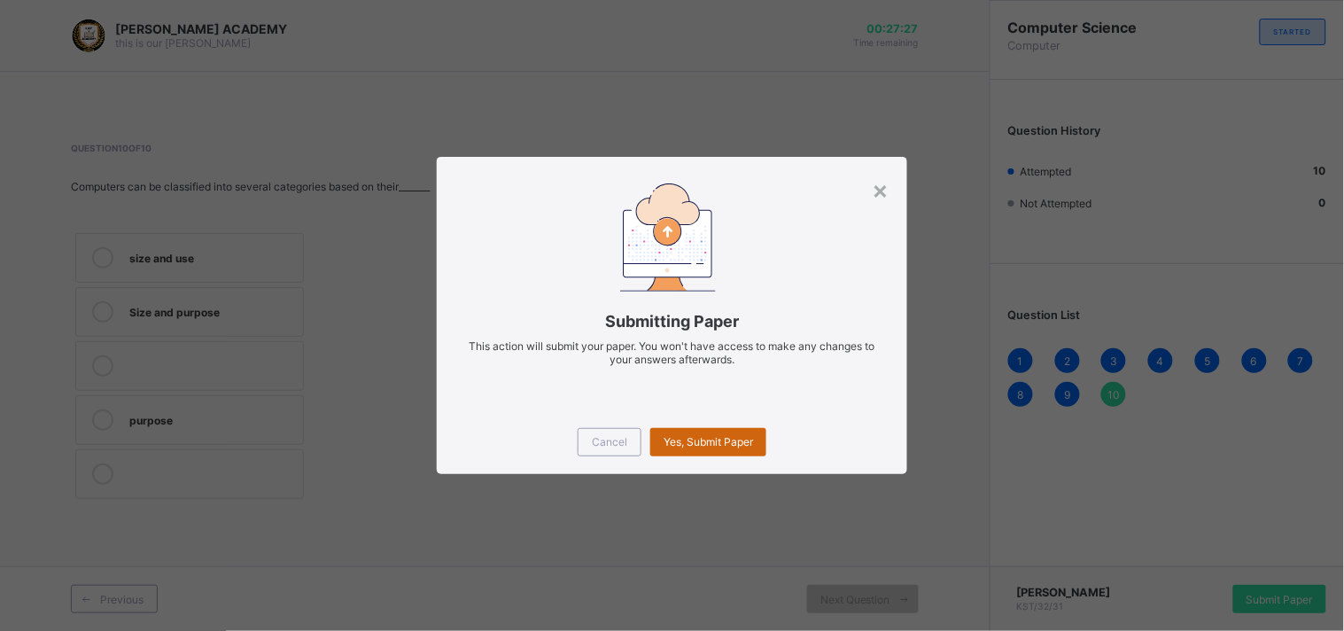
click at [697, 435] on span "Yes, Submit Paper" at bounding box center [707, 441] width 89 height 13
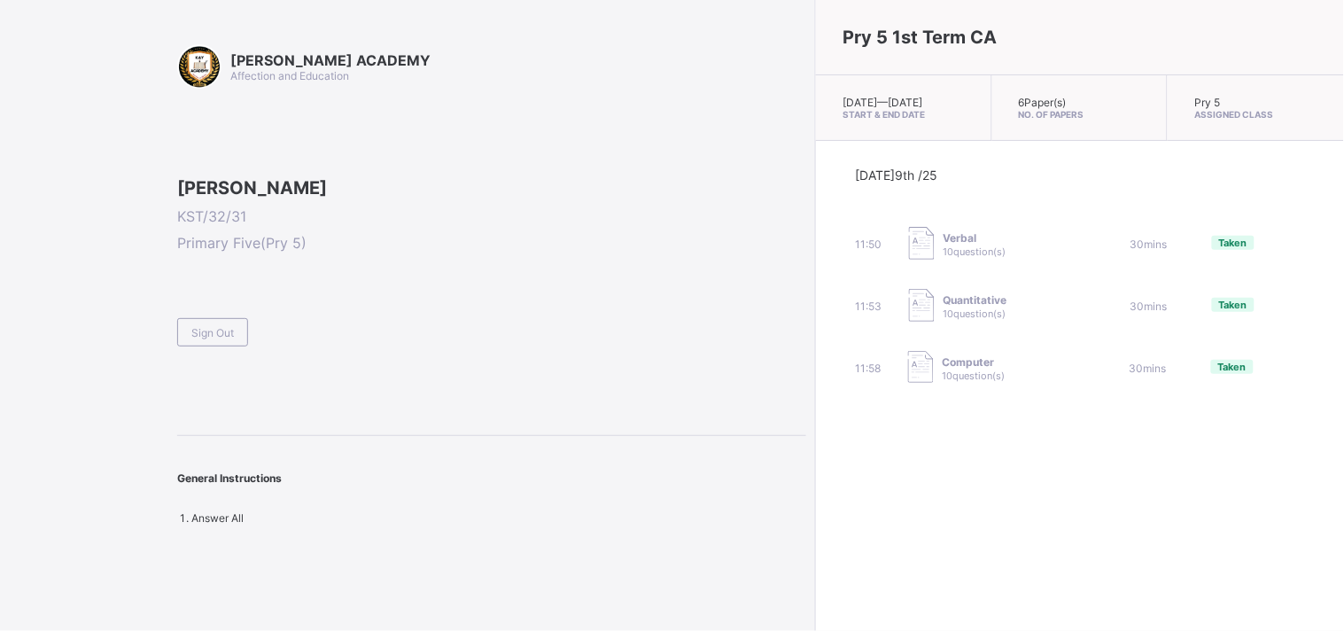
click at [1129, 375] on span "30 mins" at bounding box center [1147, 367] width 37 height 13
click at [1130, 313] on span "30 mins" at bounding box center [1148, 305] width 37 height 13
click at [208, 177] on div at bounding box center [491, 177] width 629 height 0
click at [210, 225] on span "KST/32/31" at bounding box center [491, 216] width 629 height 18
click at [213, 339] on span "Sign Out" at bounding box center [212, 332] width 43 height 13
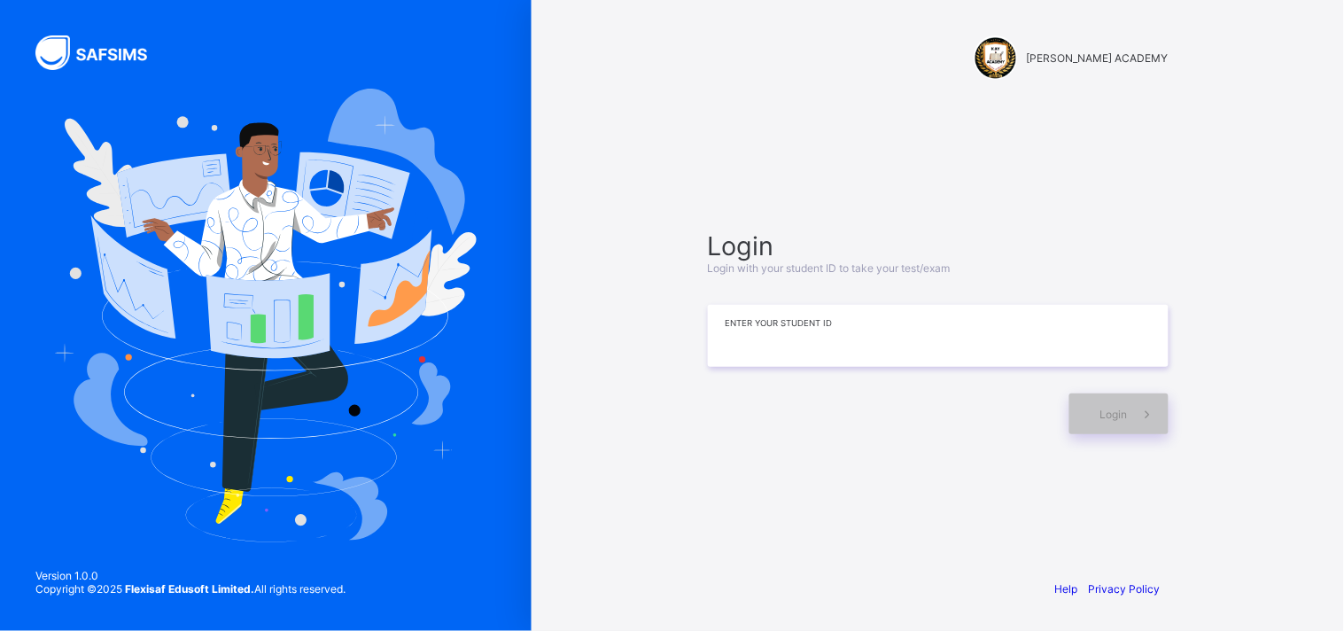
click at [771, 322] on input at bounding box center [938, 336] width 461 height 62
type input "*********"
click at [1122, 421] on div "Login" at bounding box center [1118, 413] width 99 height 41
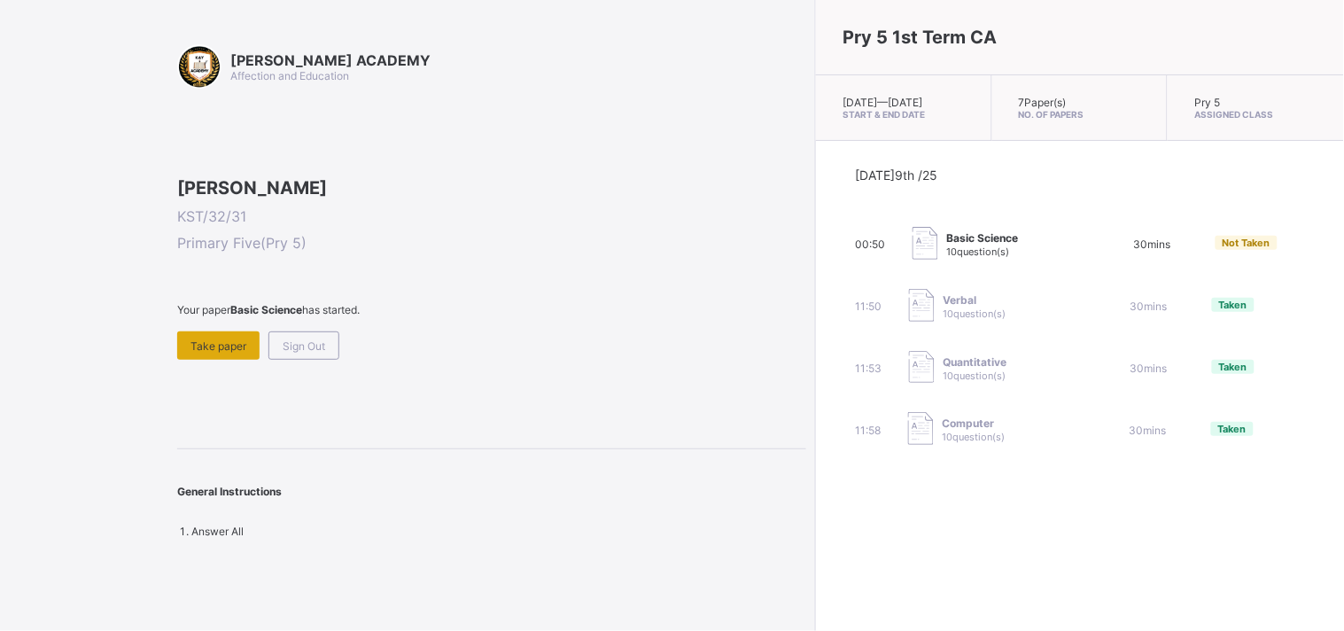
click at [215, 360] on div "Take paper" at bounding box center [218, 345] width 82 height 28
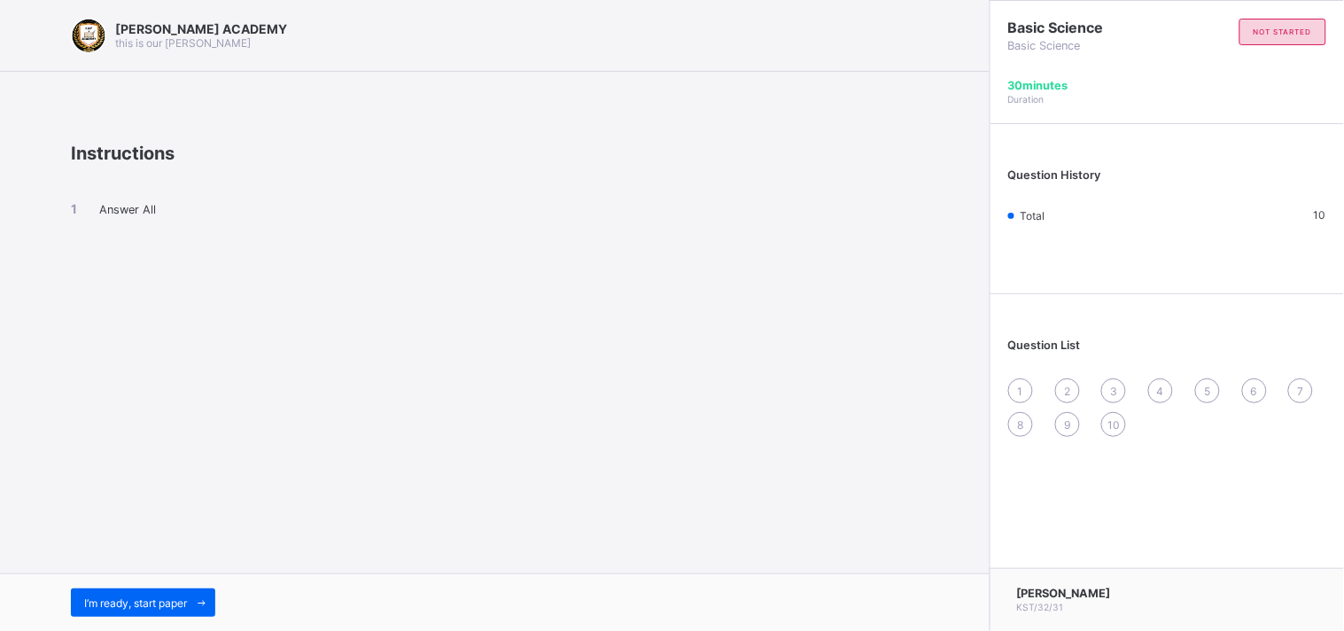
click at [1013, 393] on div "1" at bounding box center [1020, 390] width 25 height 25
click at [196, 598] on span at bounding box center [201, 602] width 28 height 28
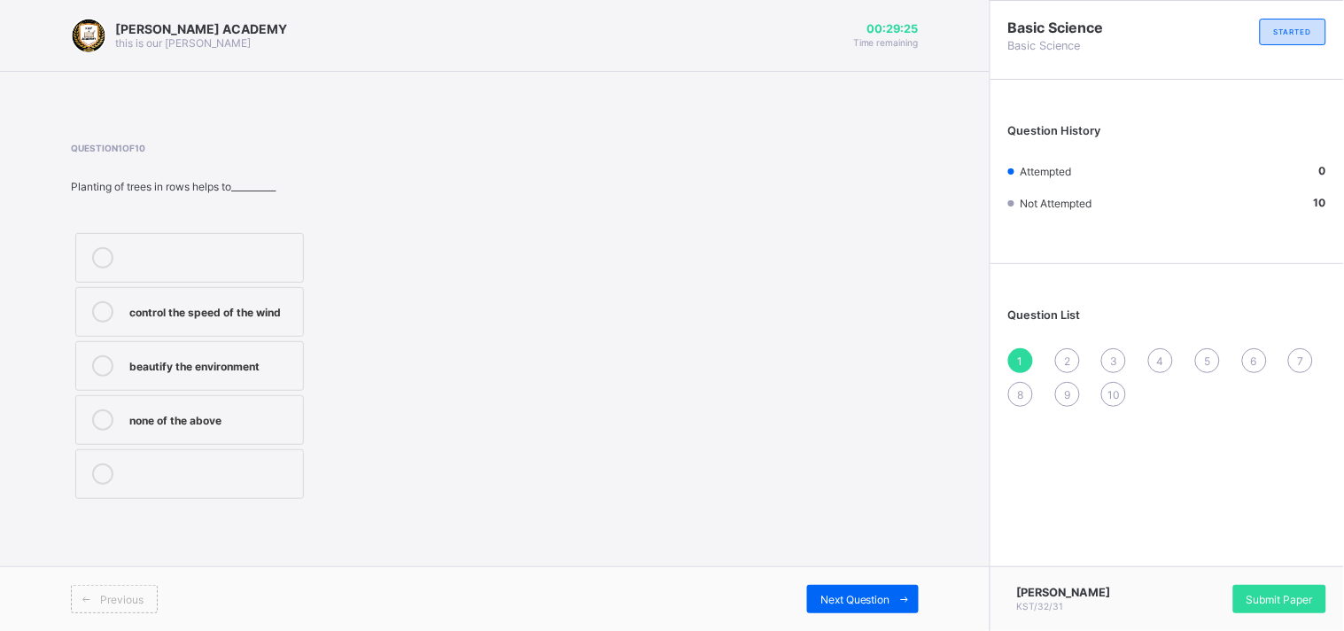
click at [260, 317] on div "control the speed of the wind" at bounding box center [211, 310] width 165 height 18
click at [851, 597] on span "Next Question" at bounding box center [855, 599] width 70 height 13
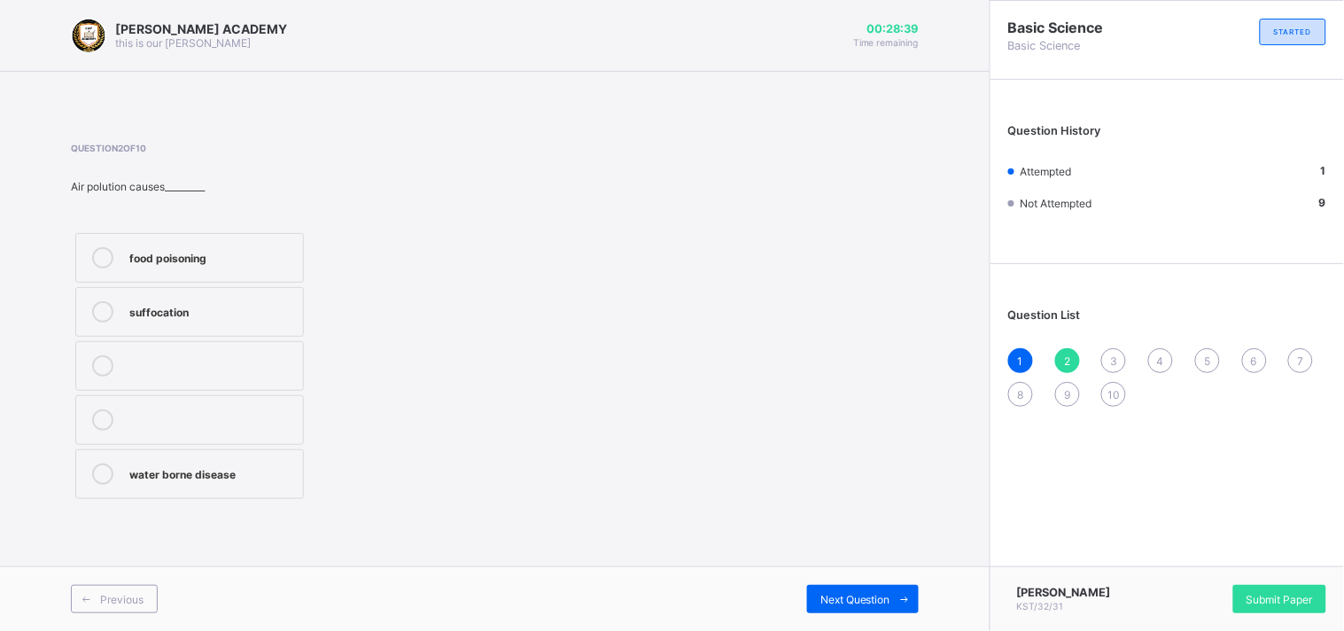
drag, startPoint x: 254, startPoint y: 370, endPoint x: 200, endPoint y: 360, distance: 55.1
click at [200, 360] on div at bounding box center [211, 365] width 165 height 21
click at [200, 488] on label "water borne disease" at bounding box center [189, 474] width 229 height 50
click at [148, 303] on div "suffocation" at bounding box center [211, 310] width 165 height 18
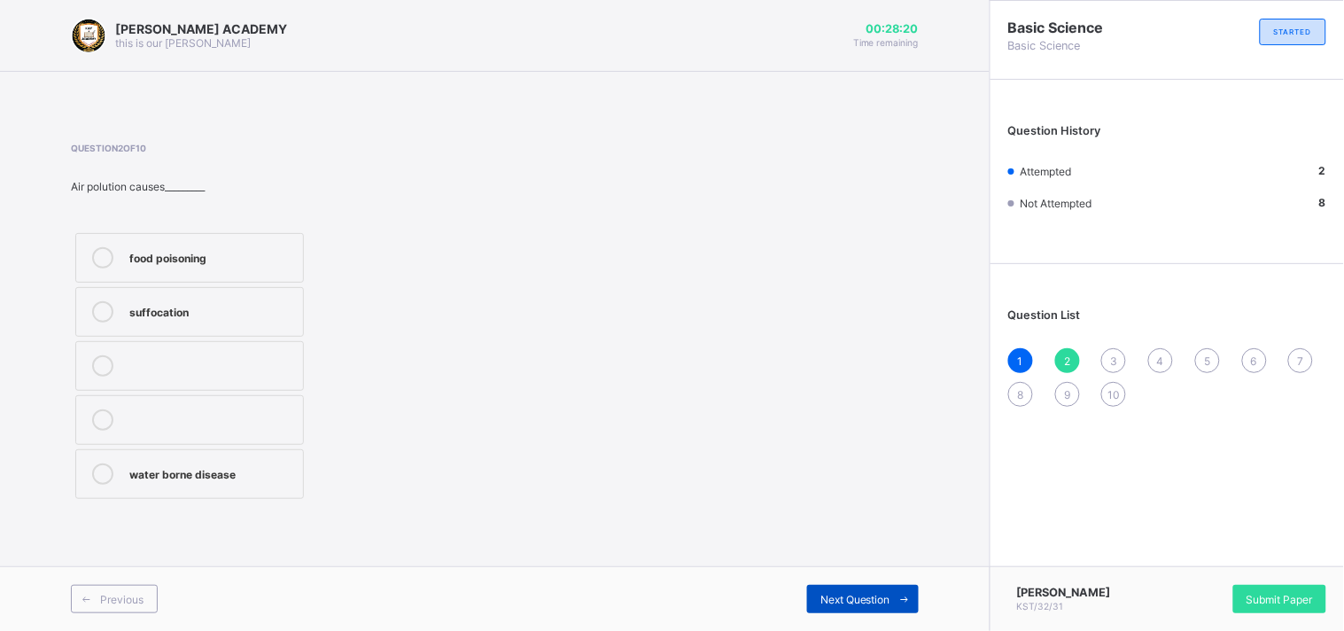
click at [861, 600] on span "Next Question" at bounding box center [855, 599] width 70 height 13
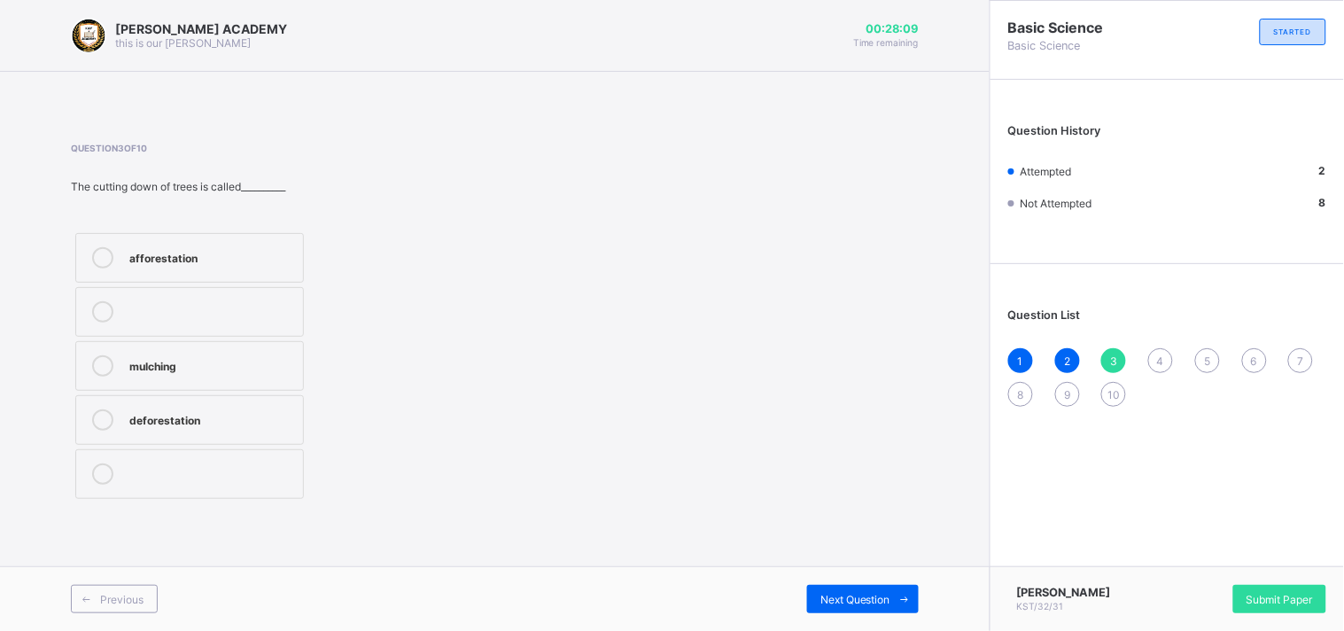
click at [285, 438] on label "deforestation" at bounding box center [189, 420] width 229 height 50
click at [826, 585] on div "Next Question" at bounding box center [863, 599] width 112 height 28
click at [199, 461] on label "planting trees" at bounding box center [189, 474] width 229 height 50
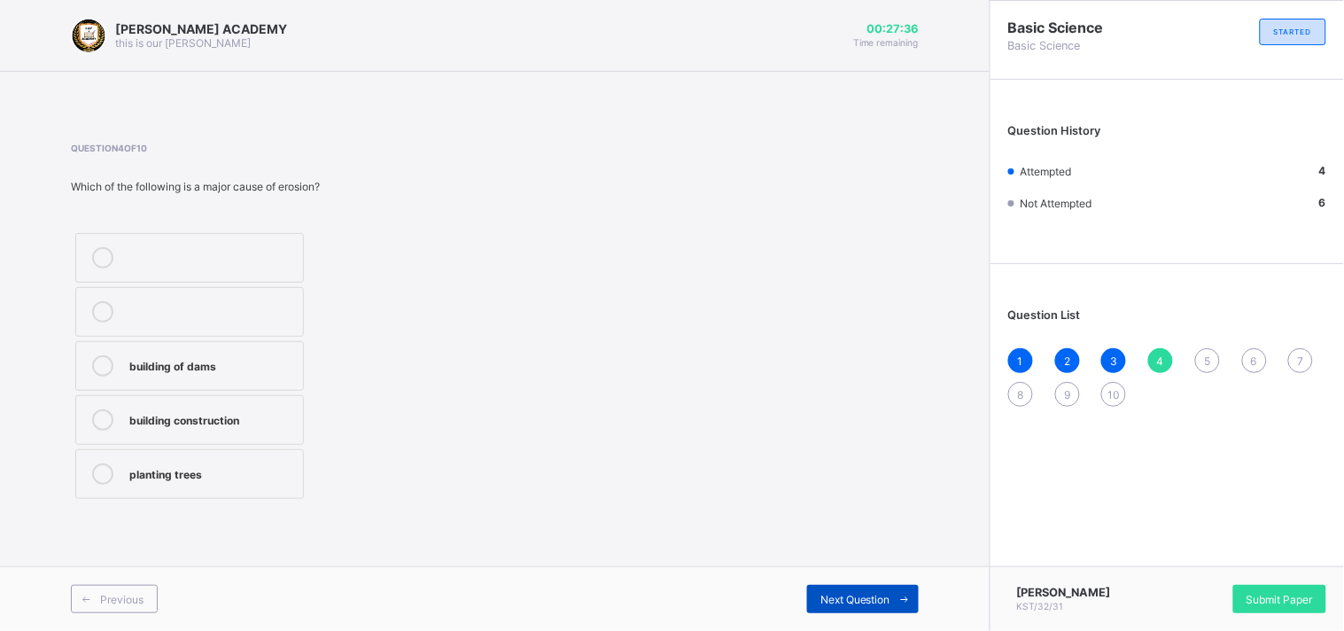
click at [912, 599] on span at bounding box center [904, 599] width 28 height 28
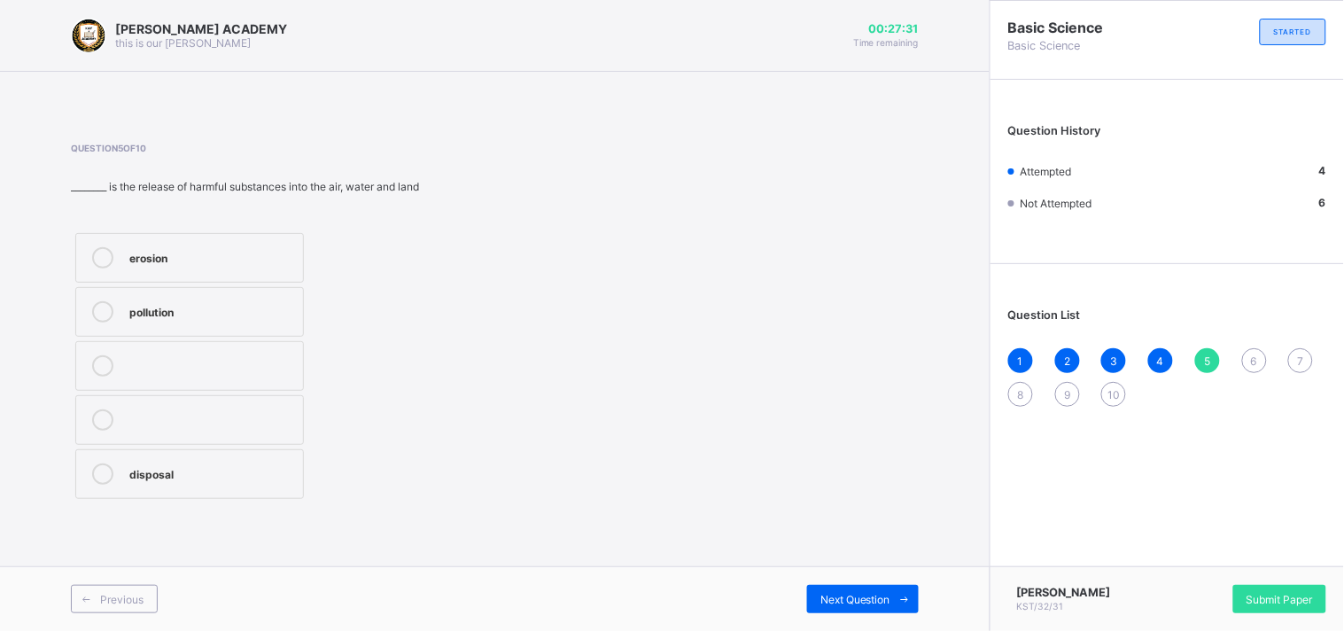
click at [261, 305] on div "pollution" at bounding box center [211, 310] width 165 height 18
click at [843, 596] on span "Next Question" at bounding box center [855, 599] width 70 height 13
click at [243, 435] on label "rice" at bounding box center [189, 420] width 229 height 50
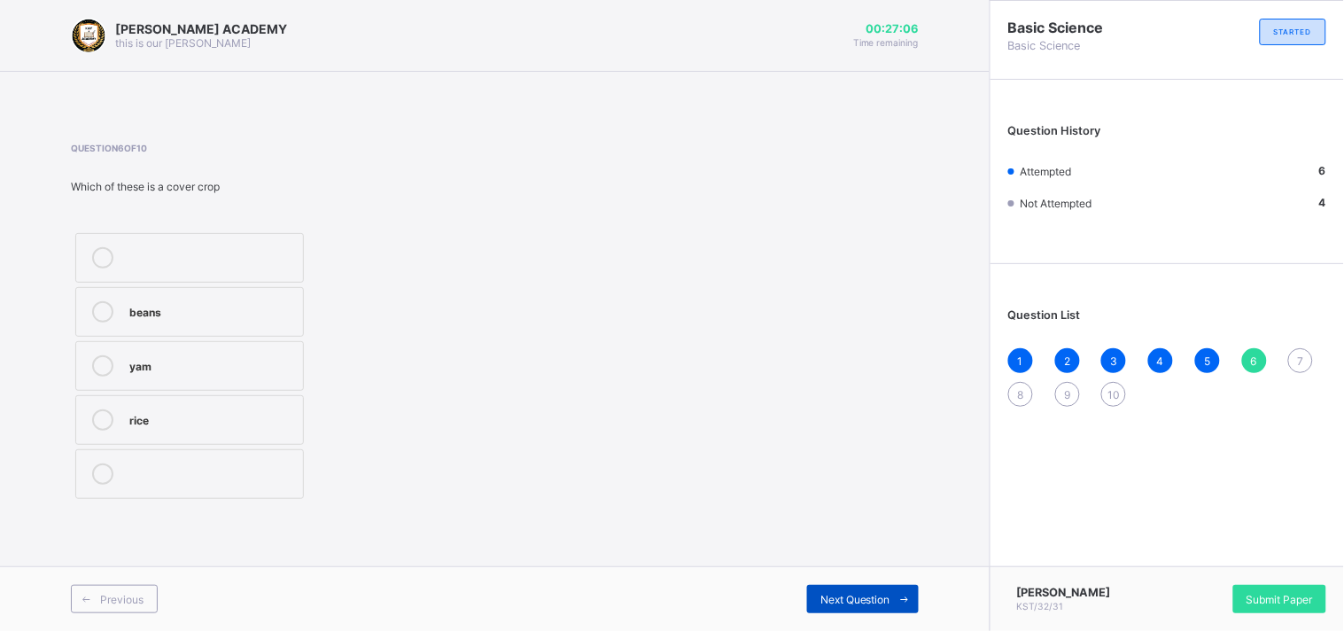
click at [896, 589] on span at bounding box center [904, 599] width 28 height 28
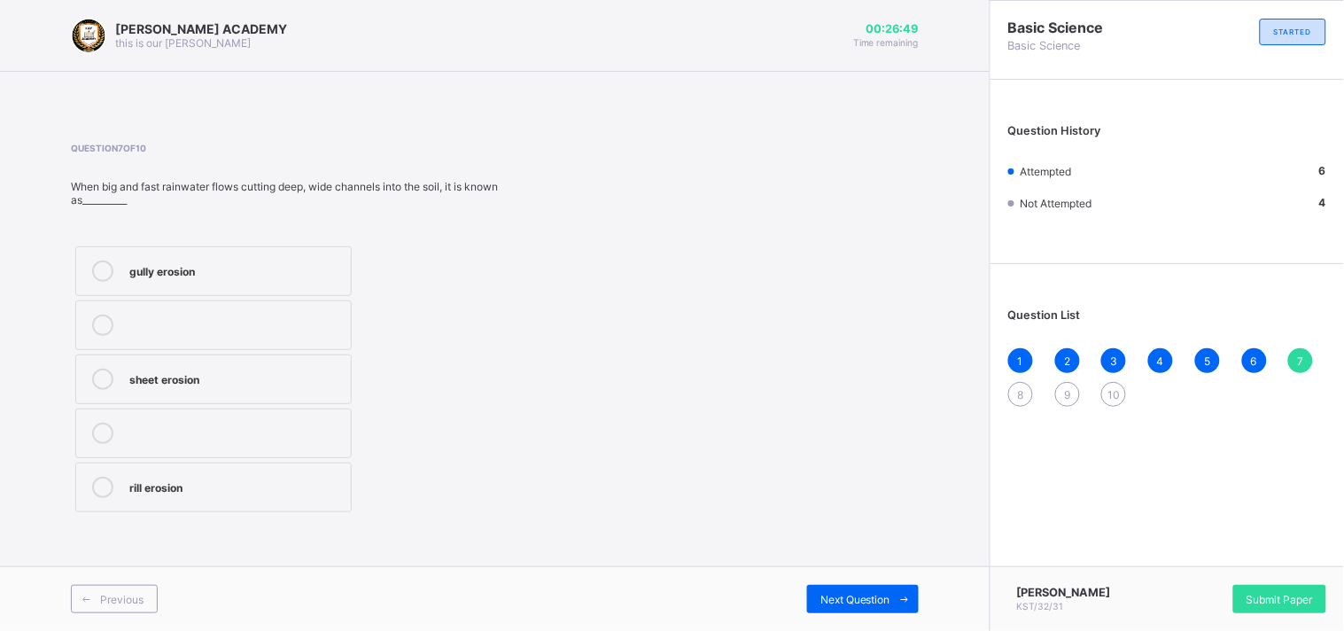
click at [231, 469] on label "rill erosion" at bounding box center [213, 487] width 276 height 50
click at [861, 599] on span "Next Question" at bounding box center [855, 599] width 70 height 13
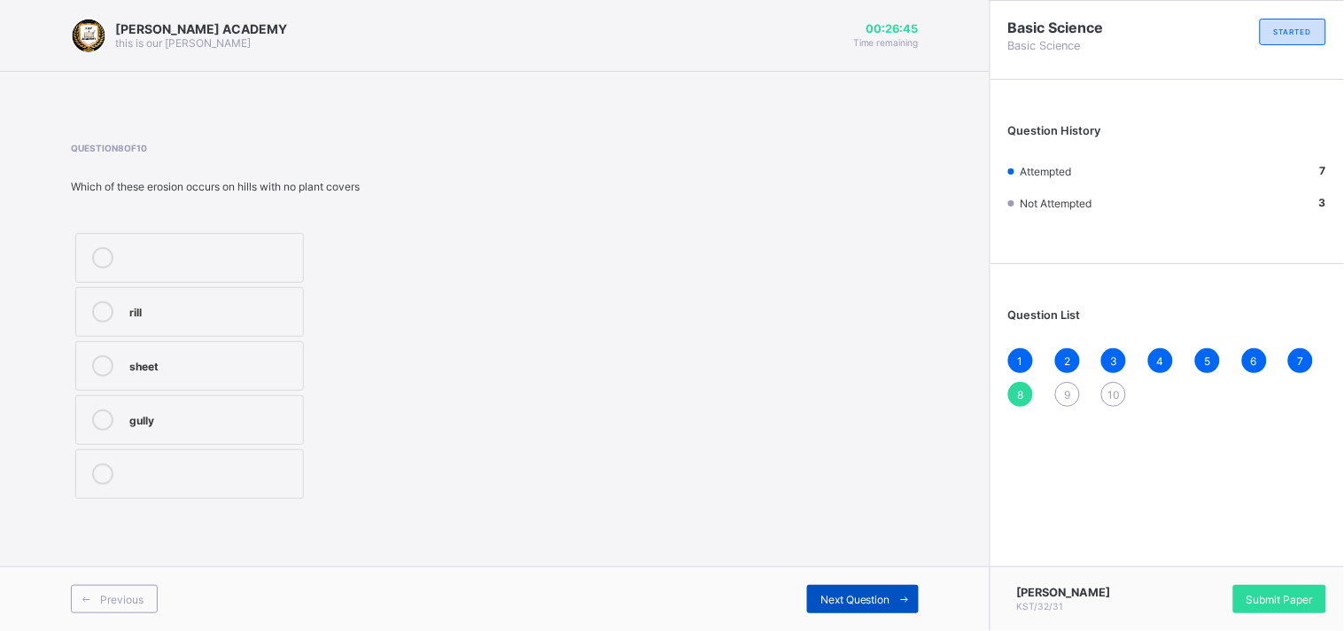
click at [862, 598] on span "Next Question" at bounding box center [855, 599] width 70 height 13
click at [1013, 384] on div "8" at bounding box center [1020, 394] width 25 height 25
click at [160, 349] on label "sheet" at bounding box center [189, 366] width 229 height 50
click at [827, 593] on span "Next Question" at bounding box center [855, 599] width 70 height 13
click at [225, 483] on div "pollutants" at bounding box center [211, 473] width 165 height 21
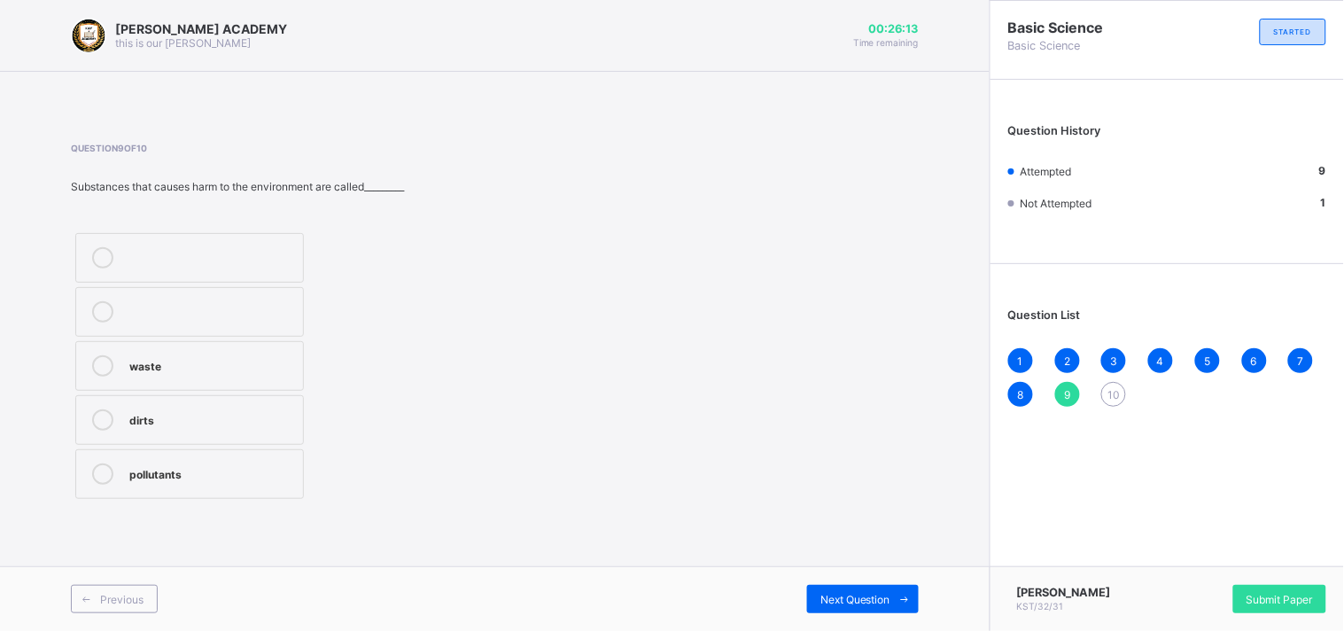
click at [199, 432] on label "dirts" at bounding box center [189, 420] width 229 height 50
click at [840, 604] on span "Next Question" at bounding box center [855, 599] width 70 height 13
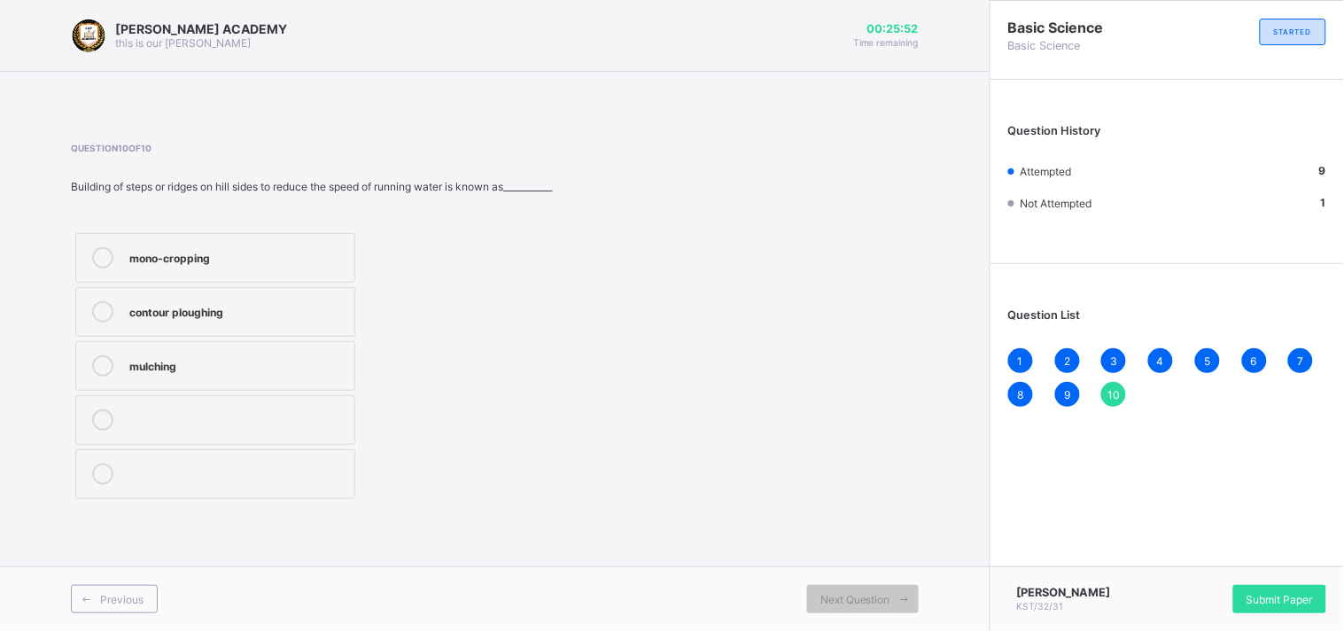
click at [195, 391] on label "mulching" at bounding box center [215, 366] width 280 height 50
click at [1251, 591] on div "Submit Paper" at bounding box center [1279, 599] width 93 height 28
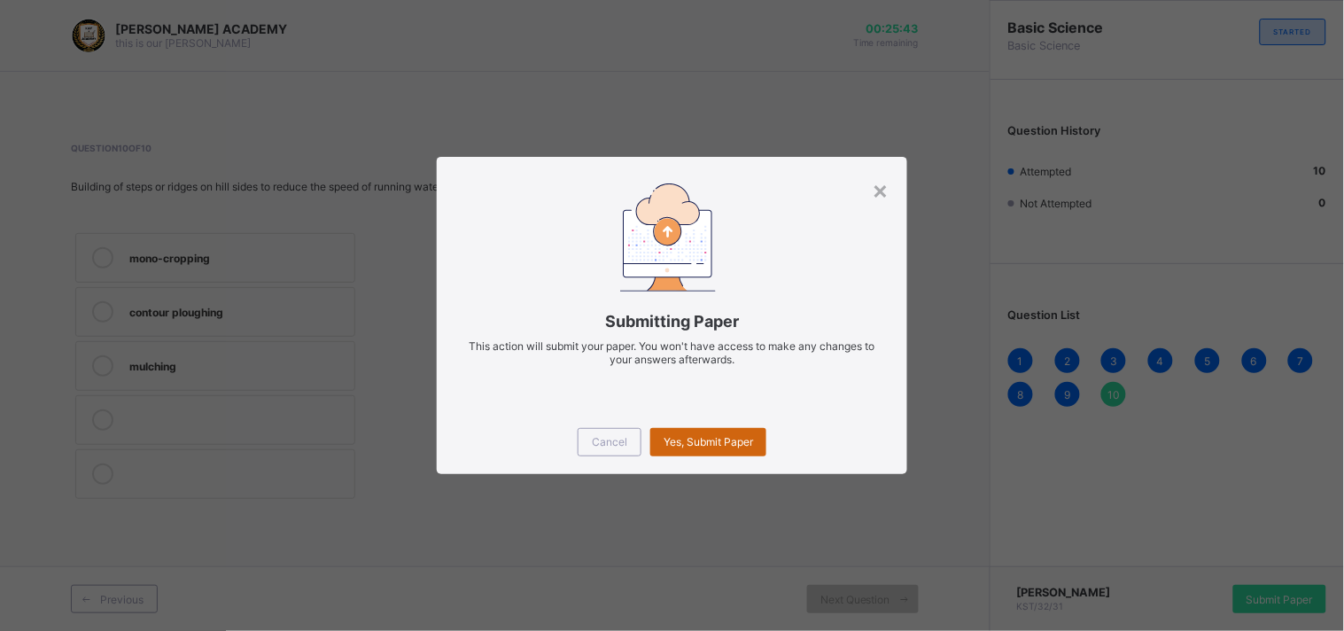
click at [732, 441] on span "Yes, Submit Paper" at bounding box center [707, 441] width 89 height 13
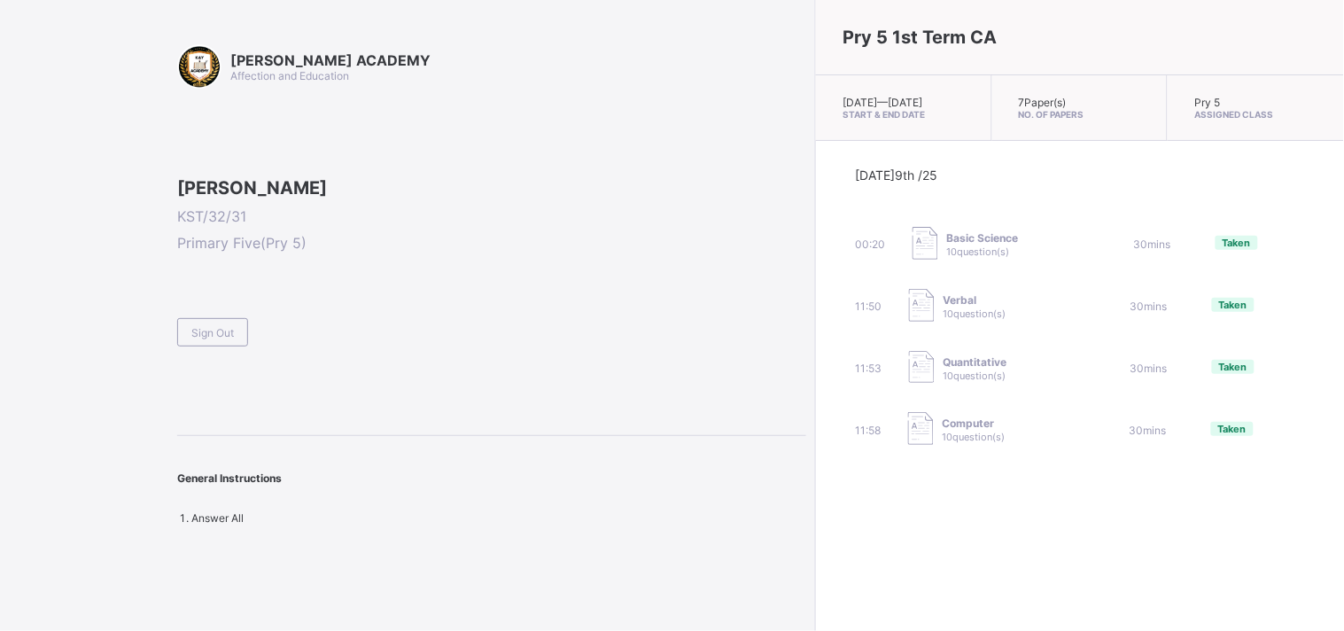
drag, startPoint x: 438, startPoint y: 412, endPoint x: 480, endPoint y: 381, distance: 52.6
click at [480, 346] on div "[PERSON_NAME] KST/32/31 Primary Five ( Pry 5 ) Sign Out" at bounding box center [491, 261] width 629 height 169
click at [210, 346] on div "Sign Out" at bounding box center [212, 332] width 71 height 28
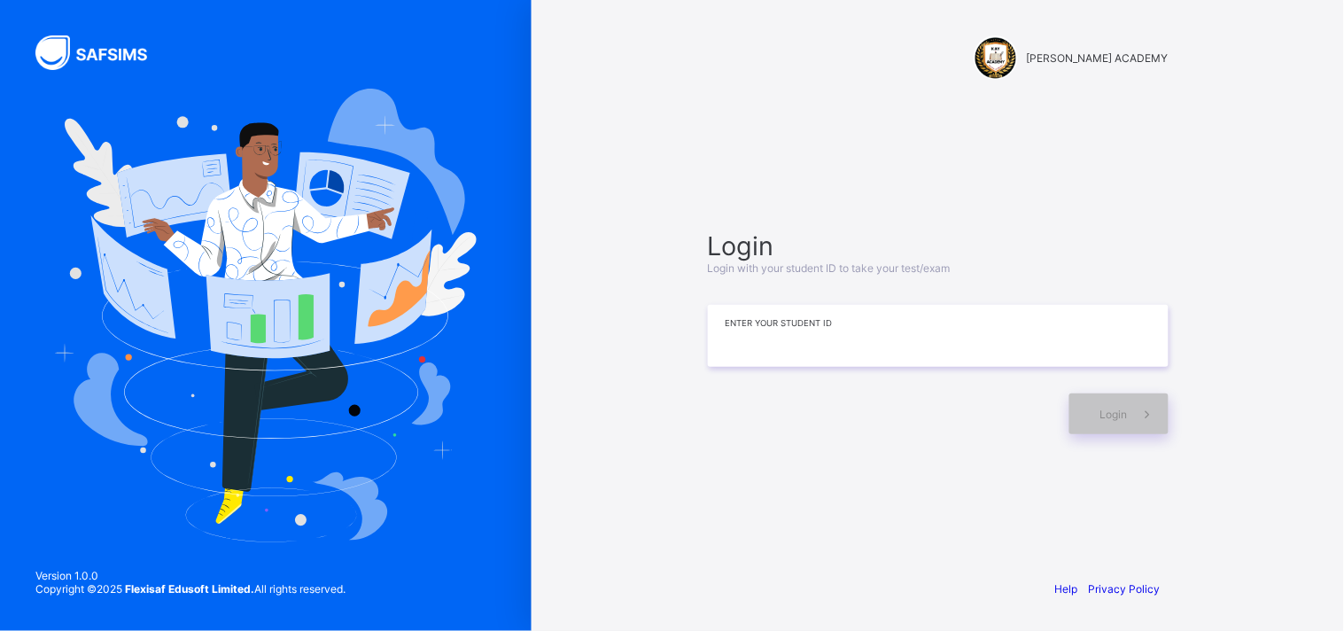
click at [959, 328] on input at bounding box center [938, 336] width 461 height 62
type input "**********"
click at [1139, 406] on icon at bounding box center [1147, 414] width 19 height 17
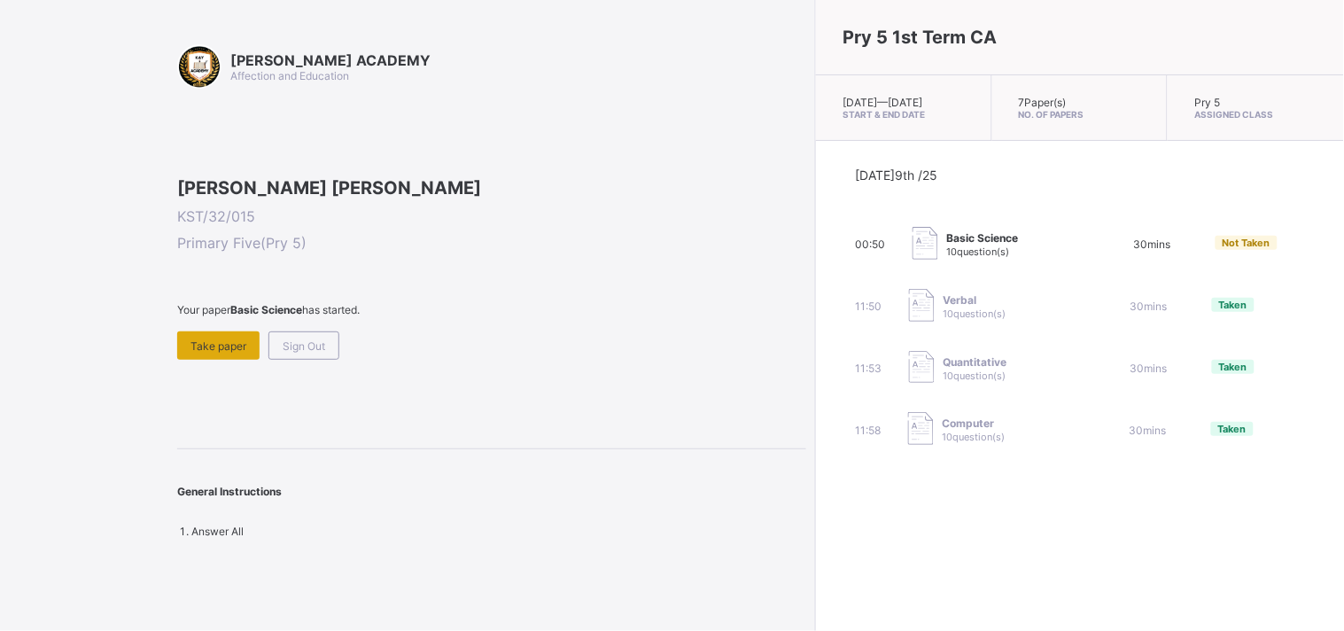
click at [227, 353] on span "Take paper" at bounding box center [218, 345] width 56 height 13
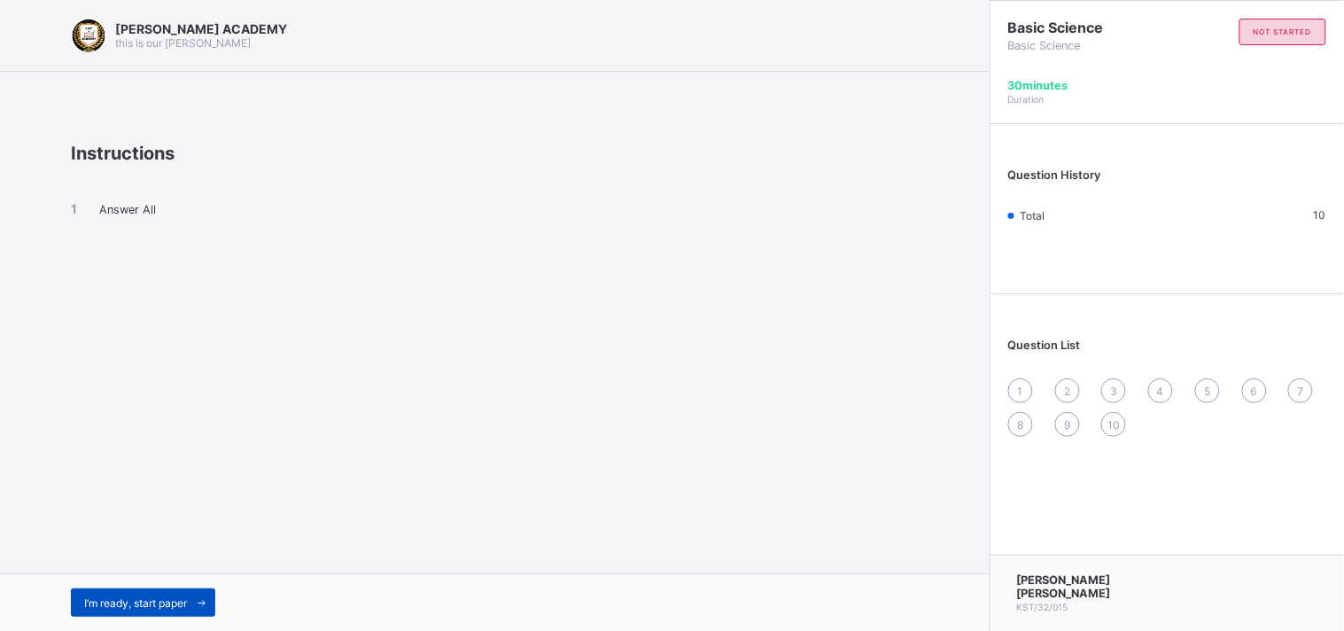
click at [160, 605] on span "I’m ready, start paper" at bounding box center [135, 602] width 103 height 13
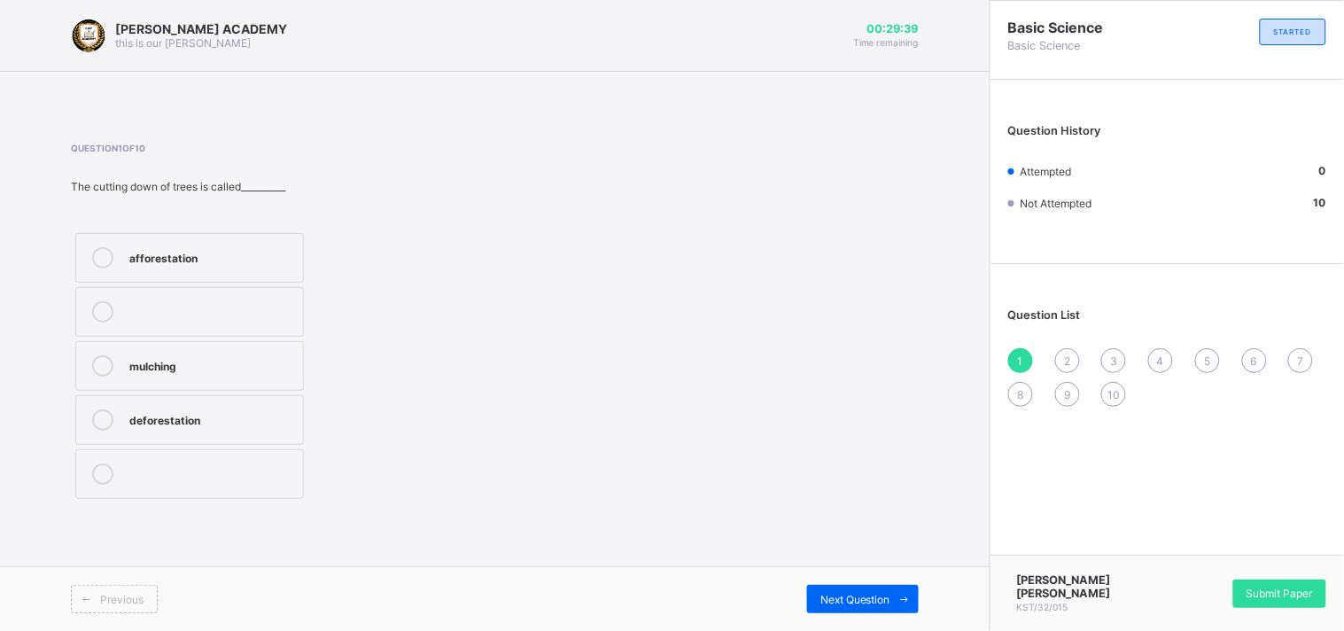
click at [97, 367] on icon at bounding box center [102, 365] width 21 height 21
click at [853, 586] on div "Next Question" at bounding box center [863, 599] width 112 height 28
click at [101, 475] on icon at bounding box center [102, 473] width 21 height 21
click at [880, 583] on div "Previous Next Question" at bounding box center [494, 598] width 989 height 65
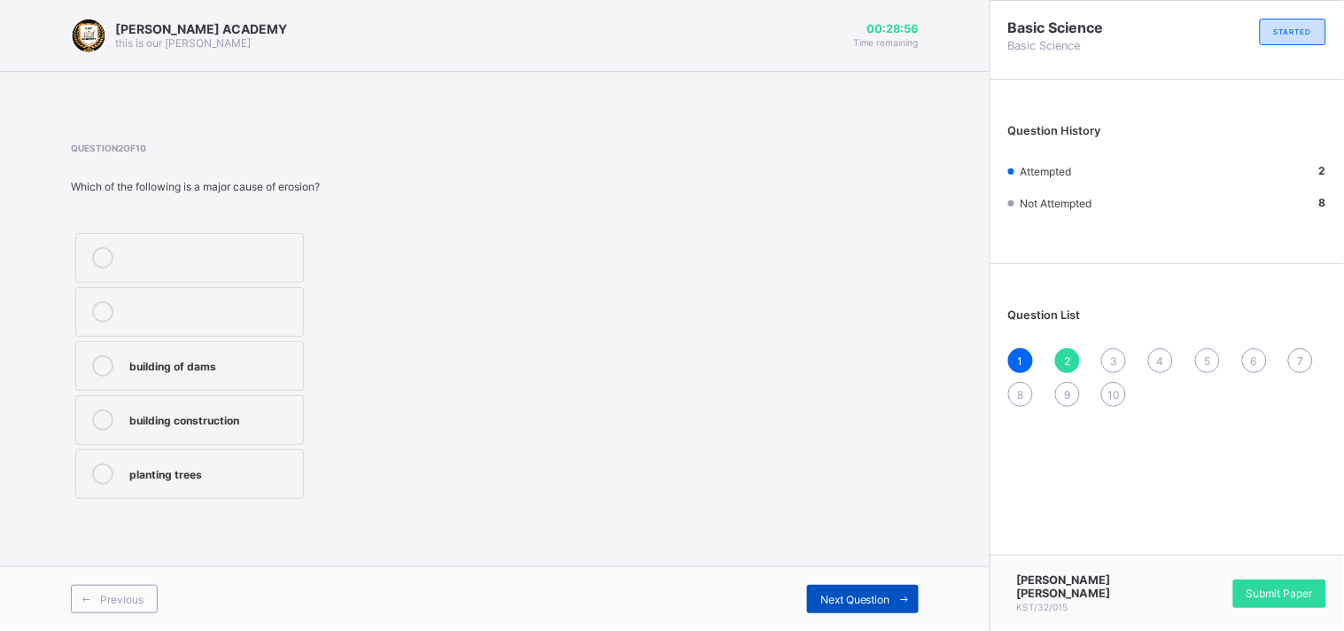
click at [865, 596] on span "Next Question" at bounding box center [855, 599] width 70 height 13
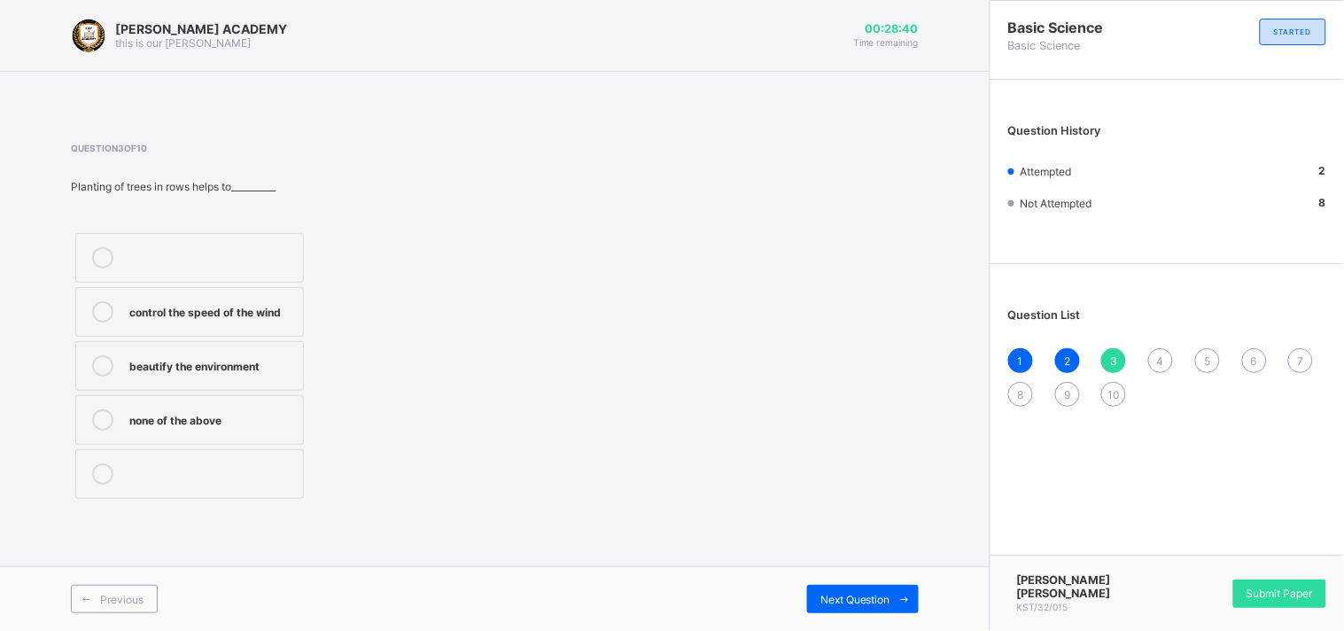
click at [1072, 357] on div "2" at bounding box center [1067, 360] width 25 height 25
click at [1114, 356] on span "3" at bounding box center [1113, 360] width 7 height 13
click at [98, 306] on icon at bounding box center [102, 311] width 21 height 21
click at [826, 603] on span "Next Question" at bounding box center [855, 599] width 70 height 13
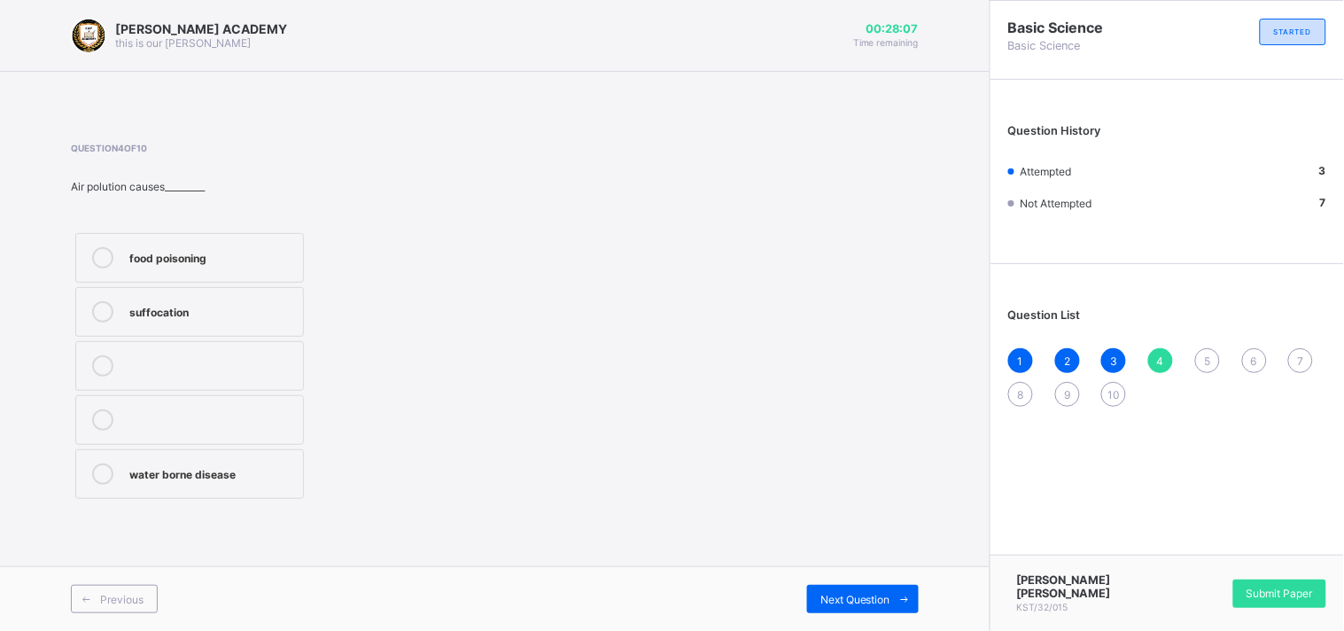
click at [104, 471] on icon at bounding box center [102, 473] width 21 height 21
click at [825, 595] on span "Next Question" at bounding box center [855, 599] width 70 height 13
click at [105, 306] on icon at bounding box center [102, 311] width 21 height 21
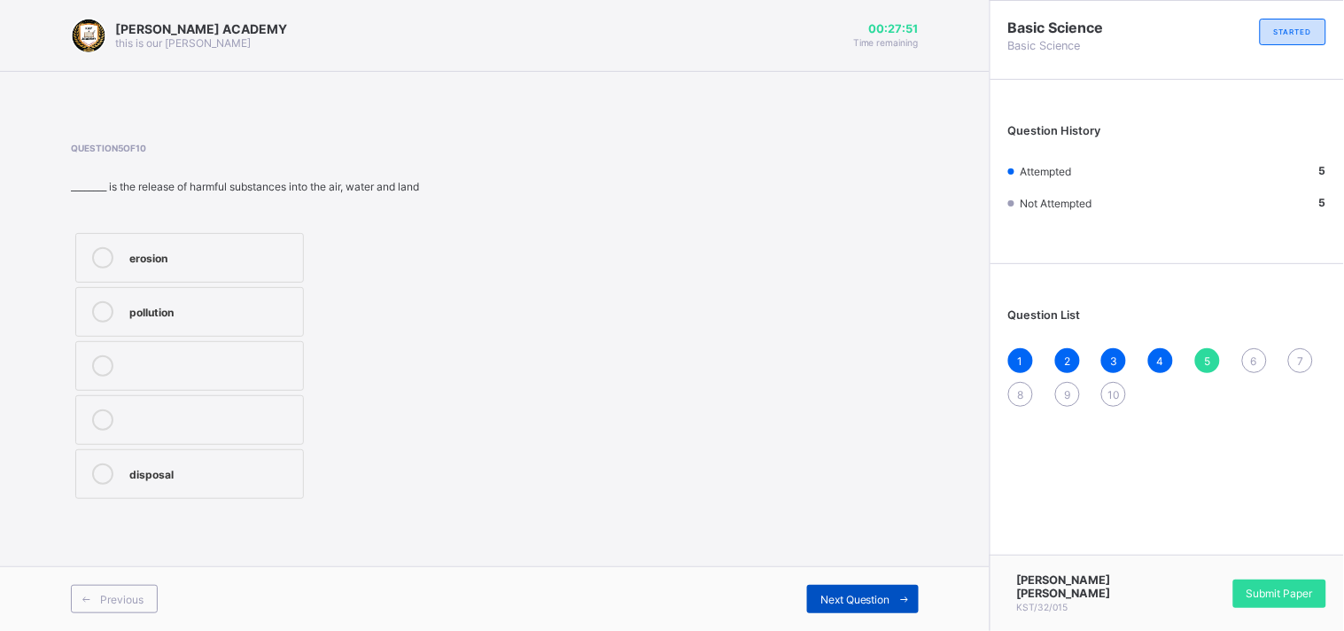
click at [853, 590] on div "Next Question" at bounding box center [863, 599] width 112 height 28
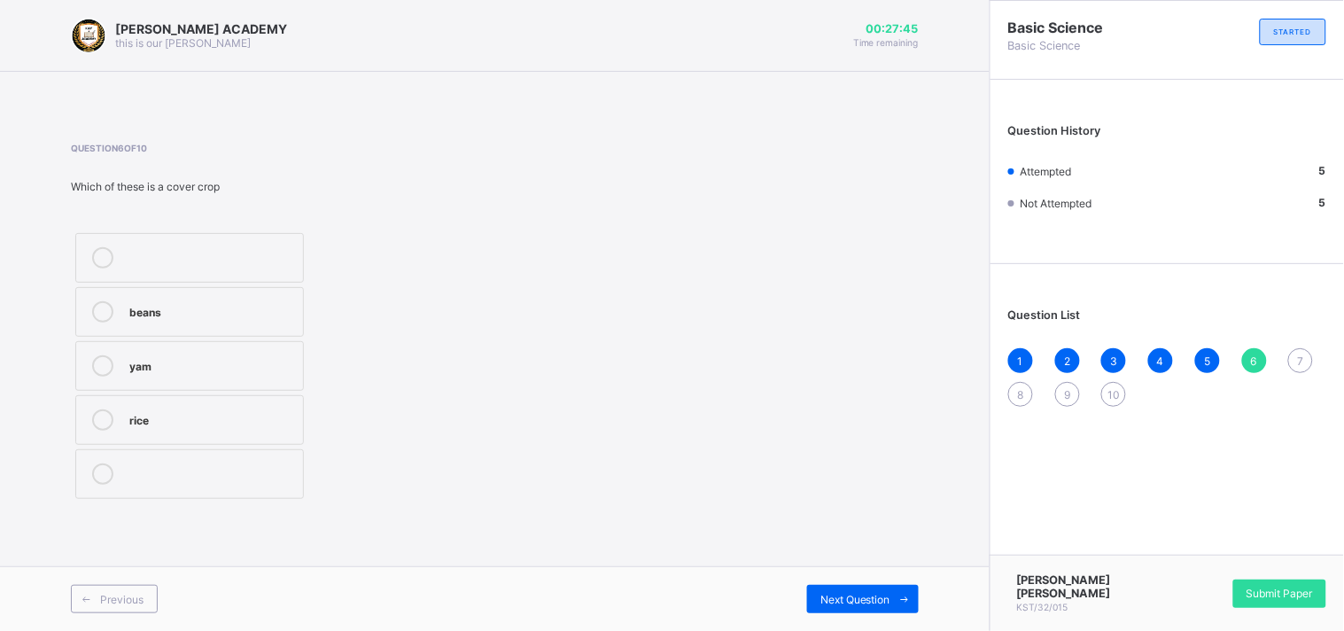
click at [92, 361] on icon at bounding box center [102, 365] width 21 height 21
click at [840, 586] on div "Next Question" at bounding box center [863, 599] width 112 height 28
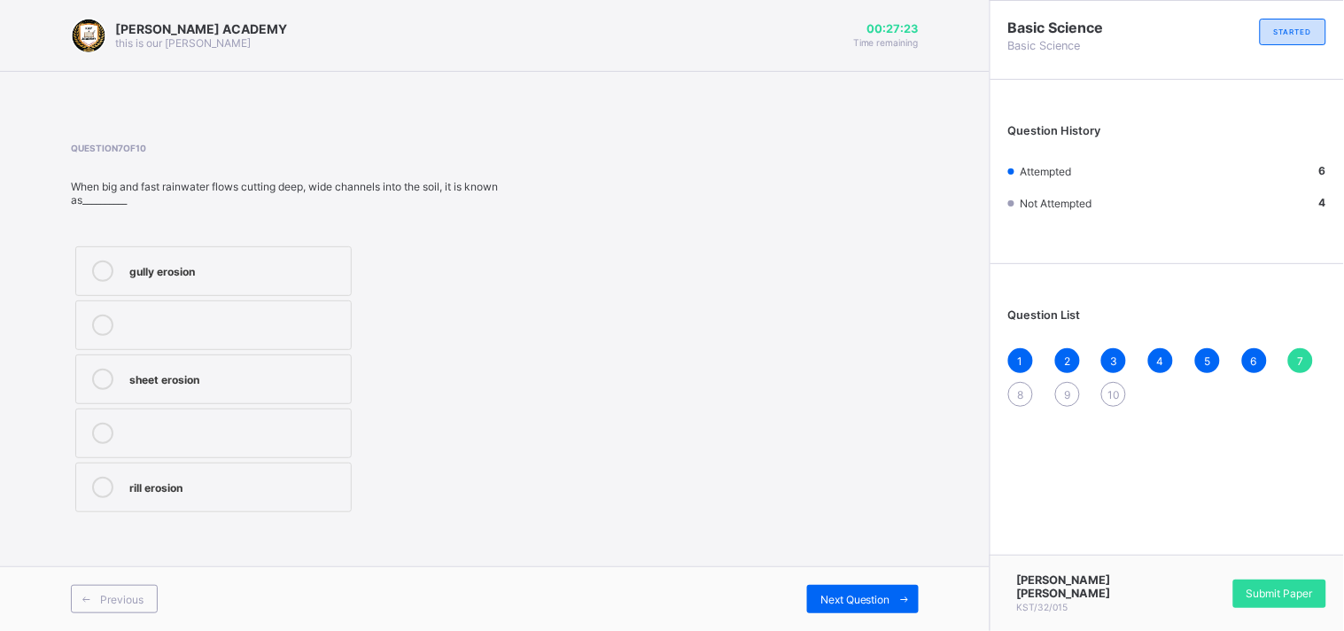
click at [101, 478] on icon at bounding box center [102, 487] width 21 height 21
click at [844, 585] on div "Next Question" at bounding box center [863, 599] width 112 height 28
click at [102, 419] on icon at bounding box center [102, 419] width 21 height 21
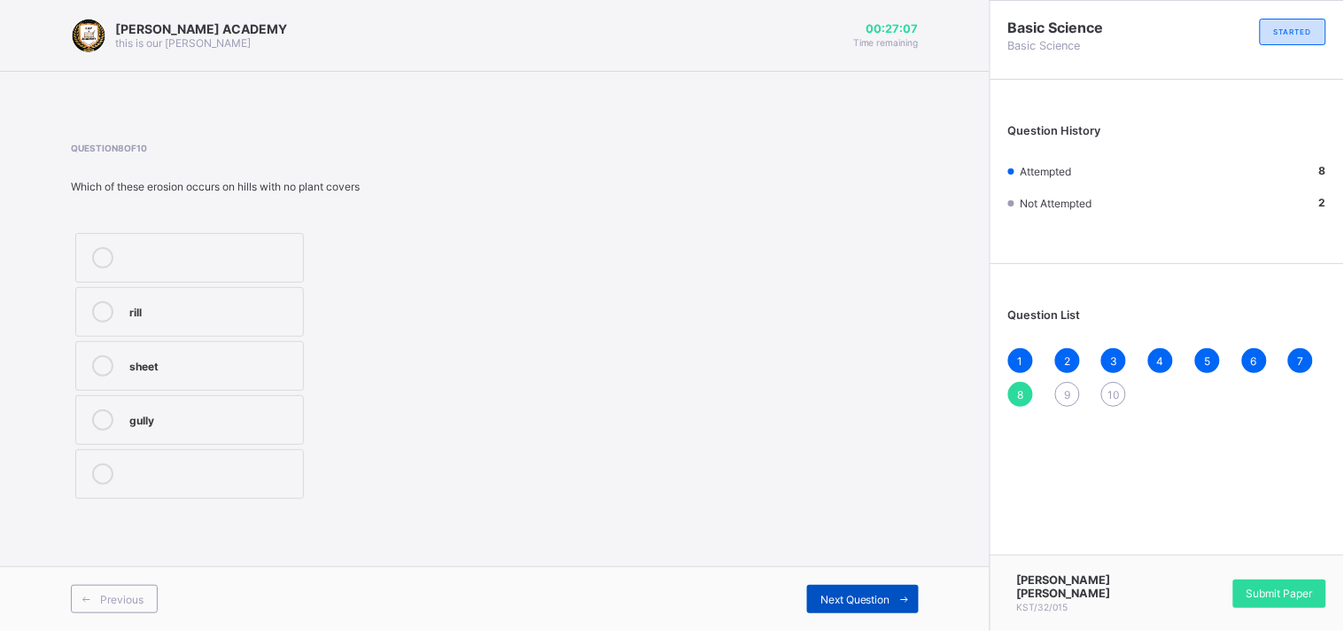
click at [871, 591] on div "Next Question" at bounding box center [863, 599] width 112 height 28
click at [96, 370] on icon at bounding box center [102, 365] width 21 height 21
click at [839, 593] on span "Next Question" at bounding box center [855, 599] width 70 height 13
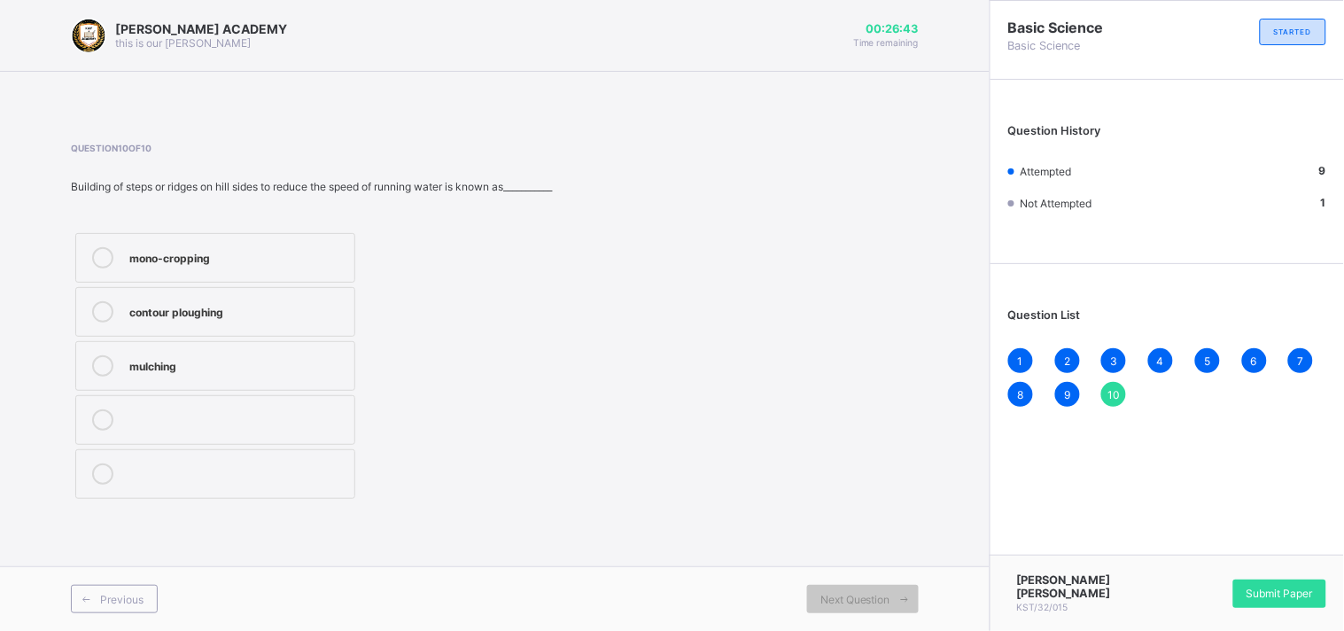
click at [97, 268] on icon at bounding box center [102, 257] width 21 height 21
click at [1276, 585] on div "Submit Paper" at bounding box center [1279, 593] width 93 height 28
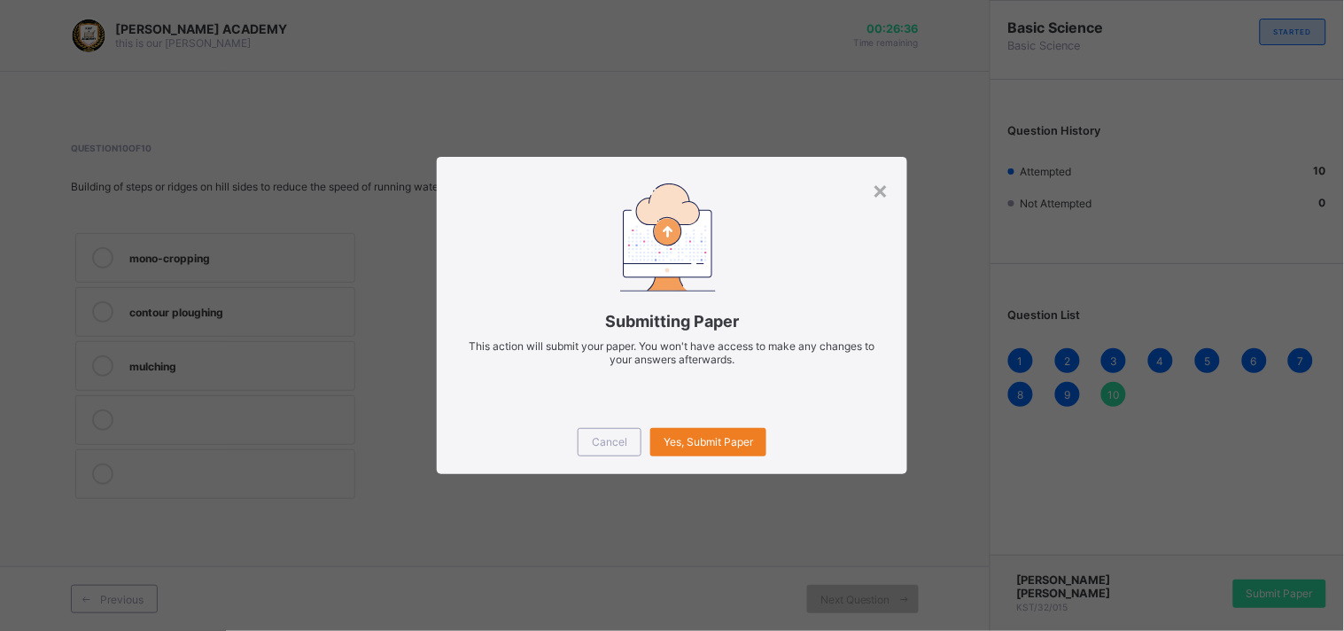
click at [728, 467] on div "Cancel Yes, Submit Paper" at bounding box center [672, 442] width 470 height 64
click at [718, 439] on span "Yes, Submit Paper" at bounding box center [707, 441] width 89 height 13
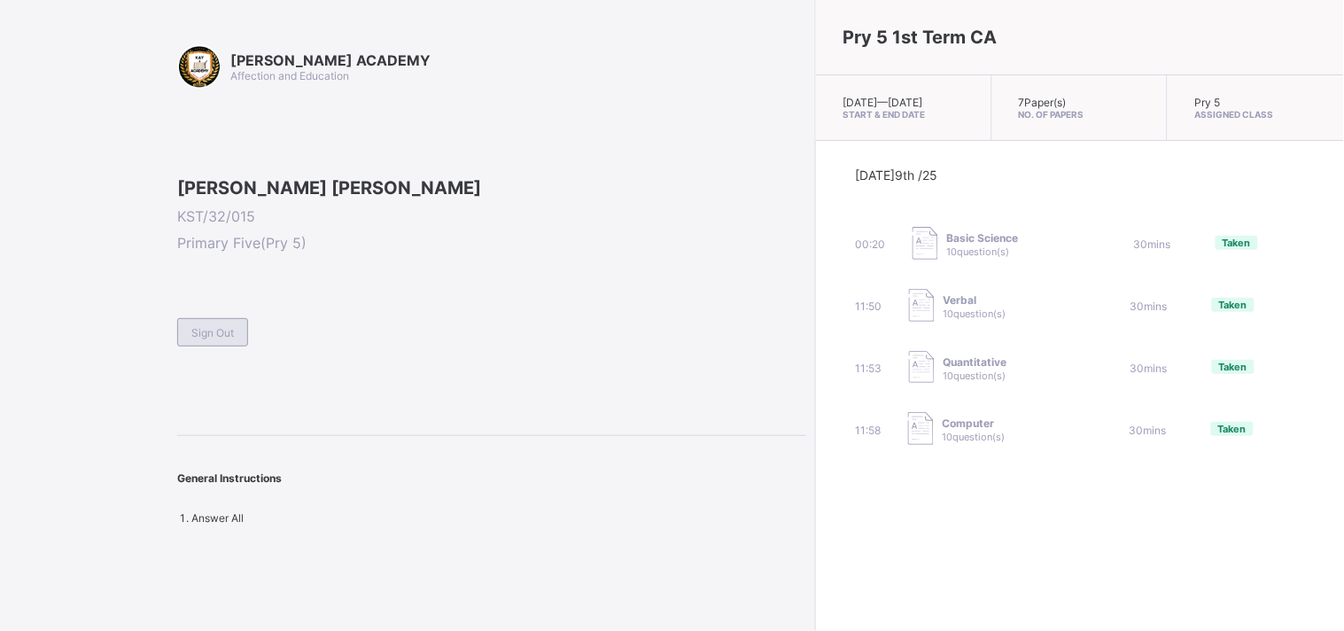
click at [201, 346] on div "Sign Out" at bounding box center [212, 332] width 71 height 28
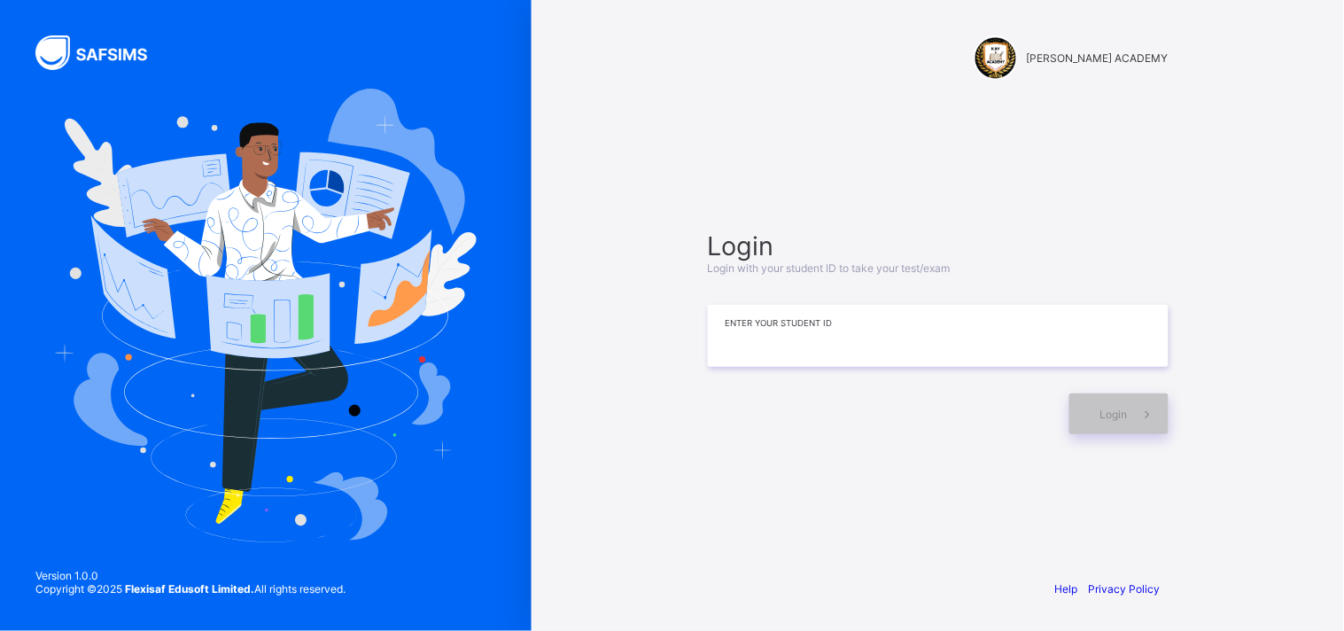
click at [943, 342] on input at bounding box center [938, 336] width 461 height 62
type input "**********"
click at [1116, 413] on span "Login" at bounding box center [1113, 413] width 27 height 13
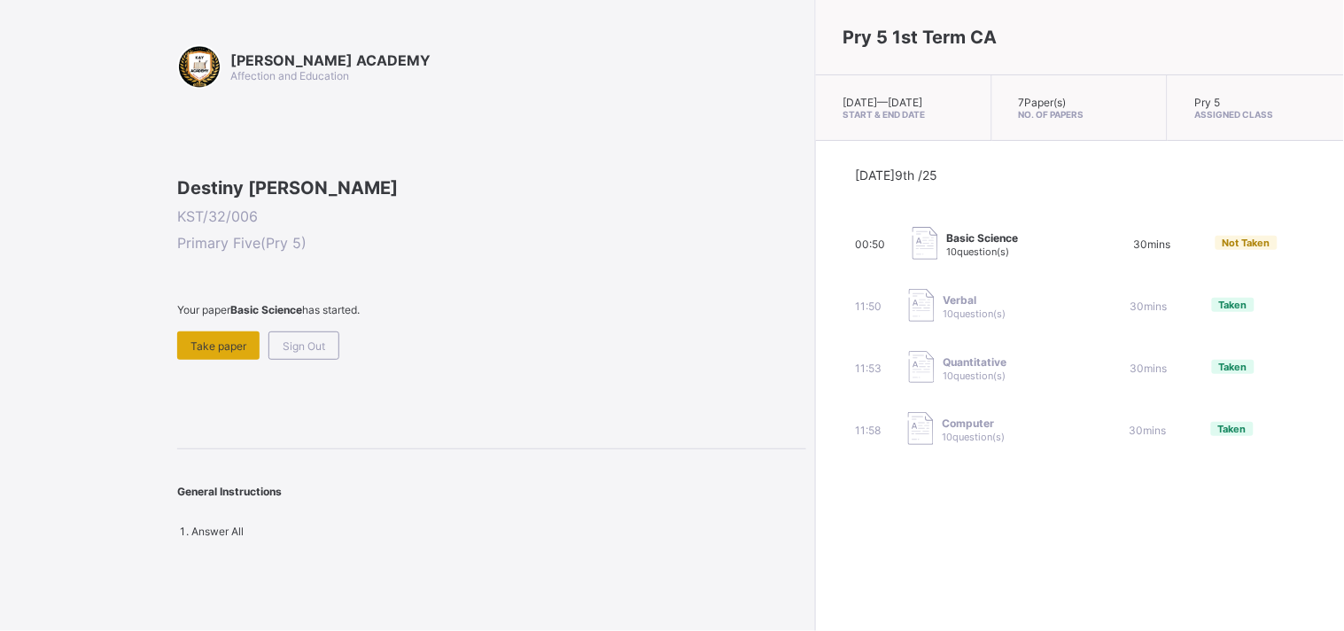
click at [208, 360] on div "Take paper" at bounding box center [218, 345] width 82 height 28
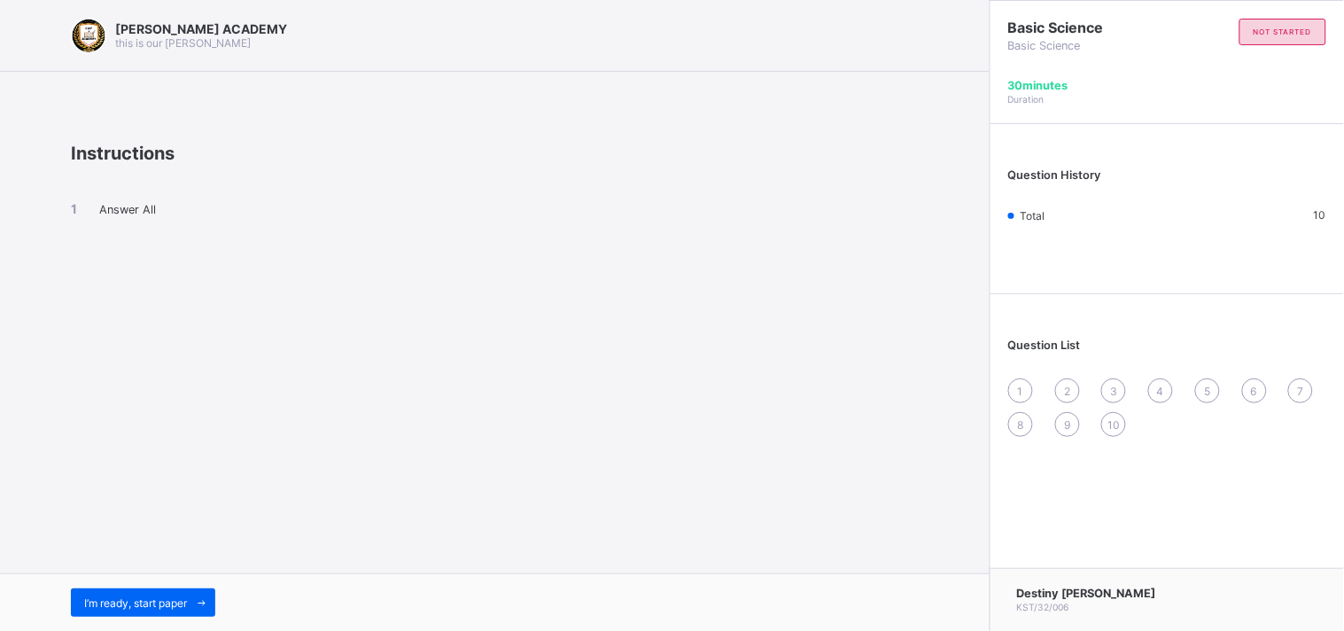
drag, startPoint x: 215, startPoint y: 454, endPoint x: 178, endPoint y: 530, distance: 84.8
click at [178, 530] on div "[PERSON_NAME] ACADEMY this is our [PERSON_NAME] Instructions Answer All I’m rea…" at bounding box center [494, 315] width 989 height 631
click at [157, 592] on div "I’m ready, start paper" at bounding box center [143, 602] width 144 height 28
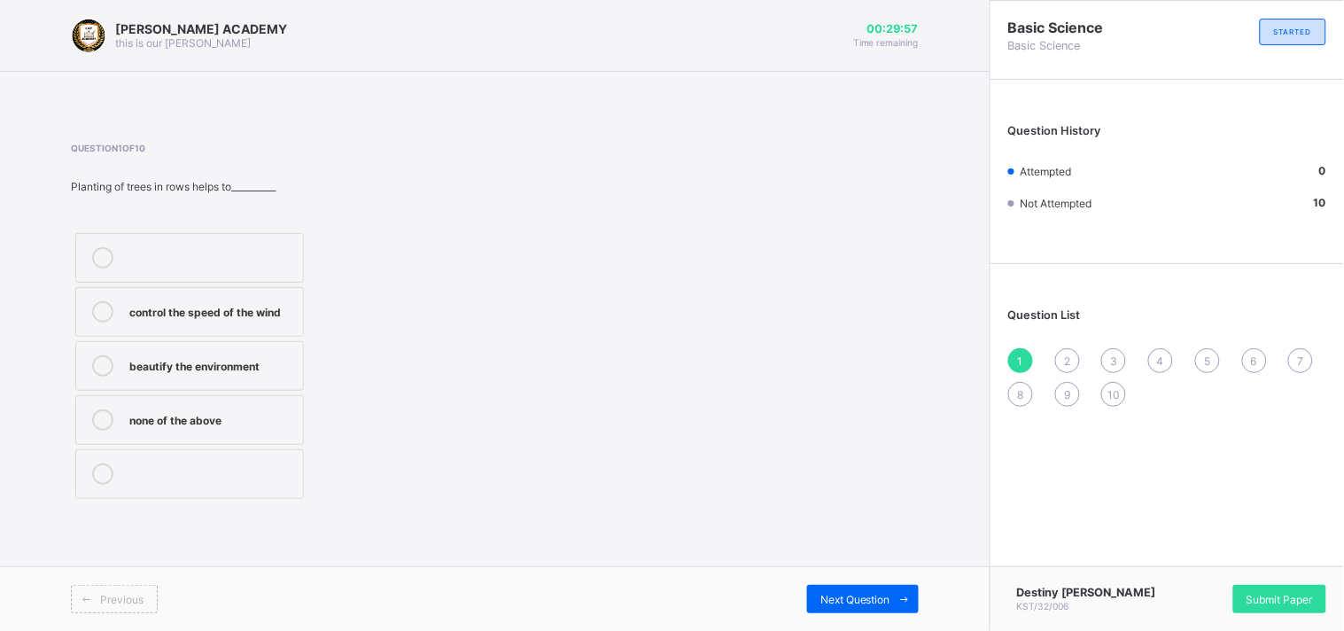
click at [157, 592] on div "Previous" at bounding box center [283, 599] width 424 height 28
click at [219, 357] on div "beautify the environment" at bounding box center [211, 364] width 165 height 18
click at [854, 595] on span "Next Question" at bounding box center [855, 599] width 70 height 13
click at [251, 375] on div "mulching" at bounding box center [211, 365] width 165 height 21
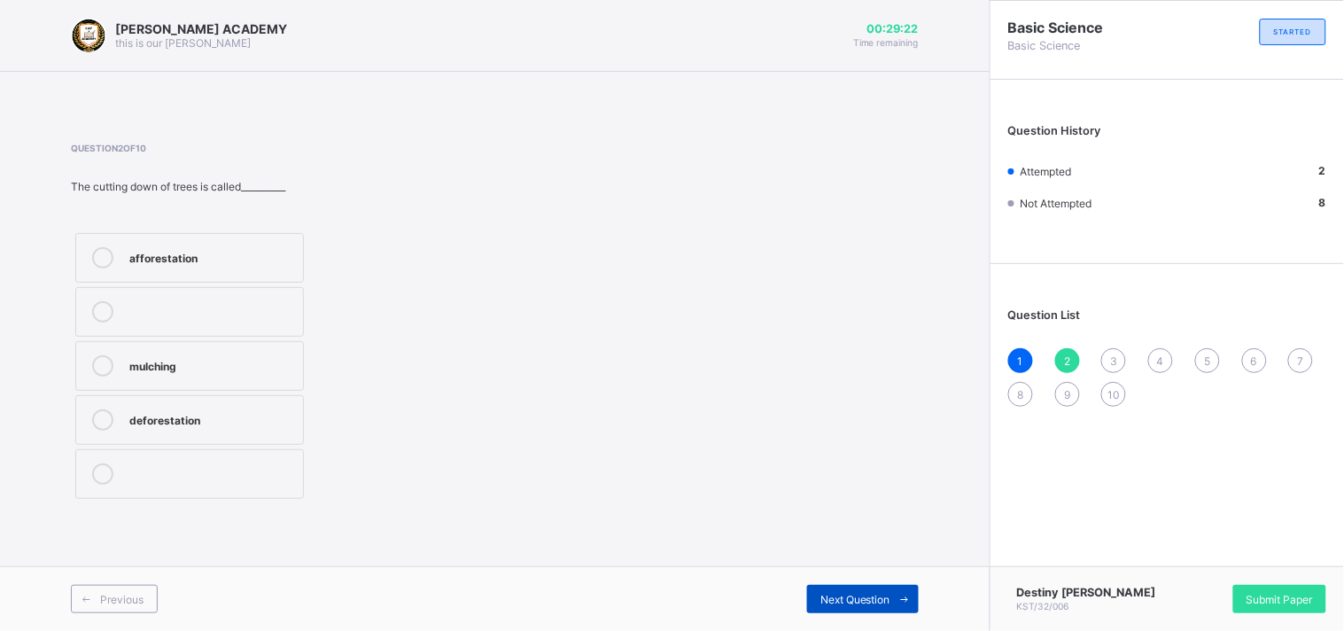
click at [861, 595] on span "Next Question" at bounding box center [855, 599] width 70 height 13
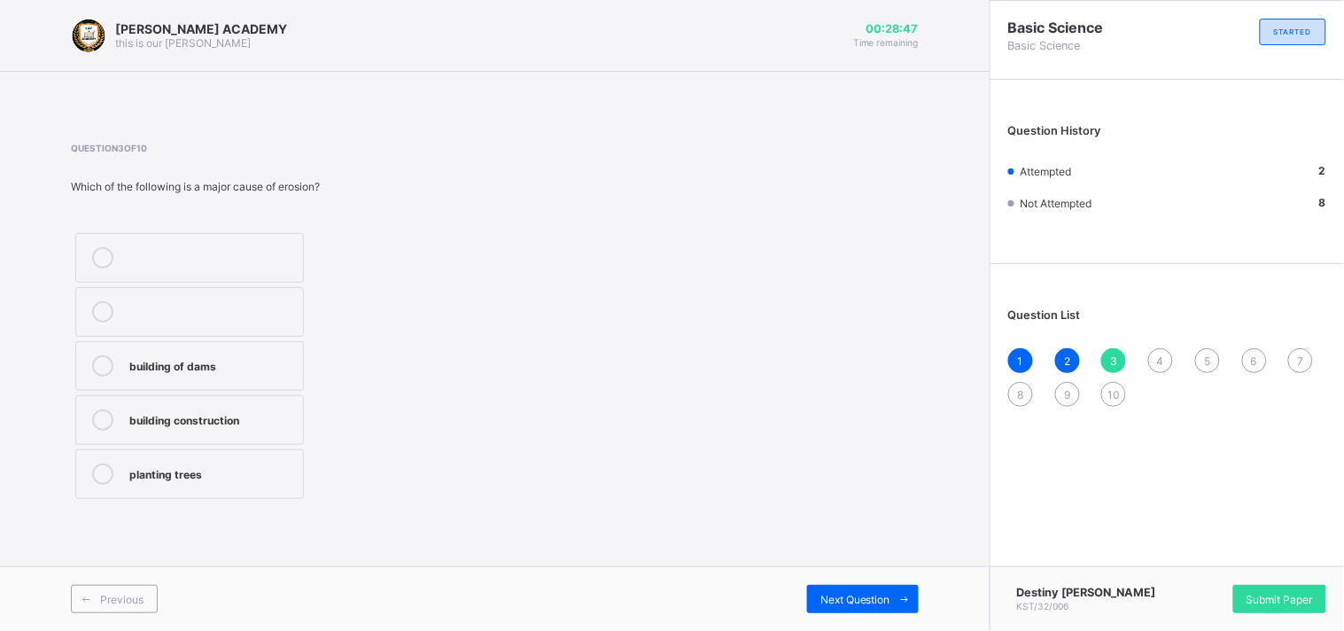
click at [224, 368] on div "building of dams" at bounding box center [211, 364] width 165 height 18
click at [875, 598] on span "Next Question" at bounding box center [855, 599] width 70 height 13
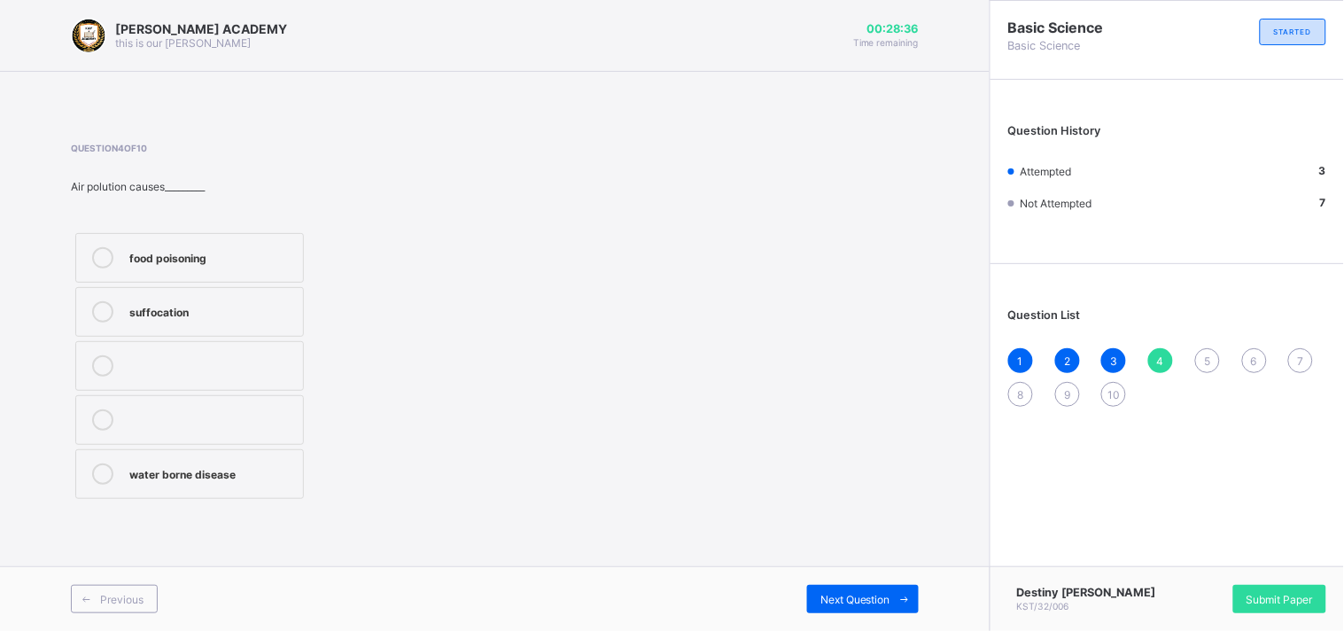
click at [207, 294] on label "suffocation" at bounding box center [189, 312] width 229 height 50
click at [839, 595] on span "Next Question" at bounding box center [855, 599] width 70 height 13
click at [198, 295] on label "pollution" at bounding box center [189, 312] width 229 height 50
click at [864, 581] on div "Previous Next Question" at bounding box center [494, 598] width 989 height 65
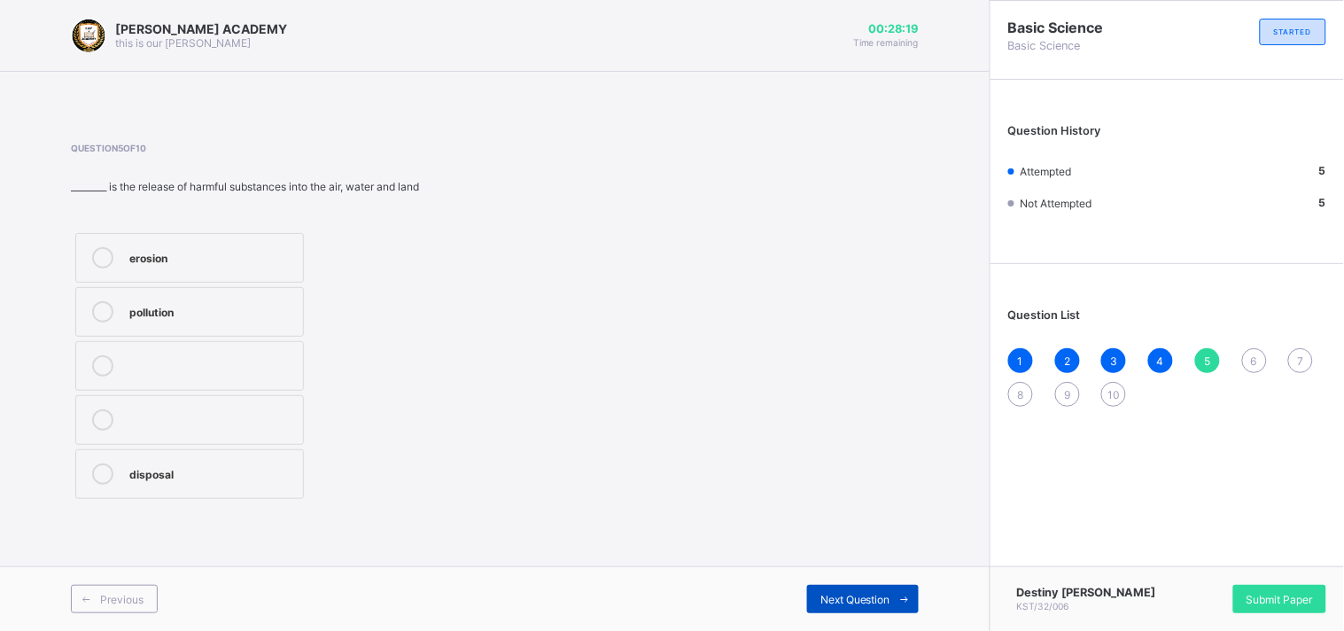
click at [865, 608] on div "Next Question" at bounding box center [863, 599] width 112 height 28
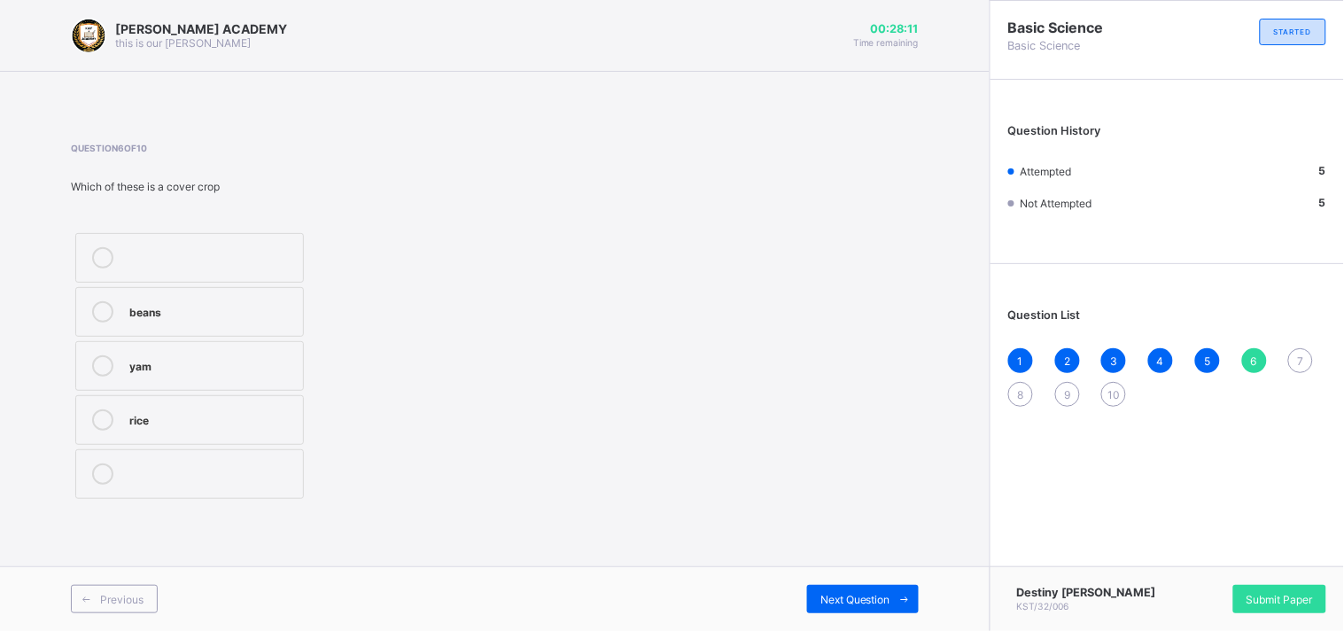
click at [276, 304] on div "beans" at bounding box center [211, 310] width 165 height 18
click at [860, 589] on div "Next Question" at bounding box center [863, 599] width 112 height 28
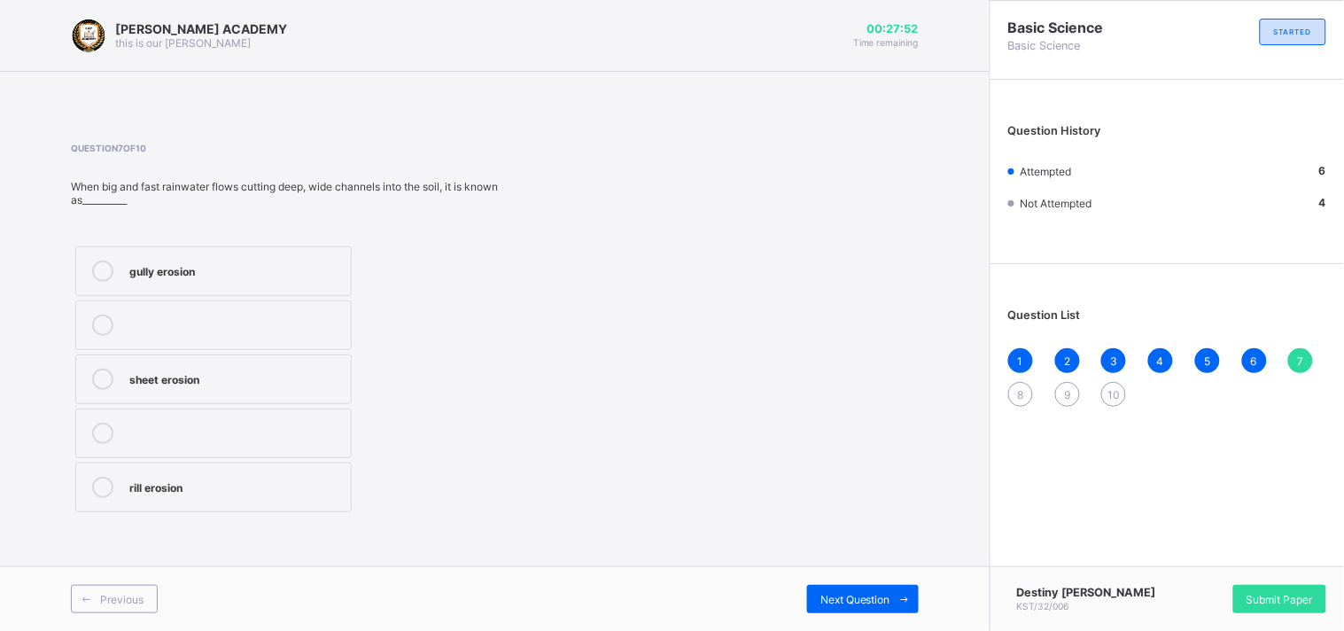
click at [222, 511] on label "rill erosion" at bounding box center [213, 487] width 276 height 50
click at [875, 606] on div "Next Question" at bounding box center [863, 599] width 112 height 28
click at [243, 401] on label "gully" at bounding box center [189, 420] width 229 height 50
click at [826, 582] on div "Previous Next Question" at bounding box center [494, 598] width 989 height 65
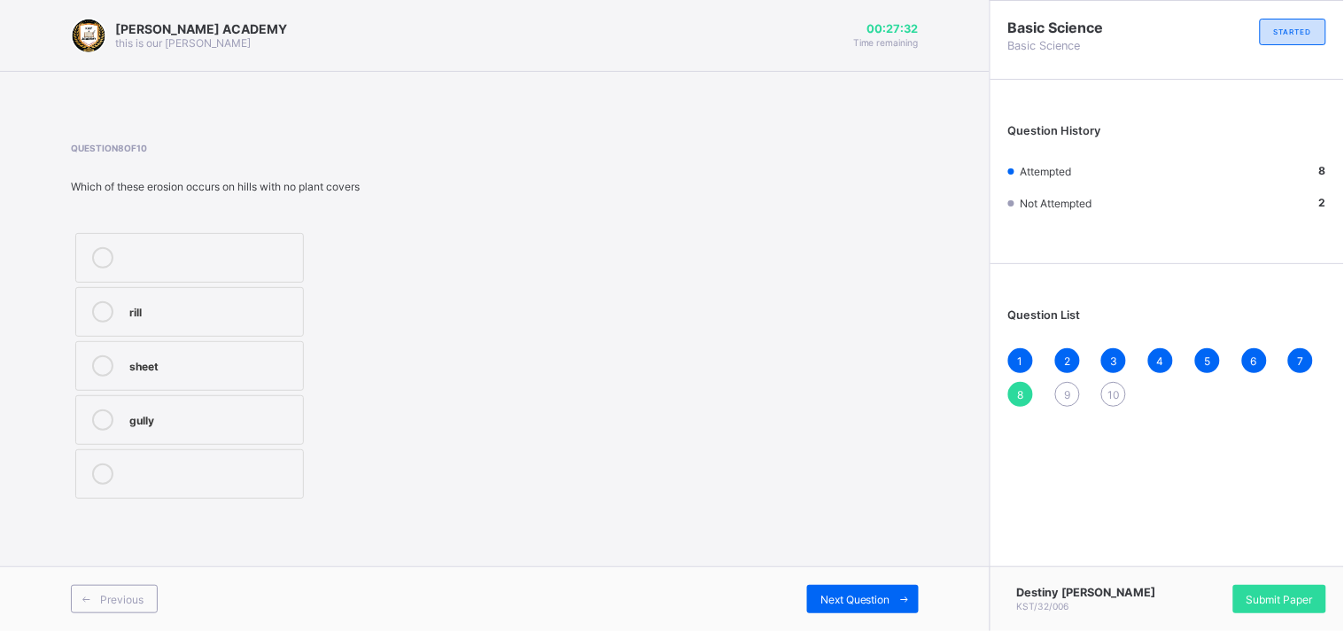
click at [826, 581] on div "Previous Next Question" at bounding box center [494, 598] width 989 height 65
click at [833, 589] on div "Next Question" at bounding box center [863, 599] width 112 height 28
click at [227, 478] on div "pollutants" at bounding box center [211, 472] width 165 height 18
click at [848, 587] on div "Next Question" at bounding box center [863, 599] width 112 height 28
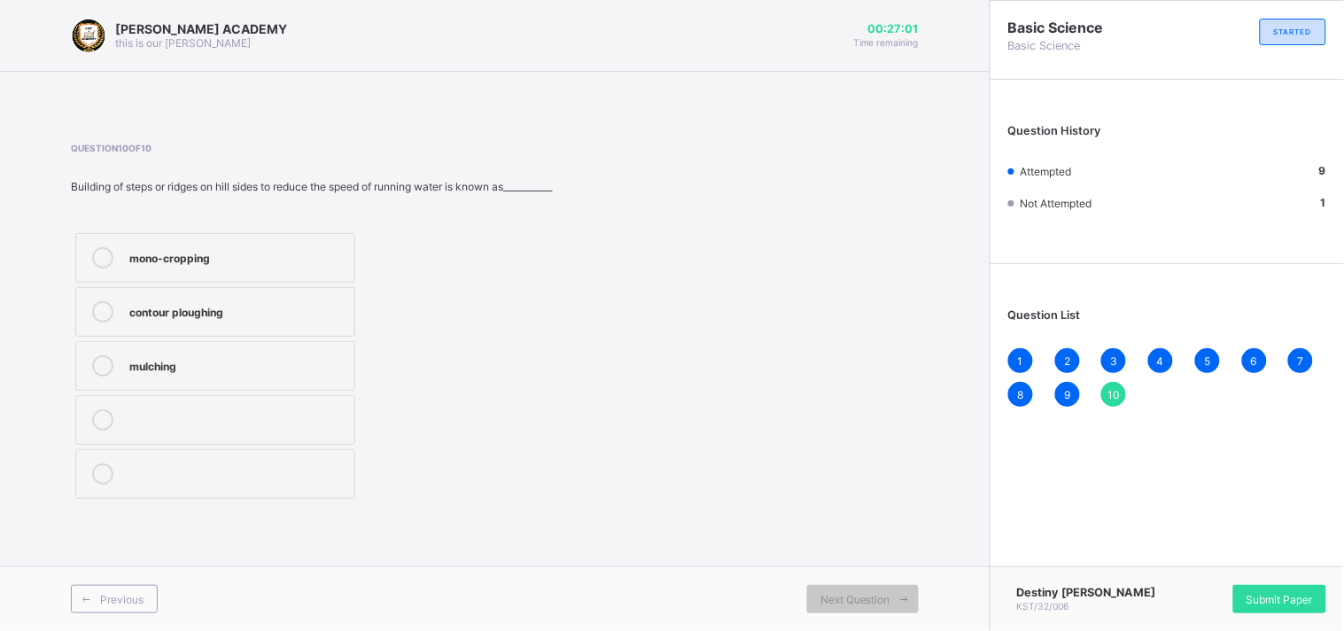
click at [260, 265] on div "mono-cropping" at bounding box center [237, 256] width 216 height 18
click at [1267, 583] on div "Destiny Ogbuke Jude KST/32/006 Submit Paper" at bounding box center [1166, 598] width 354 height 65
click at [1272, 594] on span "Submit Paper" at bounding box center [1279, 599] width 66 height 13
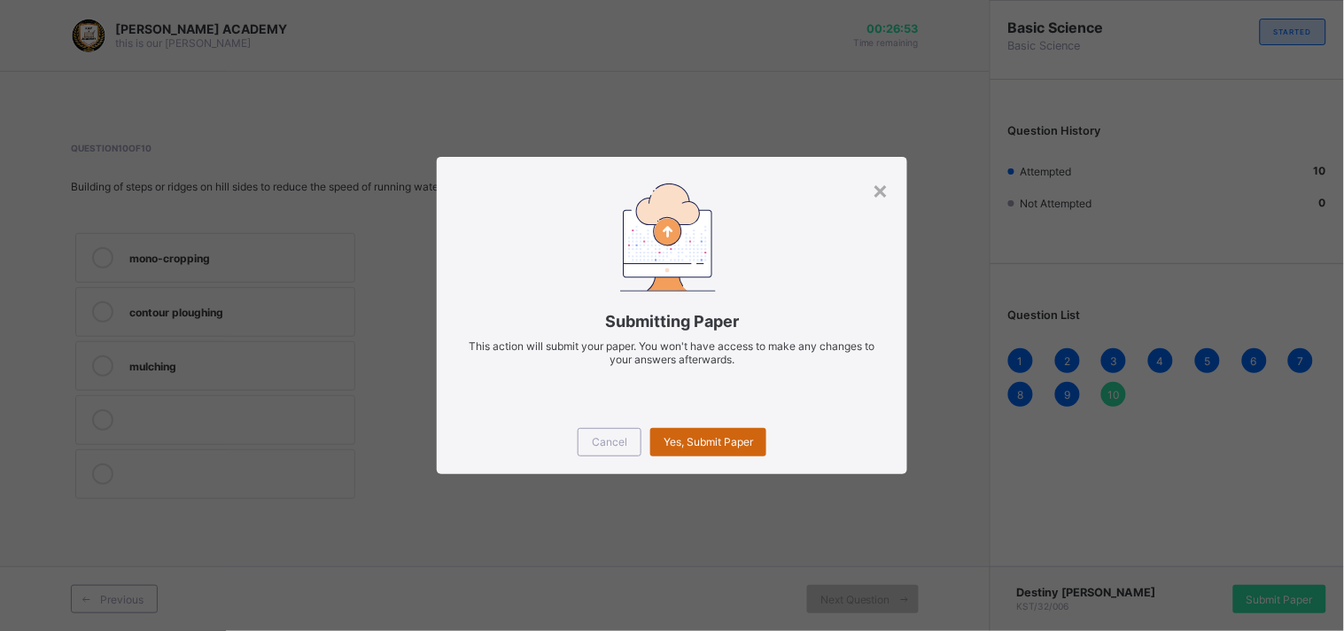
click at [742, 437] on span "Yes, Submit Paper" at bounding box center [707, 441] width 89 height 13
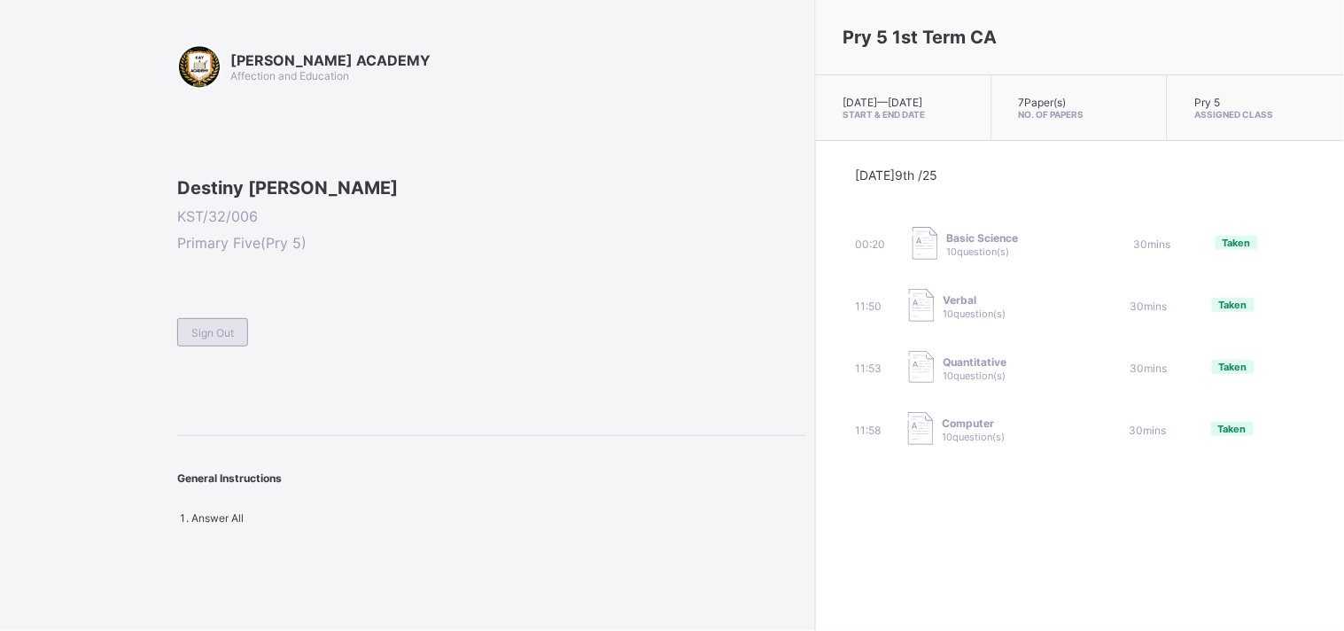
click at [210, 339] on span "Sign Out" at bounding box center [212, 332] width 43 height 13
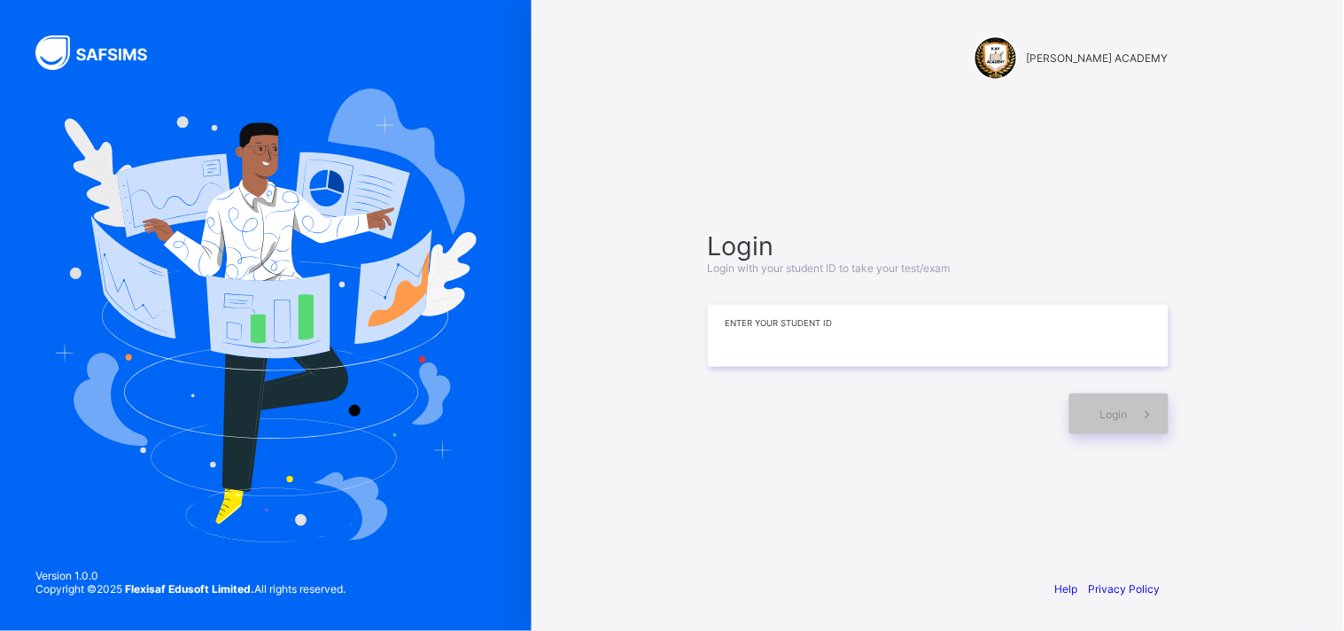
click at [927, 332] on input at bounding box center [938, 336] width 461 height 62
type input "**********"
click at [1129, 413] on span at bounding box center [1148, 413] width 41 height 41
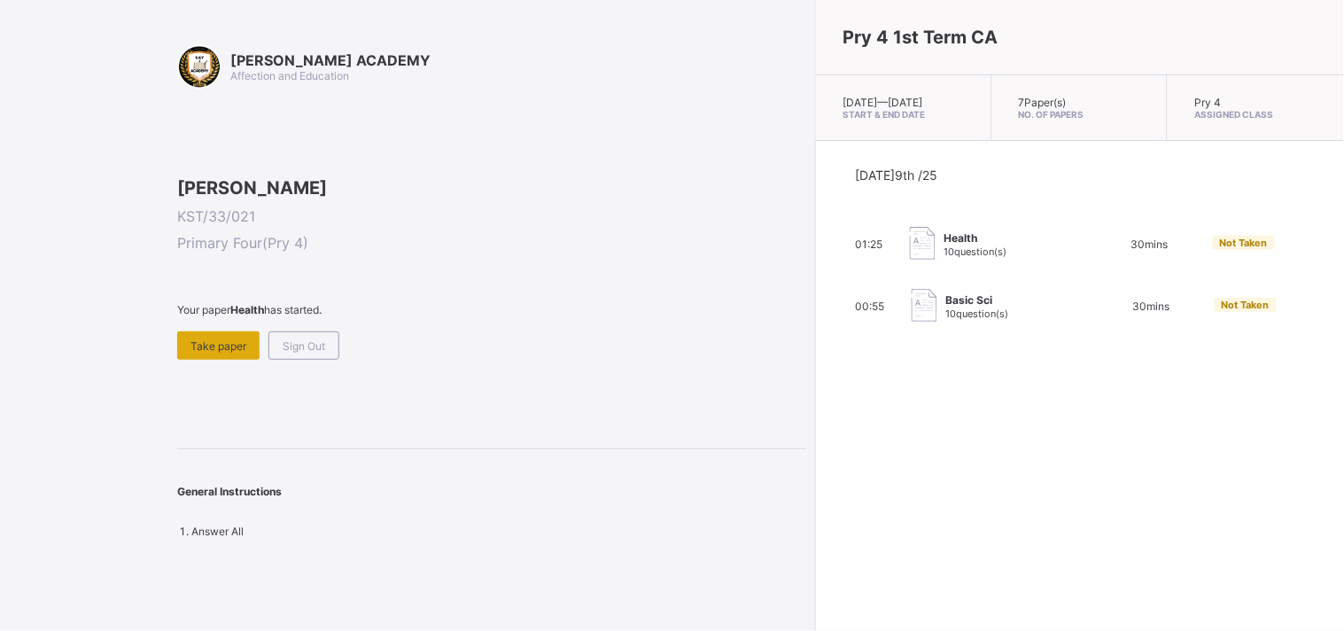
click at [213, 353] on span "Take paper" at bounding box center [218, 345] width 56 height 13
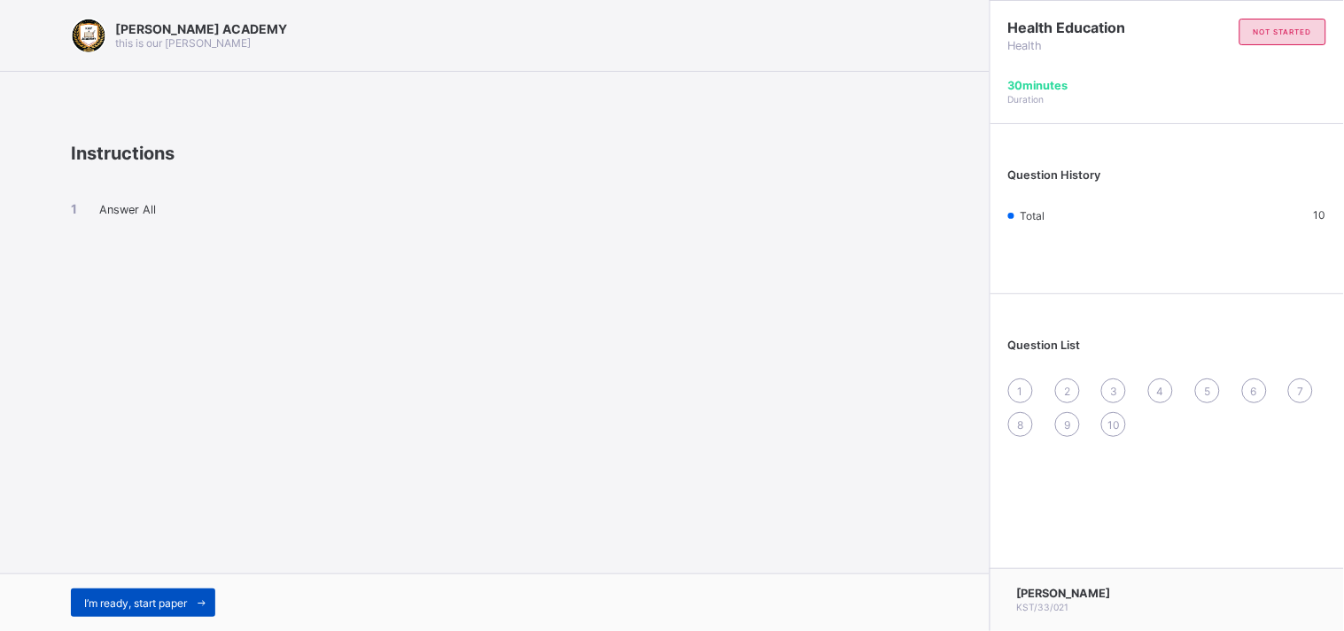
click at [174, 593] on div "I’m ready, start paper" at bounding box center [143, 602] width 144 height 28
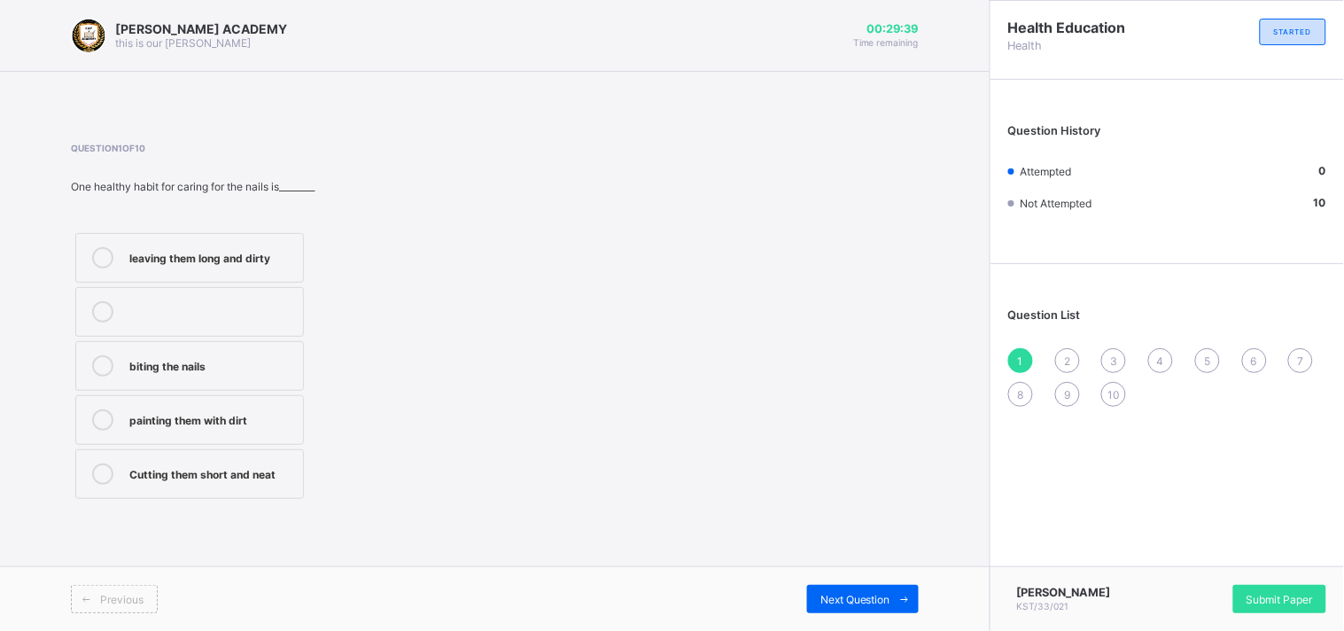
click at [278, 358] on div "biting the nails" at bounding box center [211, 364] width 165 height 18
click at [1059, 345] on div "Question List 1 2 3 4 5 6 7 8 9 10" at bounding box center [1166, 348] width 353 height 151
click at [1060, 366] on div "2" at bounding box center [1067, 360] width 25 height 25
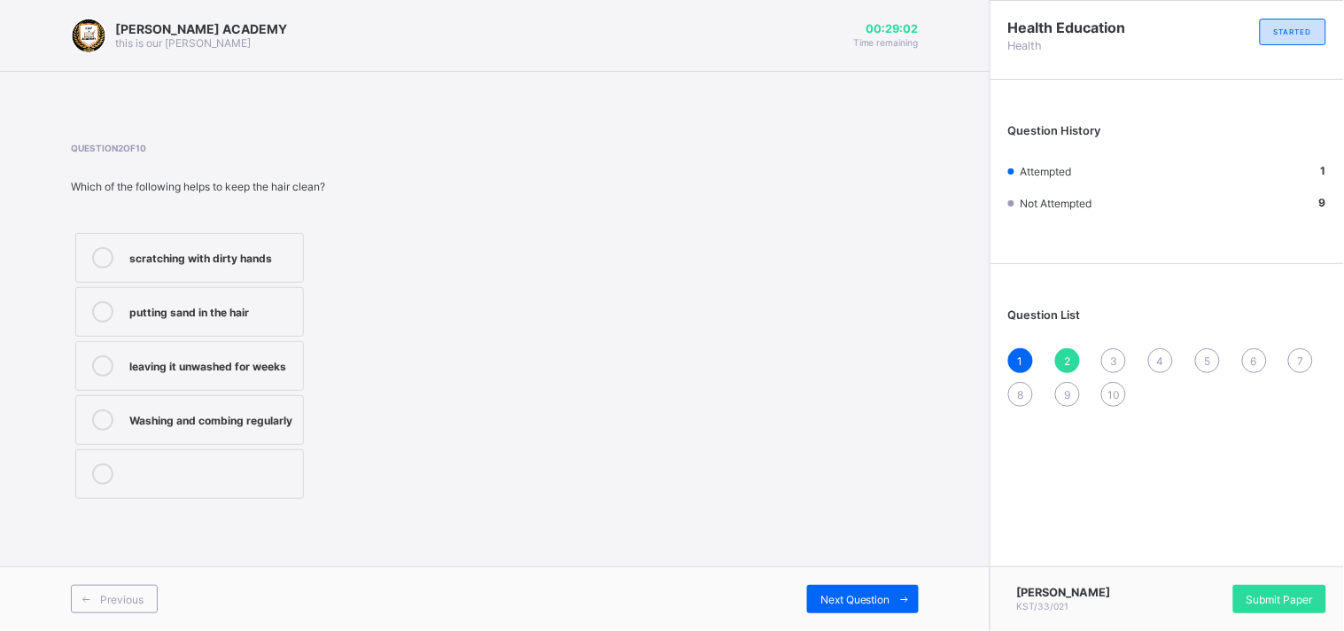
click at [143, 267] on div "scratching with dirty hands" at bounding box center [211, 257] width 165 height 21
click at [1116, 363] on span "3" at bounding box center [1113, 360] width 7 height 13
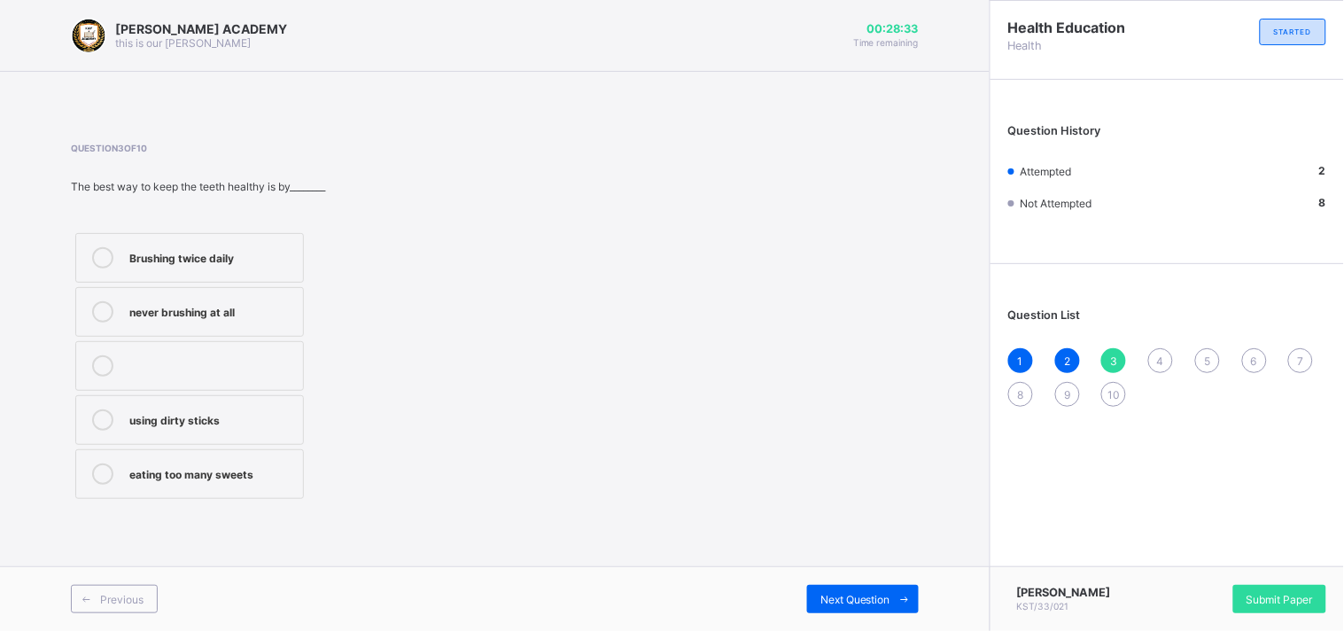
click at [240, 253] on div "Brushing twice daily" at bounding box center [211, 256] width 165 height 18
click at [1153, 357] on div "4" at bounding box center [1160, 360] width 25 height 25
click at [294, 305] on div "How to take care for our body" at bounding box center [211, 310] width 165 height 18
click at [1216, 361] on div "5" at bounding box center [1207, 360] width 25 height 25
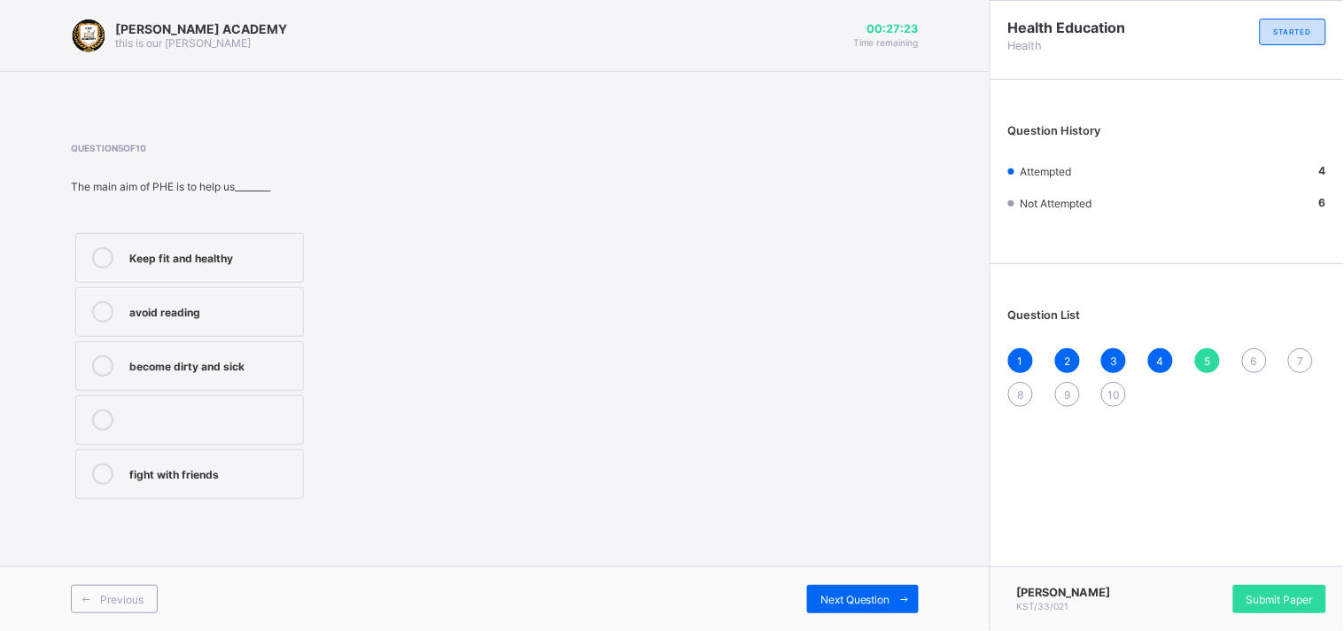
click at [159, 260] on div "Keep fit and healthy" at bounding box center [211, 256] width 165 height 18
click at [1252, 354] on span "6" at bounding box center [1254, 360] width 6 height 13
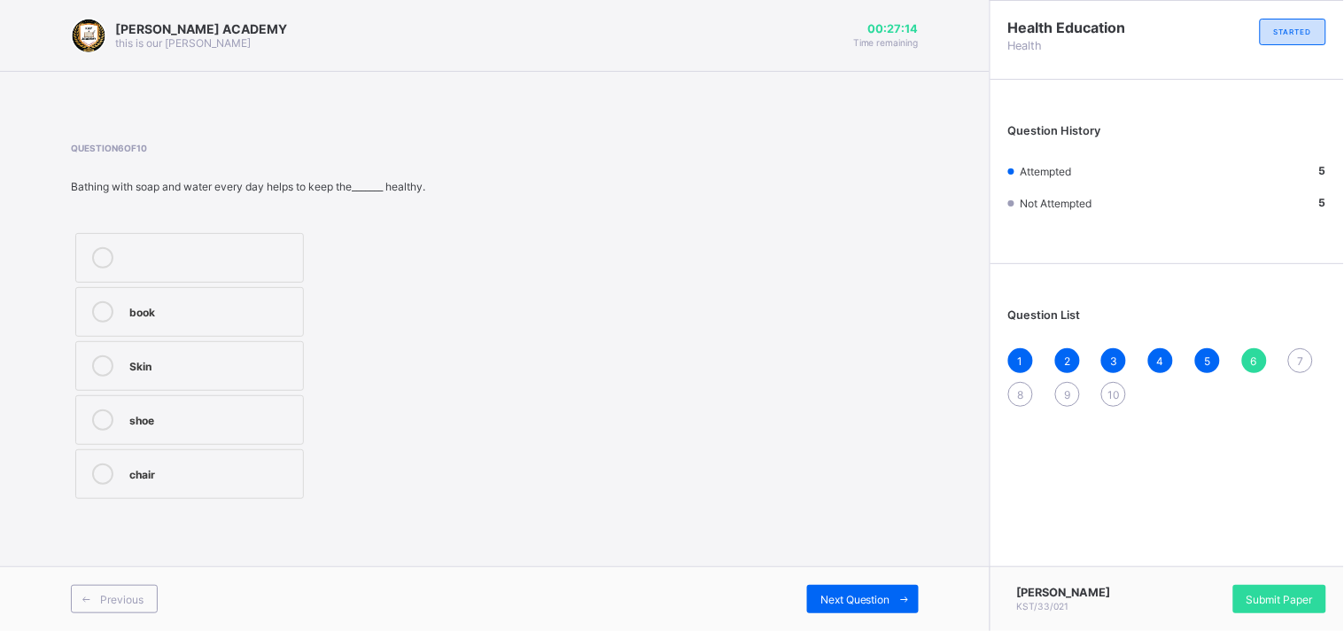
click at [1252, 354] on span "6" at bounding box center [1254, 360] width 6 height 13
click at [288, 356] on div "Skin" at bounding box center [211, 364] width 165 height 18
click at [1294, 365] on div "7" at bounding box center [1300, 360] width 25 height 25
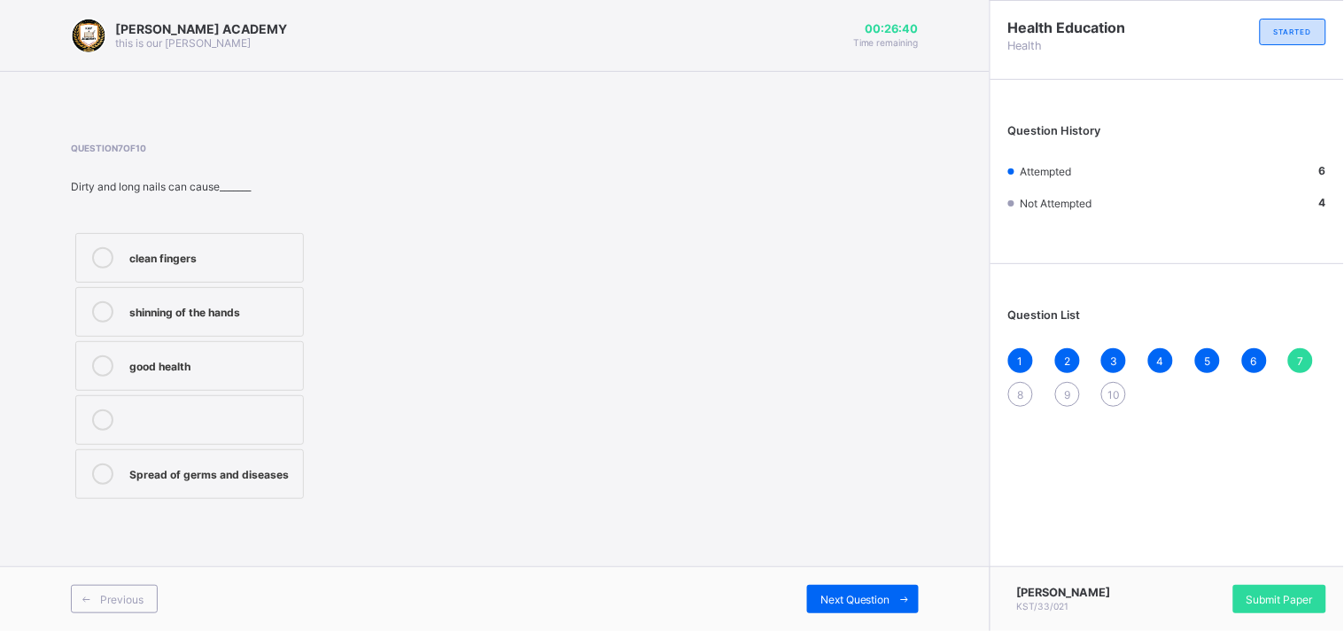
click at [290, 236] on label "clean fingers" at bounding box center [189, 258] width 229 height 50
click at [1012, 383] on div "8" at bounding box center [1020, 394] width 25 height 25
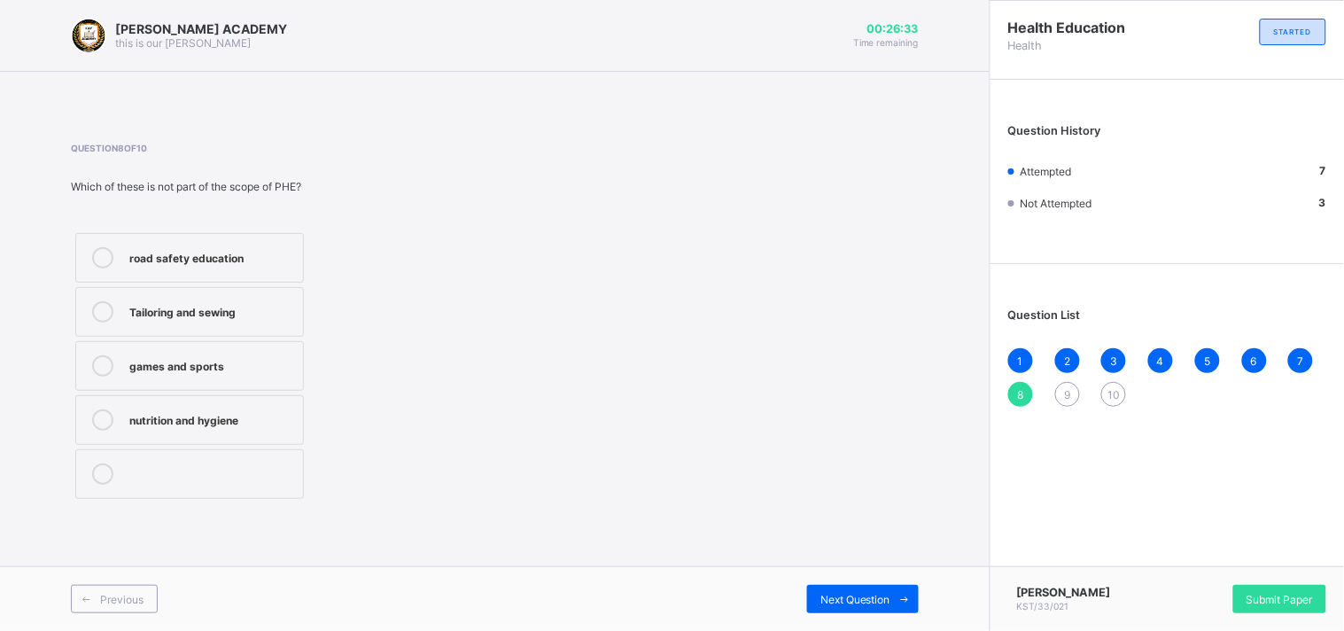
click at [1012, 383] on div "8" at bounding box center [1020, 394] width 25 height 25
click at [264, 253] on div "road safety education" at bounding box center [211, 256] width 165 height 18
click at [1065, 378] on div "1 2 3 4 5 6 7 8 9 10" at bounding box center [1167, 377] width 318 height 58
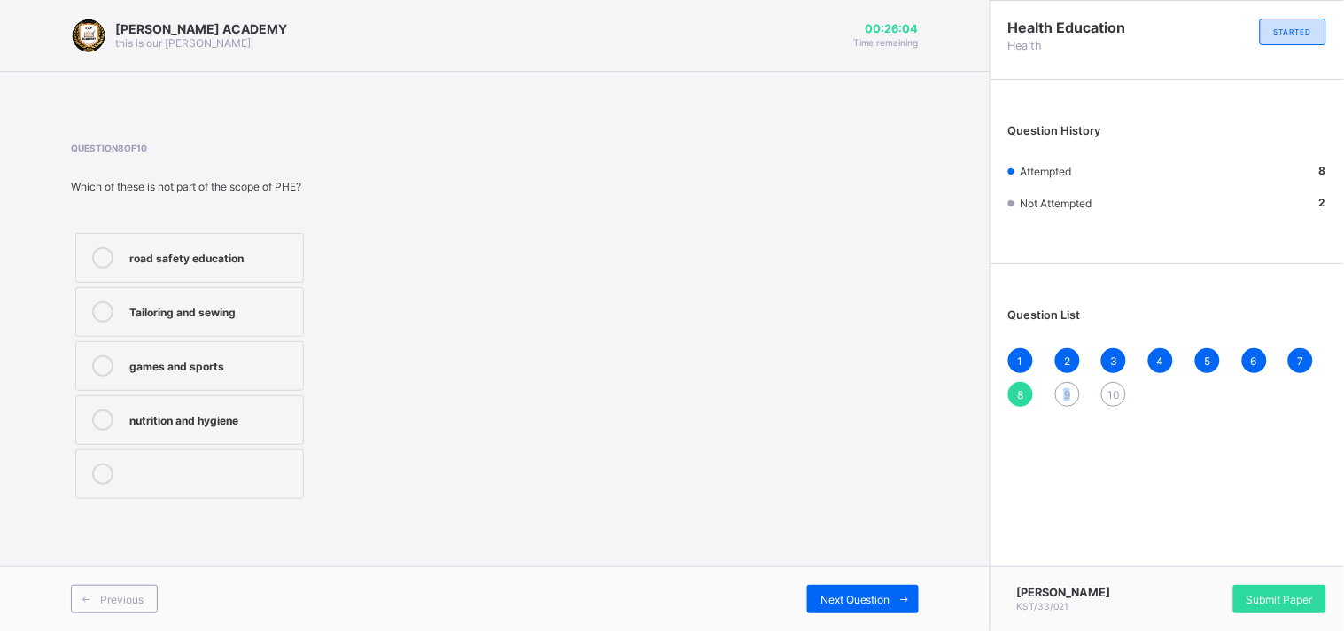
click at [1065, 378] on div "1 2 3 4 5 6 7 8 9 10" at bounding box center [1167, 377] width 318 height 58
click at [1064, 392] on span "9" at bounding box center [1067, 394] width 6 height 13
click at [196, 252] on div "careless lifestyles" at bounding box center [211, 256] width 165 height 18
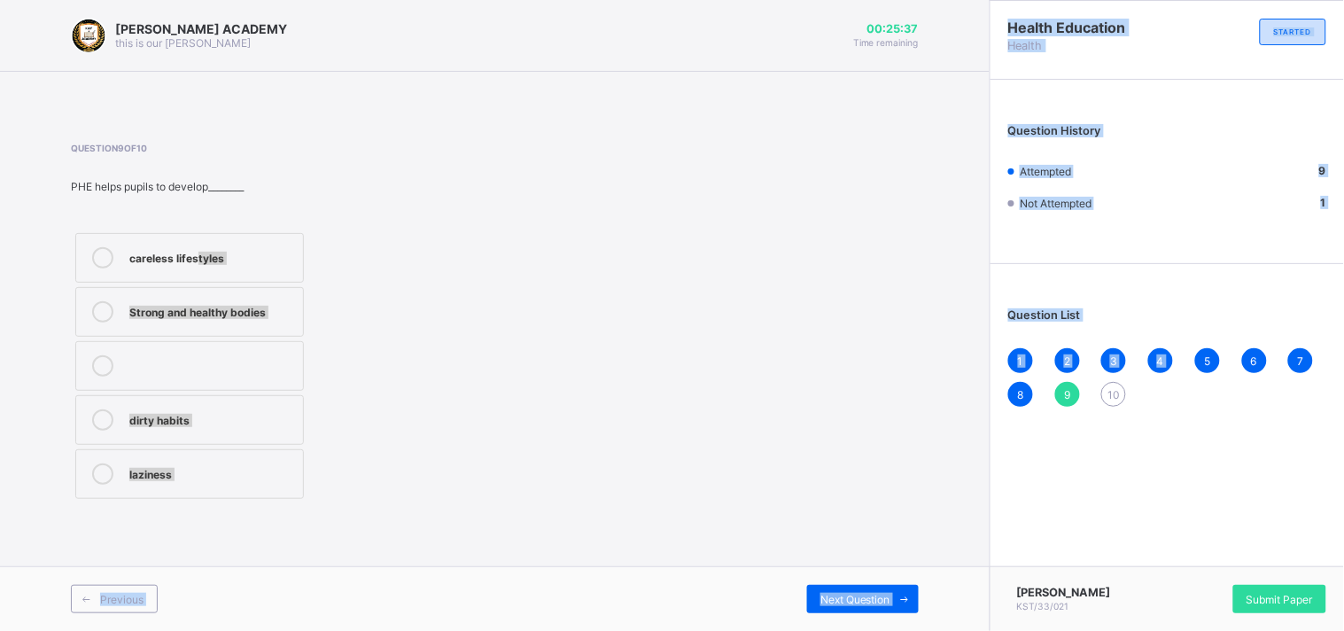
drag, startPoint x: 196, startPoint y: 252, endPoint x: 1198, endPoint y: 358, distance: 1008.3
click at [1198, 358] on div "[PERSON_NAME] ACADEMY this is our [PERSON_NAME] 00:25:37 Time remaining Questio…" at bounding box center [672, 315] width 1344 height 631
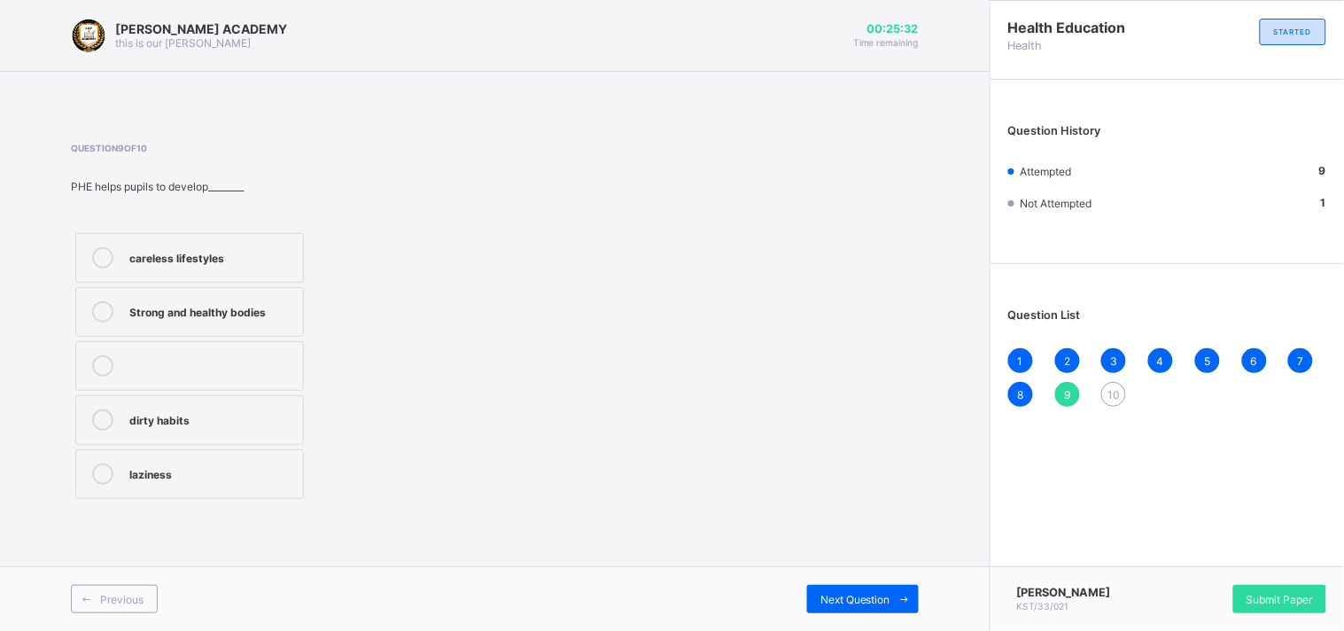
click at [1116, 388] on span "10" at bounding box center [1113, 394] width 12 height 13
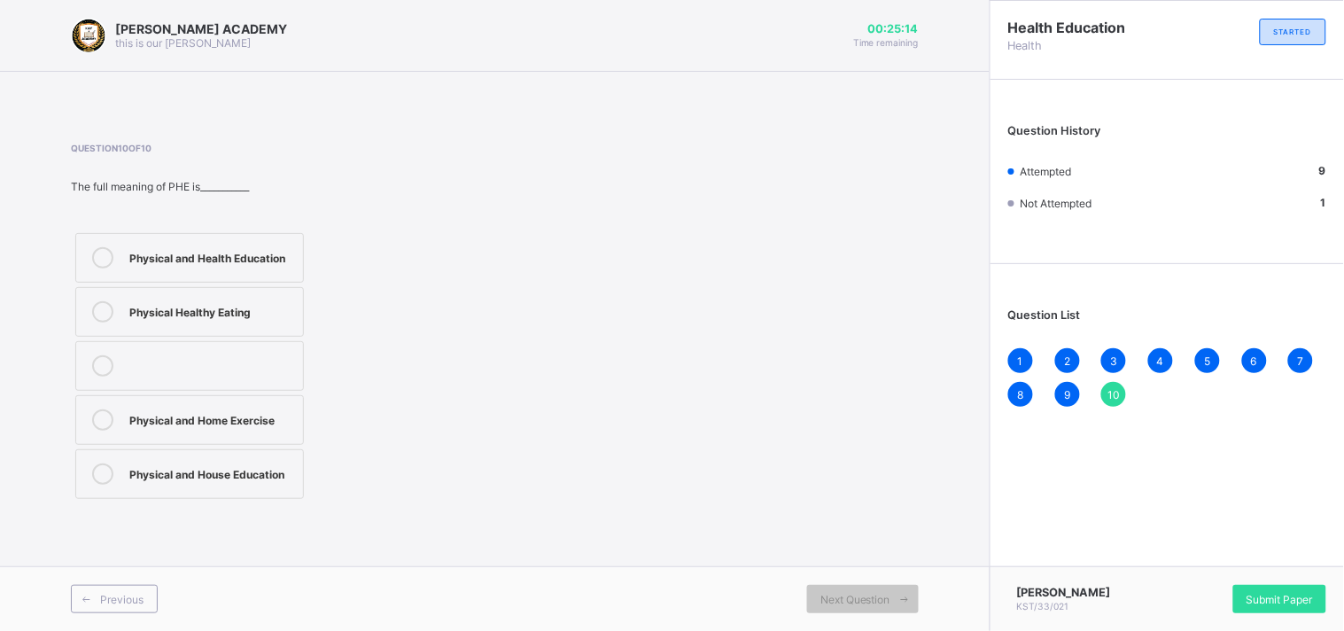
click at [286, 258] on div "Physical and Health Education" at bounding box center [211, 256] width 165 height 18
click at [1313, 591] on div "Submit Paper" at bounding box center [1279, 599] width 93 height 28
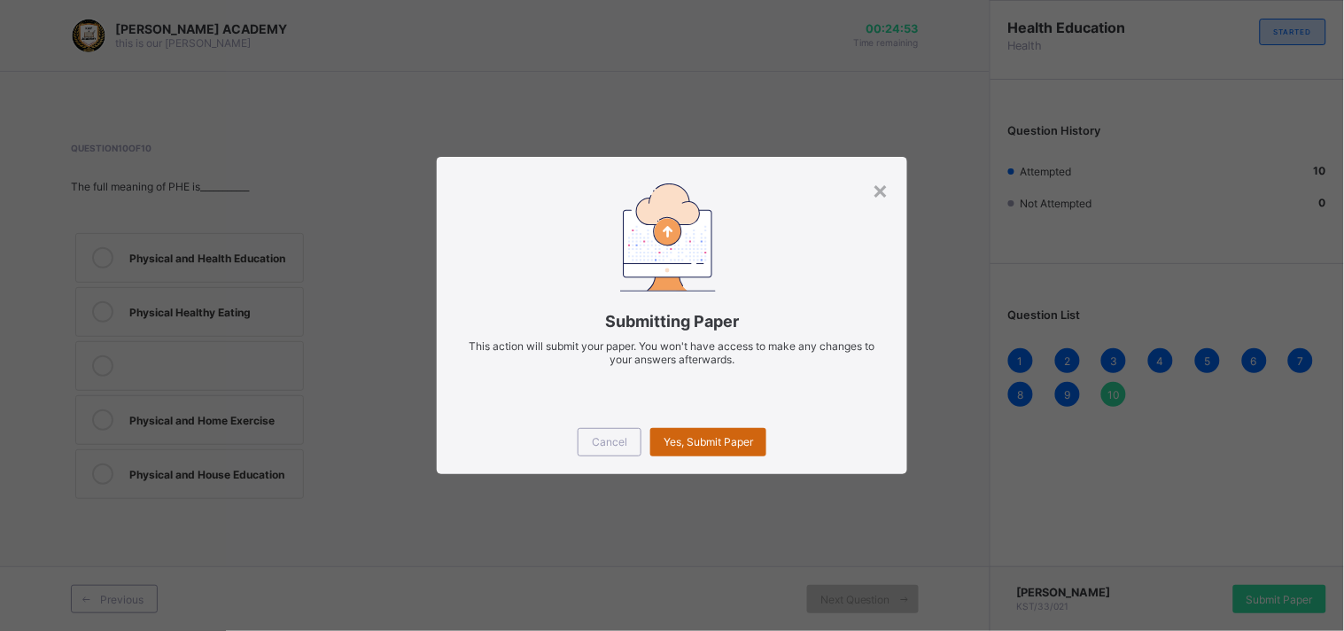
click at [695, 438] on span "Yes, Submit Paper" at bounding box center [707, 441] width 89 height 13
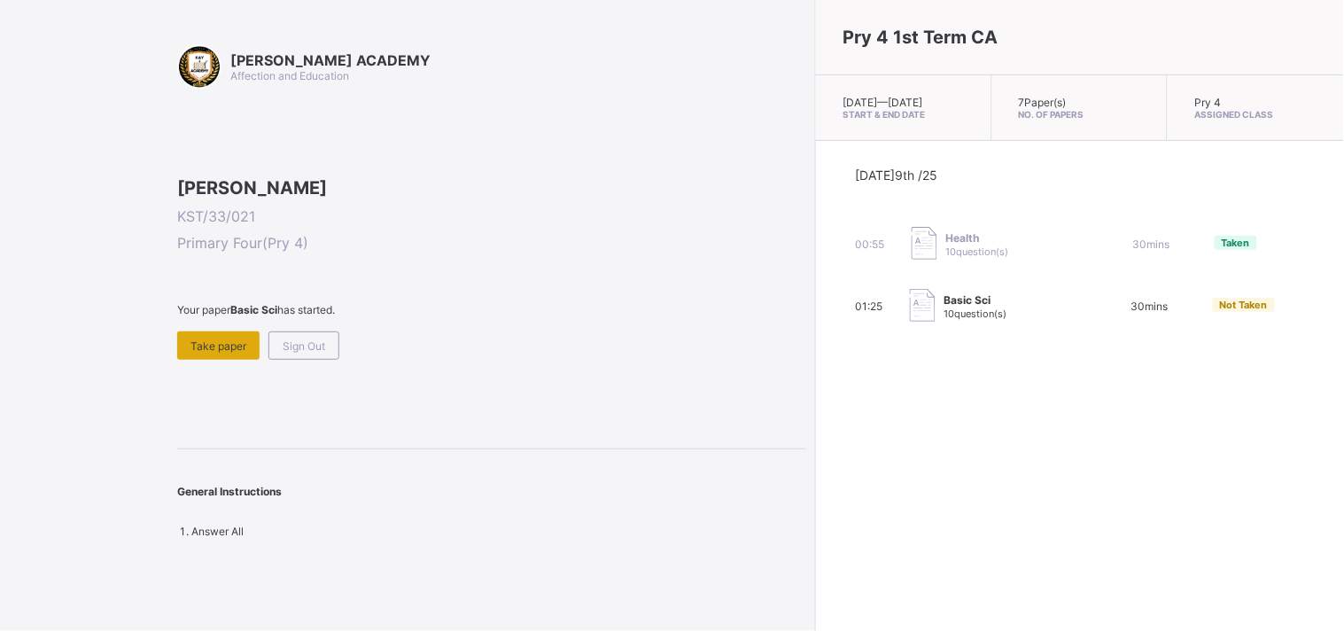
click at [232, 353] on span "Take paper" at bounding box center [218, 345] width 56 height 13
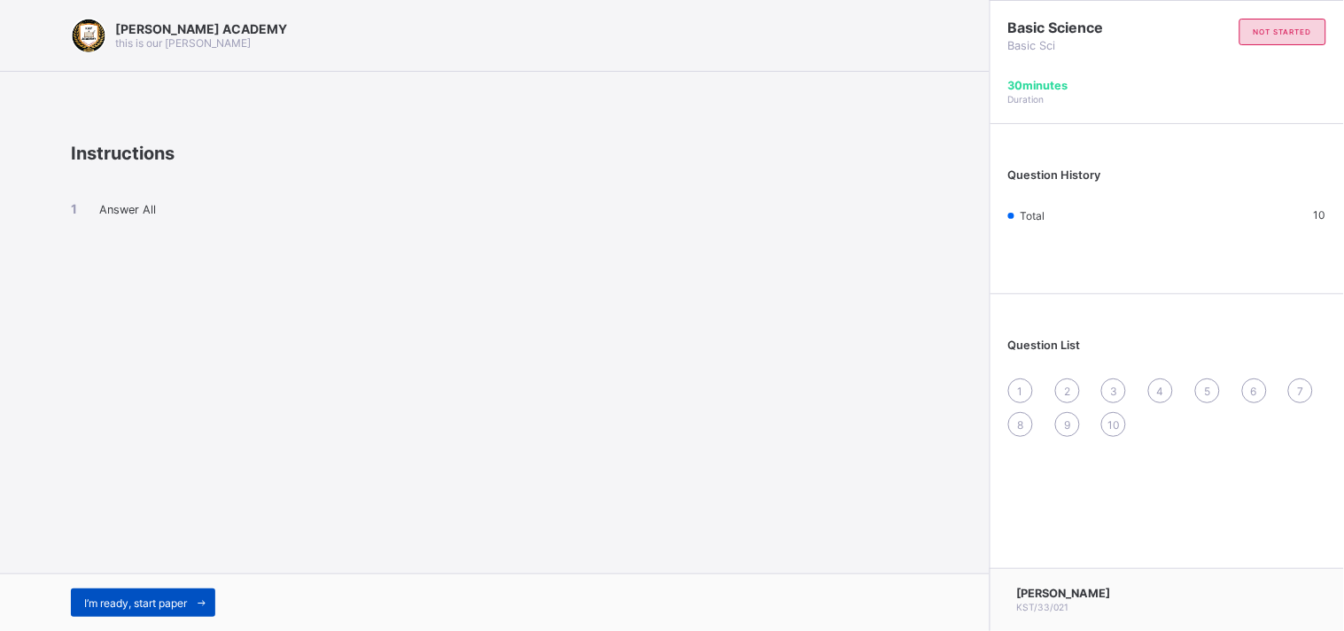
click at [166, 605] on span "I’m ready, start paper" at bounding box center [135, 602] width 103 height 13
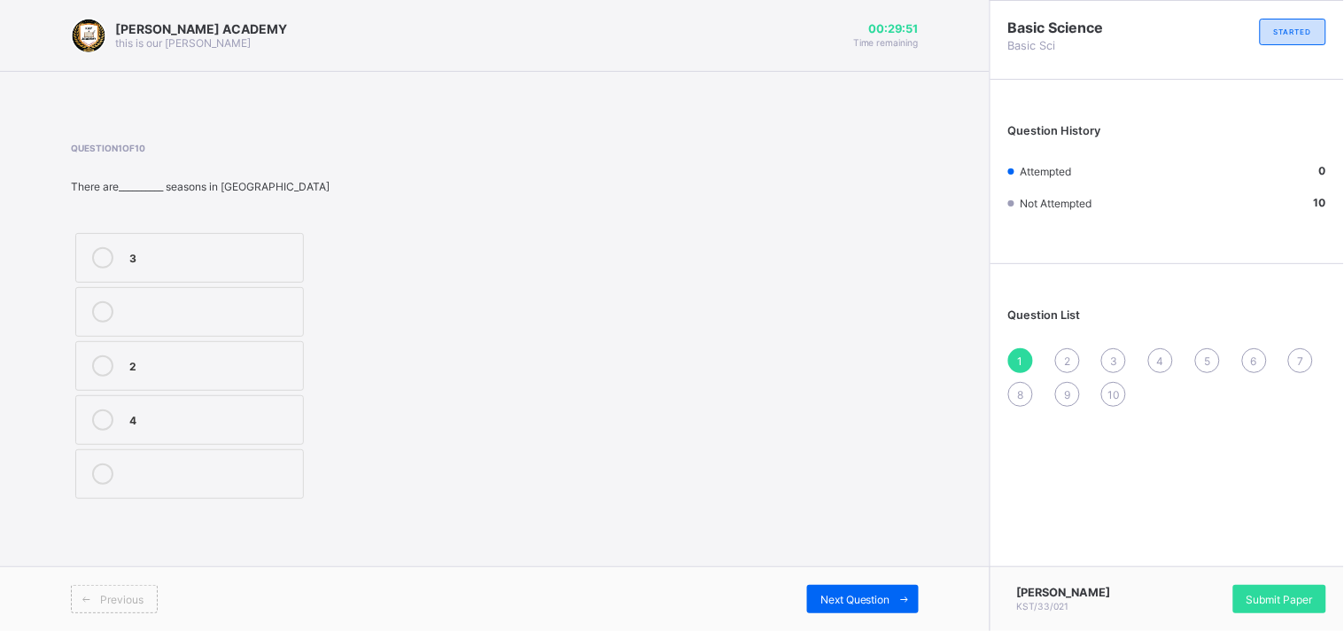
click at [297, 263] on label "3" at bounding box center [189, 258] width 229 height 50
click at [1060, 350] on div "2" at bounding box center [1067, 360] width 25 height 25
click at [227, 361] on div "3" at bounding box center [211, 364] width 165 height 18
click at [1108, 354] on div "3" at bounding box center [1113, 360] width 25 height 25
click at [252, 268] on label "irreversible" at bounding box center [189, 258] width 229 height 50
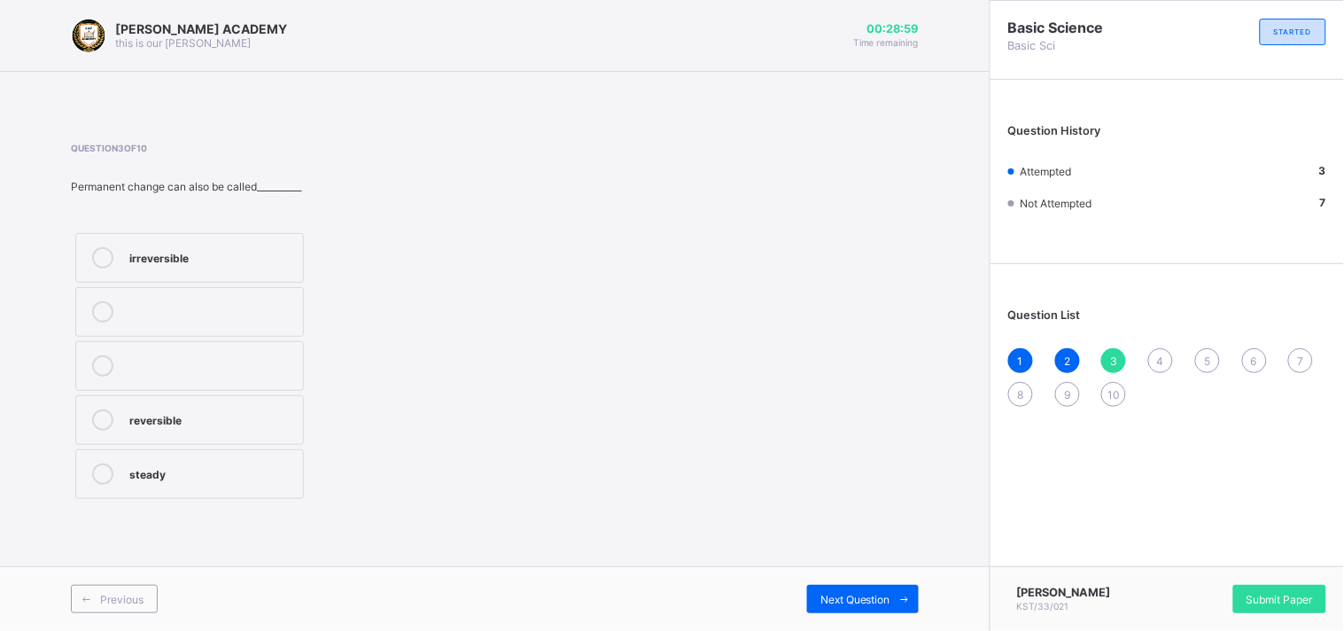
click at [1167, 369] on div "4" at bounding box center [1160, 360] width 25 height 25
click at [226, 357] on div "temporary" at bounding box center [211, 364] width 165 height 18
click at [1214, 363] on div "5" at bounding box center [1207, 360] width 25 height 25
click at [233, 348] on label "temporary" at bounding box center [189, 366] width 229 height 50
click at [1252, 358] on span "6" at bounding box center [1254, 360] width 6 height 13
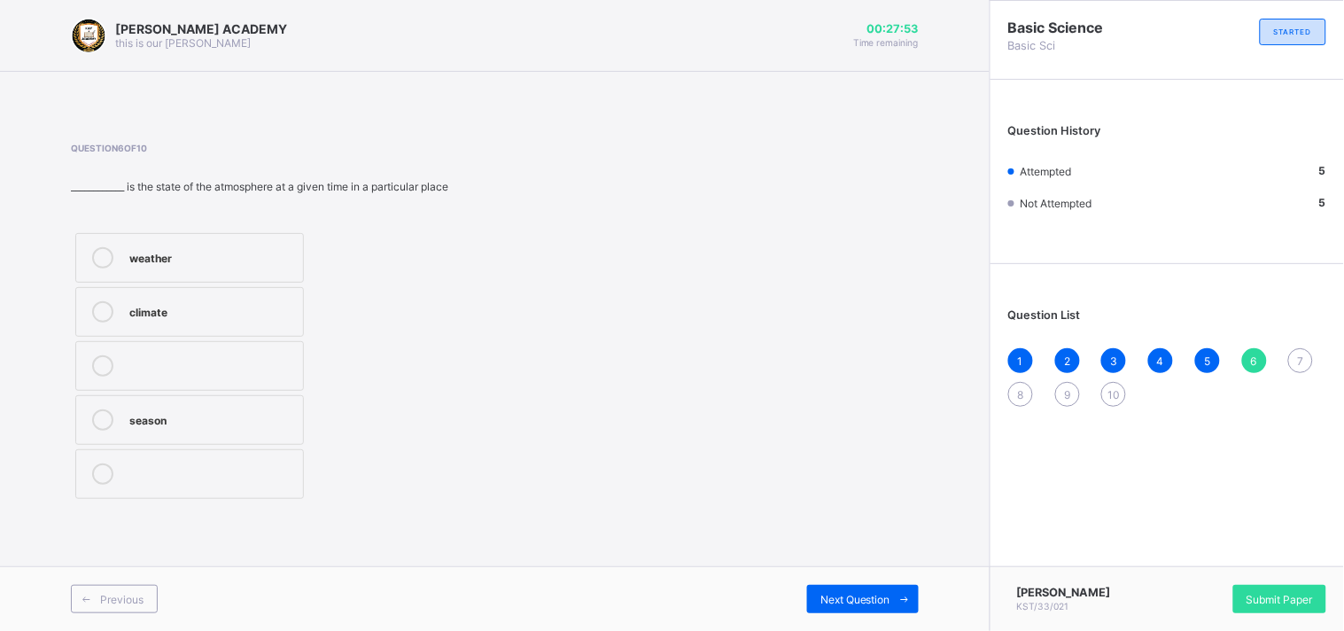
click at [253, 244] on label "weather" at bounding box center [189, 258] width 229 height 50
click at [1307, 357] on div "7" at bounding box center [1300, 360] width 25 height 25
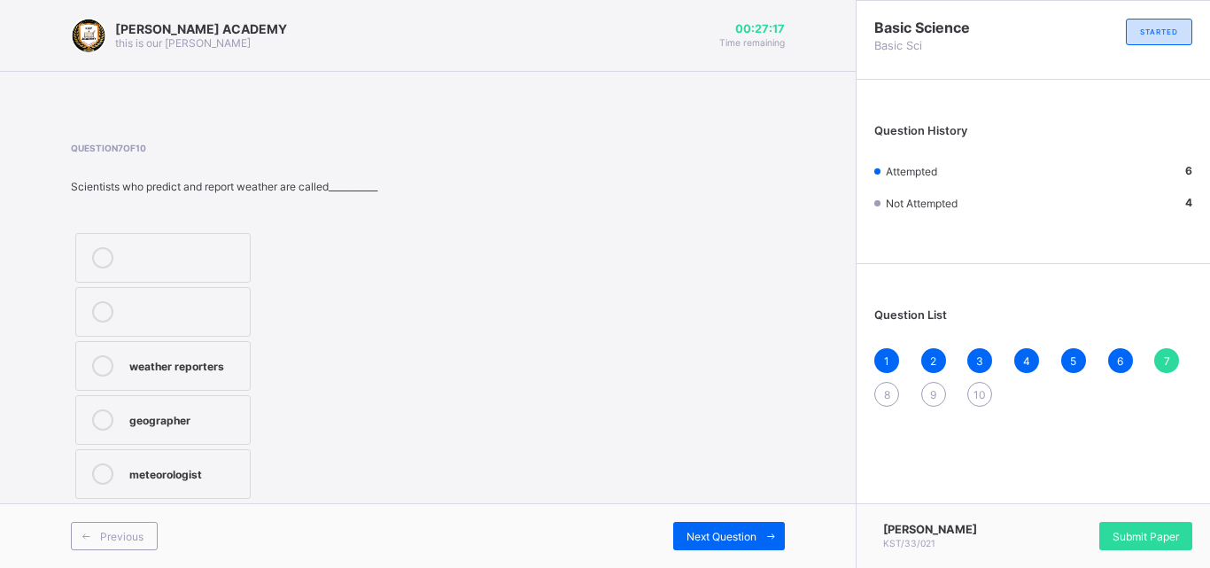
click at [226, 342] on label "weather reporters" at bounding box center [162, 366] width 175 height 50
click at [882, 394] on div "8" at bounding box center [886, 394] width 25 height 25
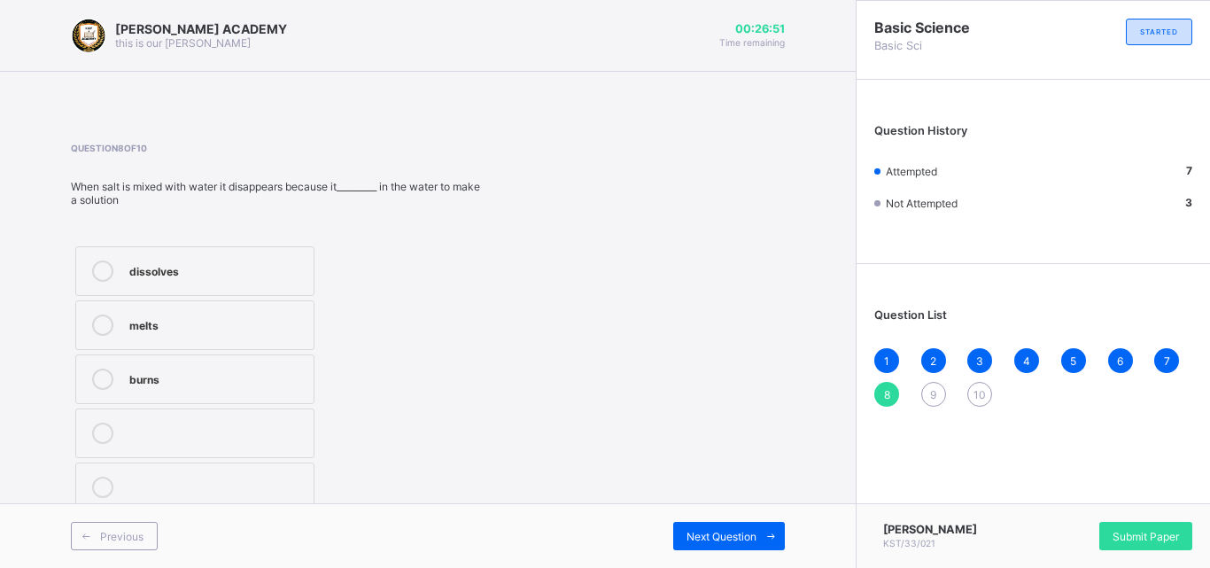
click at [275, 396] on label "burns" at bounding box center [194, 379] width 239 height 50
click at [933, 388] on span "9" at bounding box center [933, 394] width 6 height 13
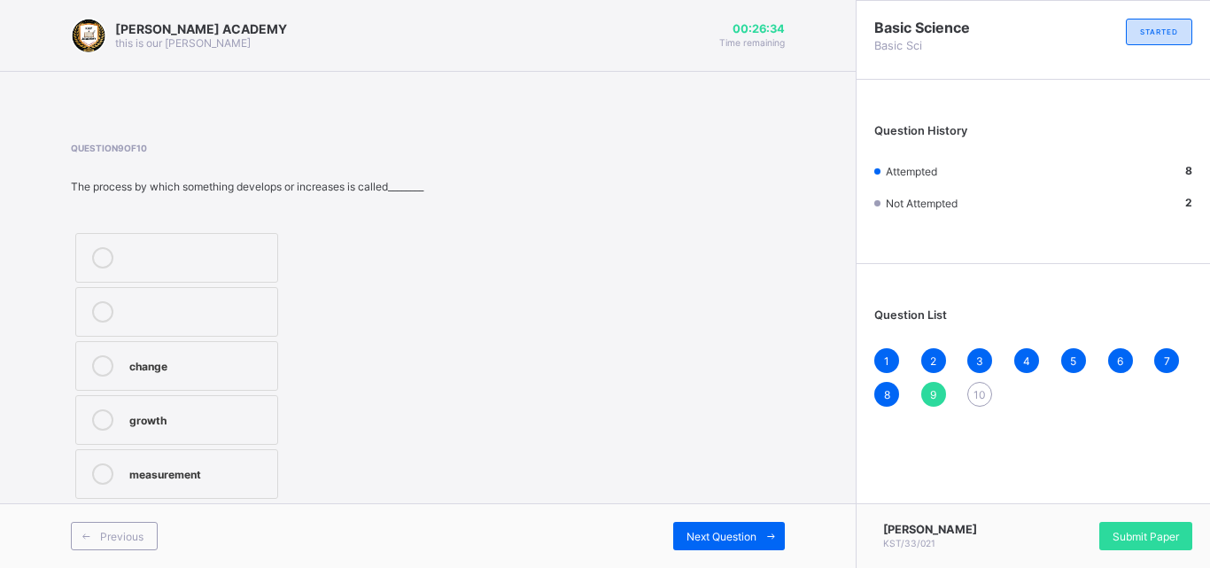
click at [267, 358] on div "change" at bounding box center [198, 364] width 139 height 18
click at [979, 395] on span "10" at bounding box center [979, 394] width 12 height 13
click at [246, 364] on div "increase" at bounding box center [189, 364] width 120 height 18
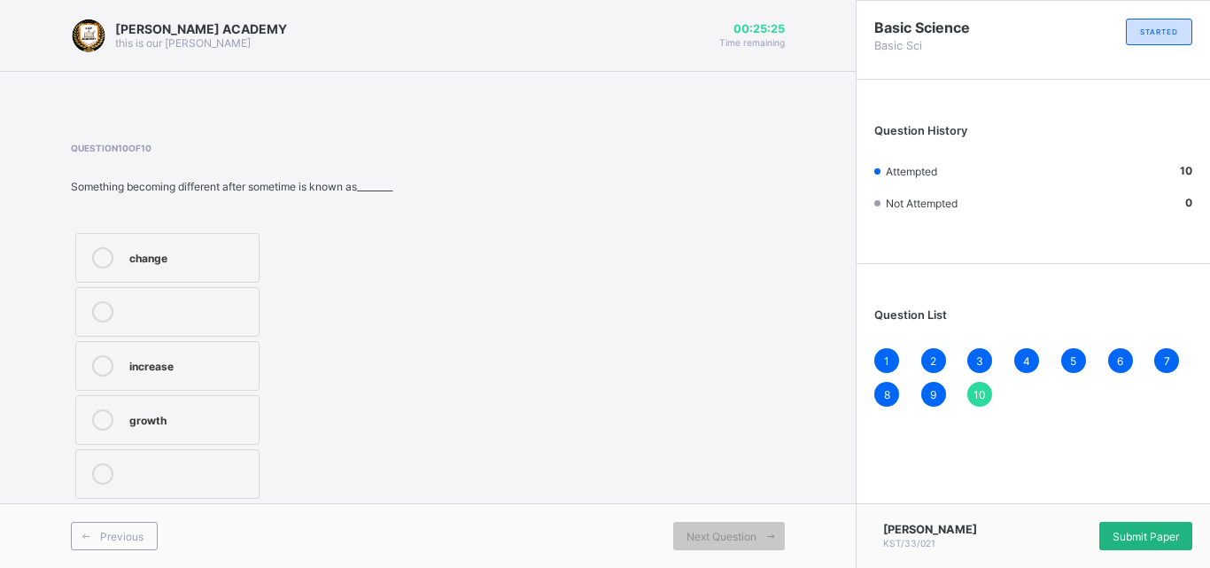
click at [1132, 531] on span "Submit Paper" at bounding box center [1146, 536] width 66 height 13
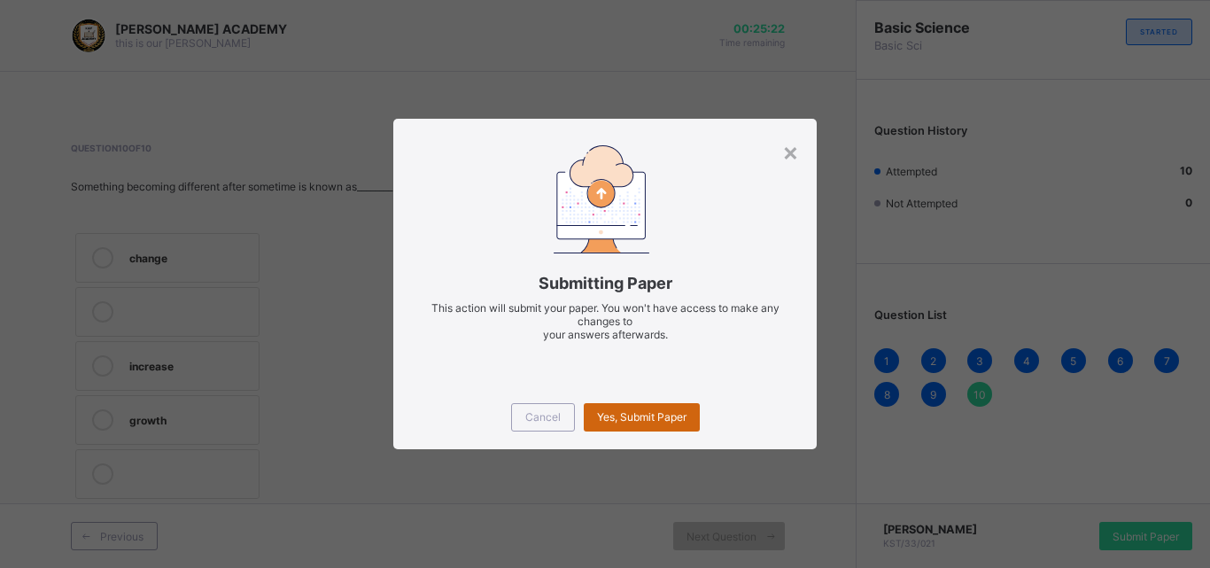
click at [648, 416] on span "Yes, Submit Paper" at bounding box center [641, 416] width 89 height 13
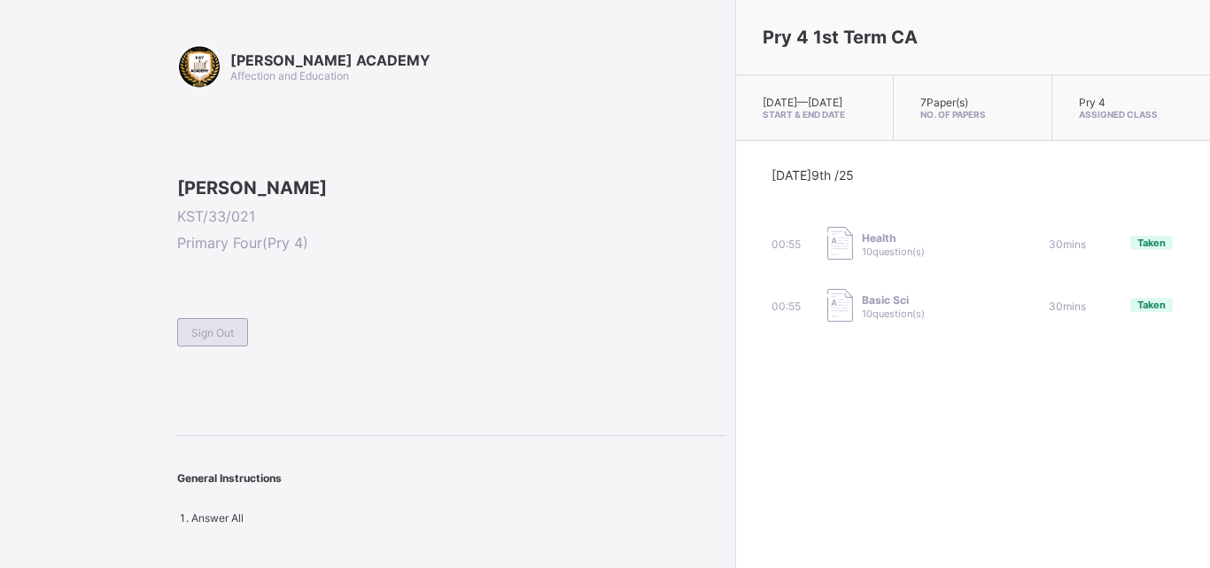
click at [200, 339] on span "Sign Out" at bounding box center [212, 332] width 43 height 13
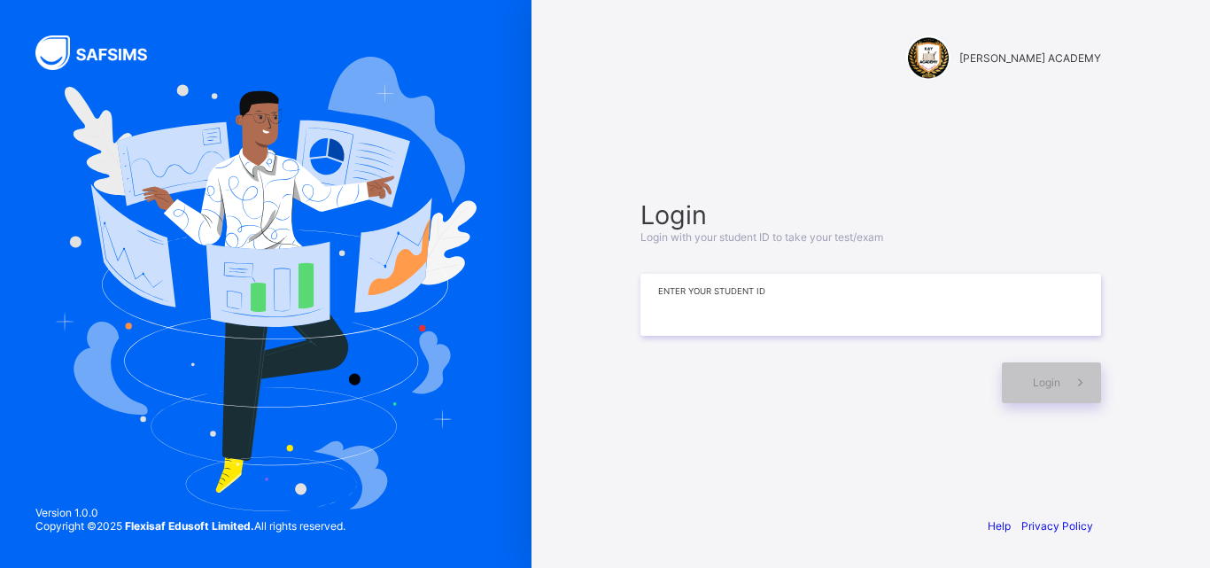
click at [672, 318] on input at bounding box center [870, 305] width 461 height 62
type input "*********"
click at [1042, 386] on span "Login" at bounding box center [1046, 382] width 27 height 13
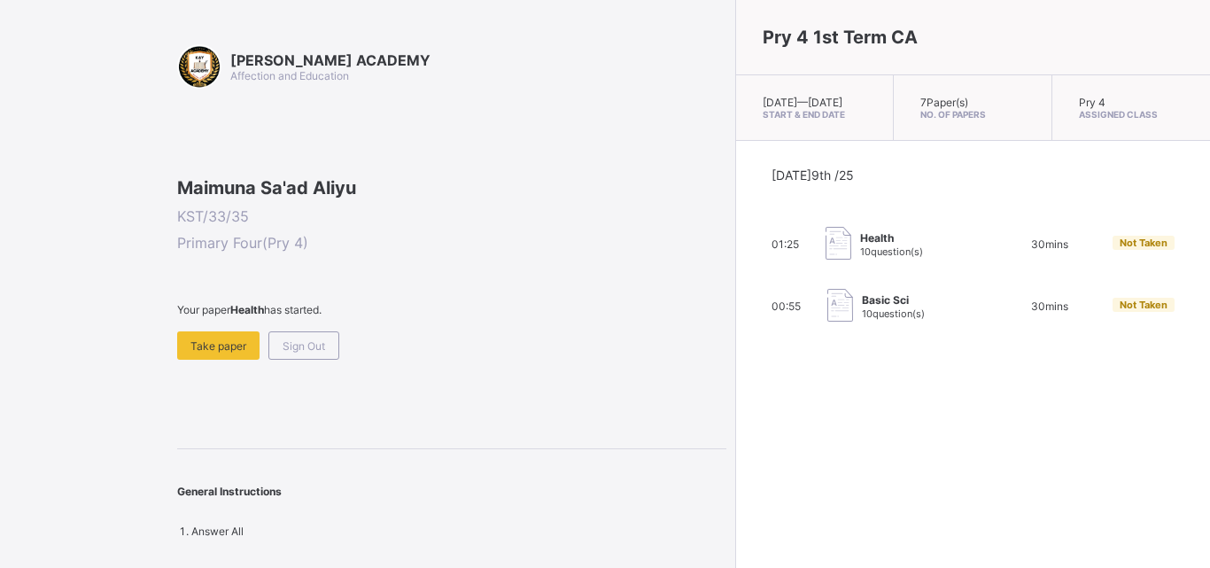
click at [1120, 249] on span "Not Taken" at bounding box center [1144, 243] width 48 height 12
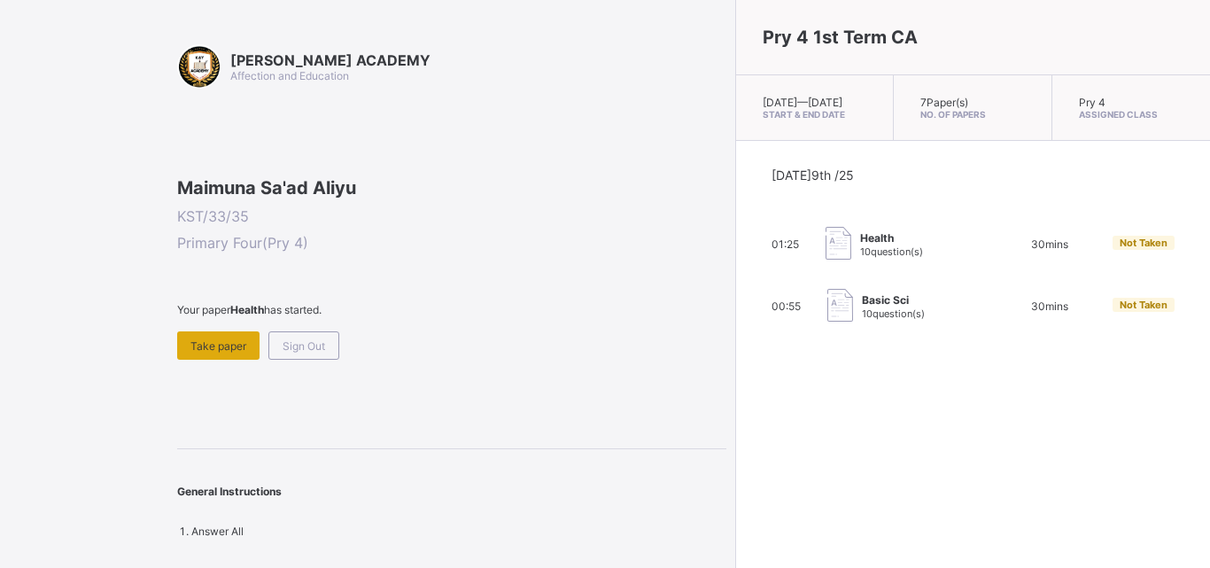
click at [211, 353] on span "Take paper" at bounding box center [218, 345] width 56 height 13
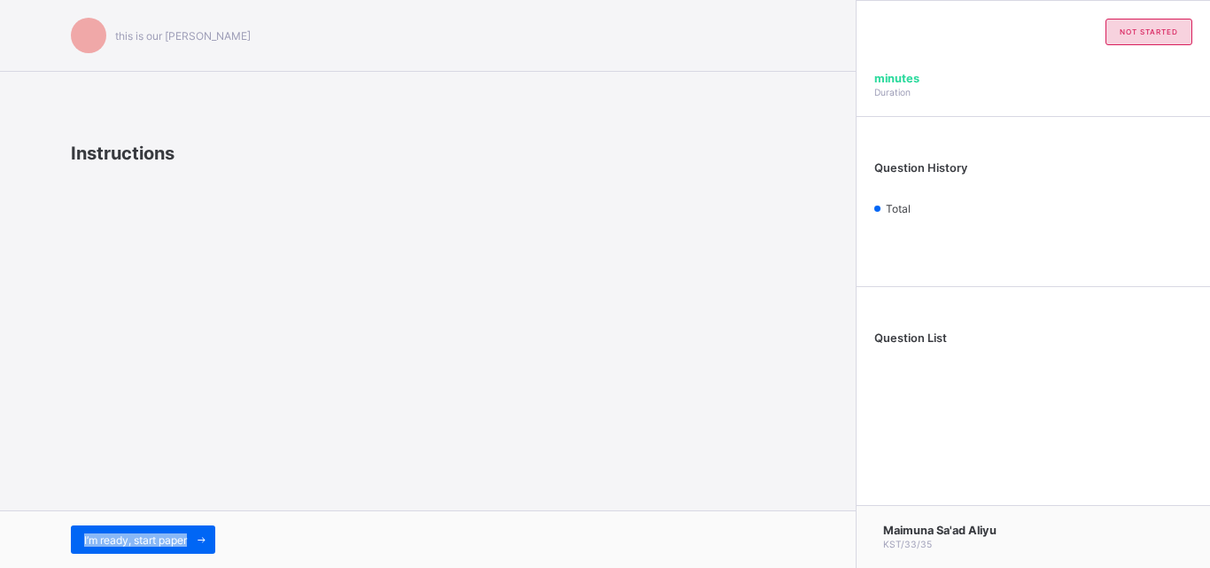
click at [211, 466] on div "this is our [PERSON_NAME] Instructions I’m ready, start paper" at bounding box center [428, 284] width 856 height 568
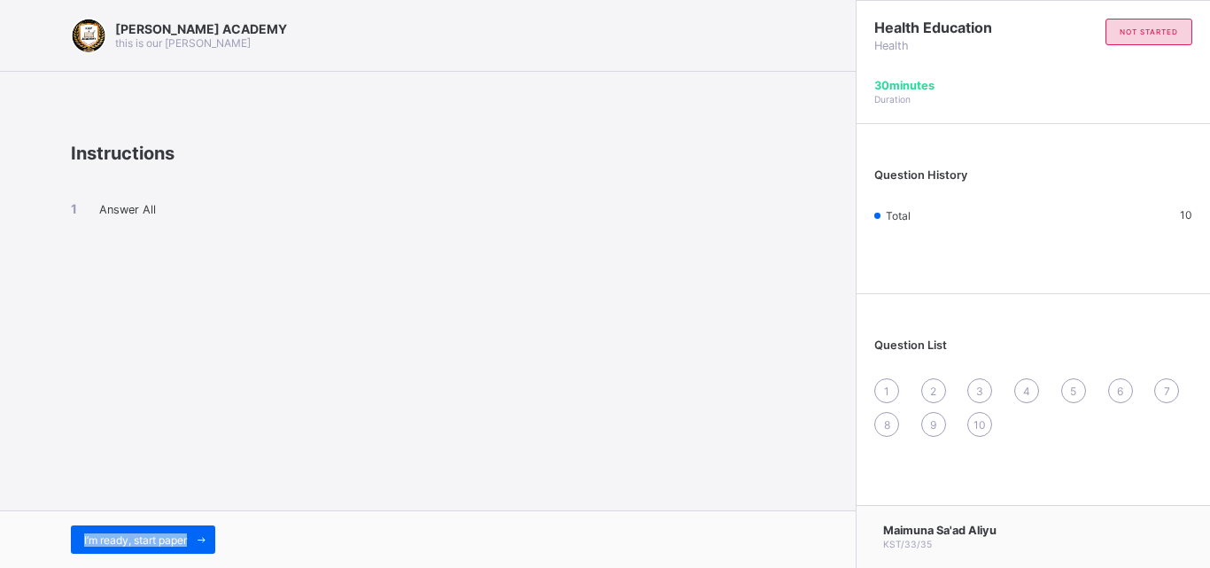
click at [173, 524] on div "I’m ready, start paper" at bounding box center [428, 539] width 856 height 58
click at [170, 530] on div "I’m ready, start paper" at bounding box center [143, 539] width 144 height 28
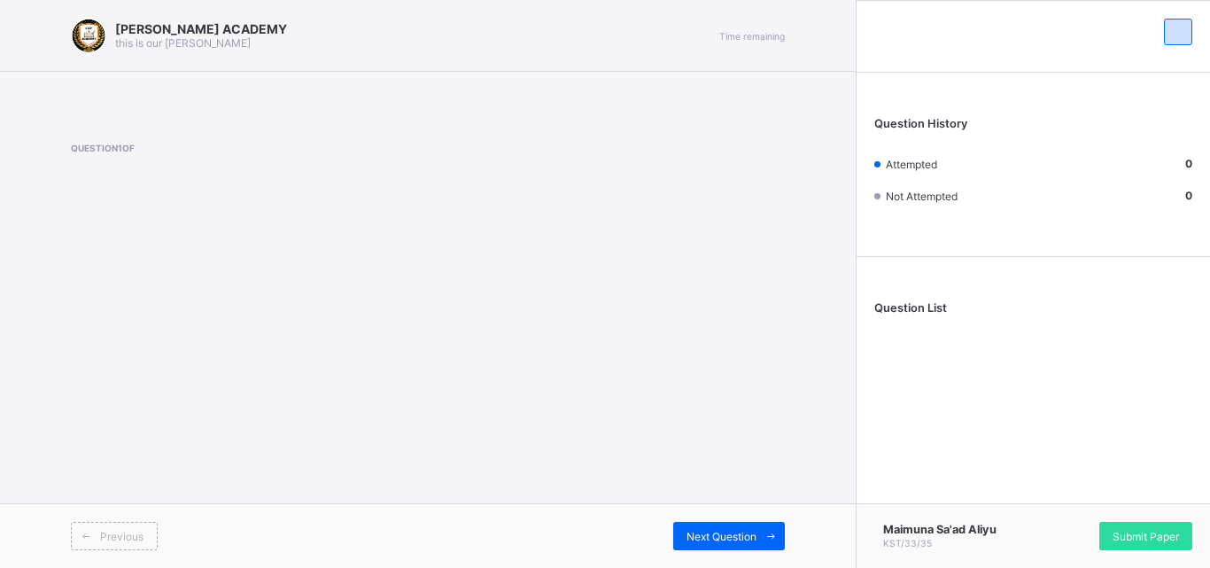
click at [170, 530] on div "Previous" at bounding box center [249, 536] width 357 height 28
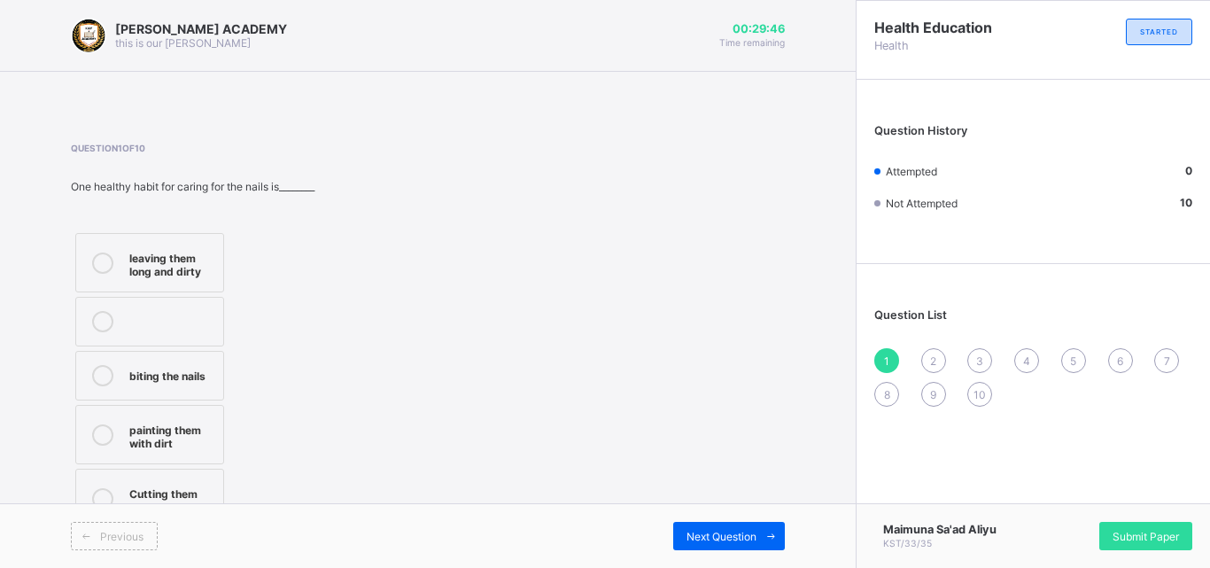
click at [169, 482] on label "Cutting them short and neat" at bounding box center [149, 498] width 149 height 59
click at [930, 347] on div "Question List 1 2 3 4 5 6 7 8 9 10" at bounding box center [1033, 348] width 353 height 151
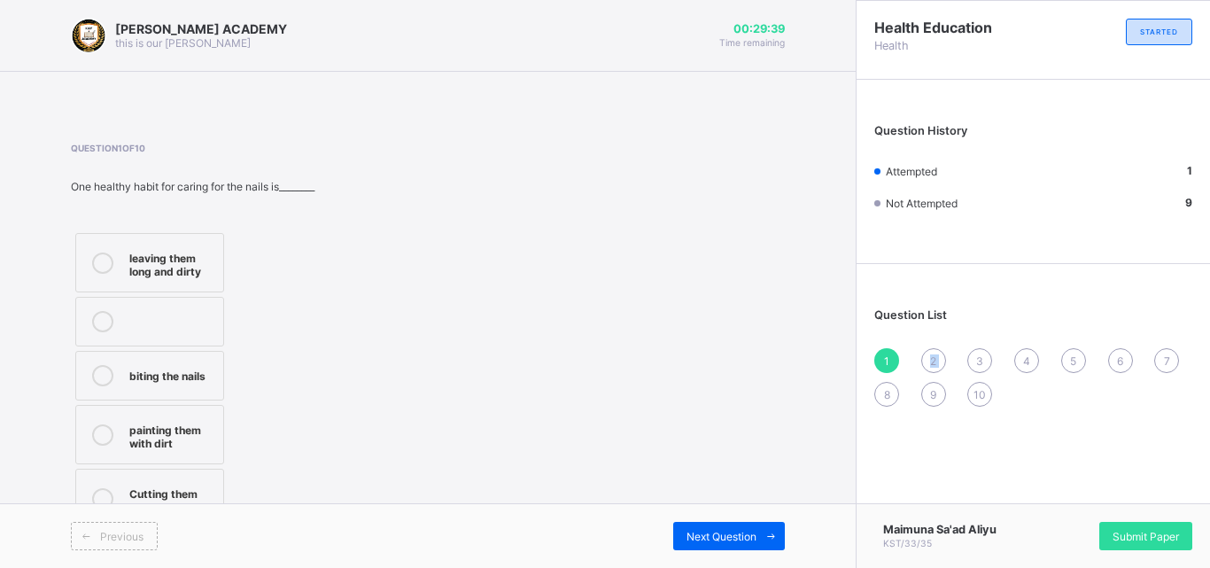
click at [930, 347] on div "Question List 1 2 3 4 5 6 7 8 9 10" at bounding box center [1033, 348] width 353 height 151
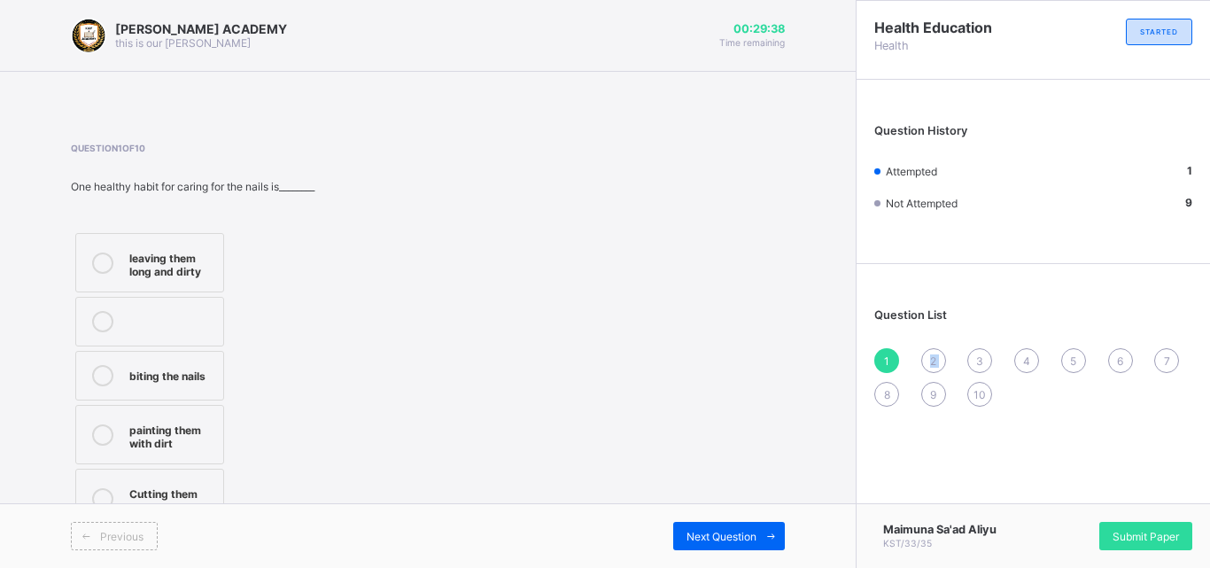
click at [930, 347] on div "Question List 1 2 3 4 5 6 7 8 9 10" at bounding box center [1033, 348] width 353 height 151
click at [930, 359] on span "2" at bounding box center [933, 360] width 6 height 13
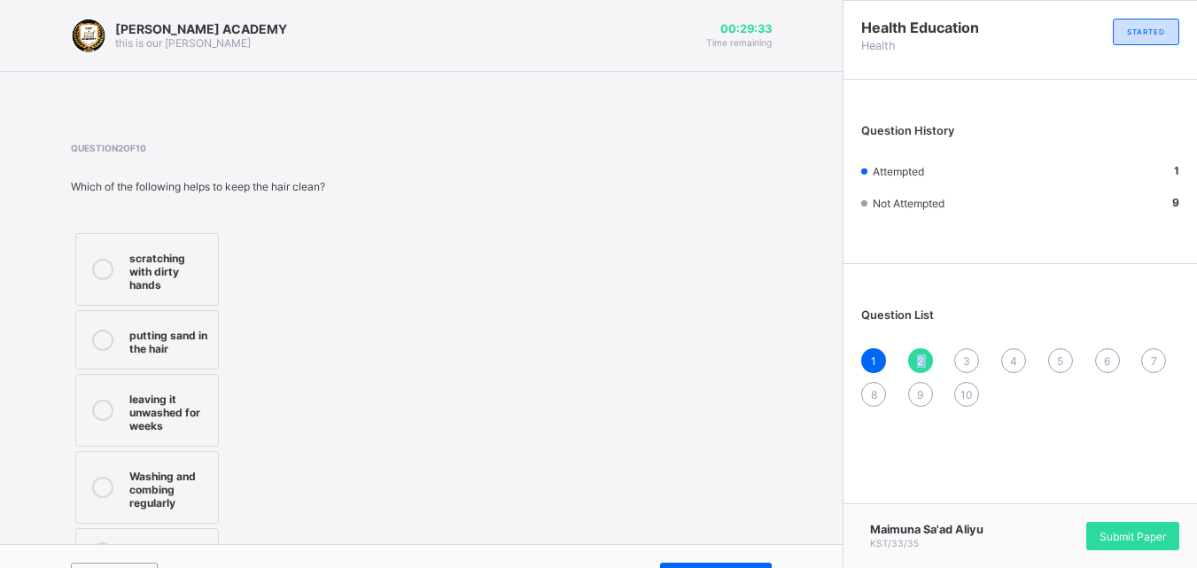
click at [923, 359] on span "2" at bounding box center [920, 360] width 6 height 13
click at [150, 492] on div "Washing and combing regularly" at bounding box center [169, 487] width 80 height 44
click at [562, 172] on div "Question 2 of 10 Which of the following helps to keep the hair clean? scratchin…" at bounding box center [421, 362] width 701 height 439
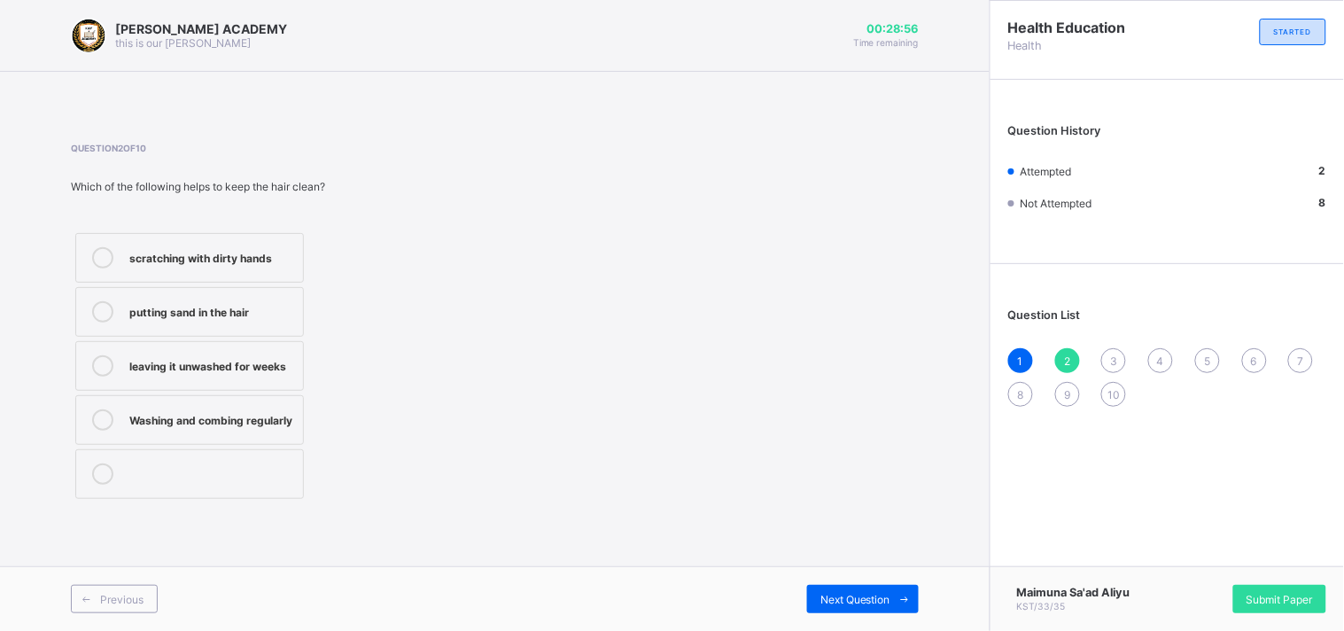
click at [651, 285] on div "Question 2 of 10 Which of the following helps to keep the hair clean? scratchin…" at bounding box center [495, 323] width 848 height 361
click at [1111, 354] on span "3" at bounding box center [1113, 360] width 7 height 13
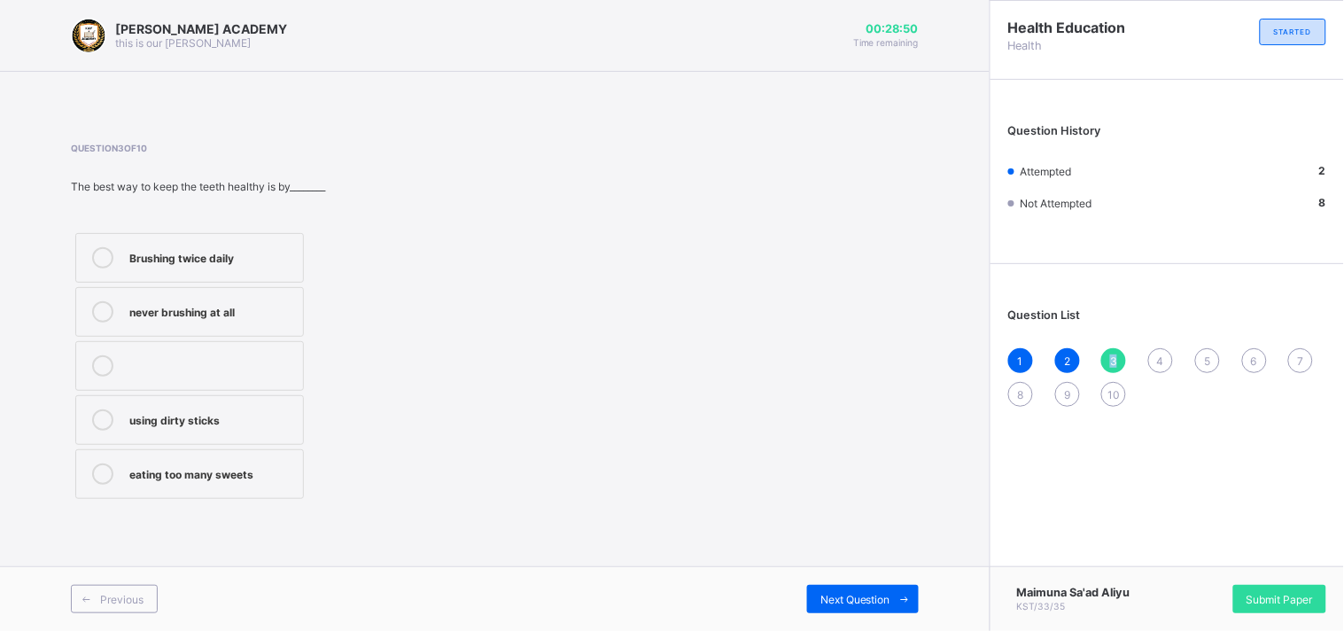
click at [1111, 354] on span "3" at bounding box center [1113, 360] width 7 height 13
click at [168, 261] on div "Brushing twice daily" at bounding box center [211, 256] width 165 height 18
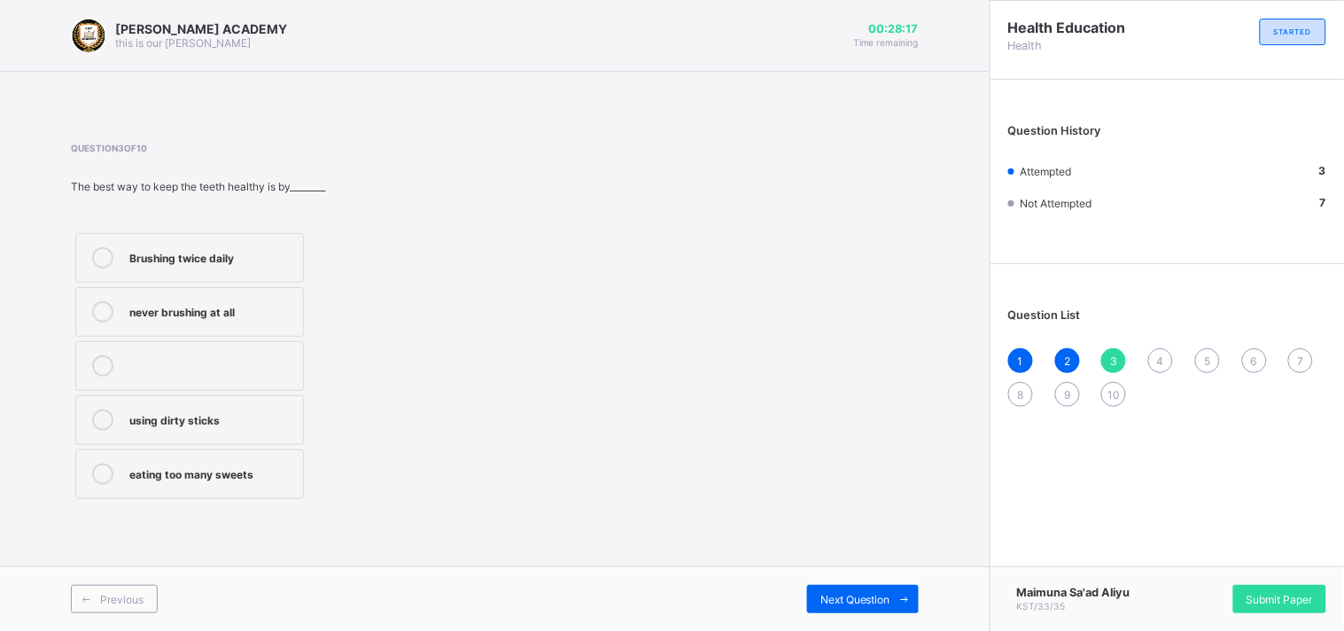
click at [1164, 339] on div "Question List 1 2 3 4 5 6 7 8 9 10" at bounding box center [1166, 348] width 353 height 151
click at [1157, 354] on span "4" at bounding box center [1160, 360] width 7 height 13
click at [290, 322] on label "How to take care for our body" at bounding box center [189, 312] width 229 height 50
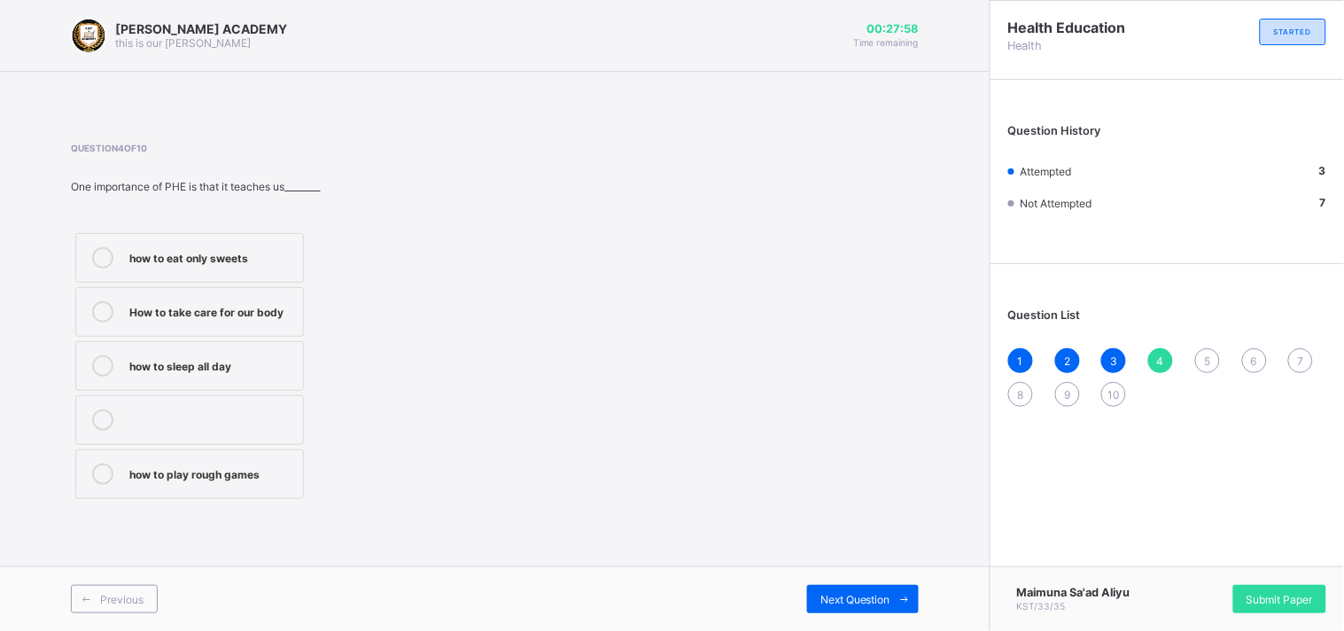
click at [290, 322] on label "How to take care for our body" at bounding box center [189, 312] width 229 height 50
click at [1202, 348] on div "1 2 3 4 5 6 7 8 9 10" at bounding box center [1167, 377] width 318 height 58
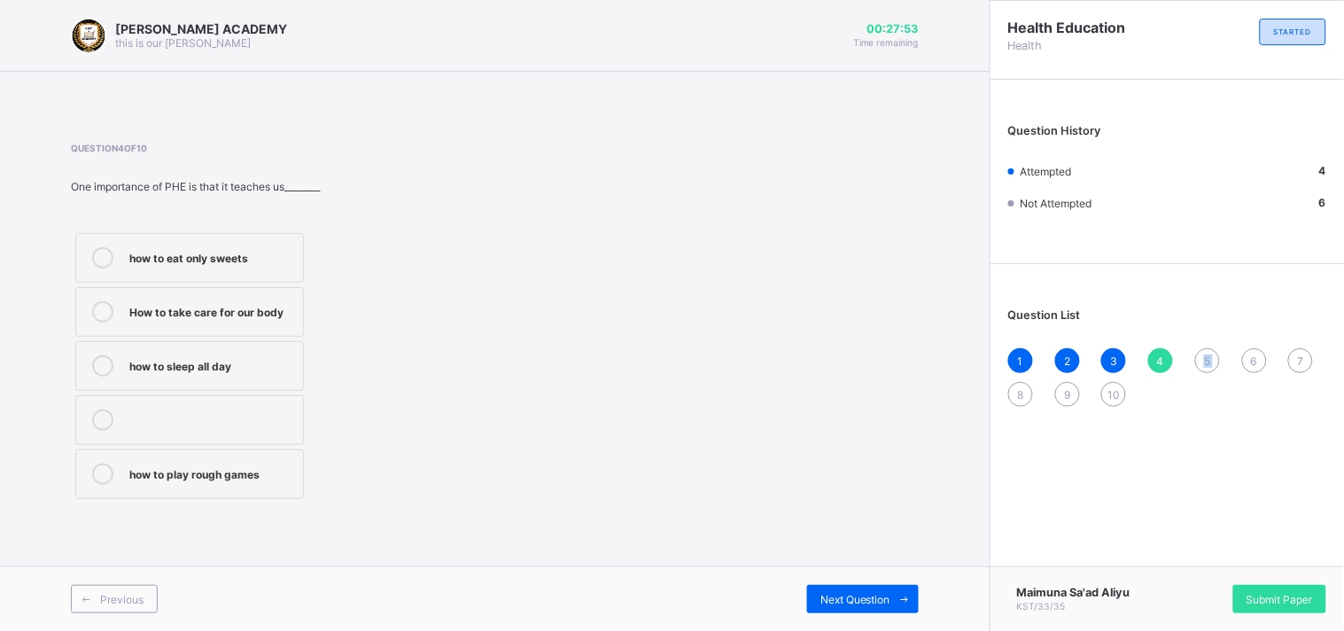
click at [1202, 348] on div "1 2 3 4 5 6 7 8 9 10" at bounding box center [1167, 377] width 318 height 58
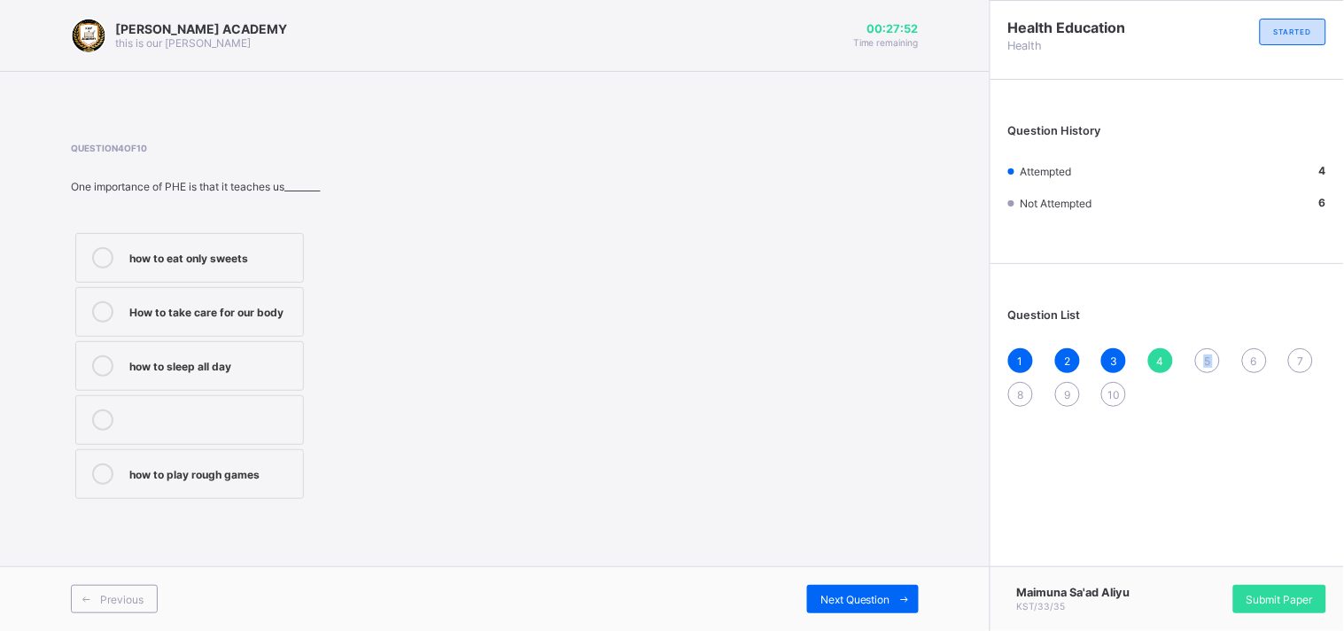
click at [1202, 348] on div "1 2 3 4 5 6 7 8 9 10" at bounding box center [1167, 377] width 318 height 58
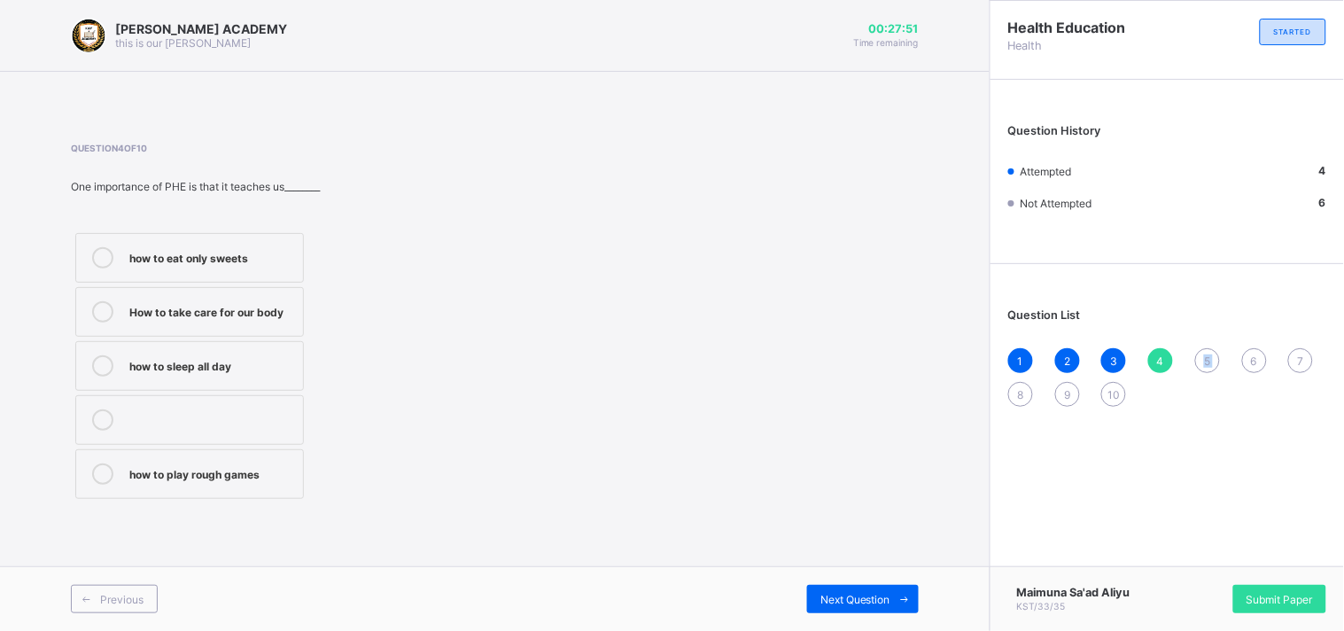
click at [1202, 348] on div "1 2 3 4 5 6 7 8 9 10" at bounding box center [1167, 377] width 318 height 58
click at [1206, 357] on span "5" at bounding box center [1207, 360] width 6 height 13
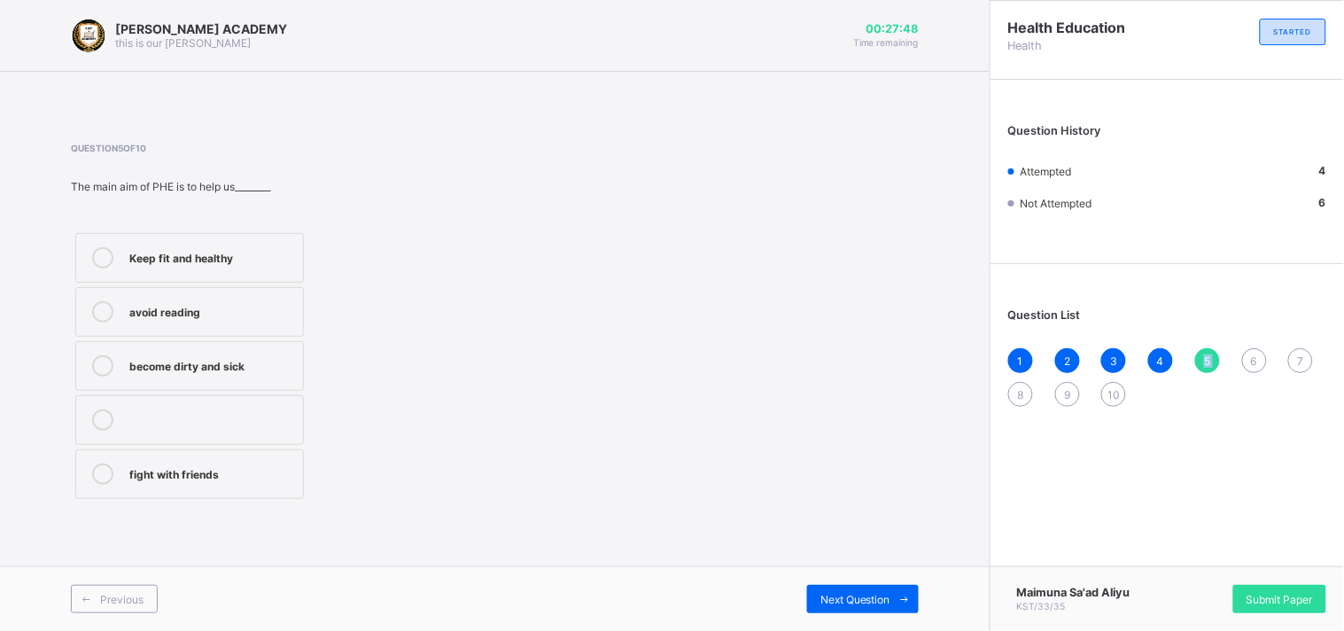
click at [1206, 357] on span "5" at bounding box center [1207, 360] width 6 height 13
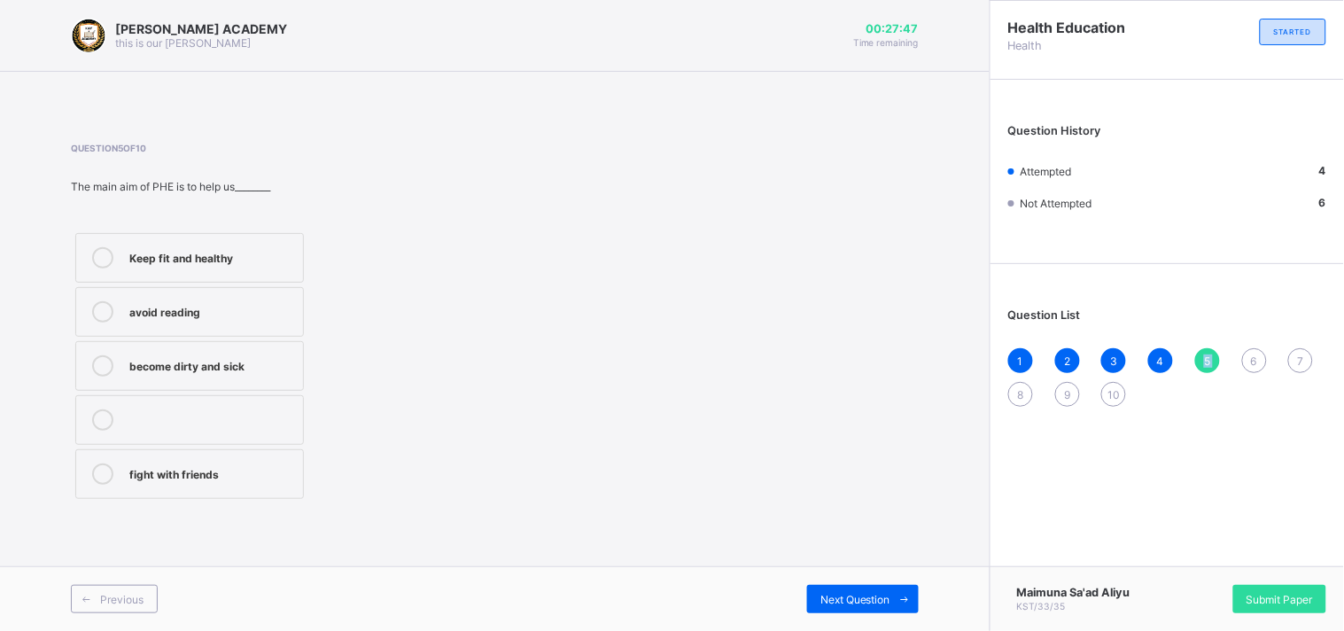
click at [1206, 357] on span "5" at bounding box center [1207, 360] width 6 height 13
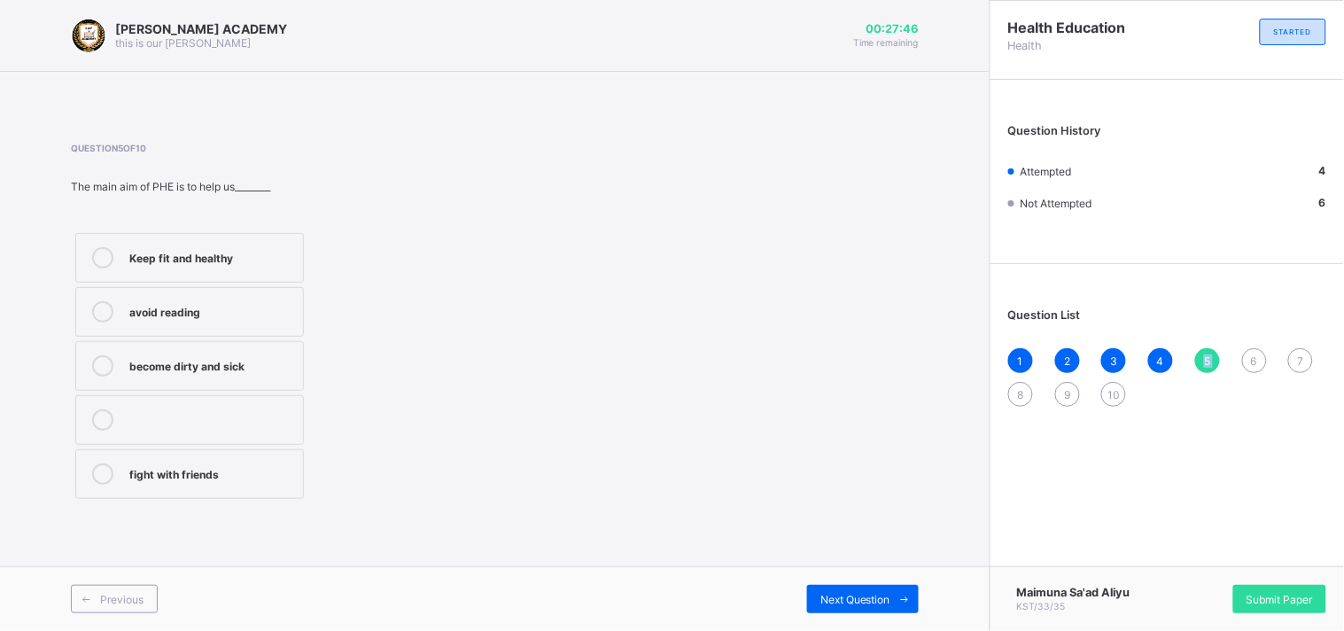
click at [1206, 357] on span "5" at bounding box center [1207, 360] width 6 height 13
click at [283, 248] on div "Keep fit and healthy" at bounding box center [211, 256] width 165 height 18
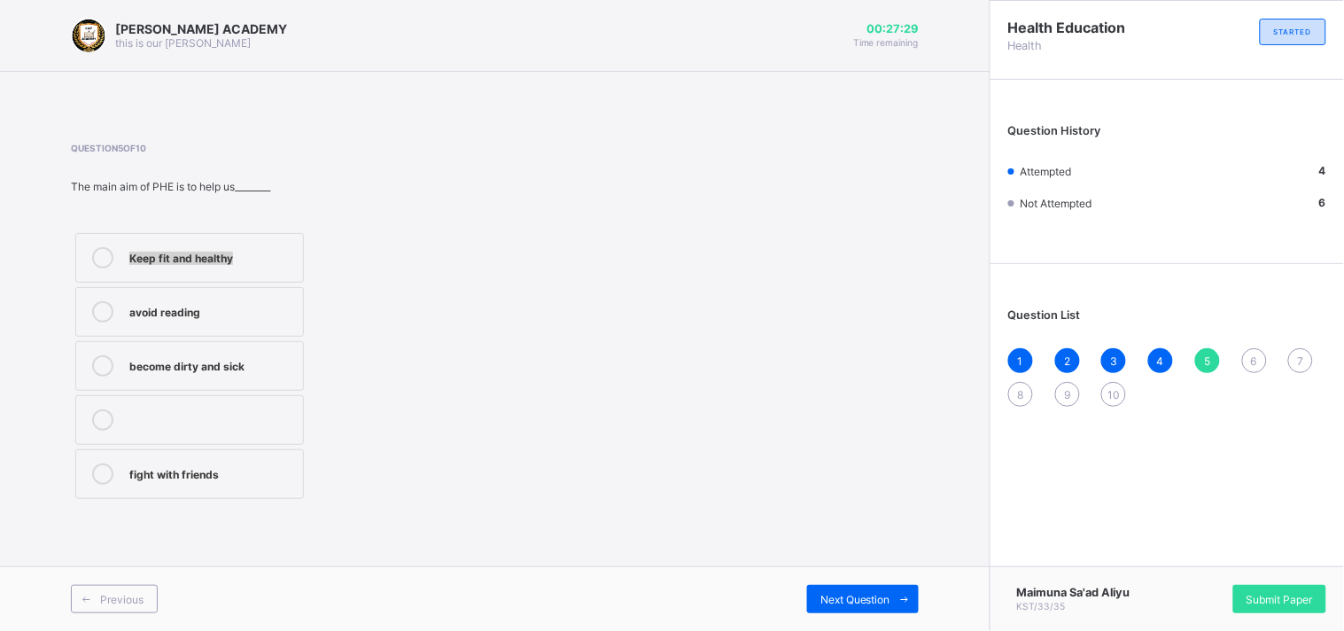
click at [283, 248] on div "Keep fit and healthy" at bounding box center [211, 256] width 165 height 18
click at [1244, 340] on div "Question List 1 2 3 4 5 6 7 8 9 10" at bounding box center [1166, 348] width 353 height 151
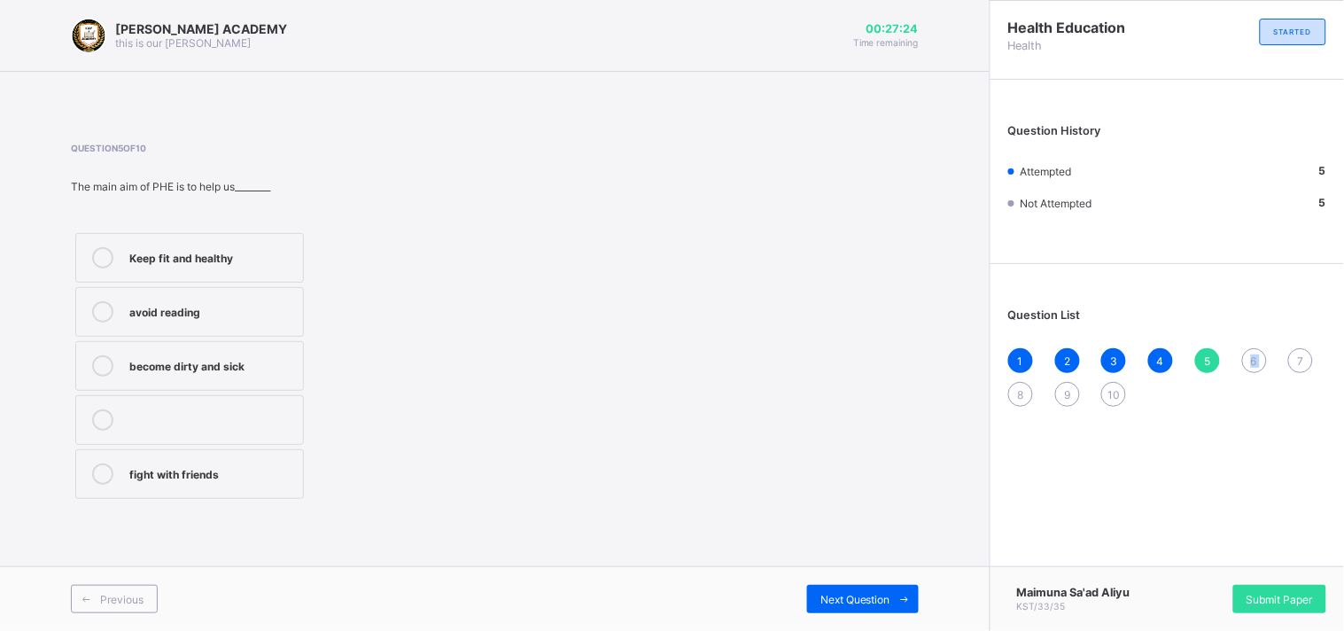
click at [1244, 340] on div "Question List 1 2 3 4 5 6 7 8 9 10" at bounding box center [1166, 348] width 353 height 151
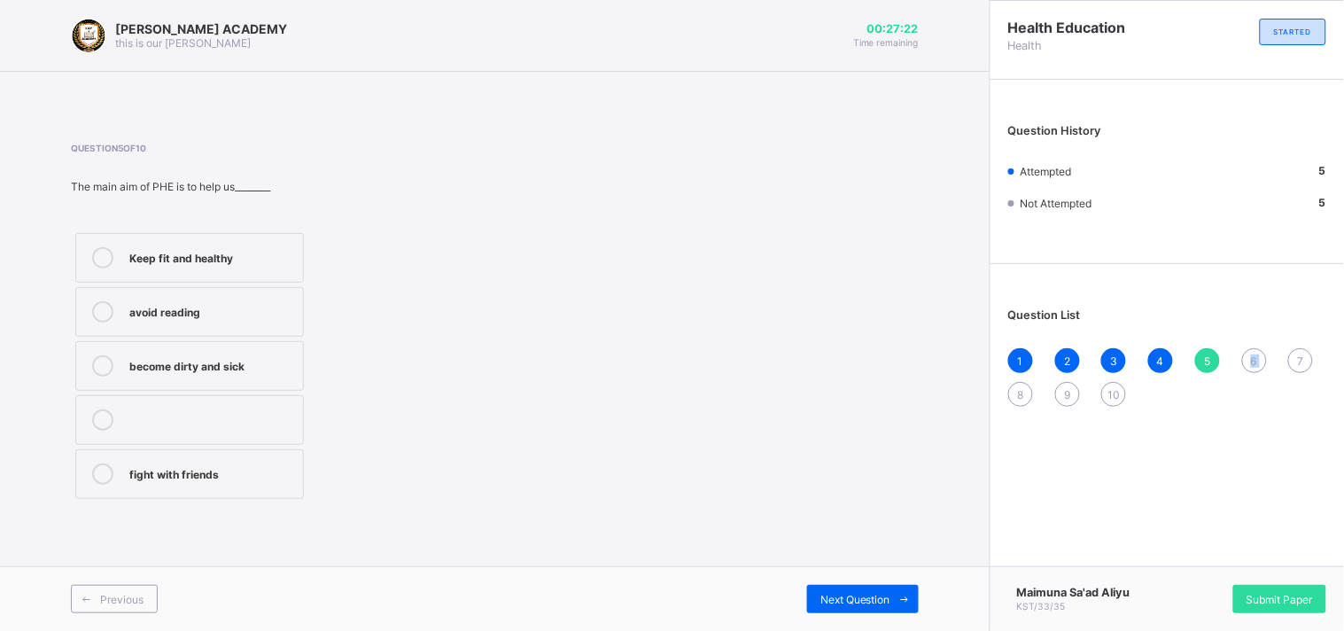
click at [1244, 340] on div "Question List 1 2 3 4 5 6 7 8 9 10" at bounding box center [1166, 348] width 353 height 151
click at [1253, 358] on span "6" at bounding box center [1254, 360] width 6 height 13
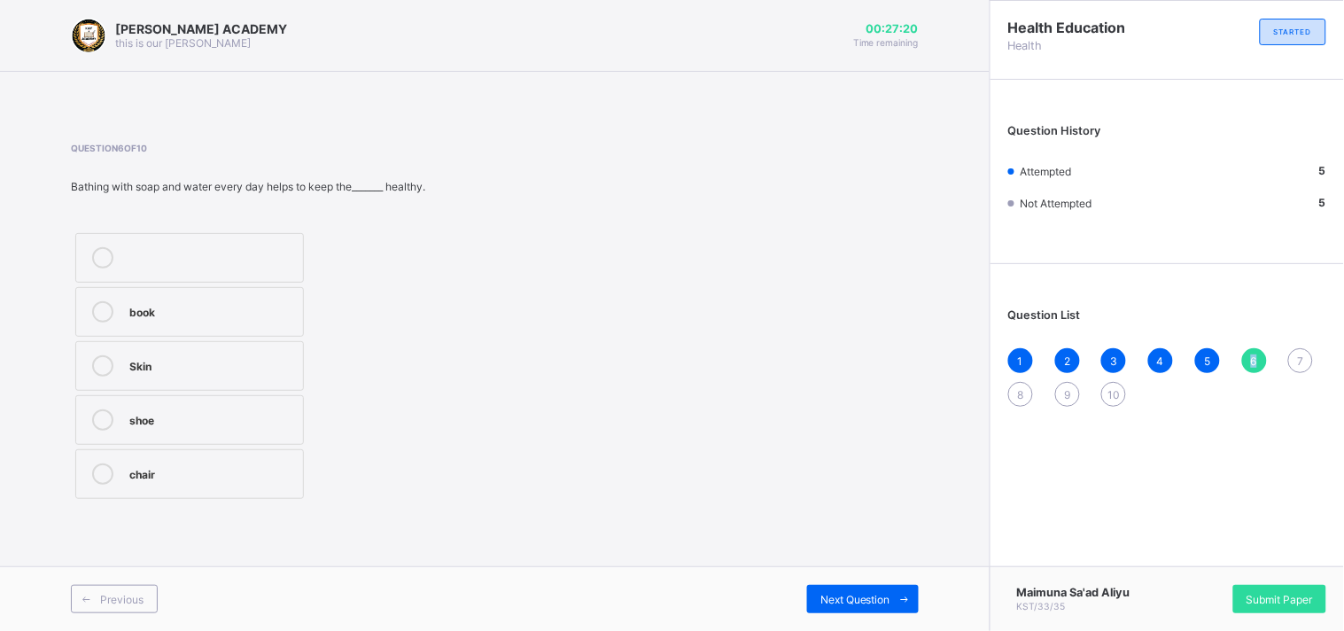
click at [1253, 358] on span "6" at bounding box center [1254, 360] width 6 height 13
click at [286, 311] on div "book" at bounding box center [211, 310] width 165 height 18
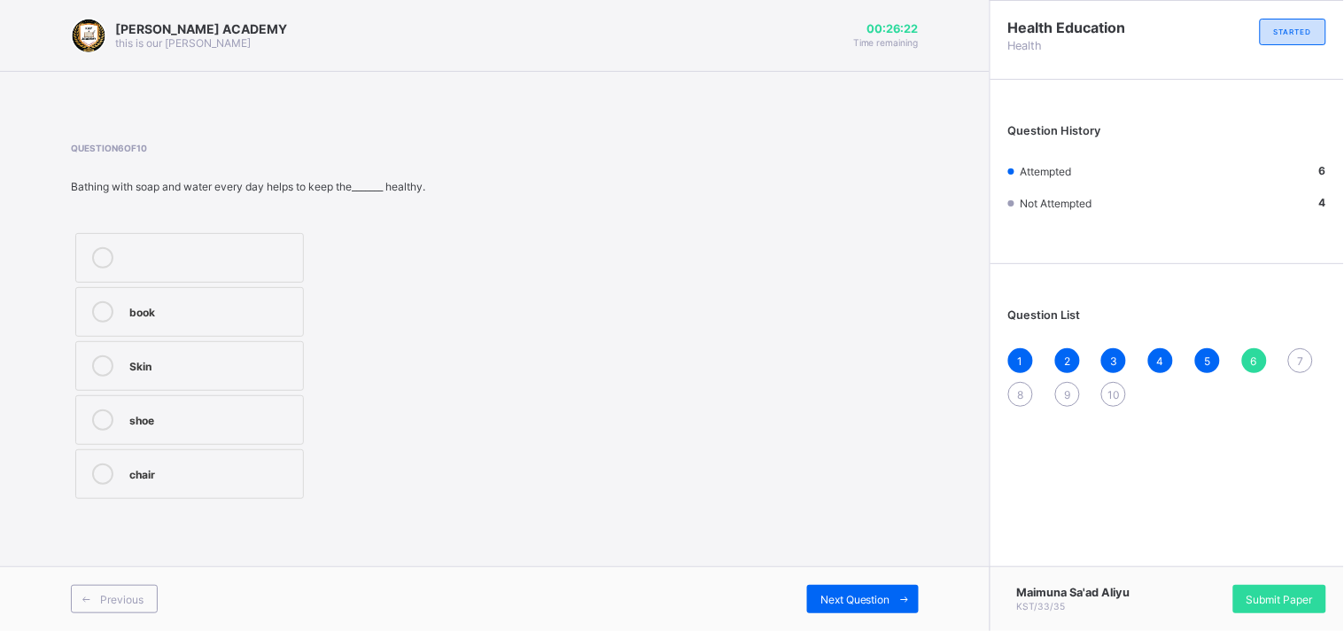
click at [1305, 358] on div "7" at bounding box center [1300, 360] width 25 height 25
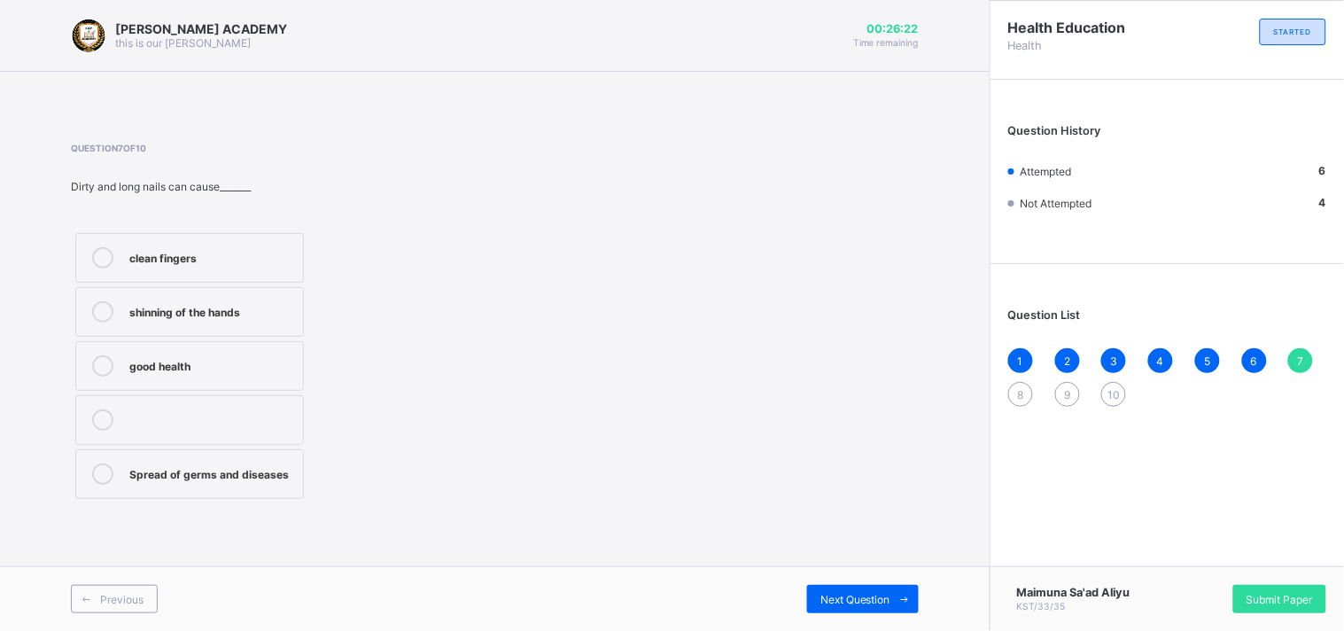
click at [1305, 358] on div "7" at bounding box center [1300, 360] width 25 height 25
click at [244, 469] on div "Spread of germs and diseases" at bounding box center [211, 472] width 165 height 18
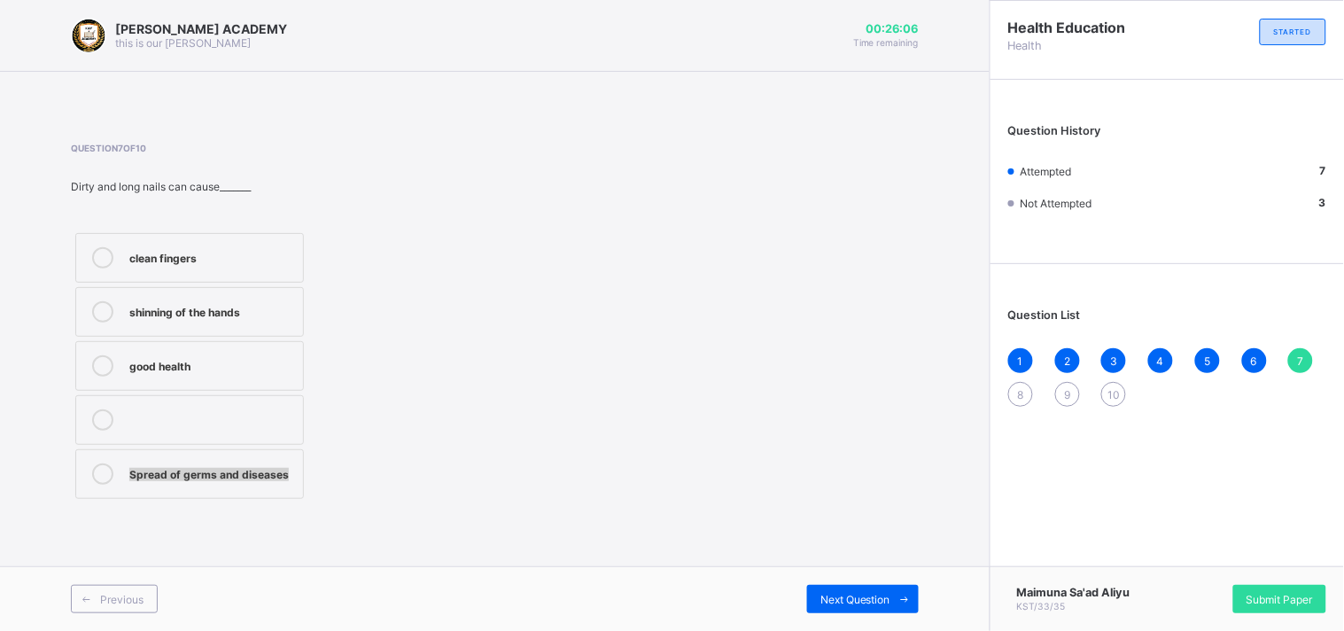
click at [244, 469] on div "Spread of germs and diseases" at bounding box center [211, 472] width 165 height 18
click at [1012, 392] on div "8" at bounding box center [1020, 394] width 25 height 25
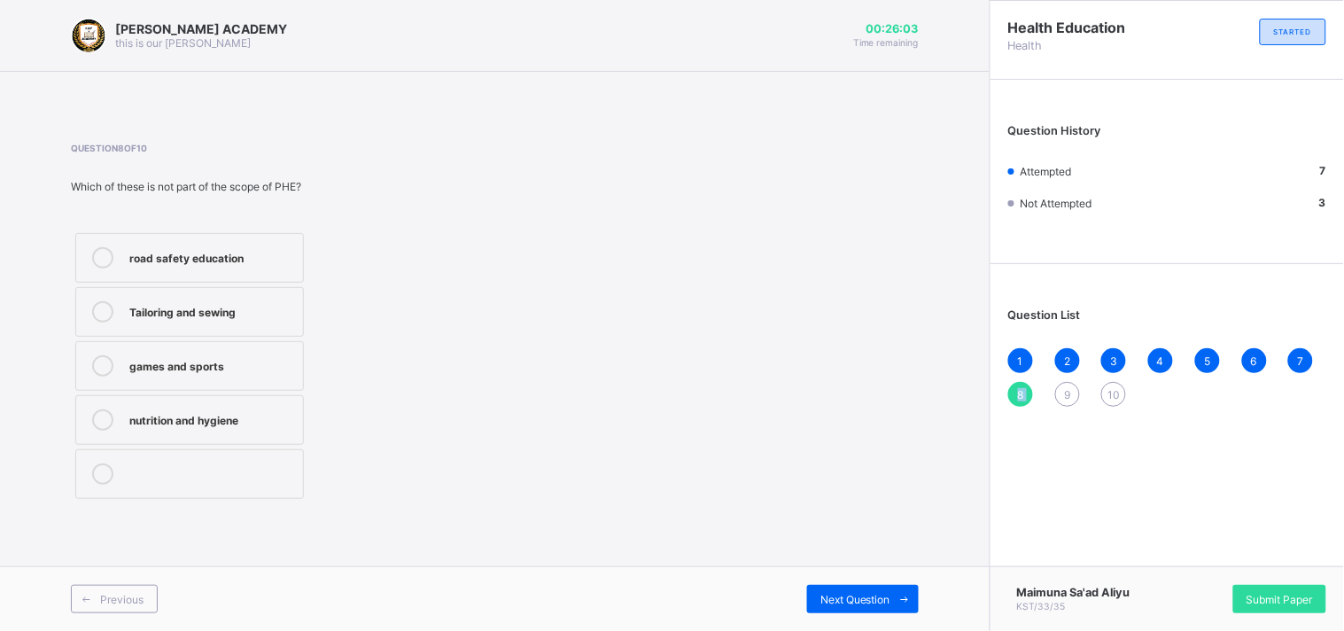
click at [1012, 392] on div "8" at bounding box center [1020, 394] width 25 height 25
click at [283, 324] on label "Tailoring and sewing" at bounding box center [189, 312] width 229 height 50
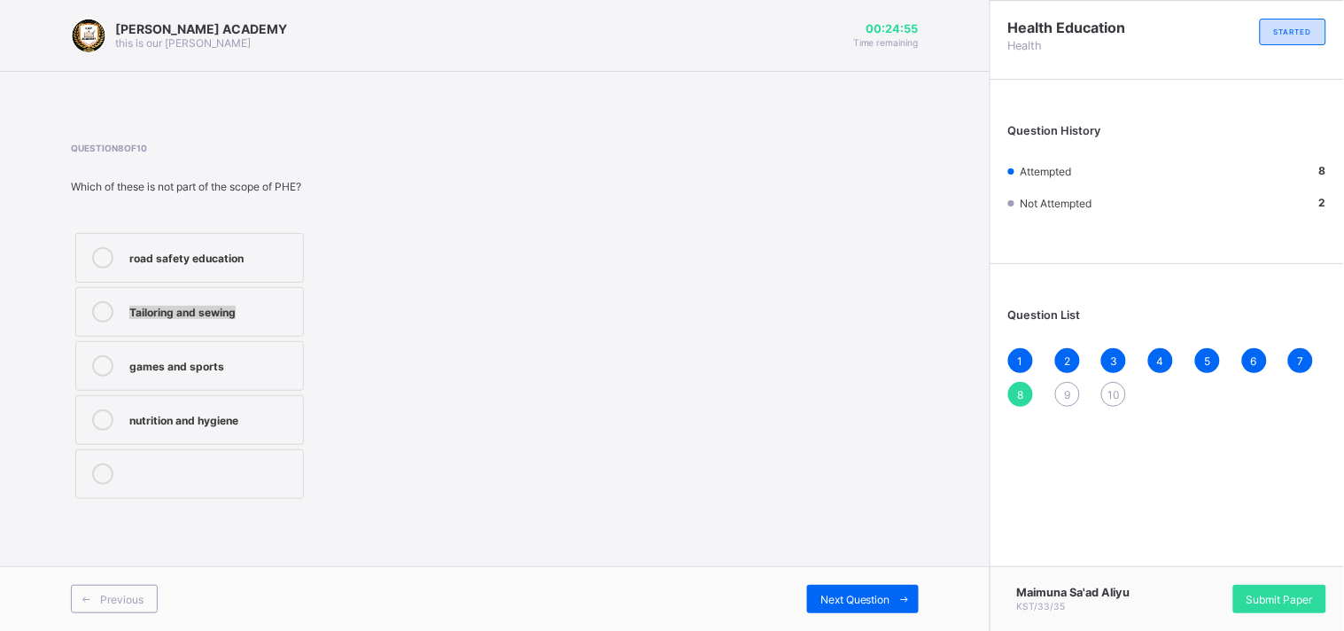
click at [283, 324] on label "Tailoring and sewing" at bounding box center [189, 312] width 229 height 50
click at [1063, 391] on div "9" at bounding box center [1067, 394] width 25 height 25
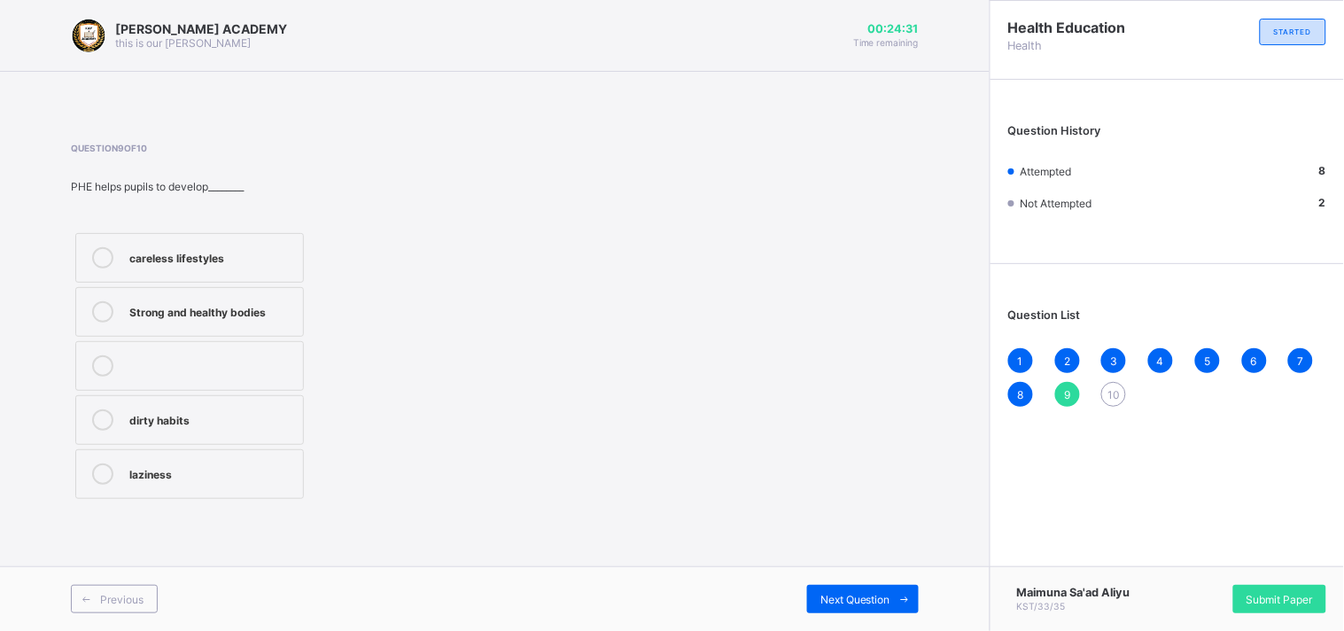
click at [284, 301] on div "Strong and healthy bodies" at bounding box center [211, 310] width 165 height 18
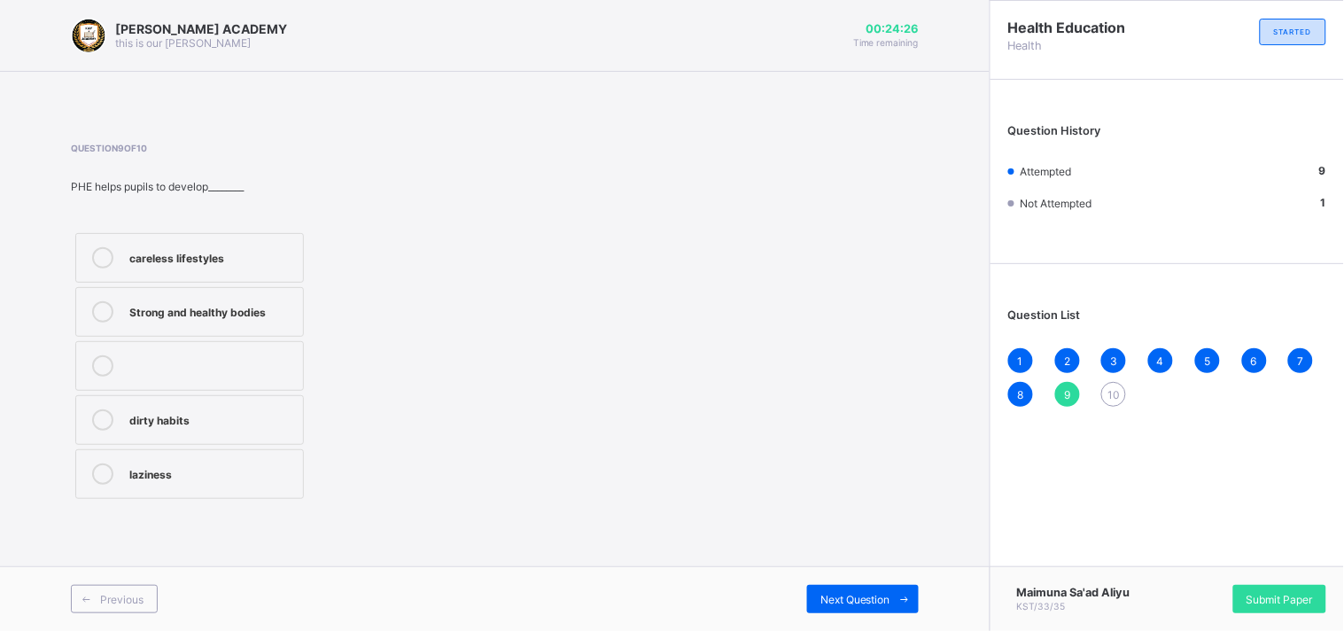
click at [1108, 392] on span "10" at bounding box center [1113, 394] width 12 height 13
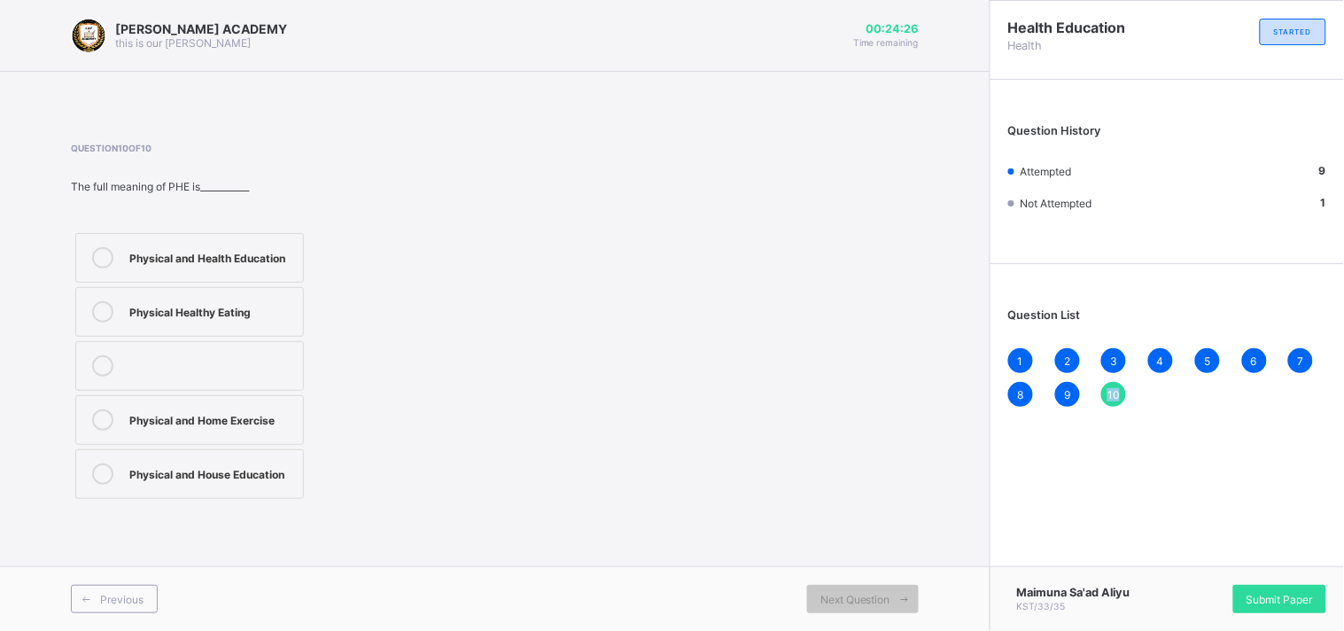
click at [1108, 392] on span "10" at bounding box center [1113, 394] width 12 height 13
click at [264, 262] on div "Physical and Health Education" at bounding box center [211, 256] width 165 height 18
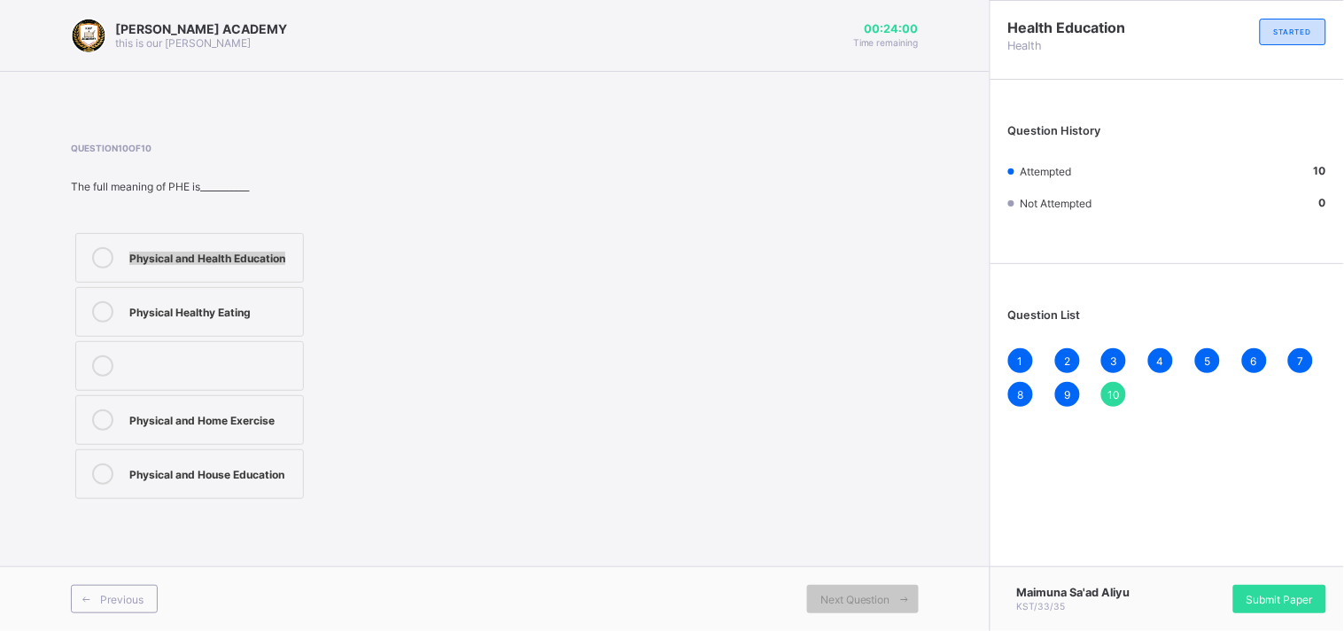
click at [264, 262] on div "Physical and Health Education" at bounding box center [211, 256] width 165 height 18
click at [1120, 391] on span "10" at bounding box center [1113, 394] width 12 height 13
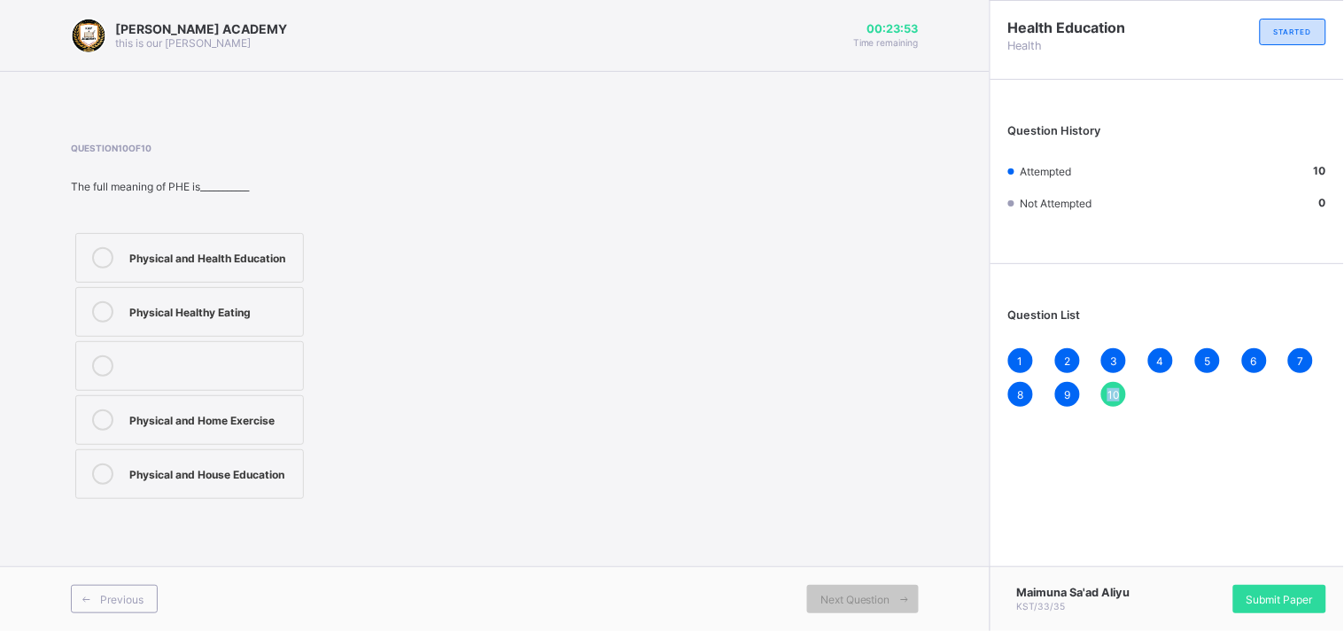
click at [1120, 391] on span "10" at bounding box center [1113, 394] width 12 height 13
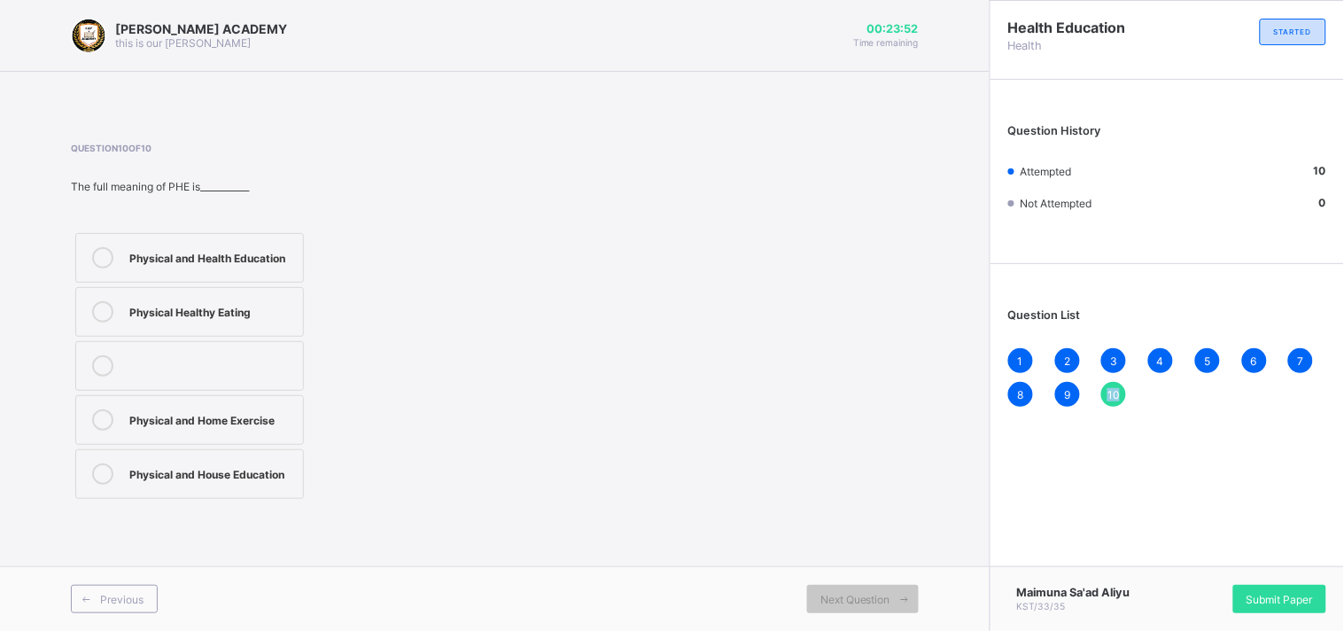
click at [1120, 391] on span "10" at bounding box center [1113, 394] width 12 height 13
click at [1277, 581] on div "Maimuna Sa'ad Aliyu KST/33/35 Submit Paper" at bounding box center [1166, 598] width 354 height 65
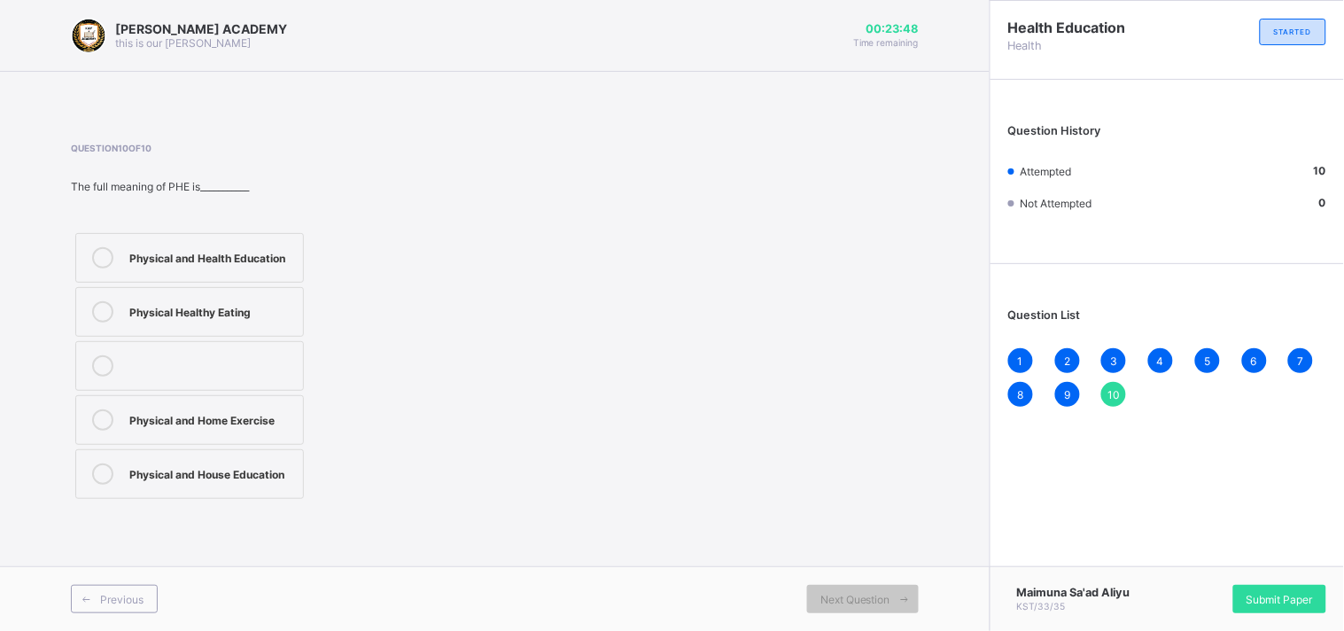
click at [1277, 581] on div "Maimuna Sa'ad Aliyu KST/33/35 Submit Paper" at bounding box center [1166, 598] width 354 height 65
click at [1279, 608] on div "Submit Paper" at bounding box center [1279, 599] width 93 height 28
click at [0, 0] on div "× Submitting Paper This action will submit your paper. You won't have access to…" at bounding box center [0, 0] width 0 height 0
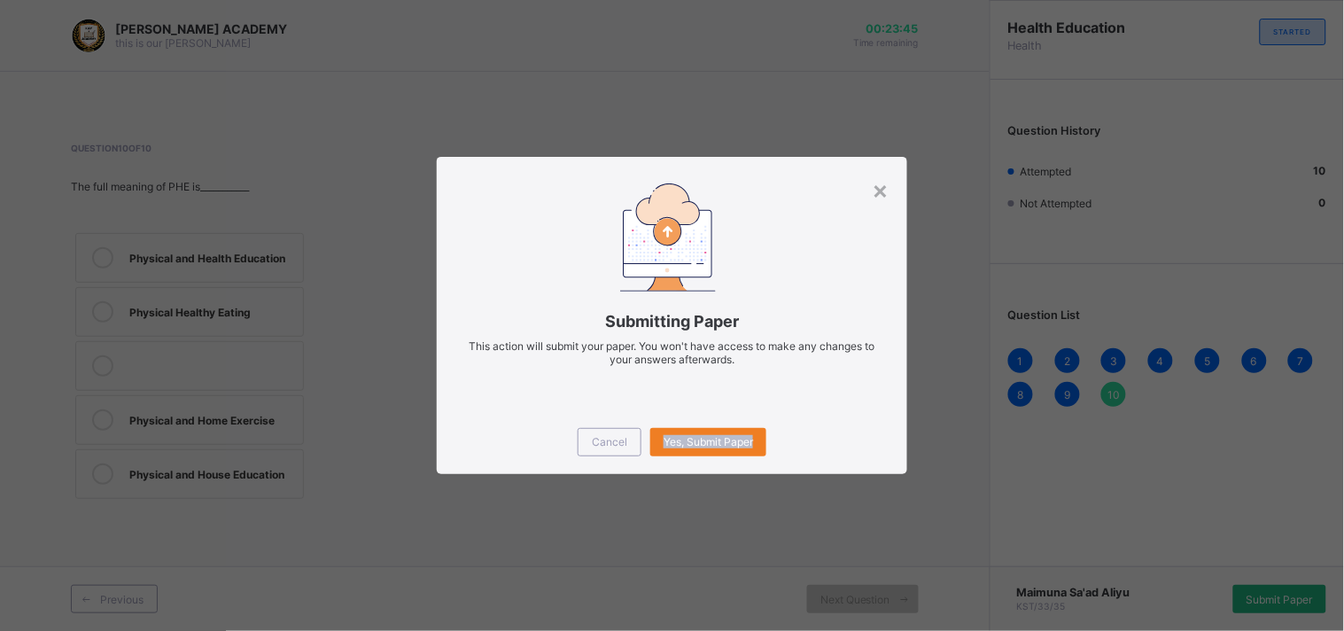
click at [1279, 608] on div "× Submitting Paper This action will submit your paper. You won't have access to…" at bounding box center [672, 315] width 1344 height 631
click at [717, 440] on span "Yes, Submit Paper" at bounding box center [707, 441] width 89 height 13
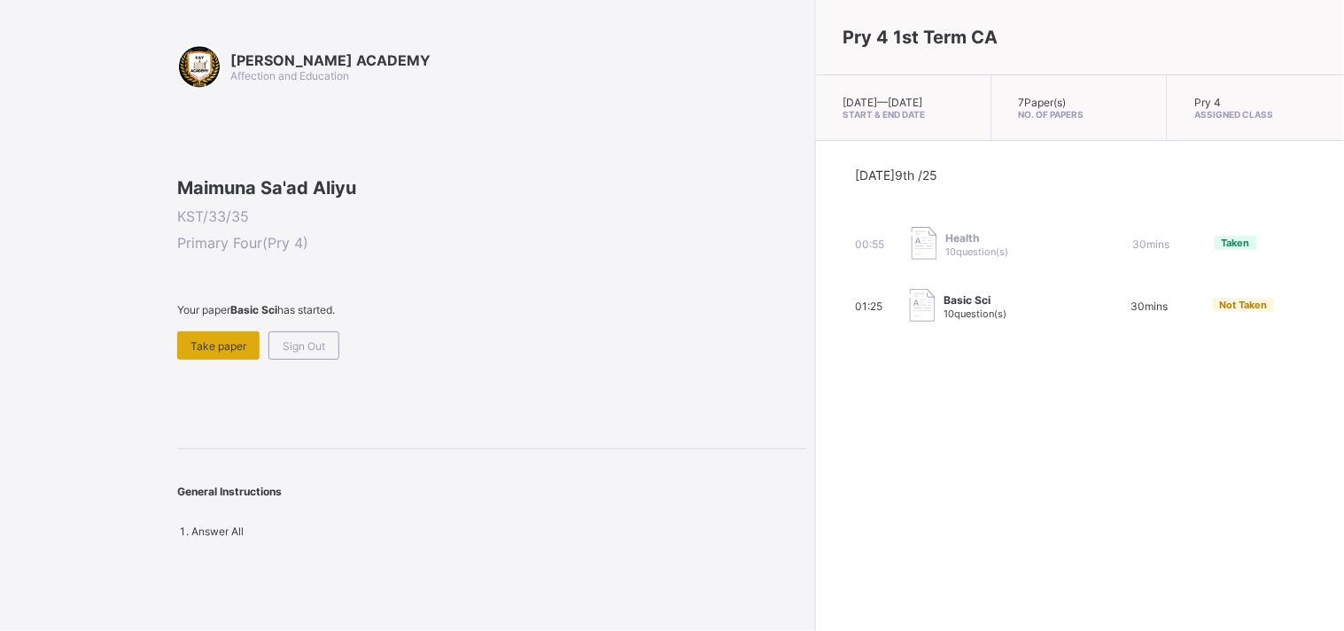
click at [234, 353] on span "Take paper" at bounding box center [218, 345] width 56 height 13
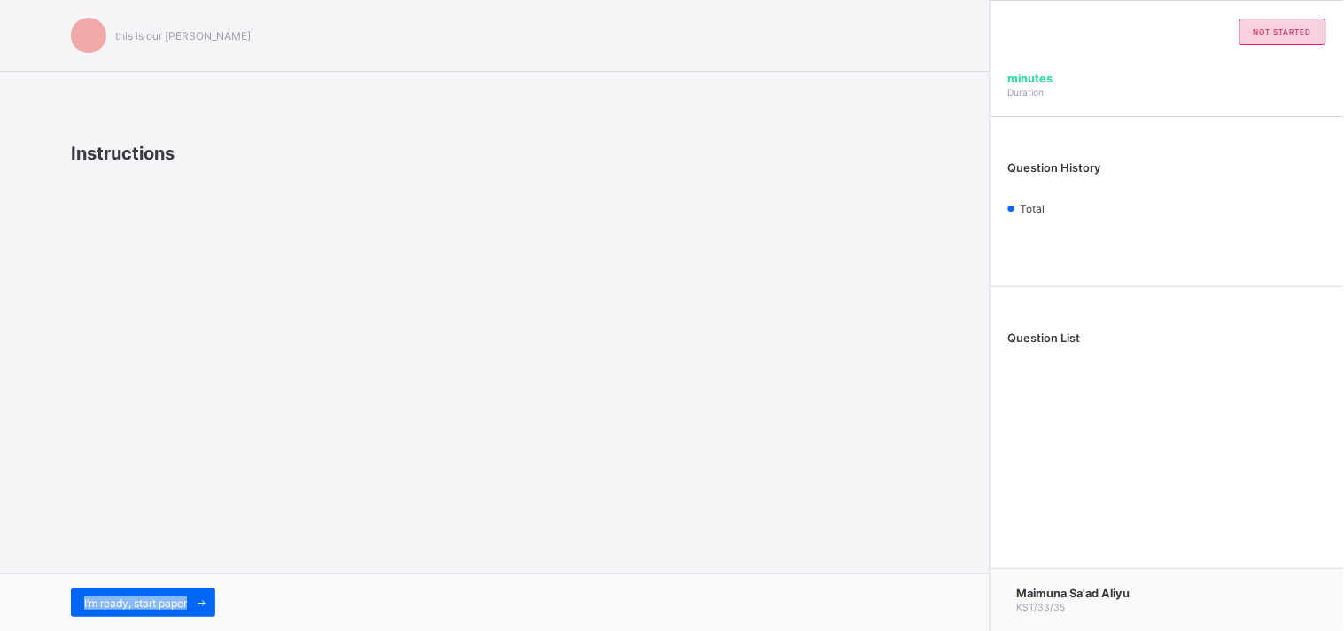
click at [234, 462] on div "this is our [PERSON_NAME] Instructions I’m ready, start paper" at bounding box center [494, 315] width 989 height 631
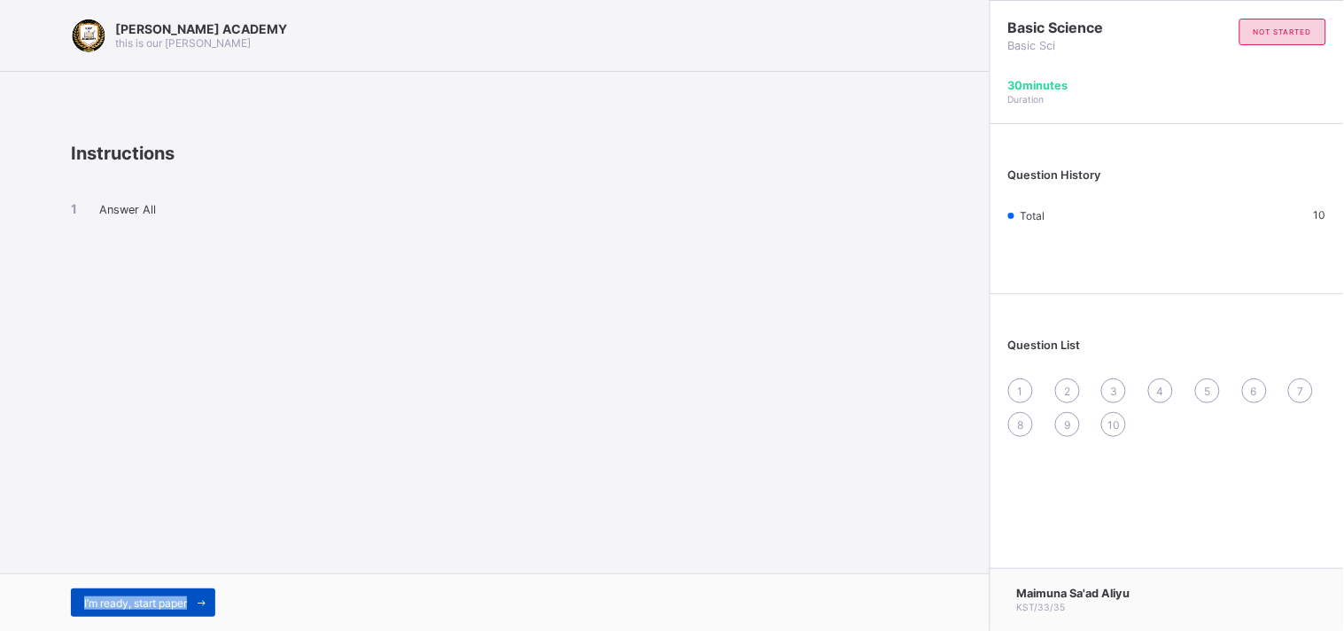
click at [156, 608] on span "I’m ready, start paper" at bounding box center [135, 602] width 103 height 13
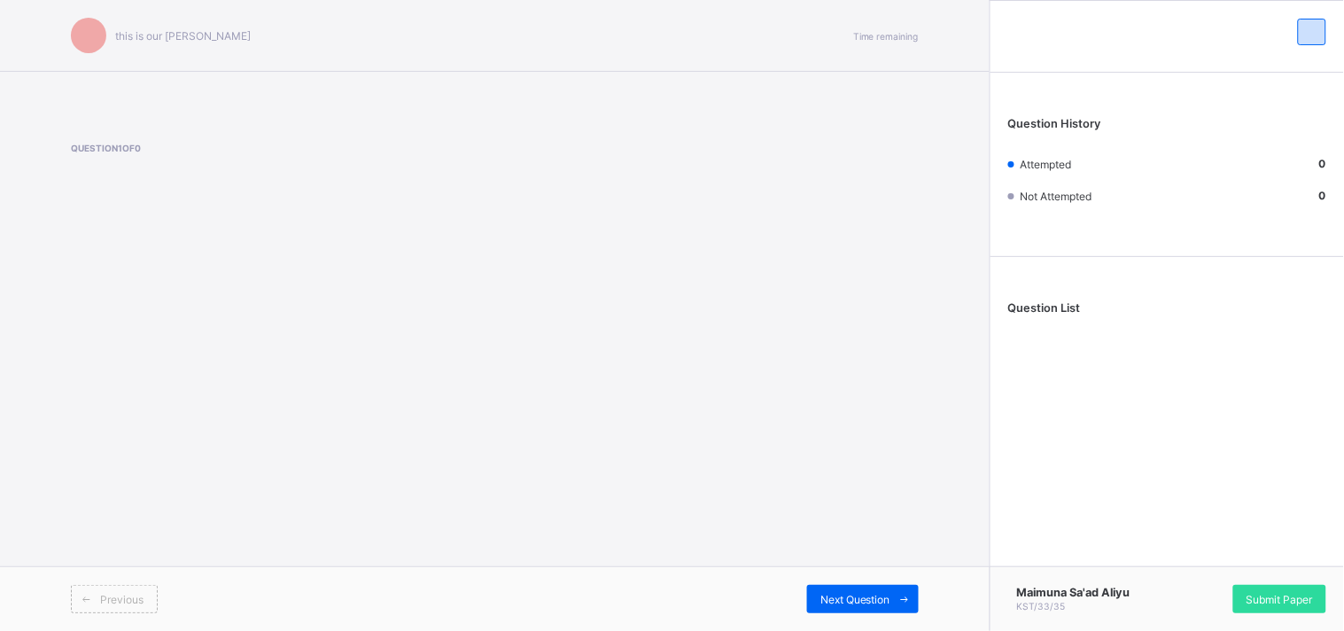
click at [156, 608] on div "Previous" at bounding box center [114, 599] width 87 height 28
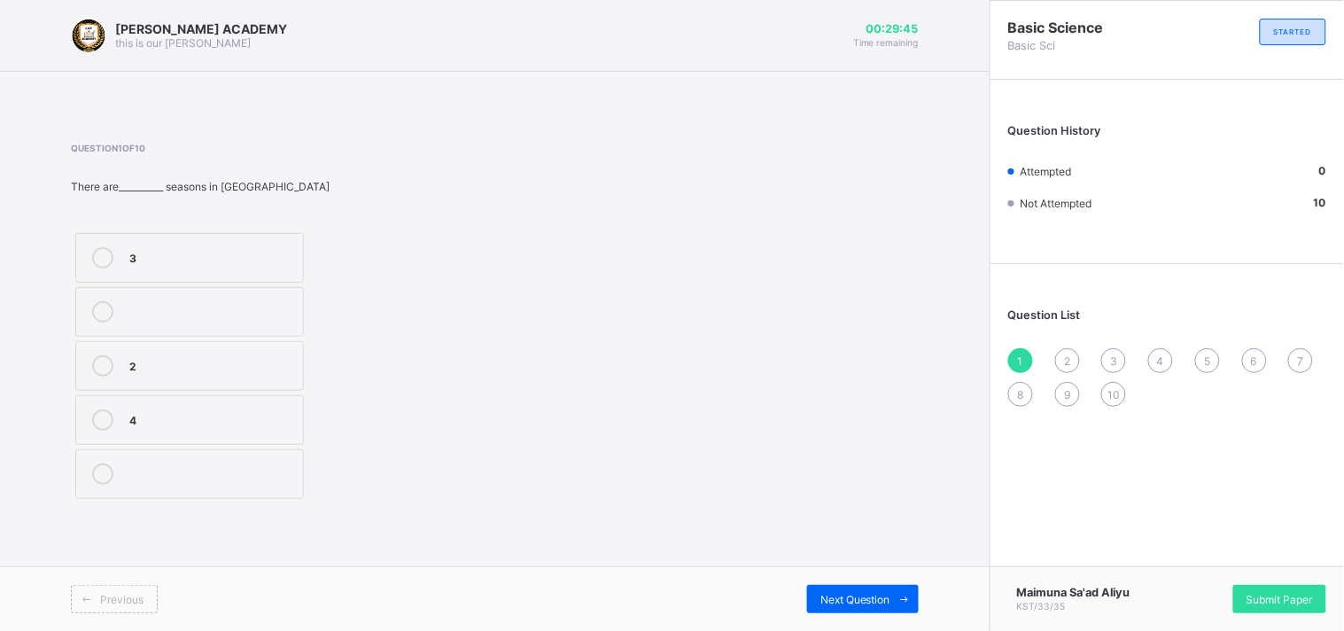
click at [143, 262] on div "3" at bounding box center [211, 256] width 165 height 18
click at [1069, 356] on span "2" at bounding box center [1067, 360] width 6 height 13
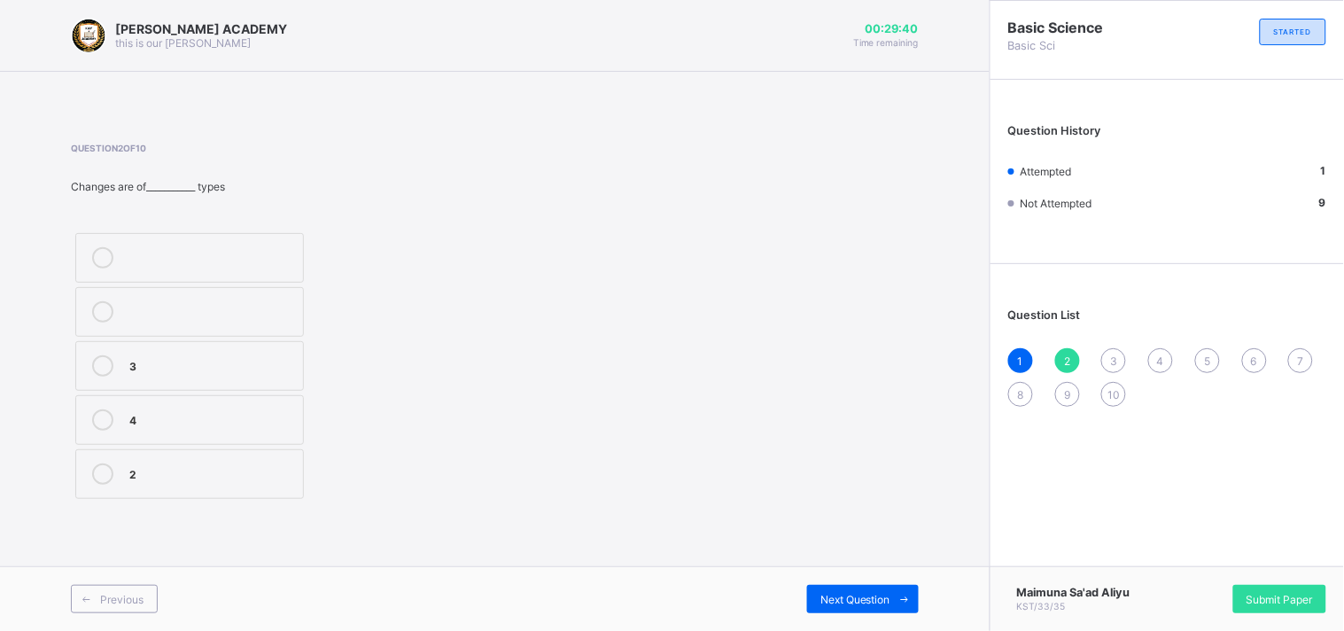
click at [1069, 356] on span "2" at bounding box center [1067, 360] width 6 height 13
click at [204, 491] on label "2" at bounding box center [189, 474] width 229 height 50
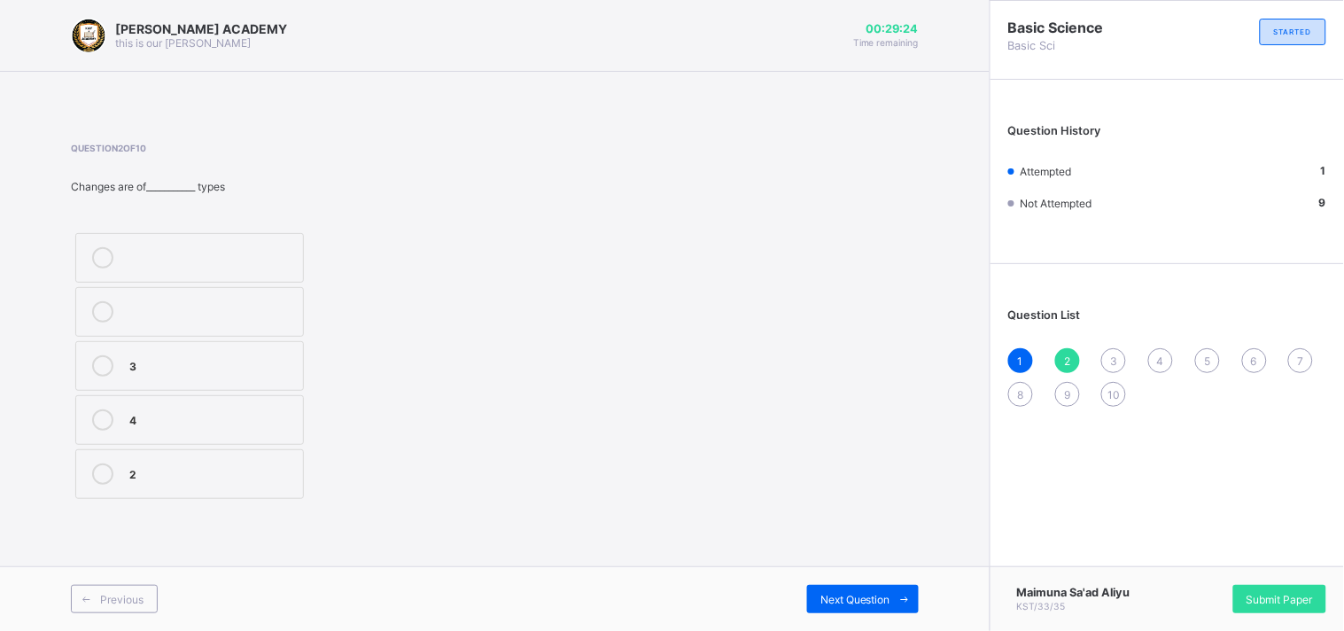
click at [204, 491] on label "2" at bounding box center [189, 474] width 229 height 50
click at [1100, 349] on div "1 2 3 4 5 6 7 8 9 10" at bounding box center [1167, 377] width 318 height 58
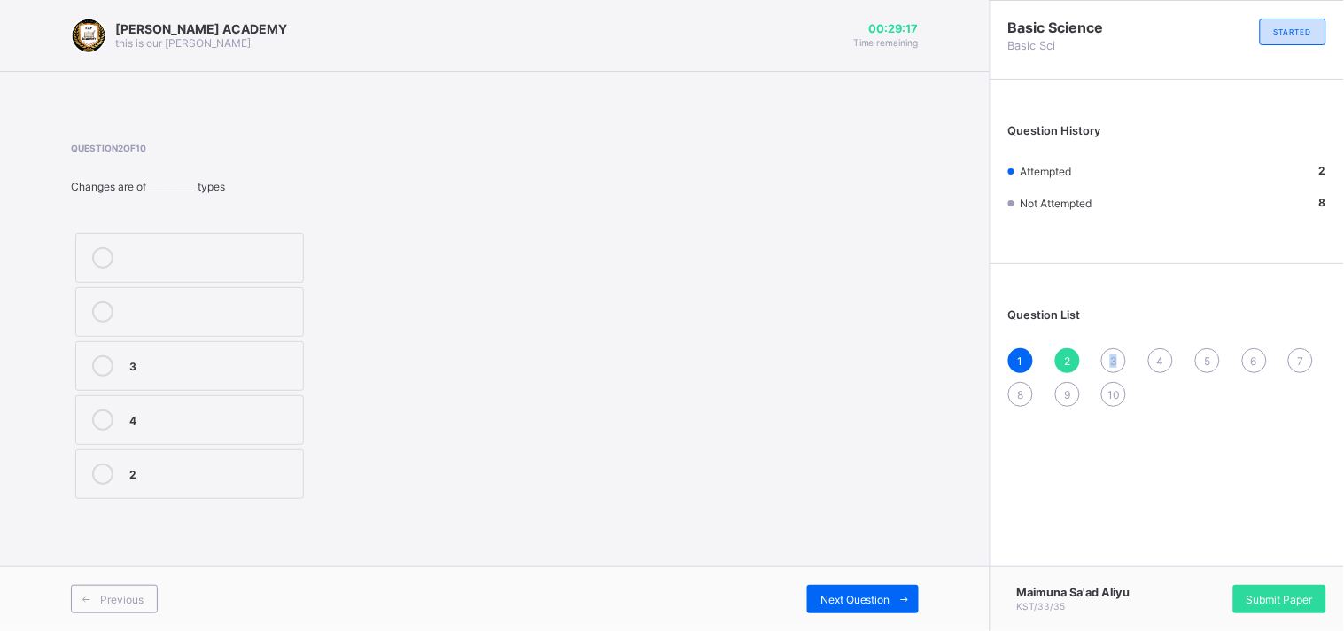
click at [1103, 350] on div "1 2 3 4 5 6 7 8 9 10" at bounding box center [1167, 377] width 318 height 58
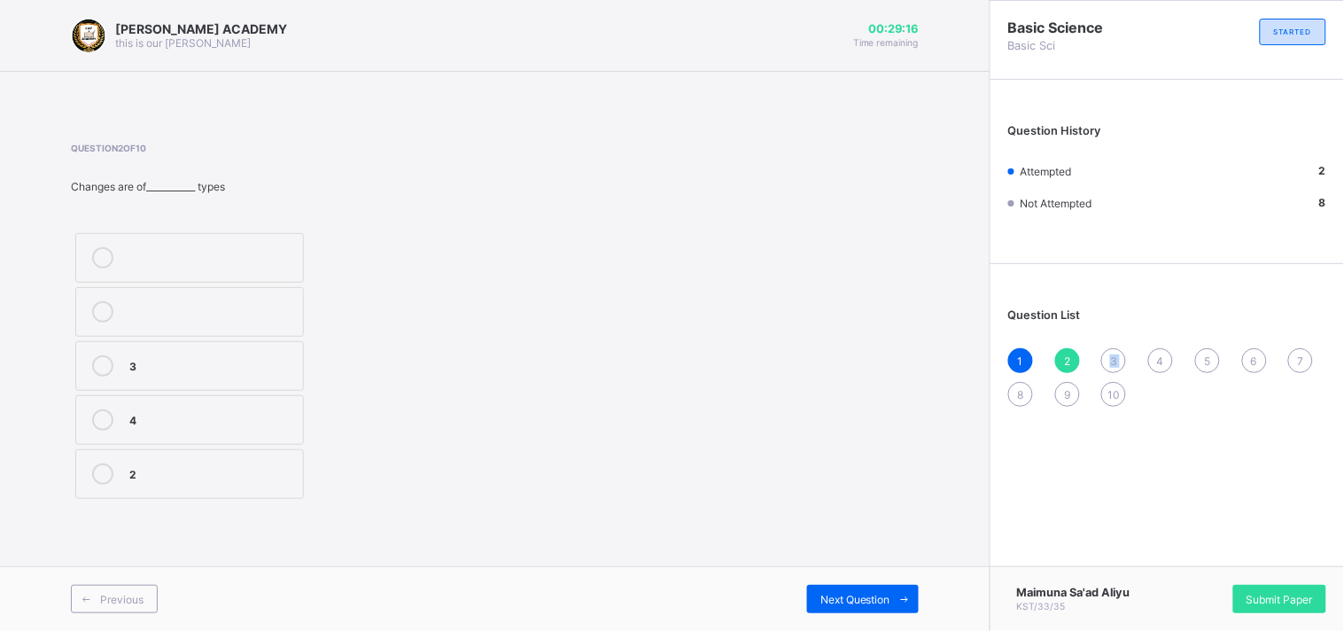
click at [1103, 350] on div "1 2 3 4 5 6 7 8 9 10" at bounding box center [1167, 377] width 318 height 58
click at [1113, 359] on span "3" at bounding box center [1113, 360] width 7 height 13
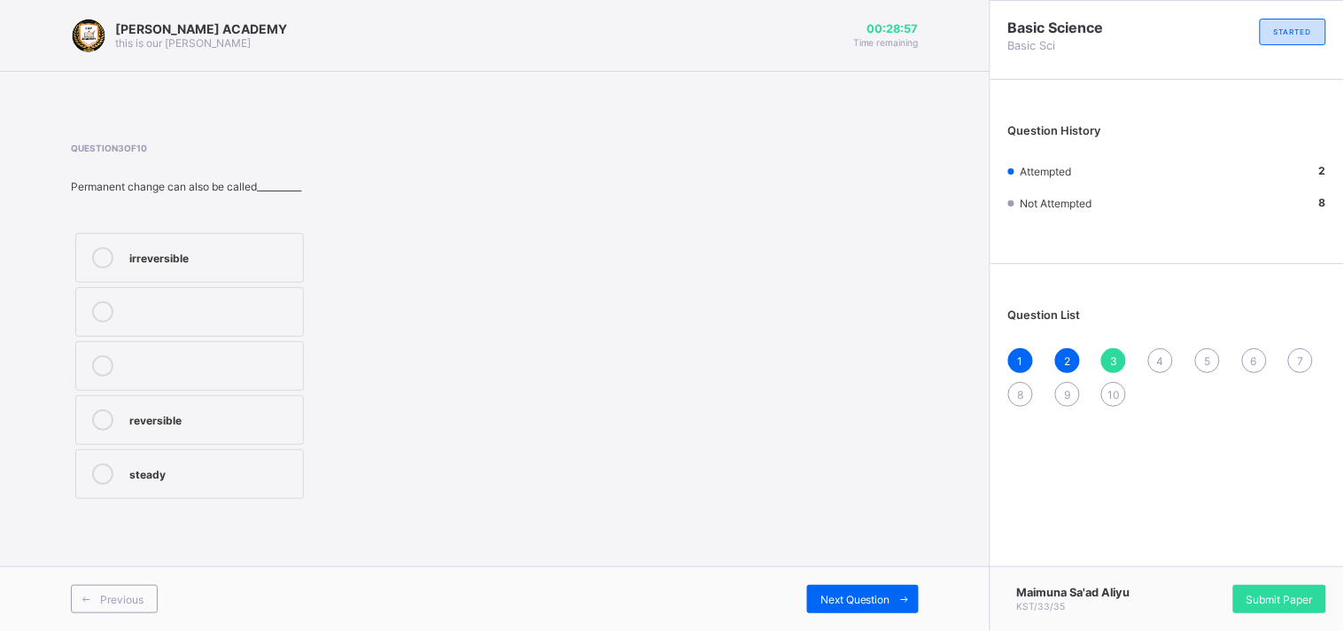
click at [293, 426] on div "reversible" at bounding box center [211, 418] width 165 height 18
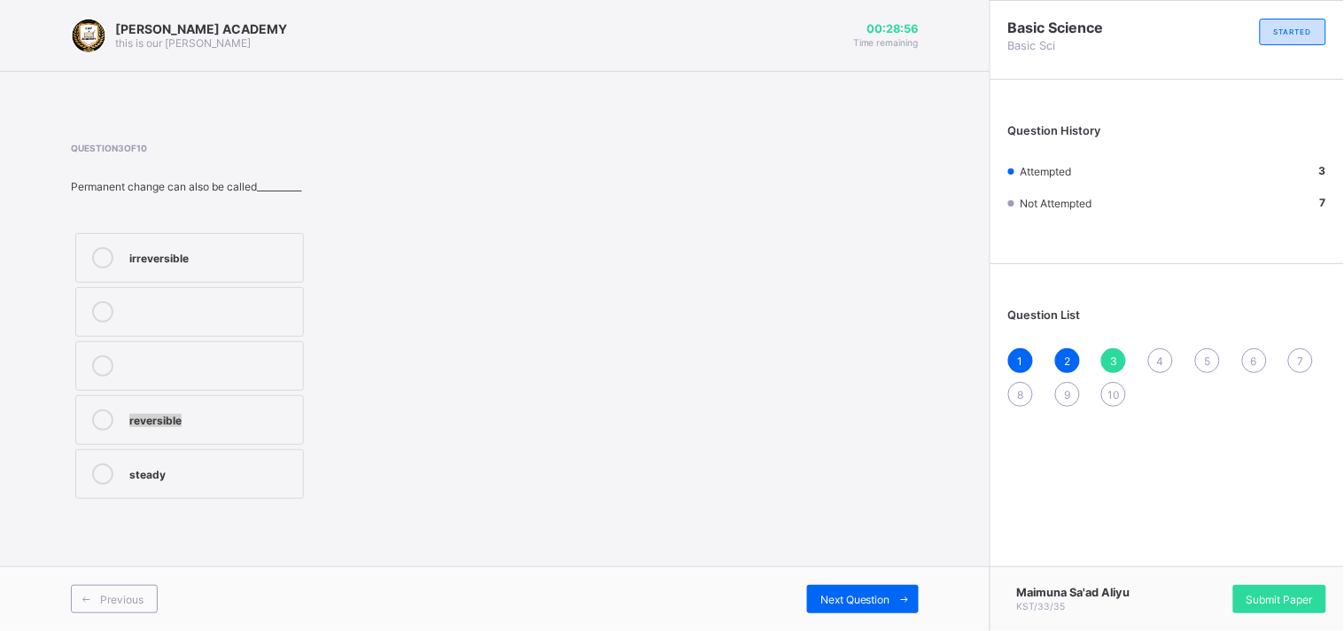
click at [293, 426] on div "reversible" at bounding box center [211, 418] width 165 height 18
click at [1157, 361] on span "4" at bounding box center [1160, 360] width 7 height 13
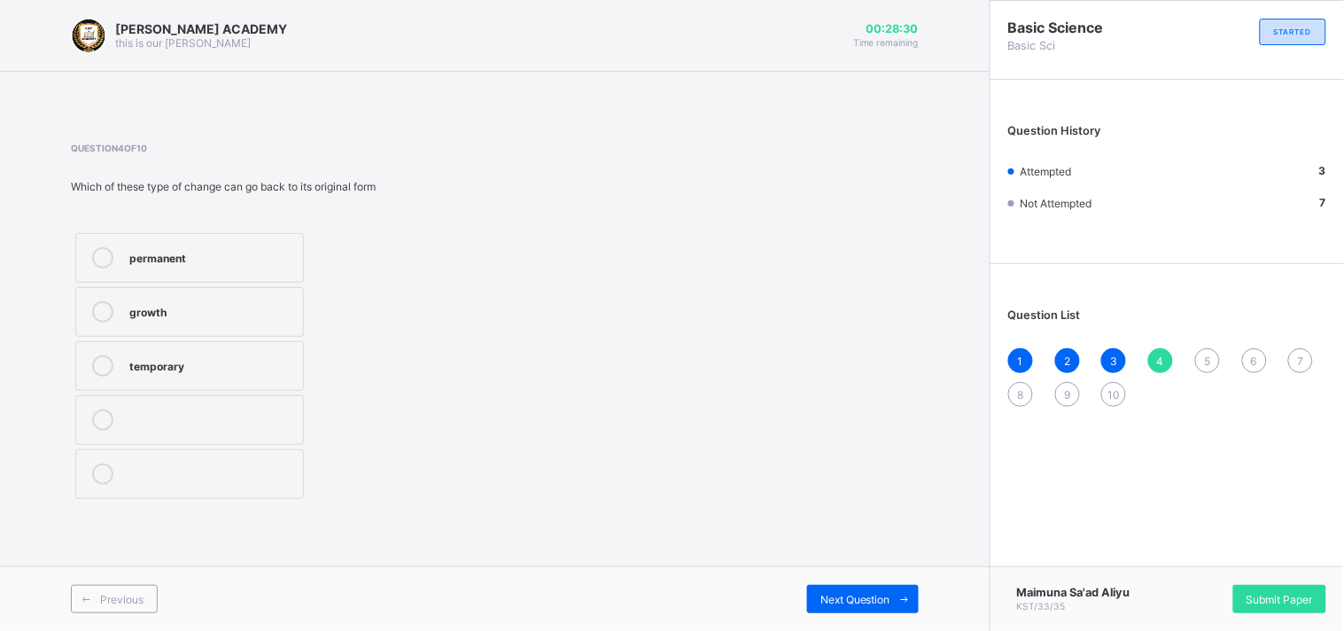
click at [299, 364] on label "temporary" at bounding box center [189, 366] width 229 height 50
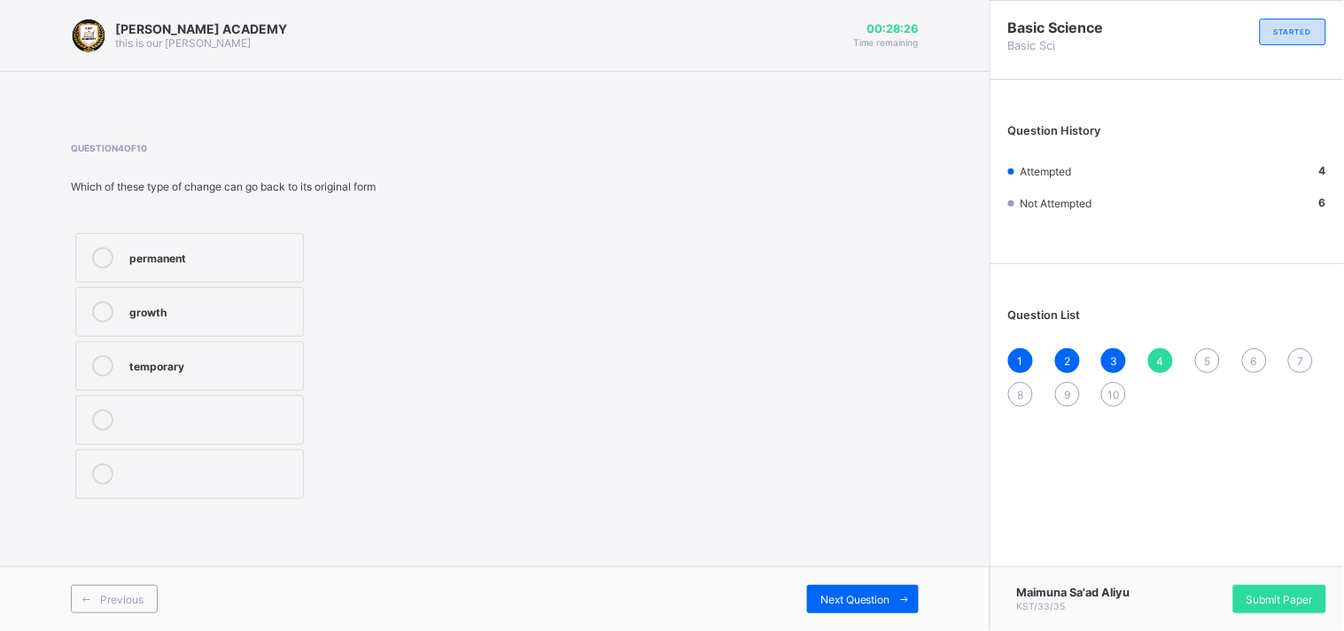
click at [1203, 359] on div "5" at bounding box center [1207, 360] width 25 height 25
click at [244, 364] on div "temporary" at bounding box center [211, 364] width 165 height 18
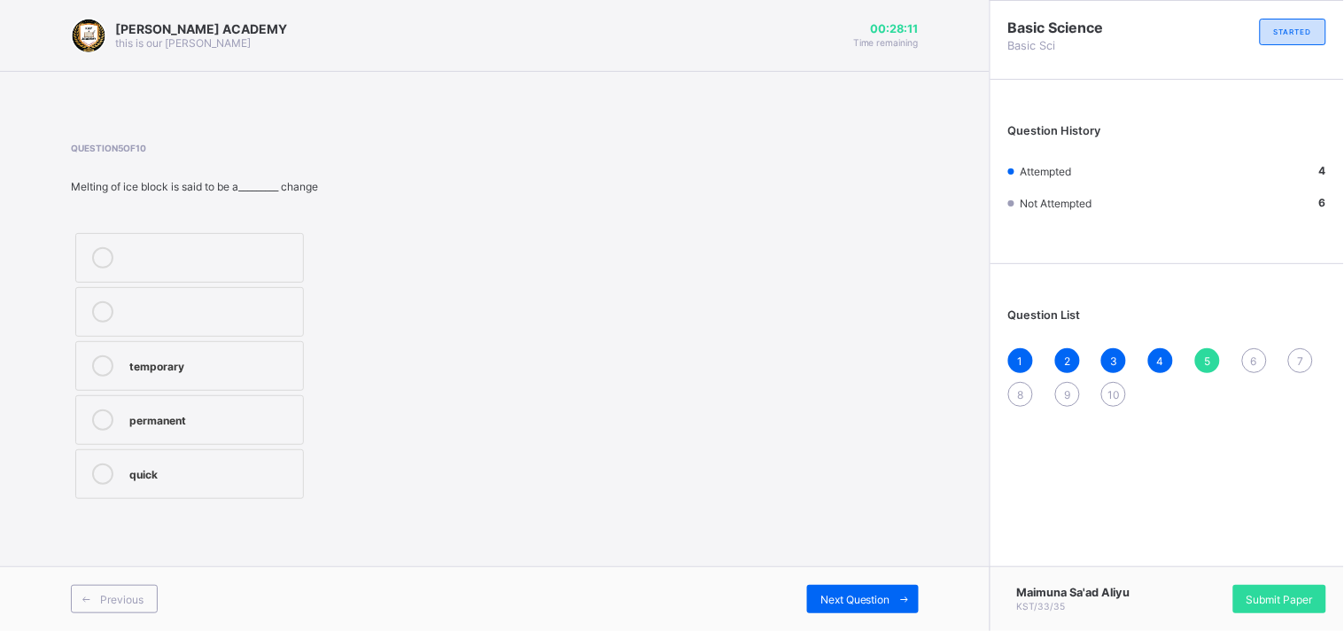
click at [244, 364] on div "temporary" at bounding box center [211, 364] width 165 height 18
click at [1249, 349] on div "6" at bounding box center [1254, 360] width 25 height 25
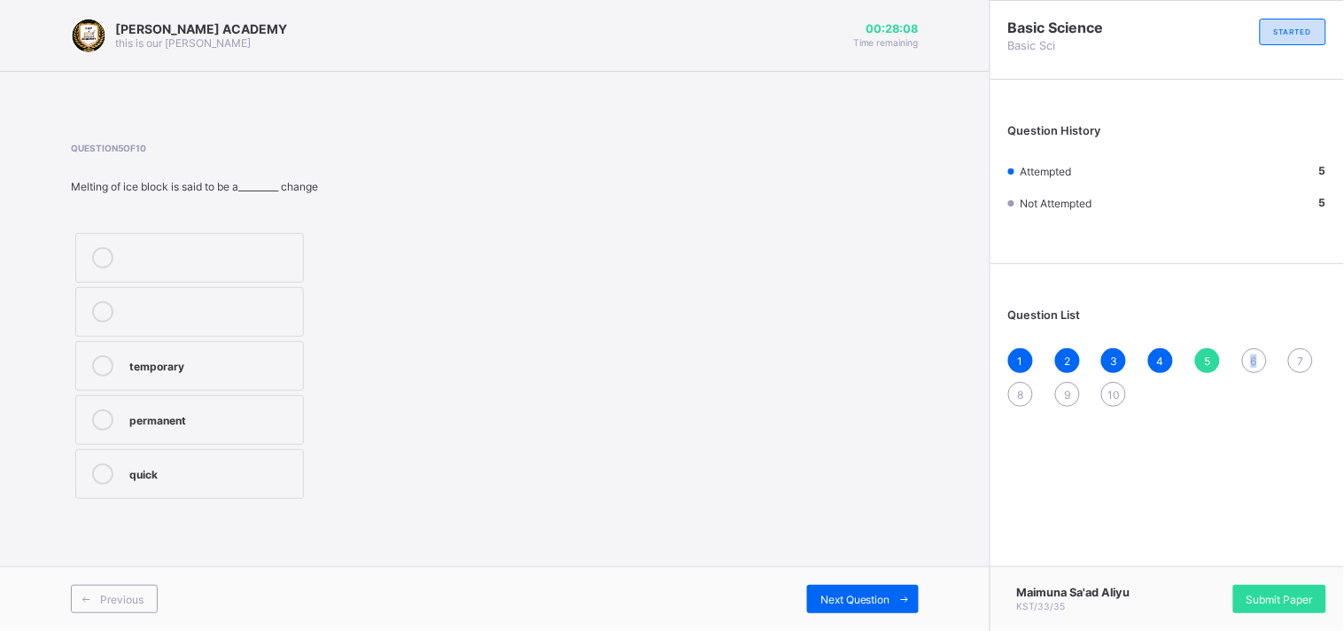
click at [1249, 349] on div "6" at bounding box center [1254, 360] width 25 height 25
click at [275, 252] on div "weather" at bounding box center [211, 256] width 165 height 18
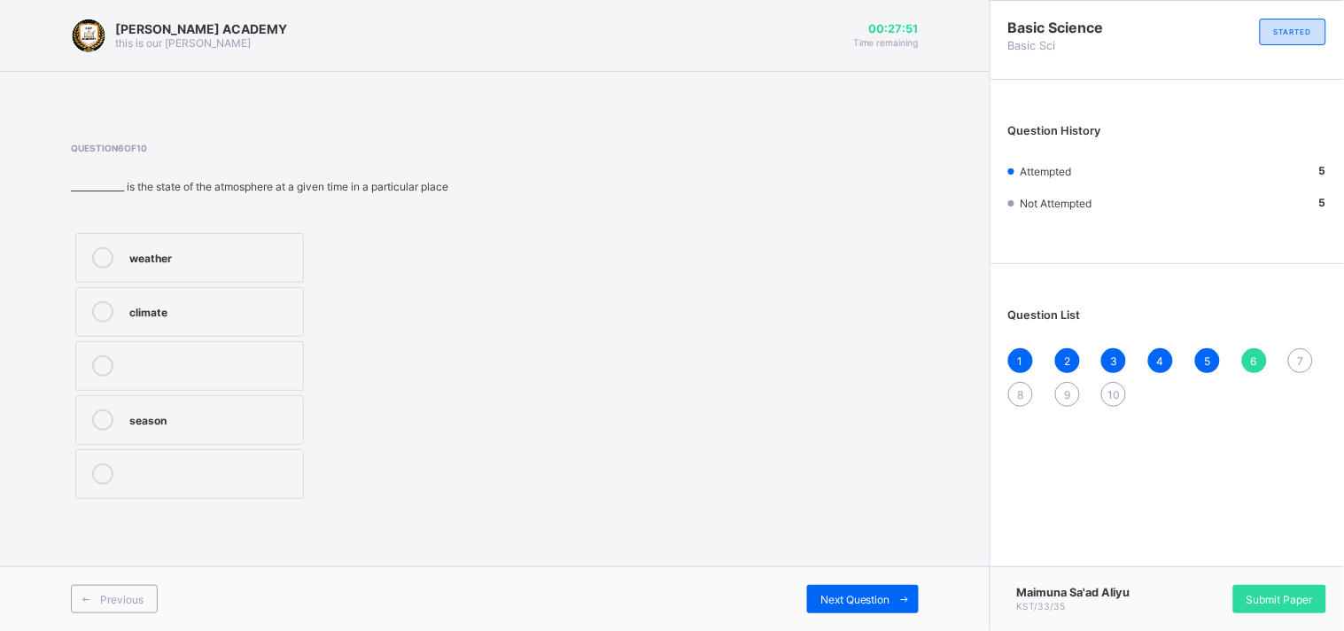
click at [275, 252] on div "weather" at bounding box center [211, 256] width 165 height 18
click at [1294, 357] on div "7" at bounding box center [1300, 360] width 25 height 25
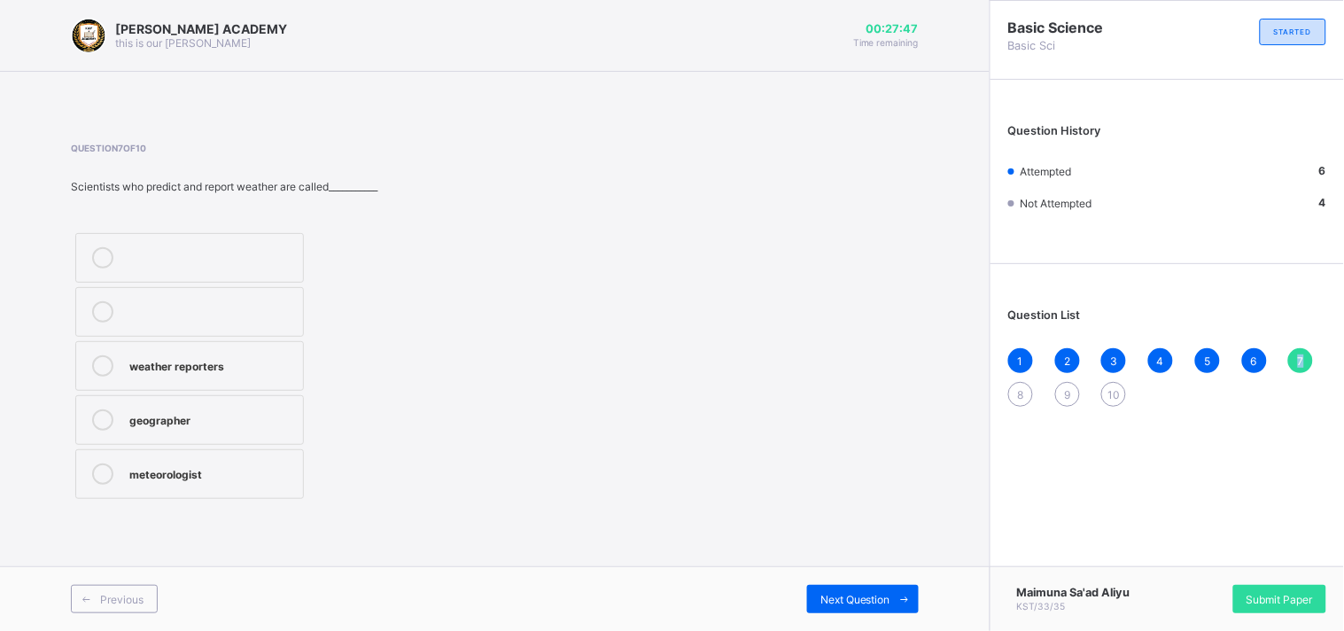
click at [1294, 357] on div "7" at bounding box center [1300, 360] width 25 height 25
click at [292, 471] on div "meteorologist" at bounding box center [211, 472] width 165 height 18
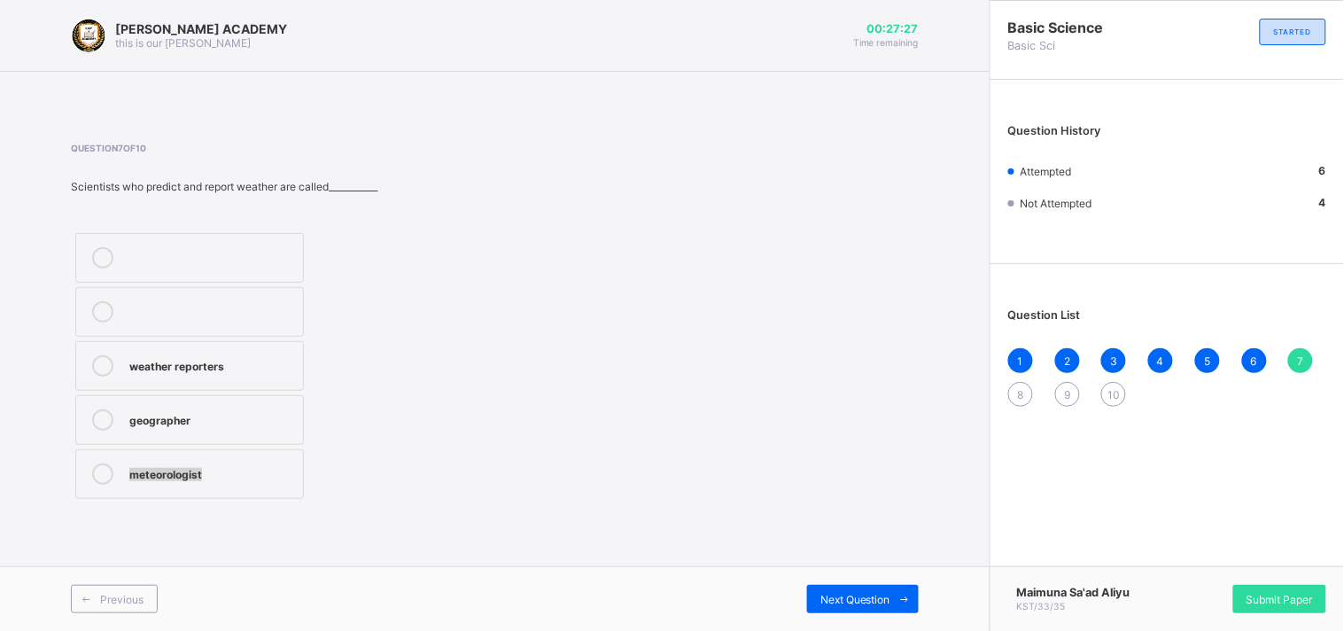
click at [292, 471] on div "meteorologist" at bounding box center [211, 472] width 165 height 18
click at [1022, 388] on span "8" at bounding box center [1021, 394] width 6 height 13
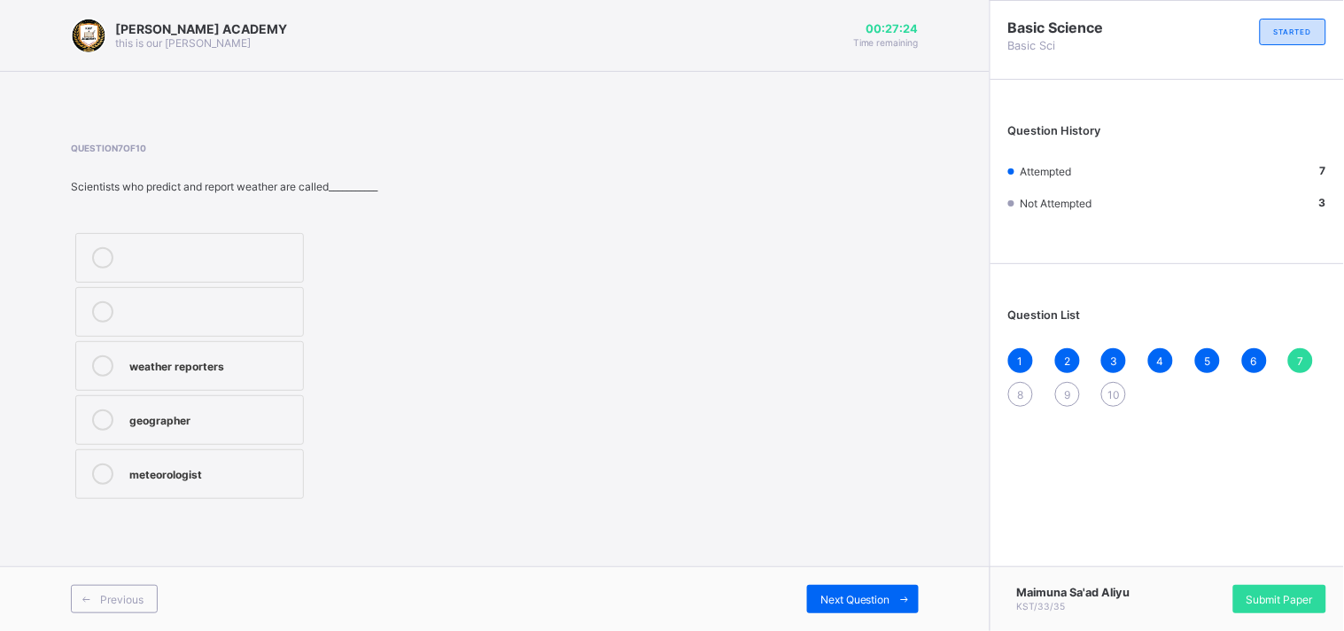
click at [1022, 388] on span "8" at bounding box center [1021, 394] width 6 height 13
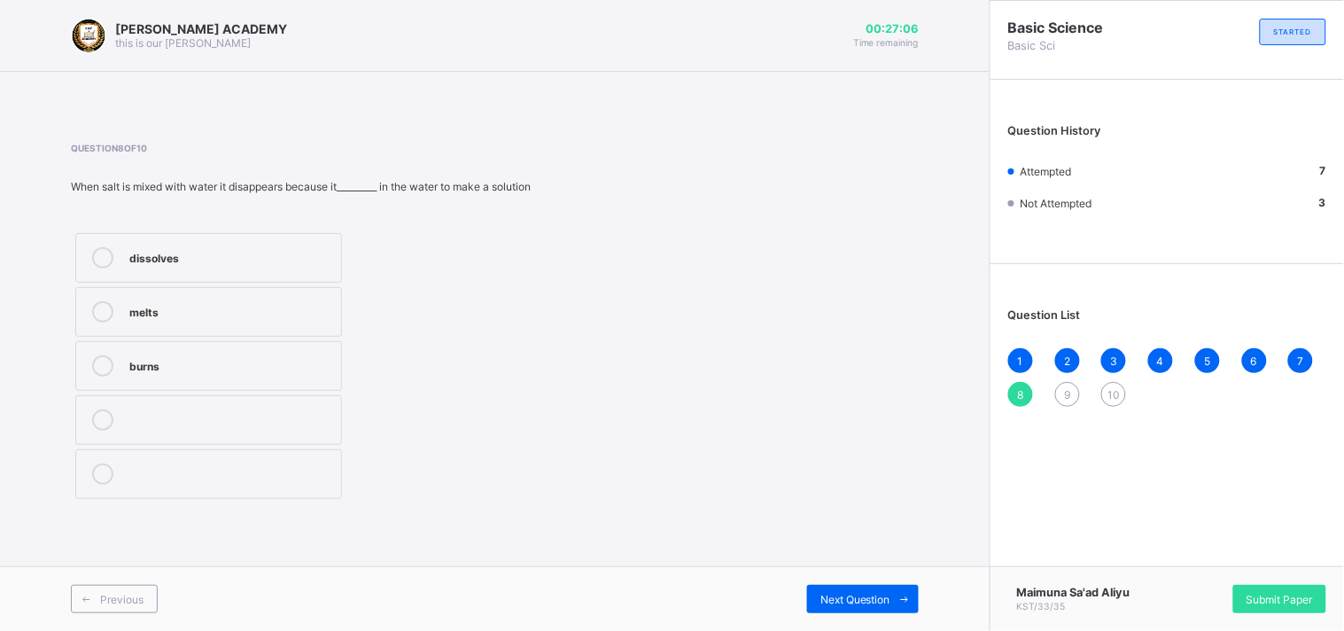
click at [317, 254] on div "dissolves" at bounding box center [230, 256] width 203 height 18
click at [1066, 392] on span "9" at bounding box center [1067, 394] width 6 height 13
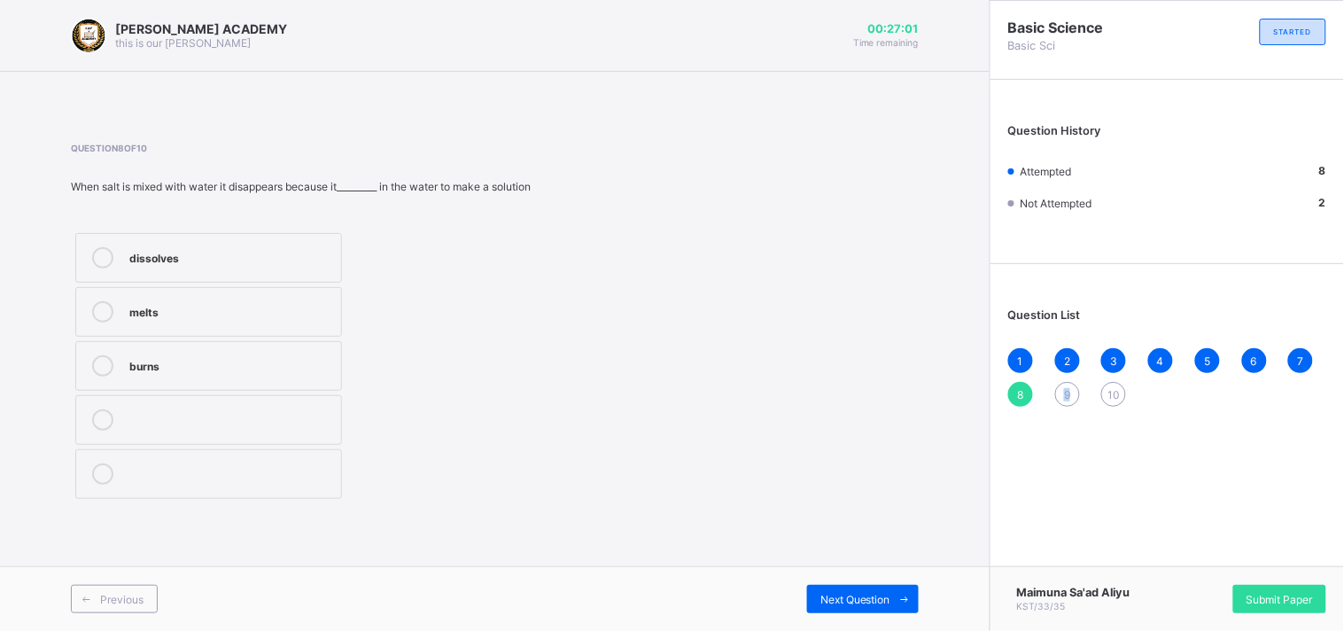
click at [1066, 392] on span "9" at bounding box center [1067, 394] width 6 height 13
click at [273, 473] on div "measurement" at bounding box center [211, 472] width 165 height 18
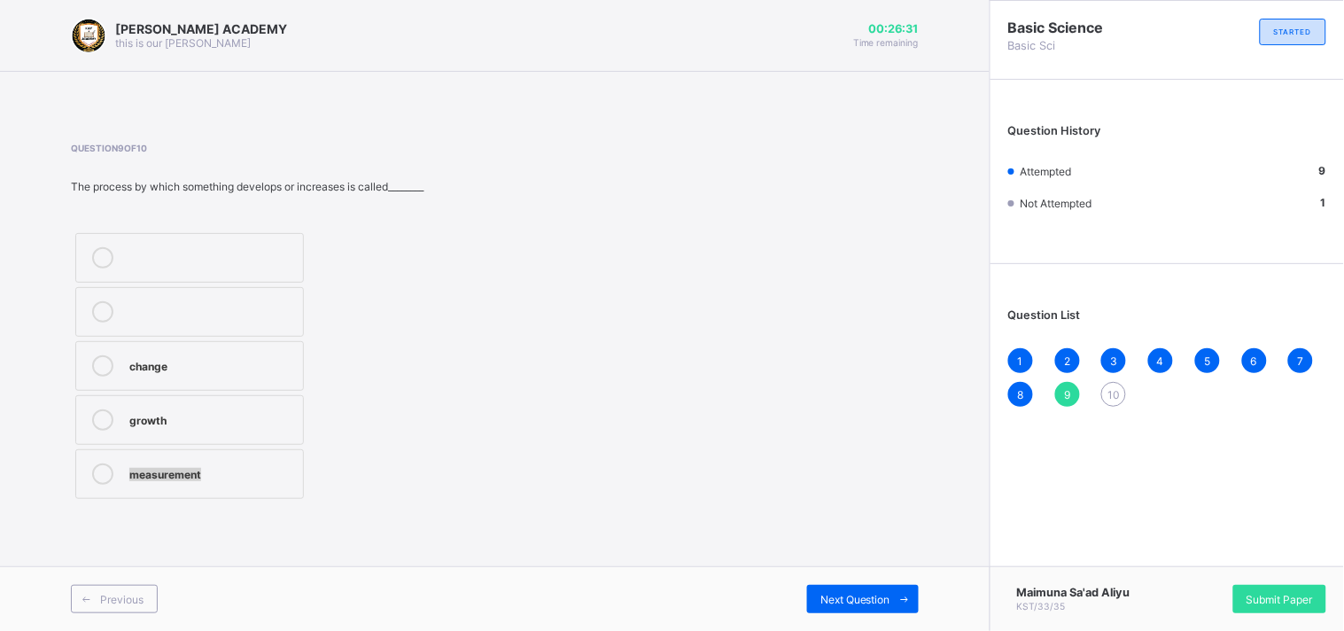
click at [272, 473] on div "measurement" at bounding box center [211, 472] width 165 height 18
click at [1119, 384] on div "10" at bounding box center [1113, 394] width 25 height 25
click at [296, 426] on label "growth" at bounding box center [189, 420] width 229 height 50
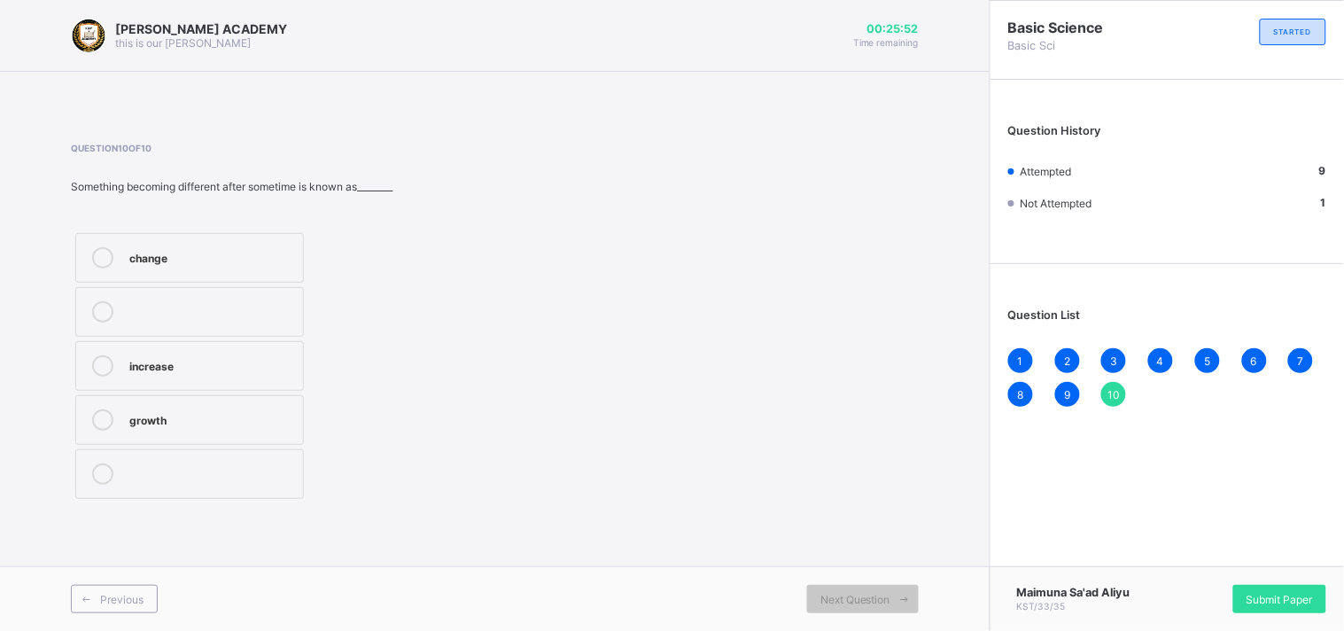
click at [296, 426] on label "growth" at bounding box center [189, 420] width 229 height 50
click at [295, 426] on label "growth" at bounding box center [189, 420] width 229 height 50
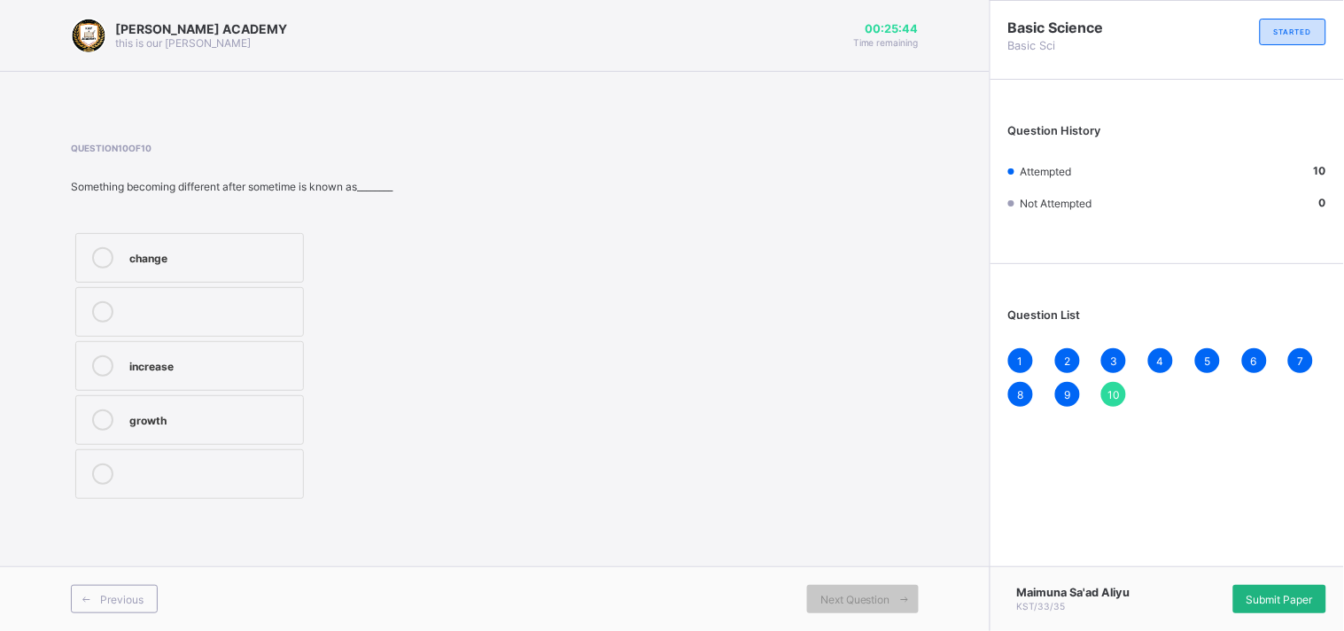
click at [1279, 590] on div "Submit Paper" at bounding box center [1279, 599] width 93 height 28
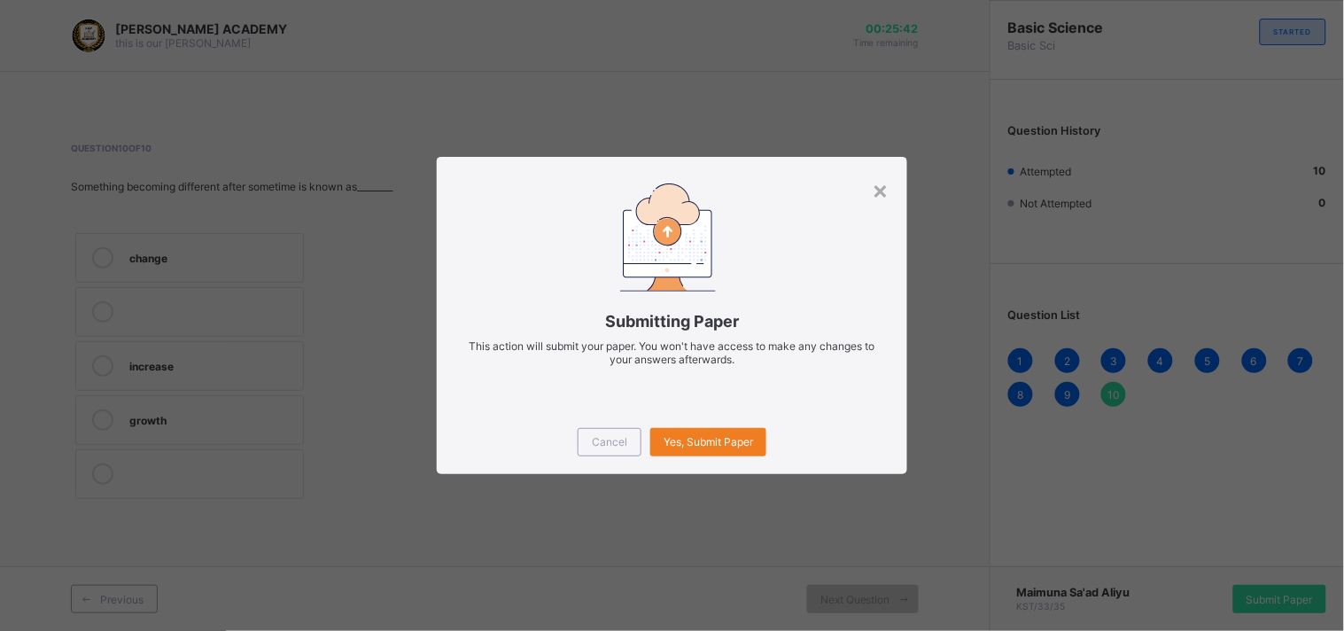
click at [1279, 589] on div "× Submitting Paper This action will submit your paper. You won't have access to…" at bounding box center [672, 315] width 1344 height 631
click at [733, 445] on span "Yes, Submit Paper" at bounding box center [707, 441] width 89 height 13
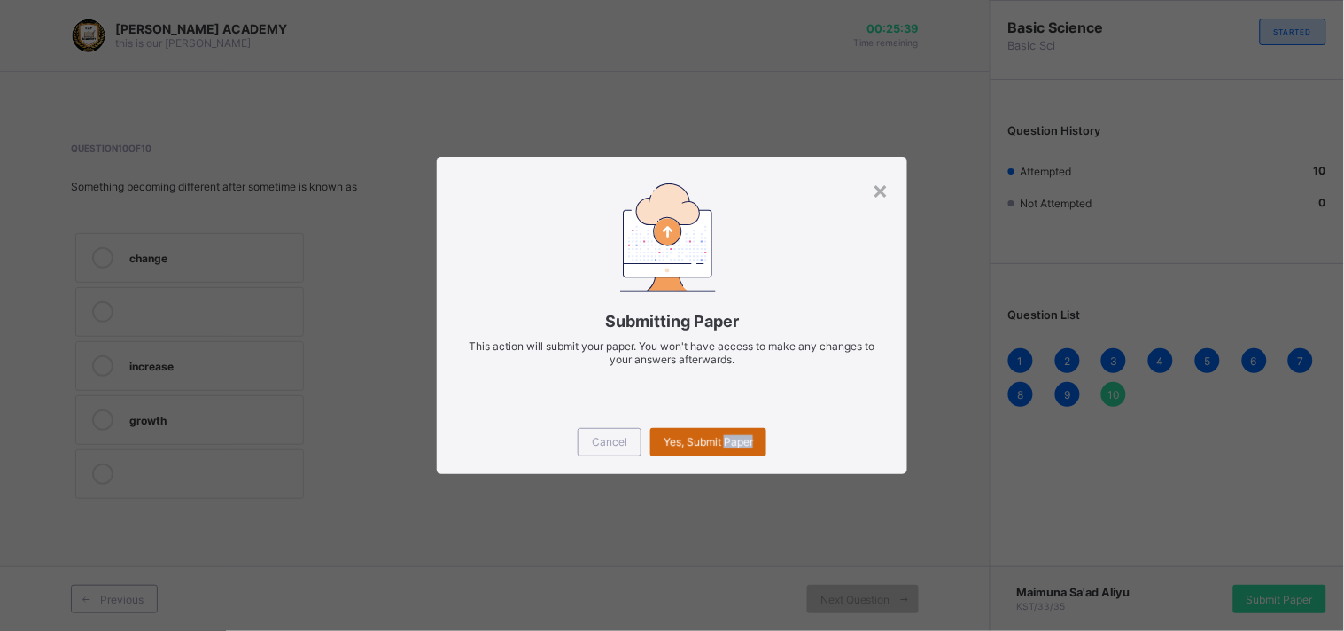
click at [733, 444] on span "Yes, Submit Paper" at bounding box center [707, 441] width 89 height 13
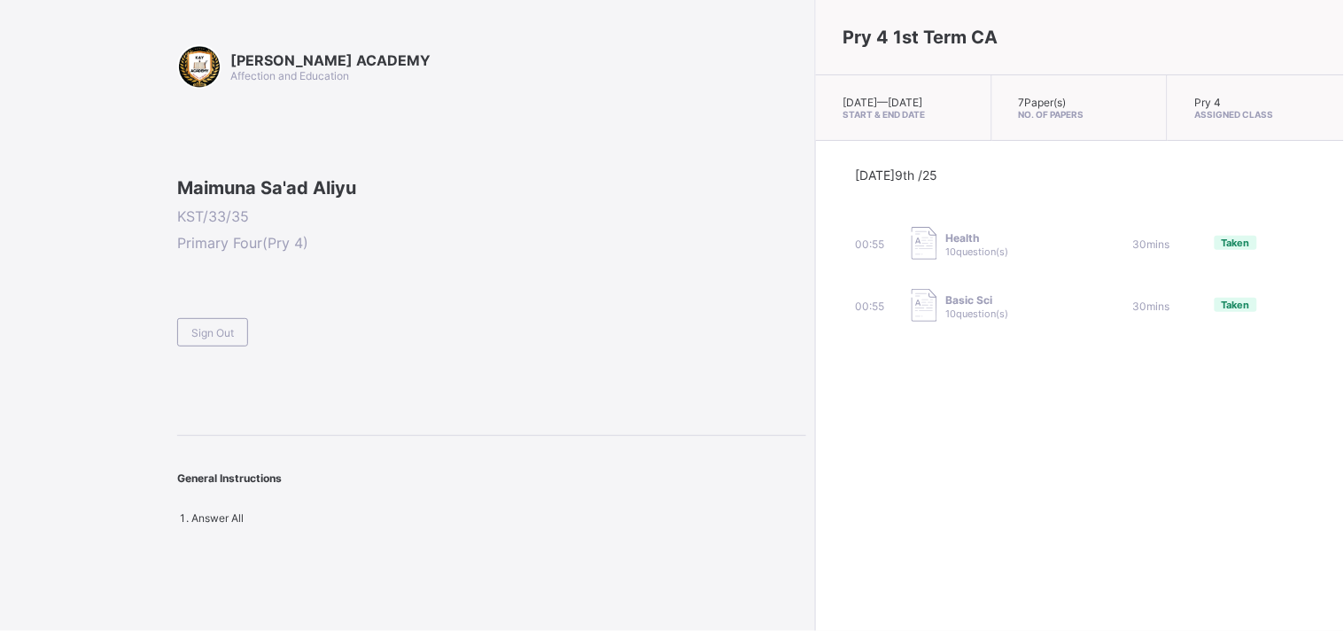
click at [815, 386] on div "Pry 4 1st Term CA [DATE] — [DATE] Start & End Date 7 Paper(s) No. of Papers Pry…" at bounding box center [1079, 315] width 529 height 631
click at [815, 385] on div "Pry 4 1st Term CA [DATE] — [DATE] Start & End Date 7 Paper(s) No. of Papers Pry…" at bounding box center [1079, 315] width 529 height 631
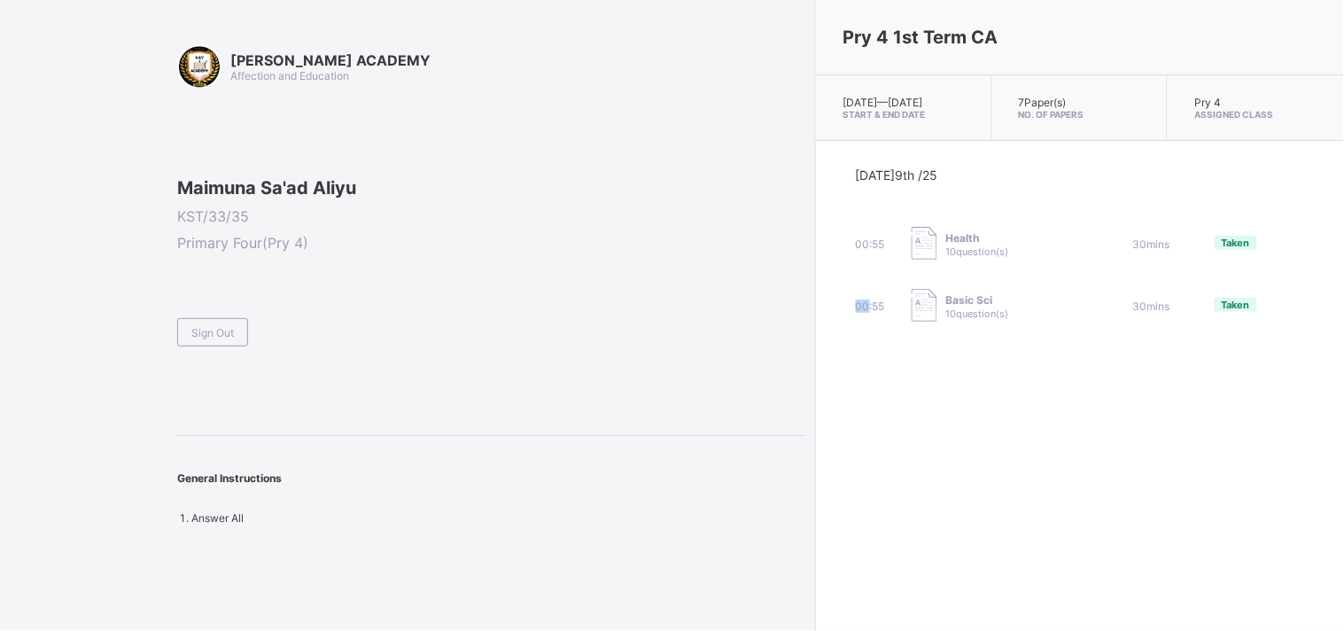
click at [815, 385] on div "Pry 4 1st Term CA [DATE] — [DATE] Start & End Date 7 Paper(s) No. of Papers Pry…" at bounding box center [1079, 315] width 529 height 631
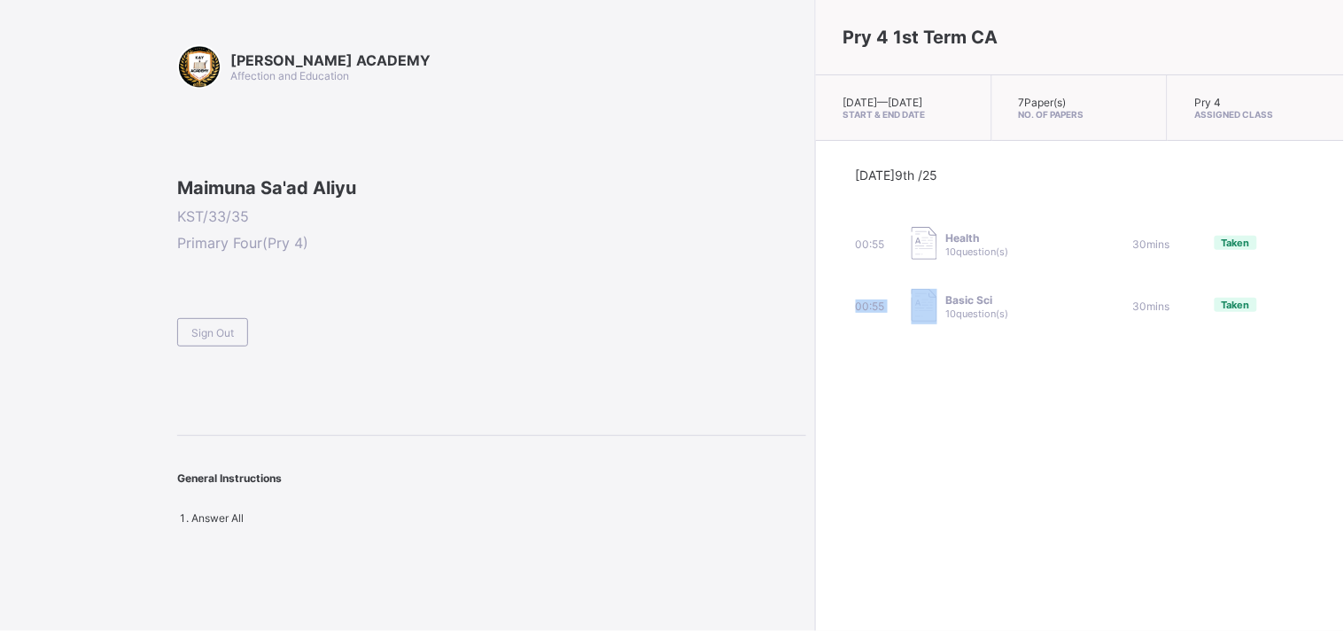
click at [815, 385] on div "Pry 4 1st Term CA [DATE] — [DATE] Start & End Date 7 Paper(s) No. of Papers Pry…" at bounding box center [1079, 315] width 529 height 631
drag, startPoint x: 679, startPoint y: 198, endPoint x: 1226, endPoint y: 390, distance: 580.2
click at [1226, 390] on div "Pry 4 1st Term CA [DATE] — [DATE] Start & End Date 7 Paper(s) No. of Papers Pry…" at bounding box center [1079, 315] width 529 height 631
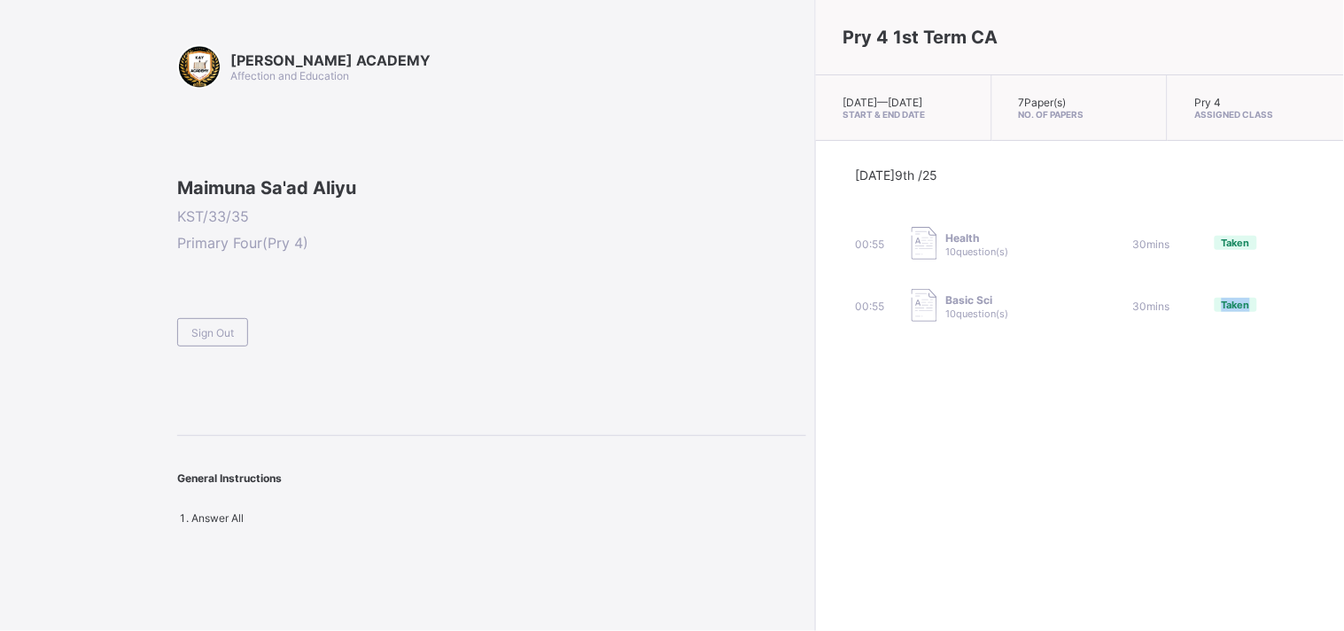
click at [1226, 390] on div "Pry 4 1st Term CA [DATE] — [DATE] Start & End Date 7 Paper(s) No. of Papers Pry…" at bounding box center [1079, 315] width 529 height 631
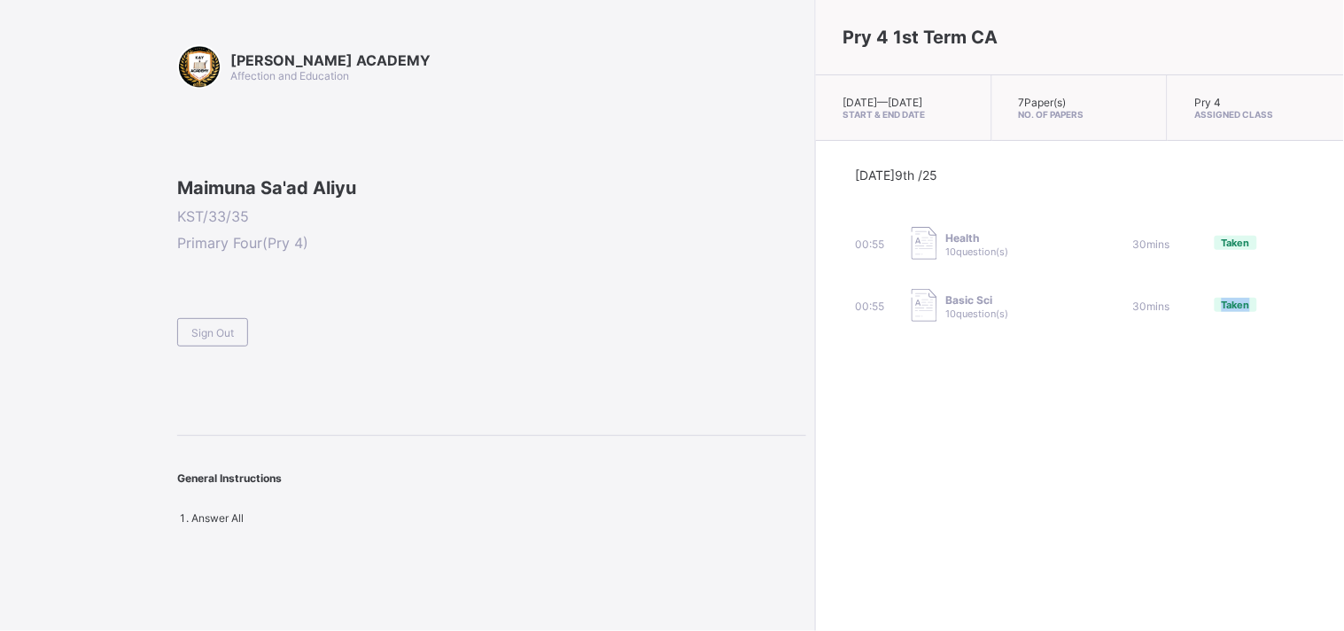
click at [1226, 390] on div "Pry 4 1st Term CA [DATE] — [DATE] Start & End Date 7 Paper(s) No. of Papers Pry…" at bounding box center [1079, 315] width 529 height 631
click at [1278, 351] on div "[DATE] 9th /25 00:55 Health 10 question(s) 30 mins Taken 00:55 Basic Sci 10 que…" at bounding box center [1080, 246] width 528 height 210
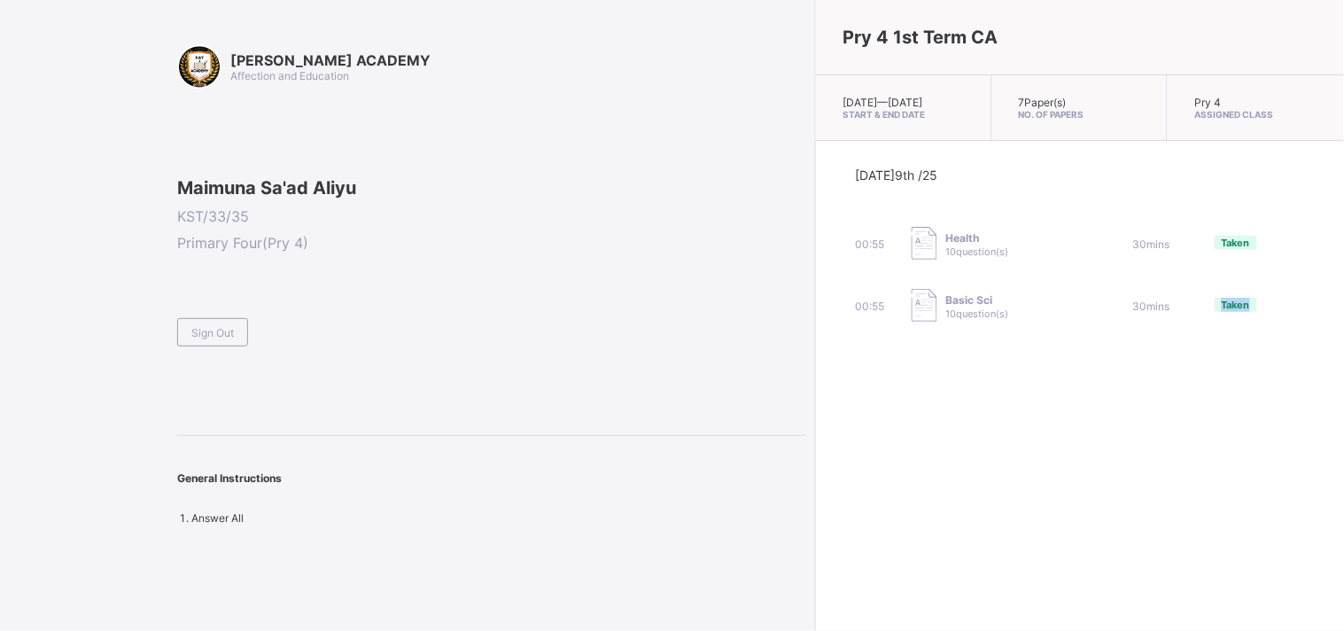
click at [1278, 351] on div "[DATE] 9th /25 00:55 Health 10 question(s) 30 mins Taken 00:55 Basic Sci 10 que…" at bounding box center [1080, 246] width 528 height 210
click at [572, 346] on div "Maimuna Sa'ad Aliyu KST/33/35 Primary Four ( Pry 4 ) Sign Out" at bounding box center [491, 261] width 629 height 169
click at [237, 346] on div "Sign Out" at bounding box center [212, 332] width 71 height 28
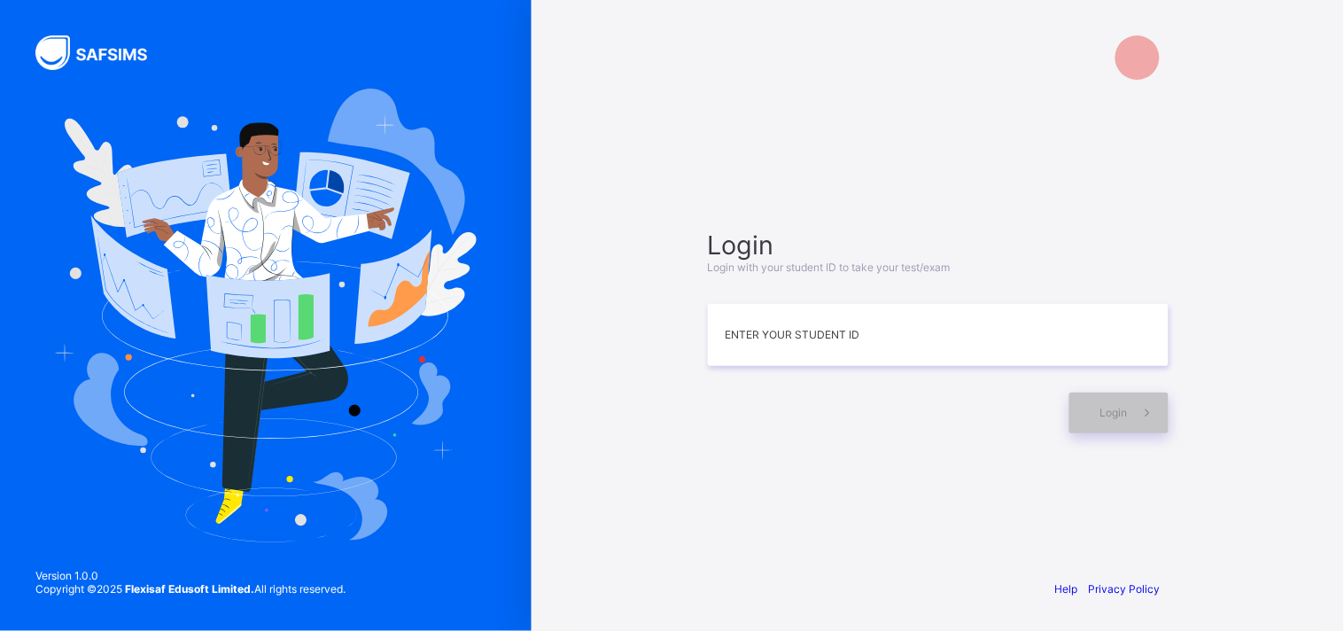
click at [237, 437] on img at bounding box center [266, 316] width 422 height 454
